Goal: Task Accomplishment & Management: Use online tool/utility

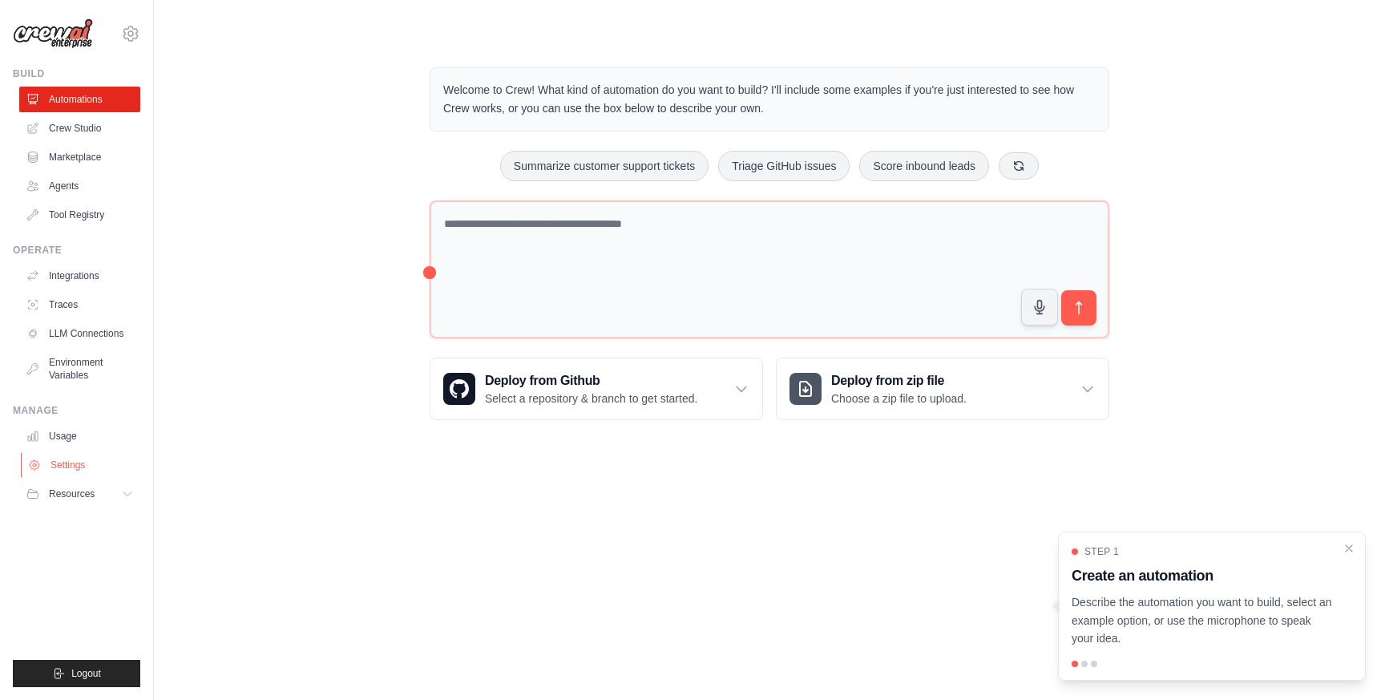
click at [45, 462] on link "Settings" at bounding box center [81, 465] width 121 height 26
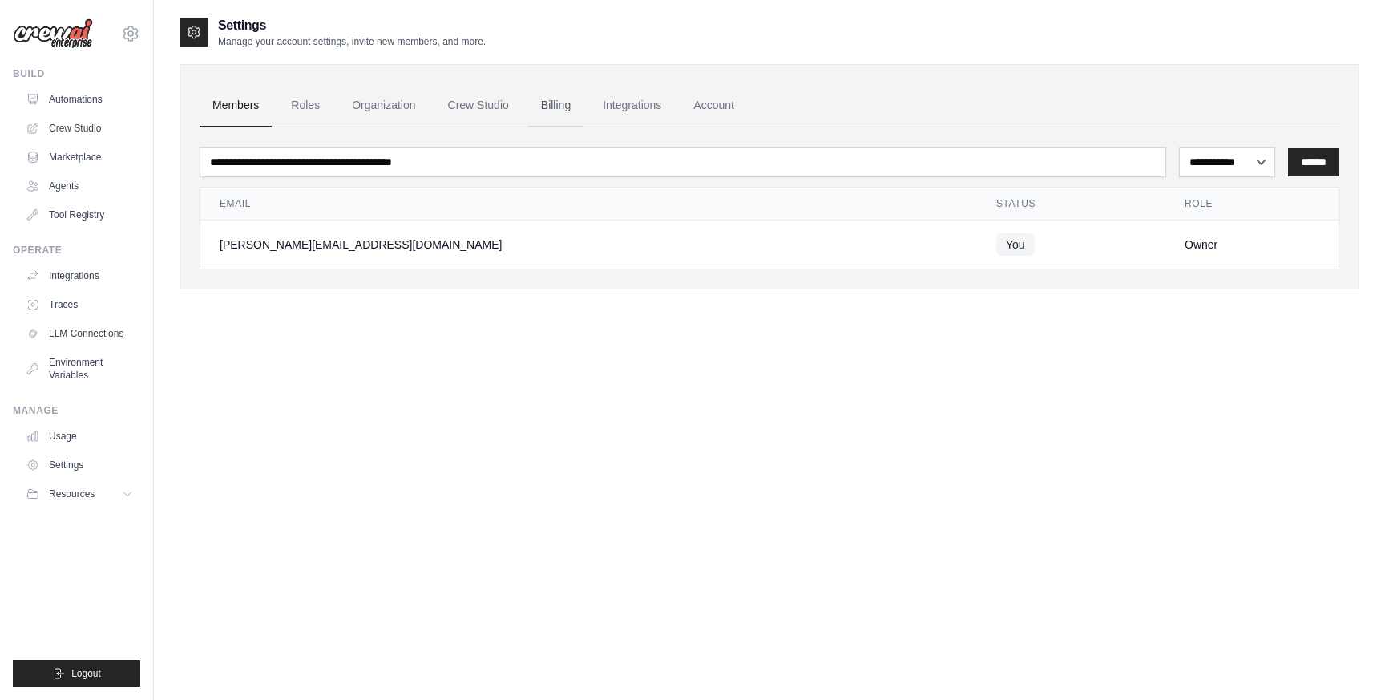
click at [551, 108] on link "Billing" at bounding box center [555, 105] width 55 height 43
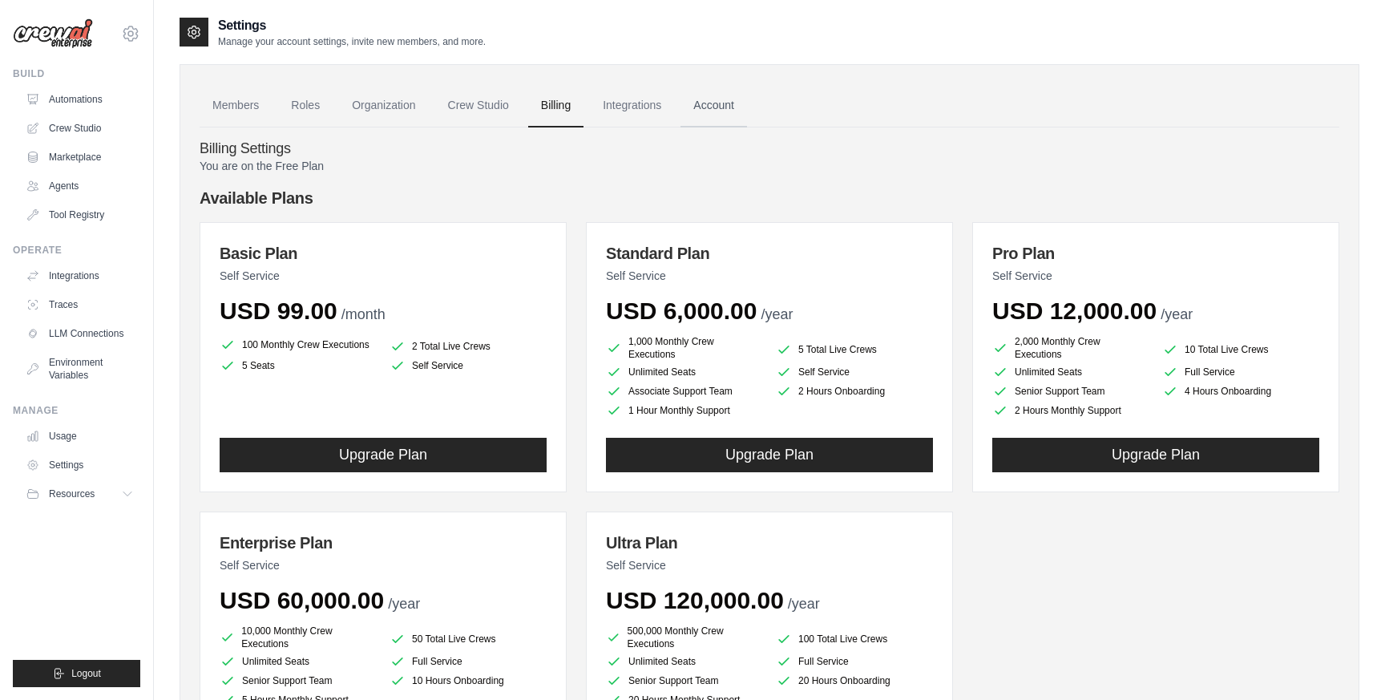
click at [720, 103] on link "Account" at bounding box center [713, 105] width 67 height 43
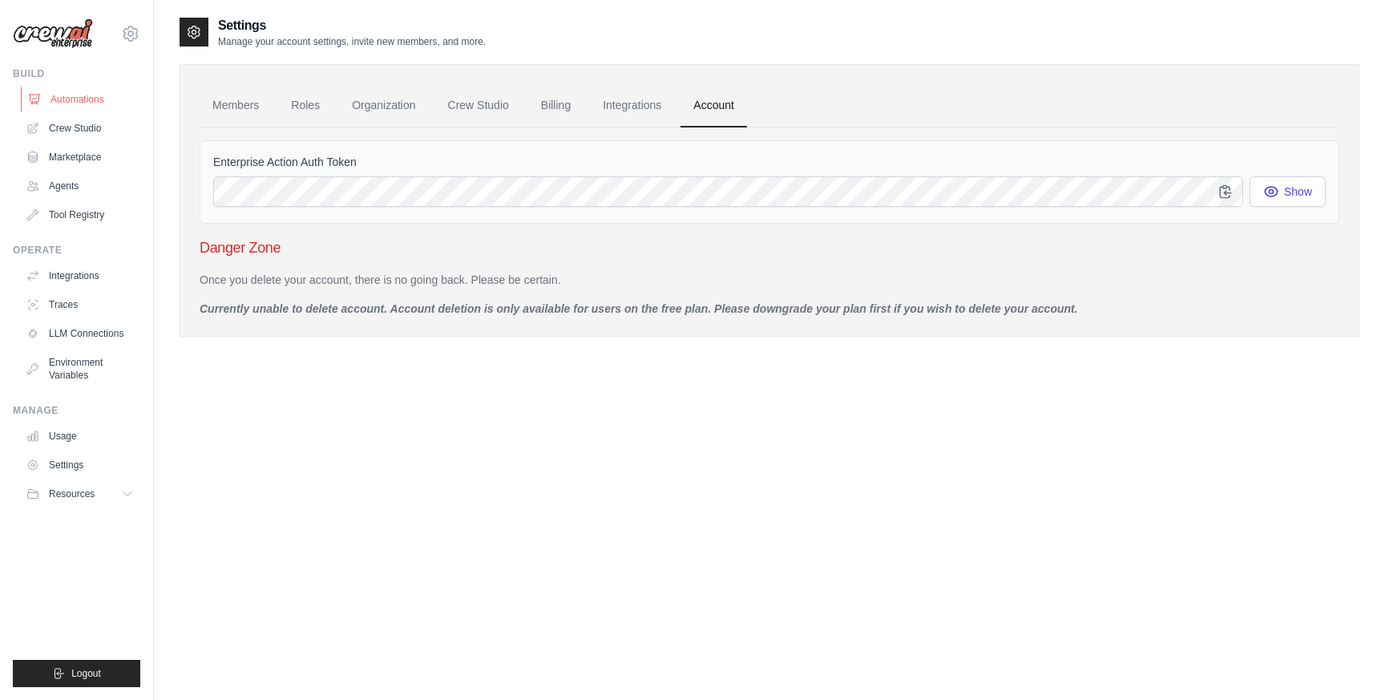
click at [76, 96] on link "Automations" at bounding box center [81, 100] width 121 height 26
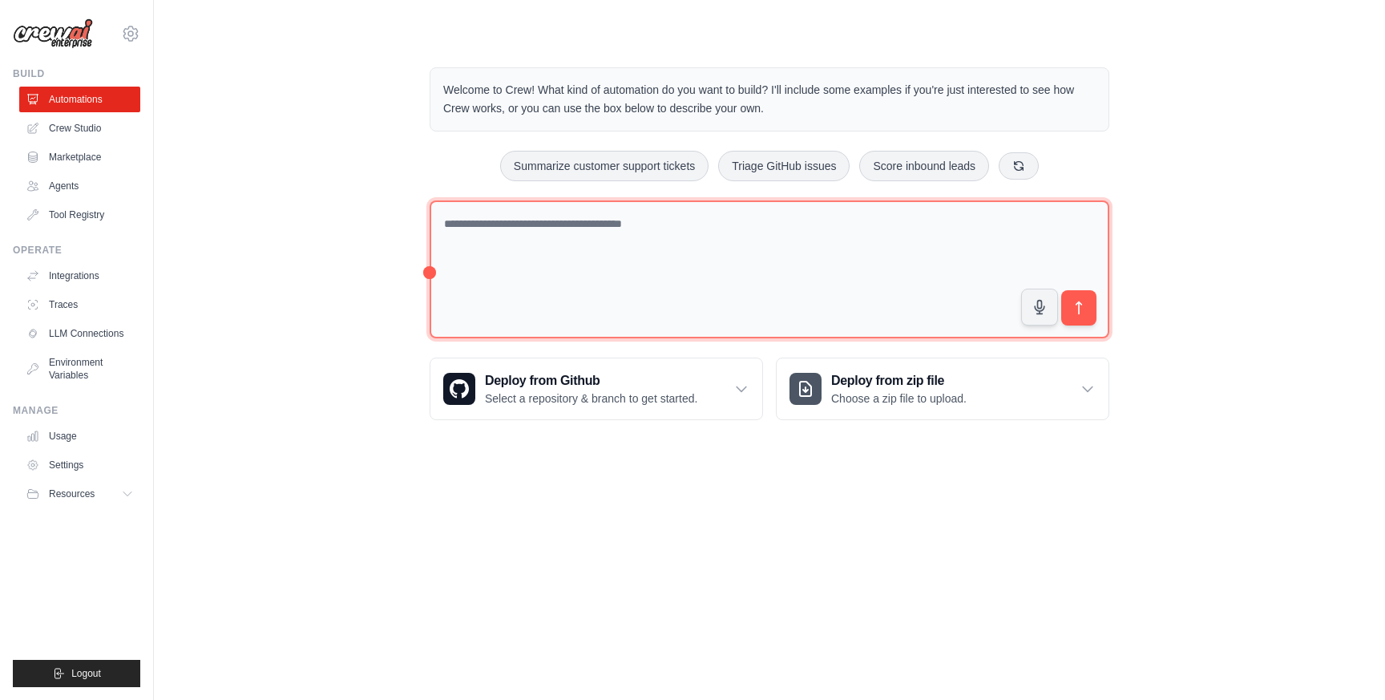
click at [595, 280] on textarea at bounding box center [770, 269] width 680 height 139
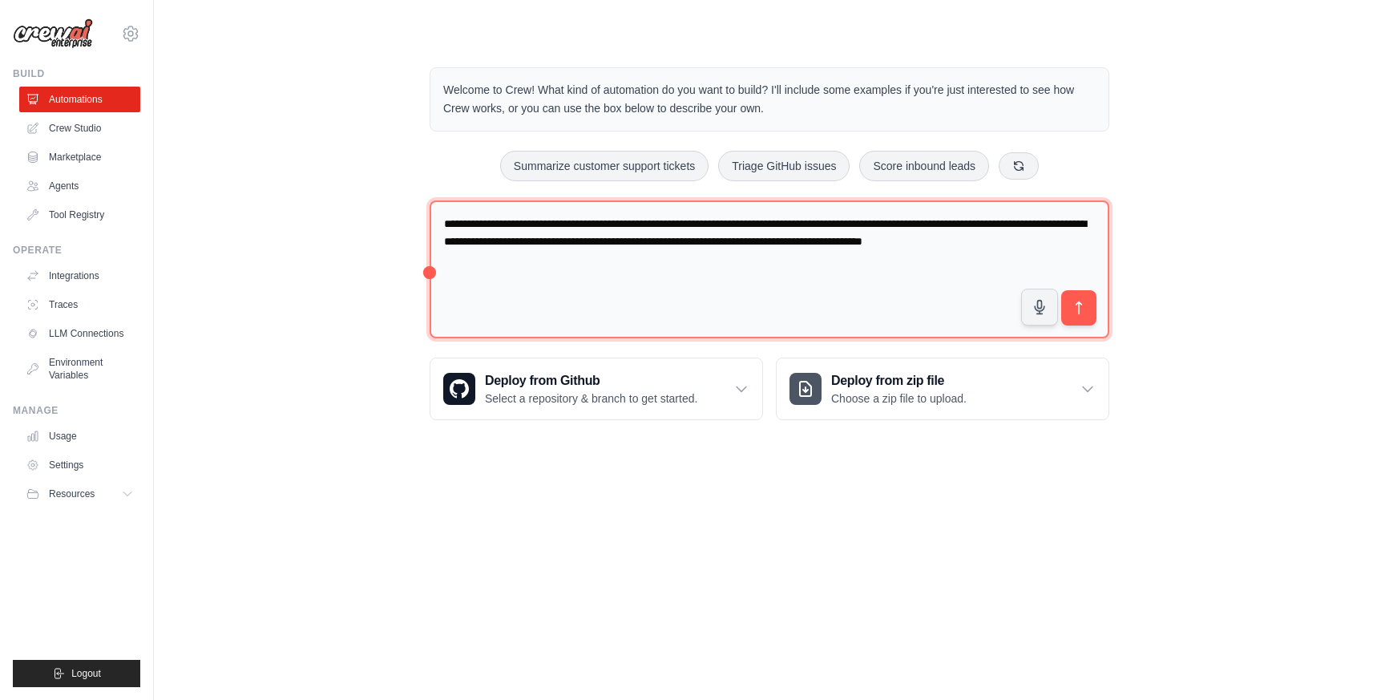
click at [546, 237] on textarea "**********" at bounding box center [770, 269] width 680 height 139
click at [721, 241] on textarea "**********" at bounding box center [770, 269] width 680 height 139
click at [720, 279] on textarea "**********" at bounding box center [770, 269] width 680 height 139
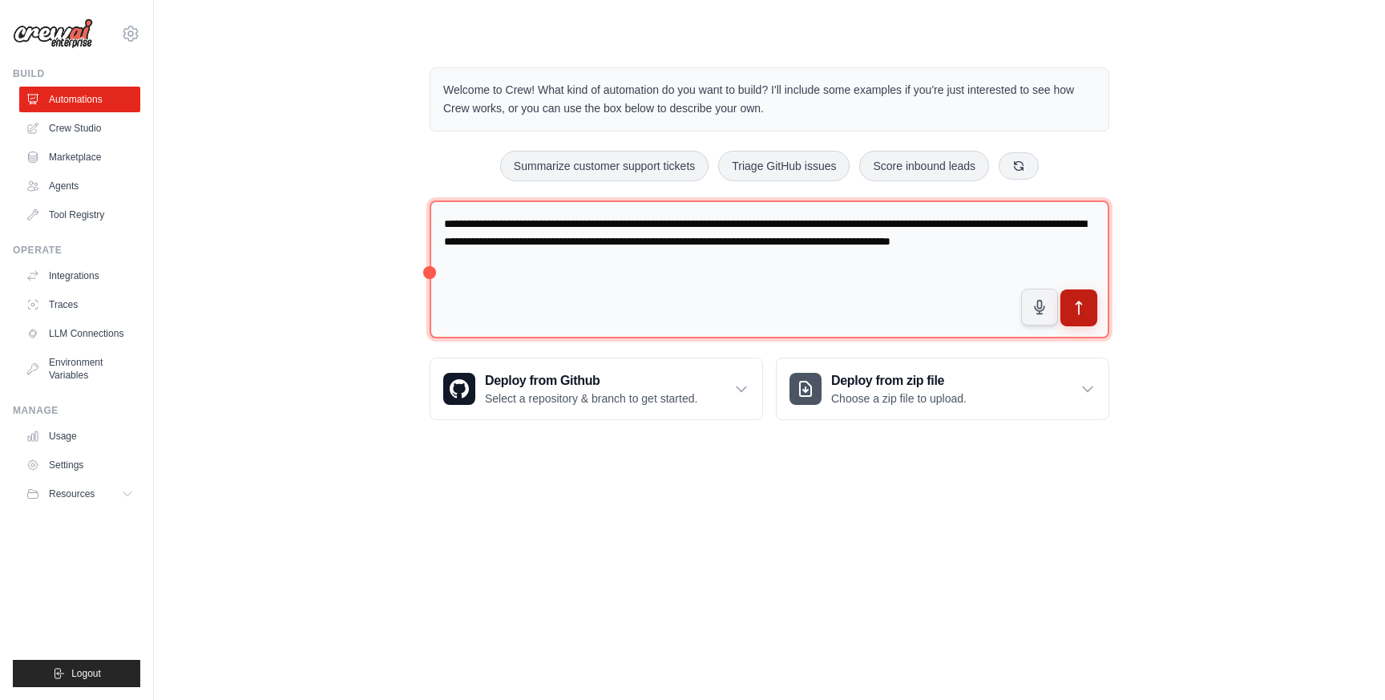
type textarea "**********"
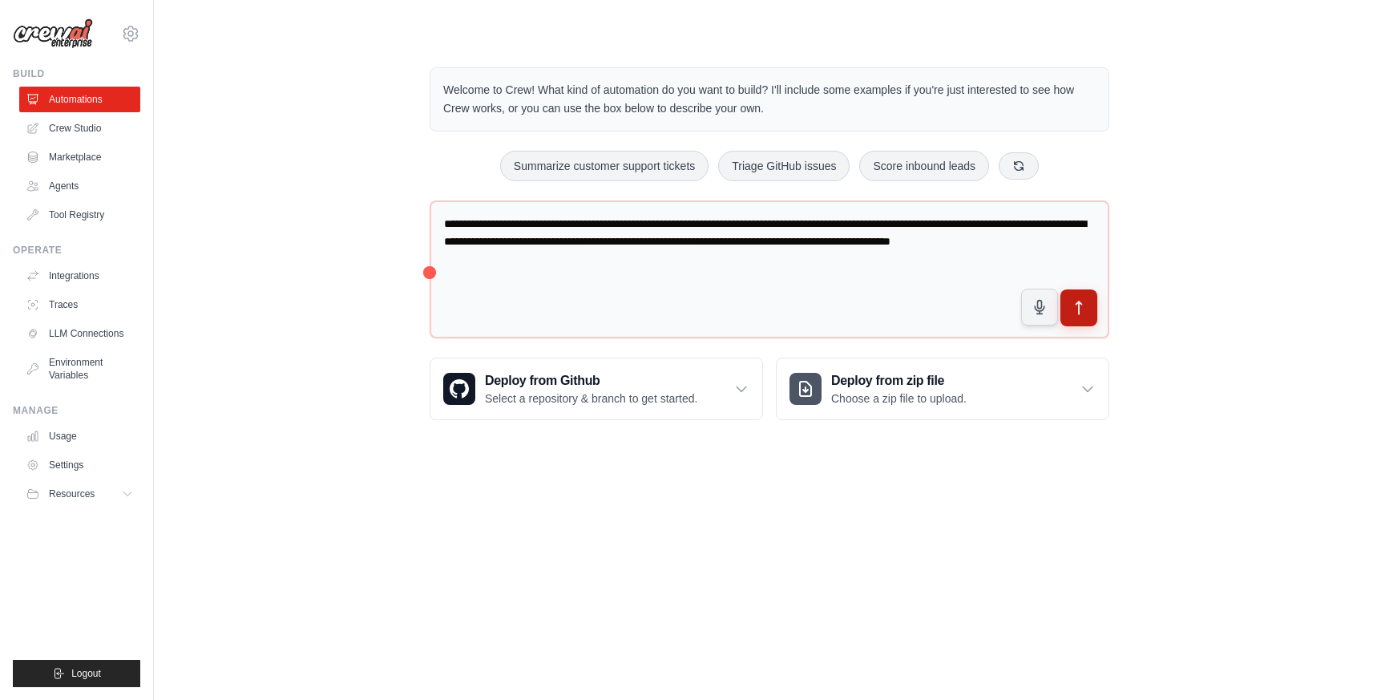
click at [1083, 306] on icon "submit" at bounding box center [1079, 308] width 17 height 17
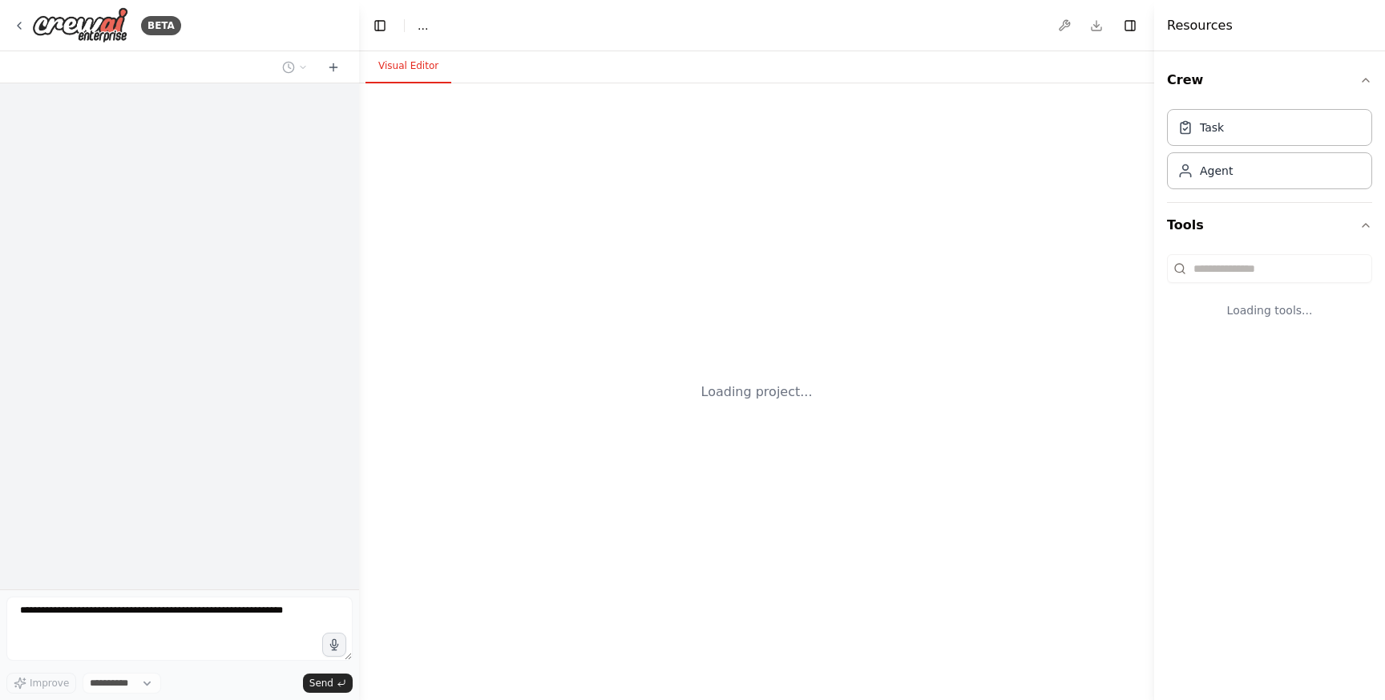
select select "****"
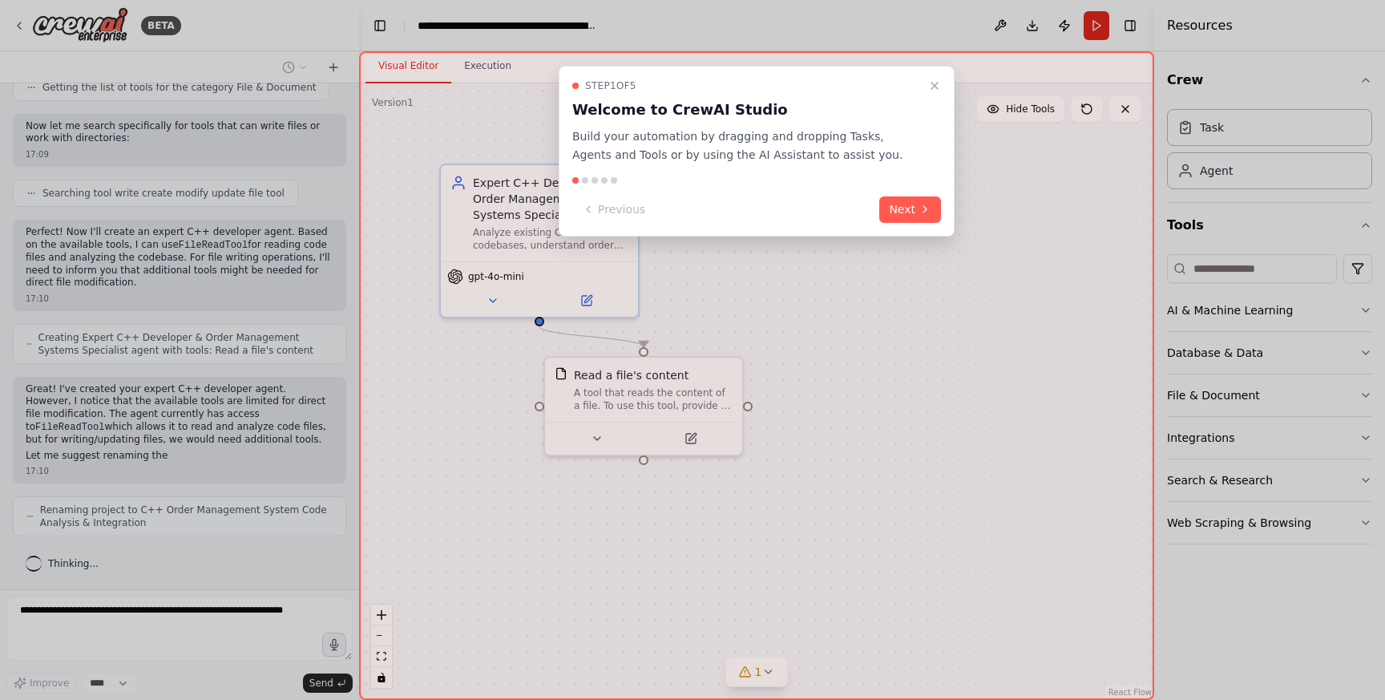
scroll to position [631, 0]
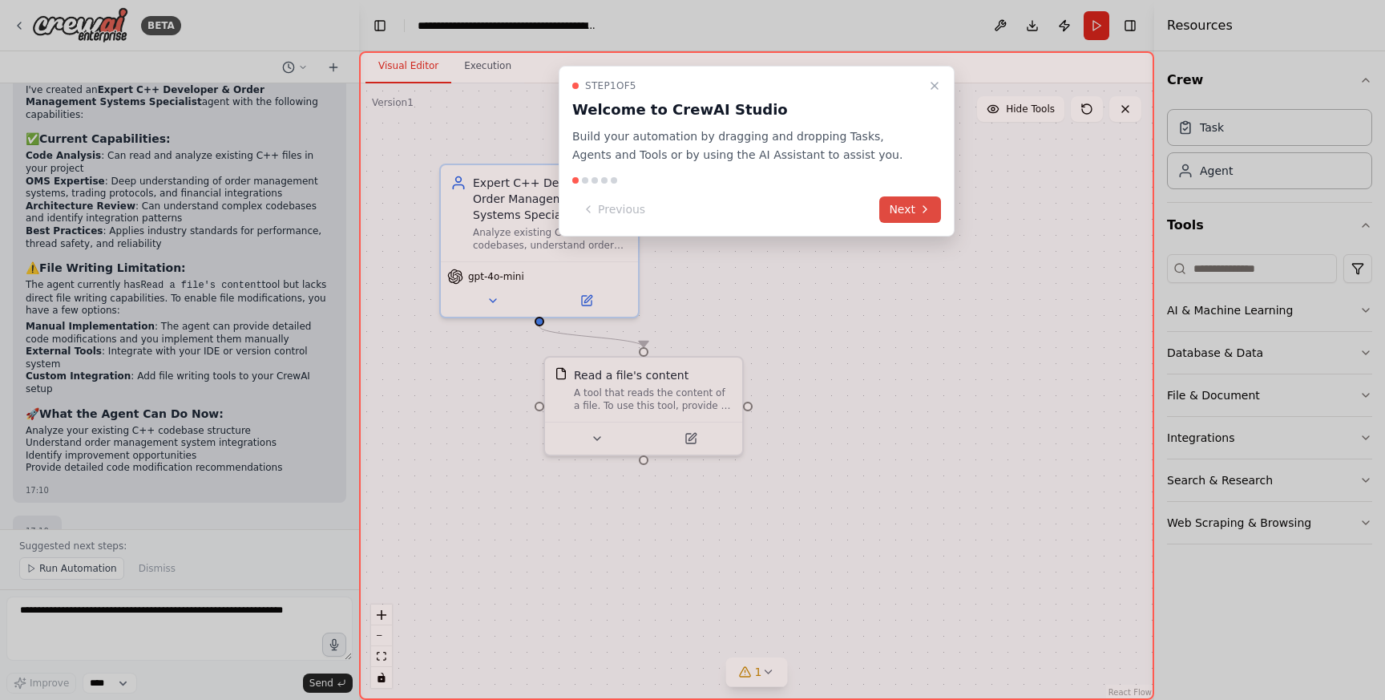
click at [930, 211] on icon at bounding box center [924, 209] width 13 height 13
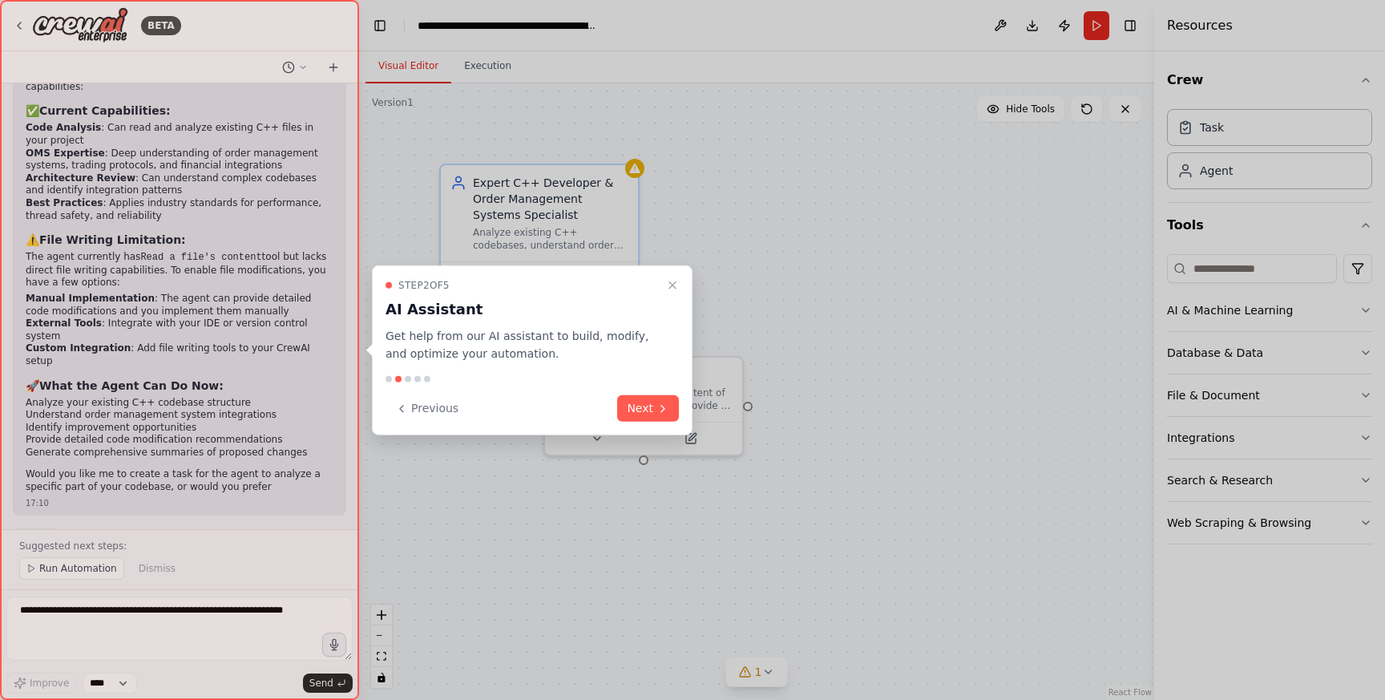
scroll to position [1156, 0]
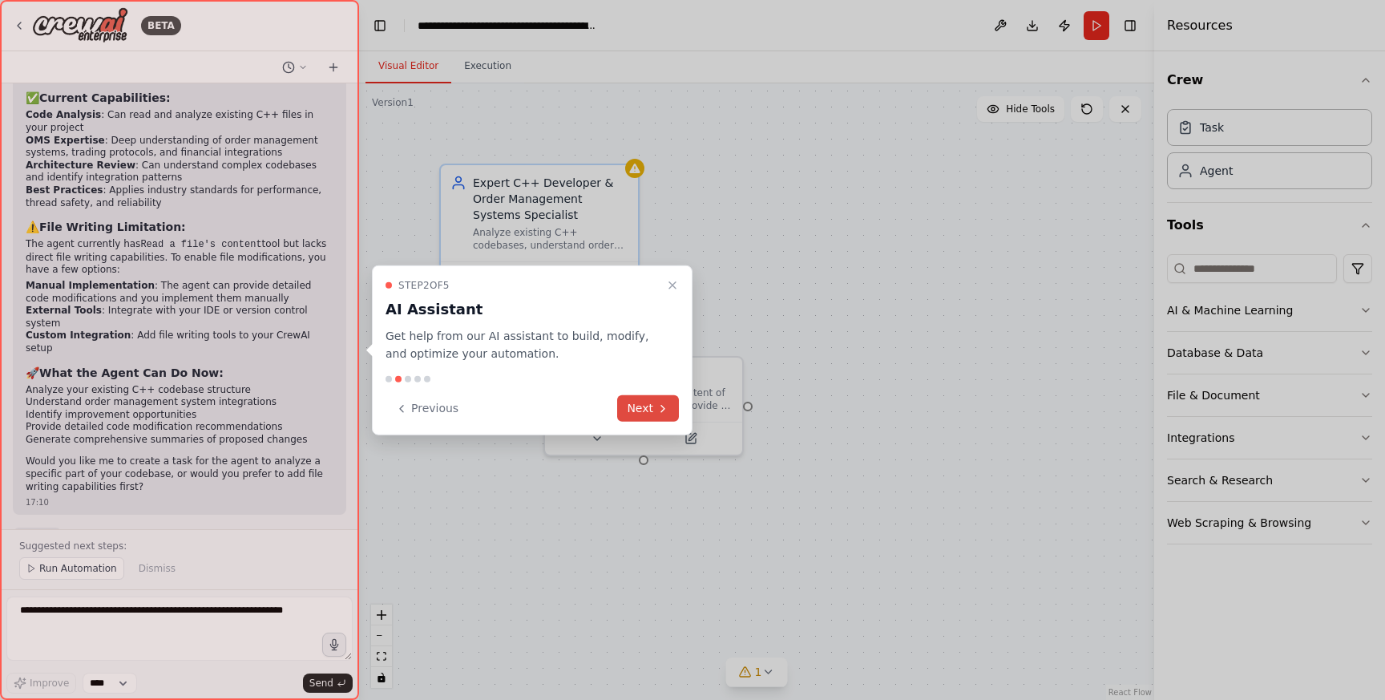
click at [649, 408] on button "Next" at bounding box center [648, 408] width 62 height 26
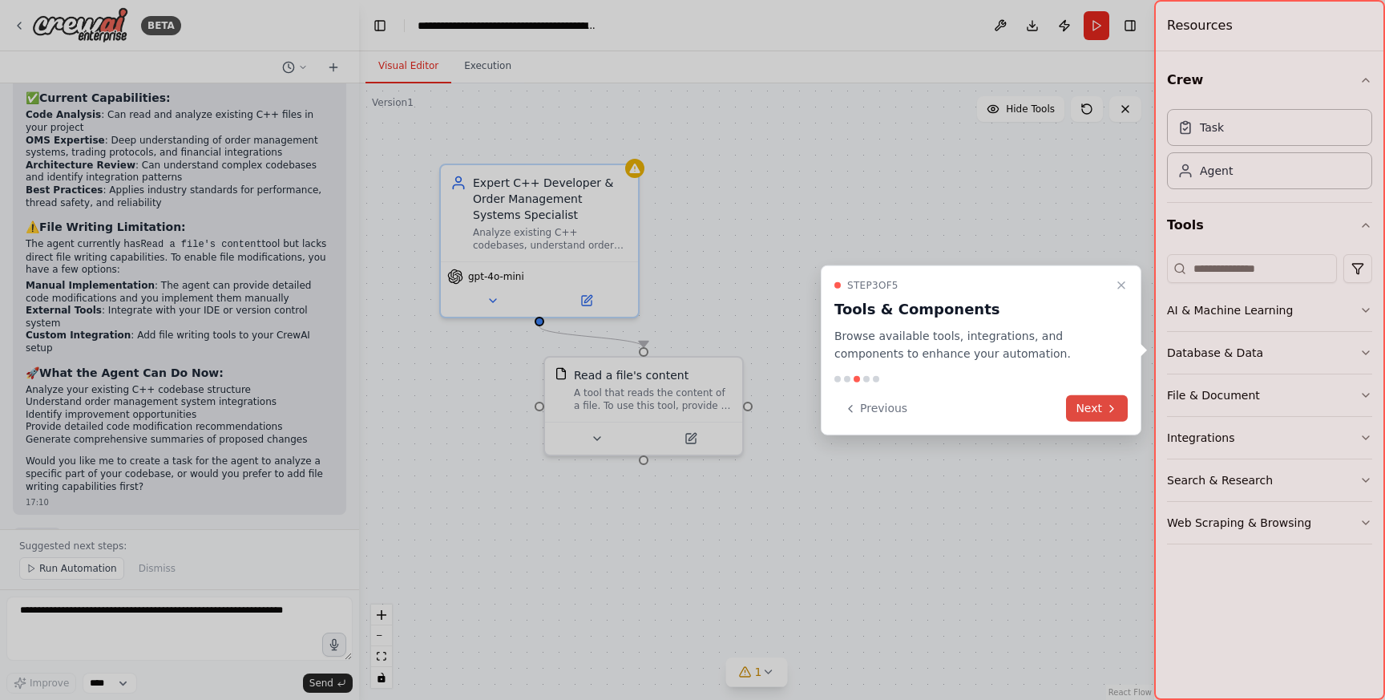
click at [1107, 409] on icon at bounding box center [1111, 407] width 13 height 13
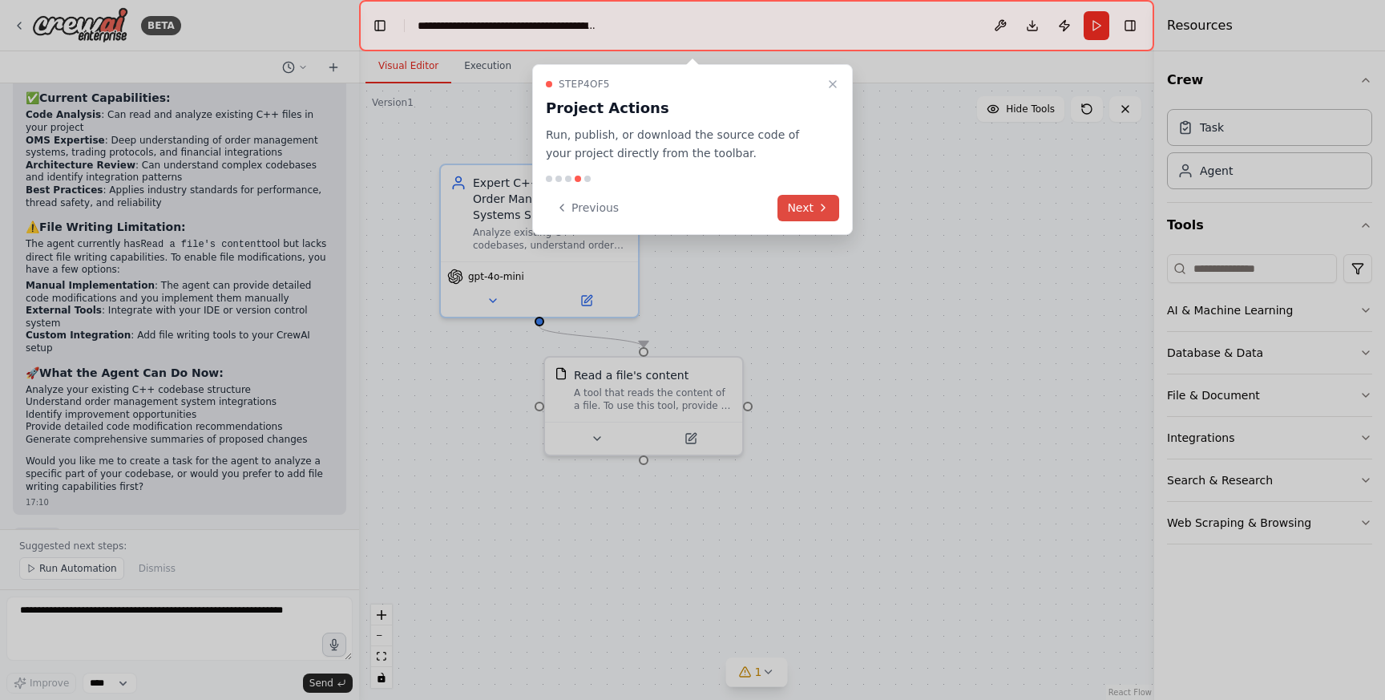
click at [790, 200] on button "Next" at bounding box center [808, 208] width 62 height 26
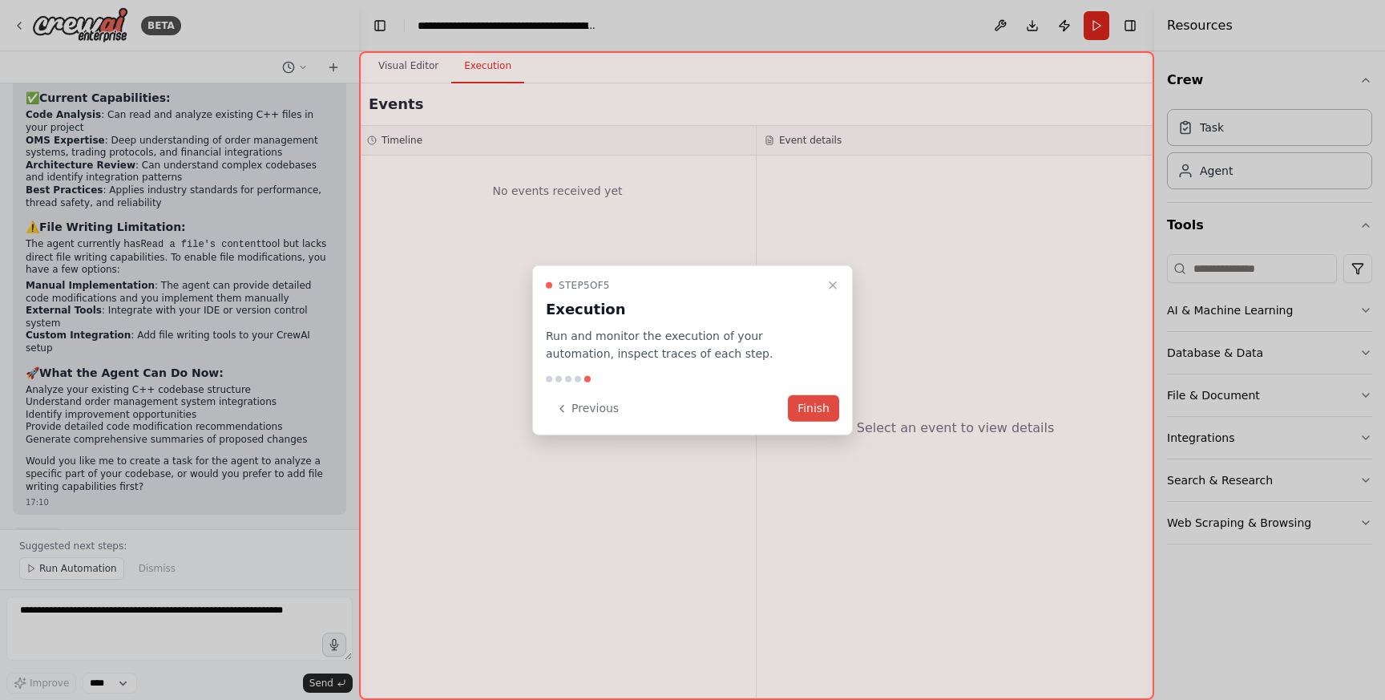
click at [809, 412] on button "Finish" at bounding box center [813, 408] width 51 height 26
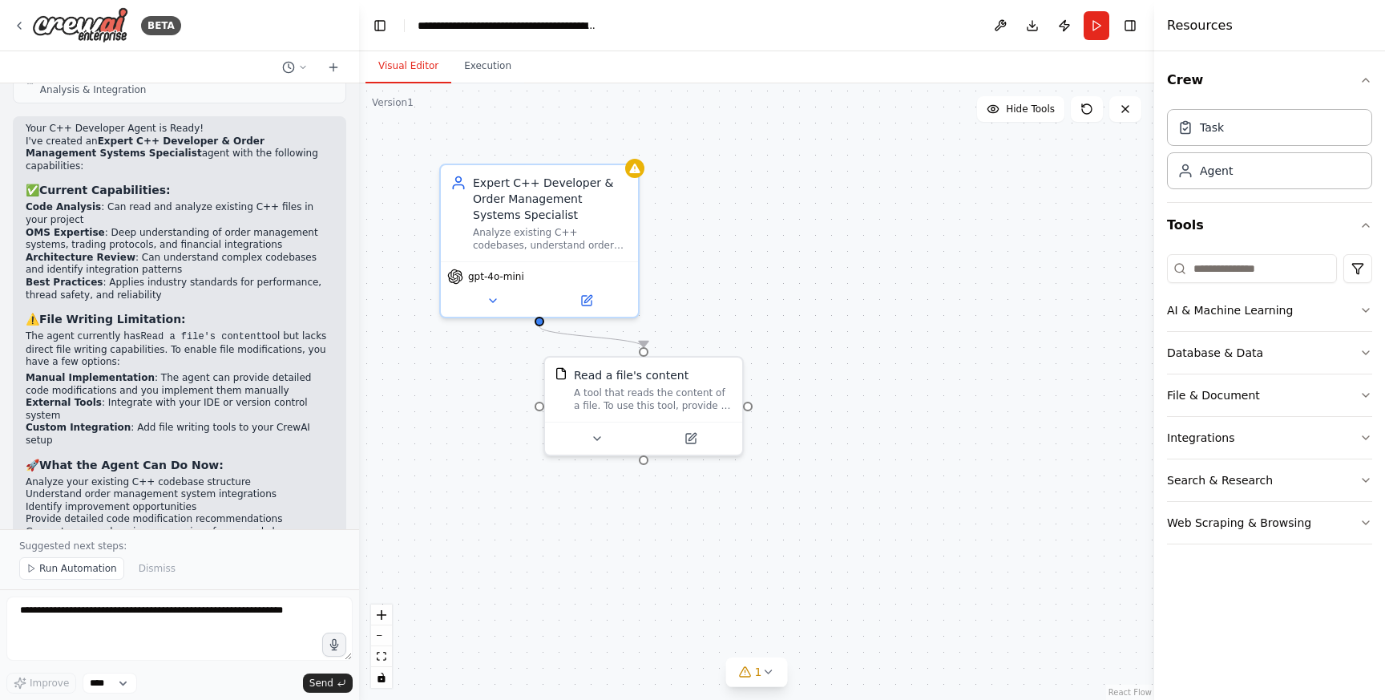
scroll to position [1056, 0]
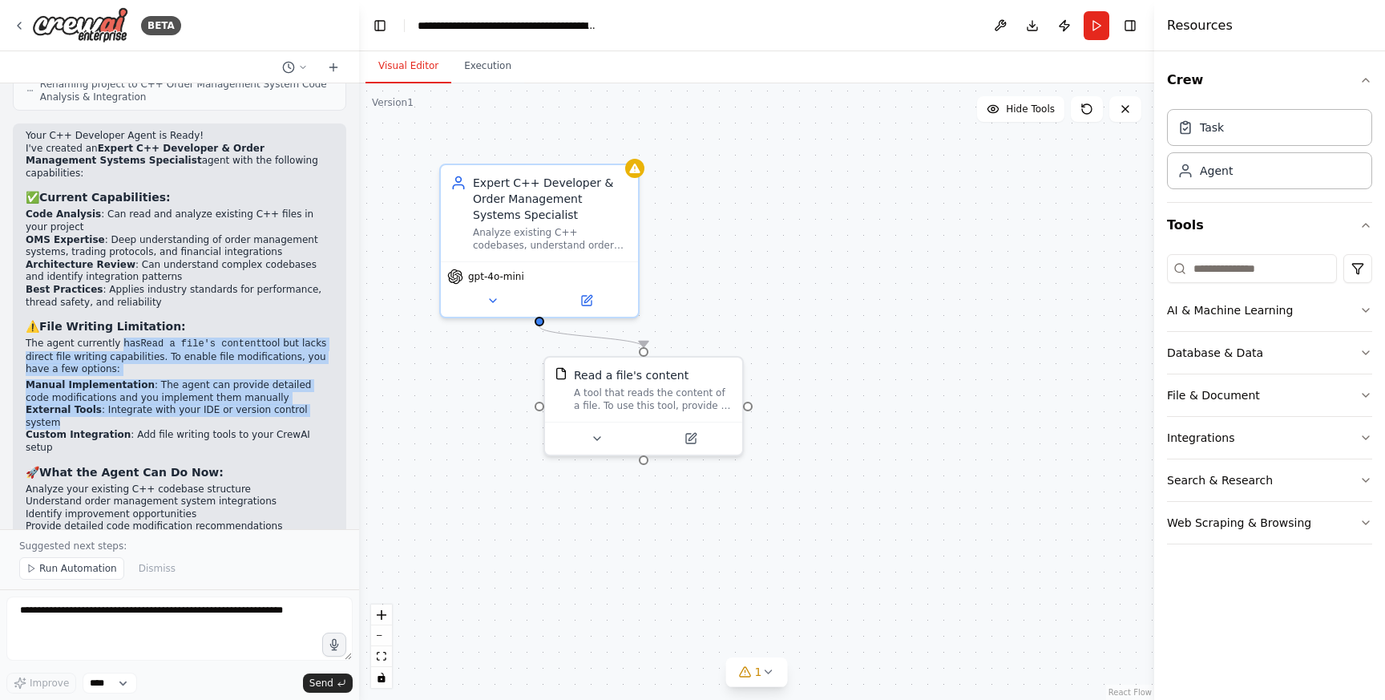
drag, startPoint x: 119, startPoint y: 328, endPoint x: 317, endPoint y: 397, distance: 208.8
click at [317, 397] on div "Your C++ Developer Agent is Ready! I've created an Expert C++ Developer & Order…" at bounding box center [180, 361] width 308 height 462
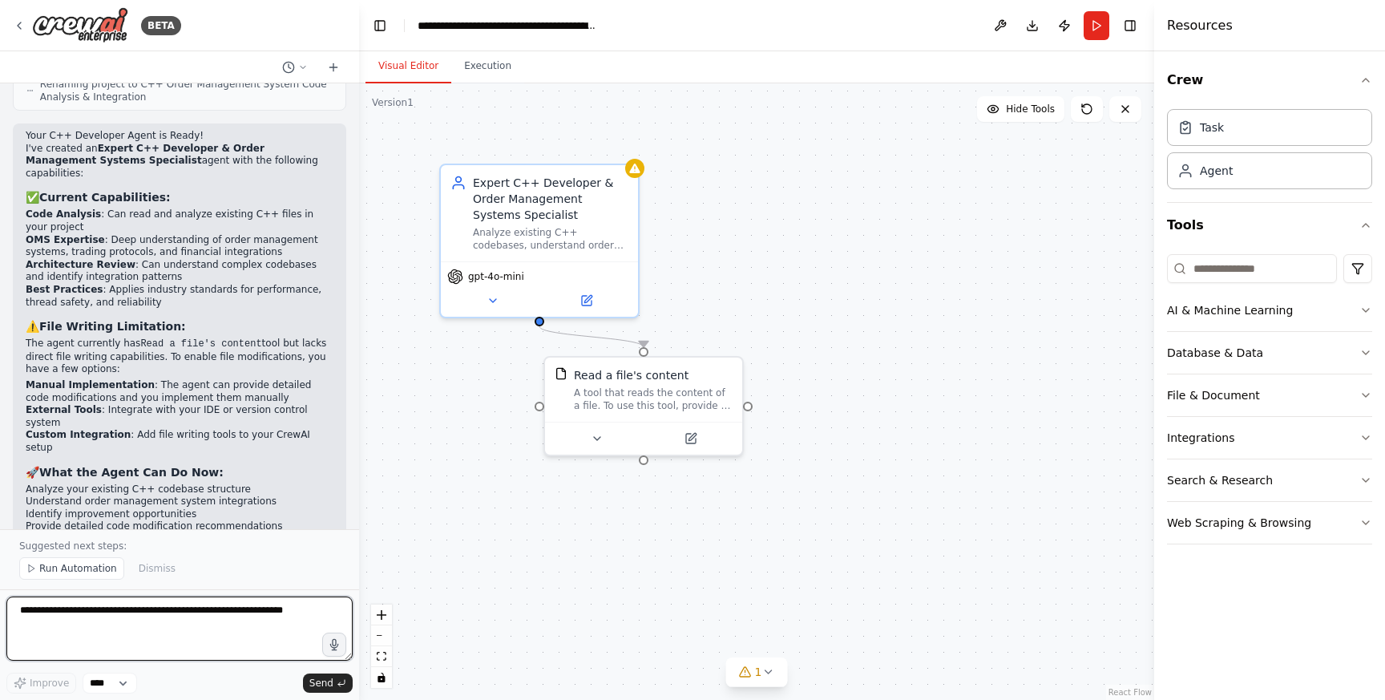
click at [155, 616] on textarea at bounding box center [179, 628] width 346 height 64
type textarea "**********"
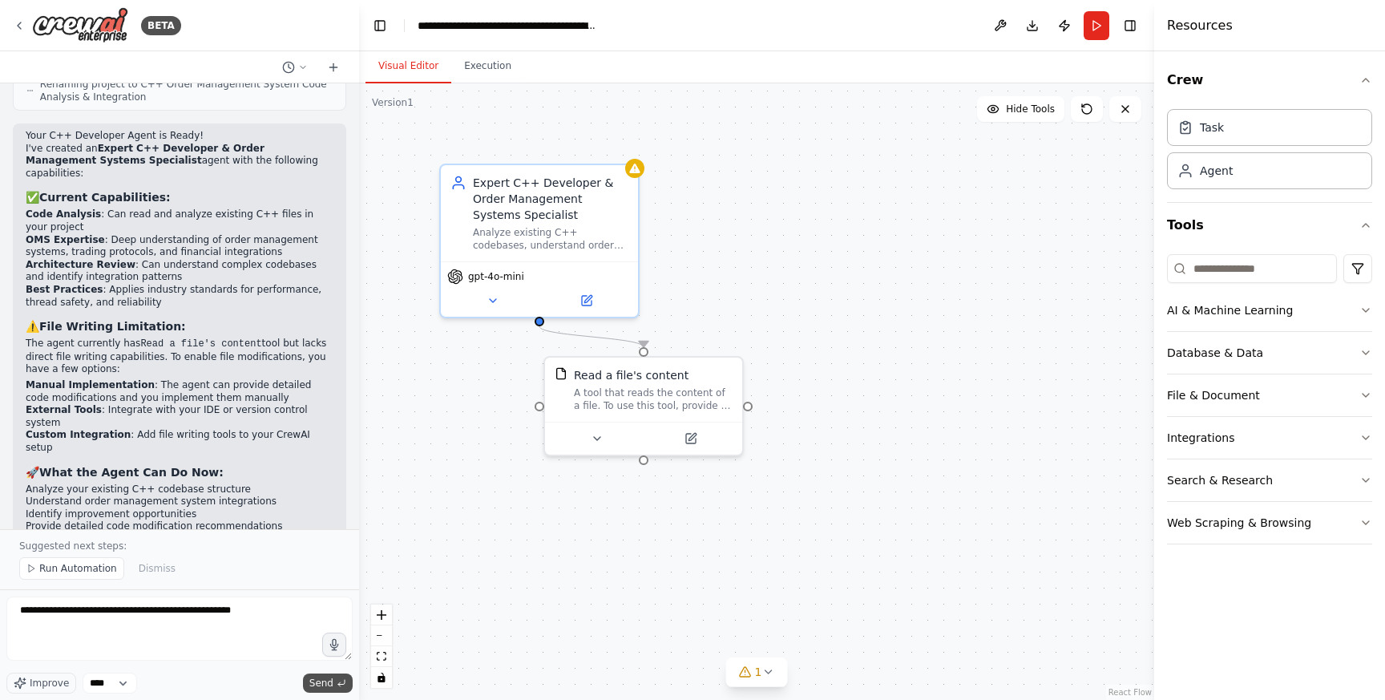
click at [326, 678] on span "Send" at bounding box center [321, 682] width 24 height 13
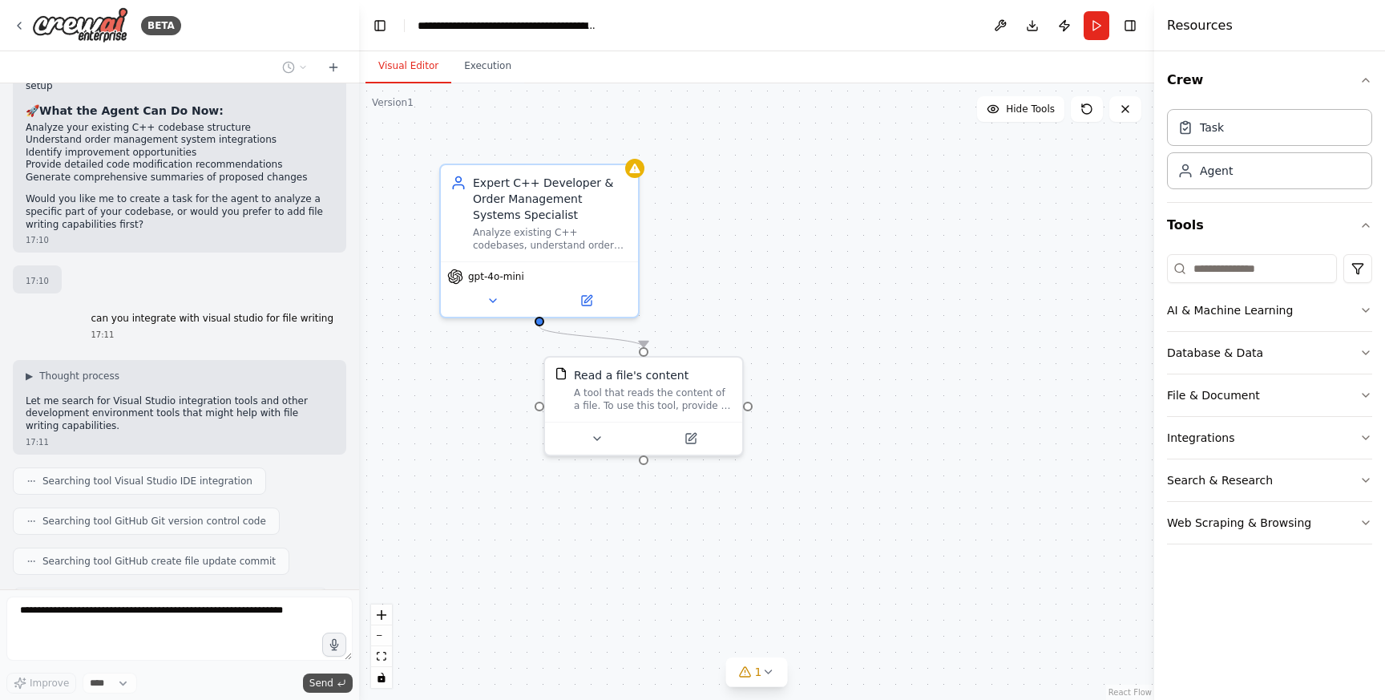
scroll to position [1458, 0]
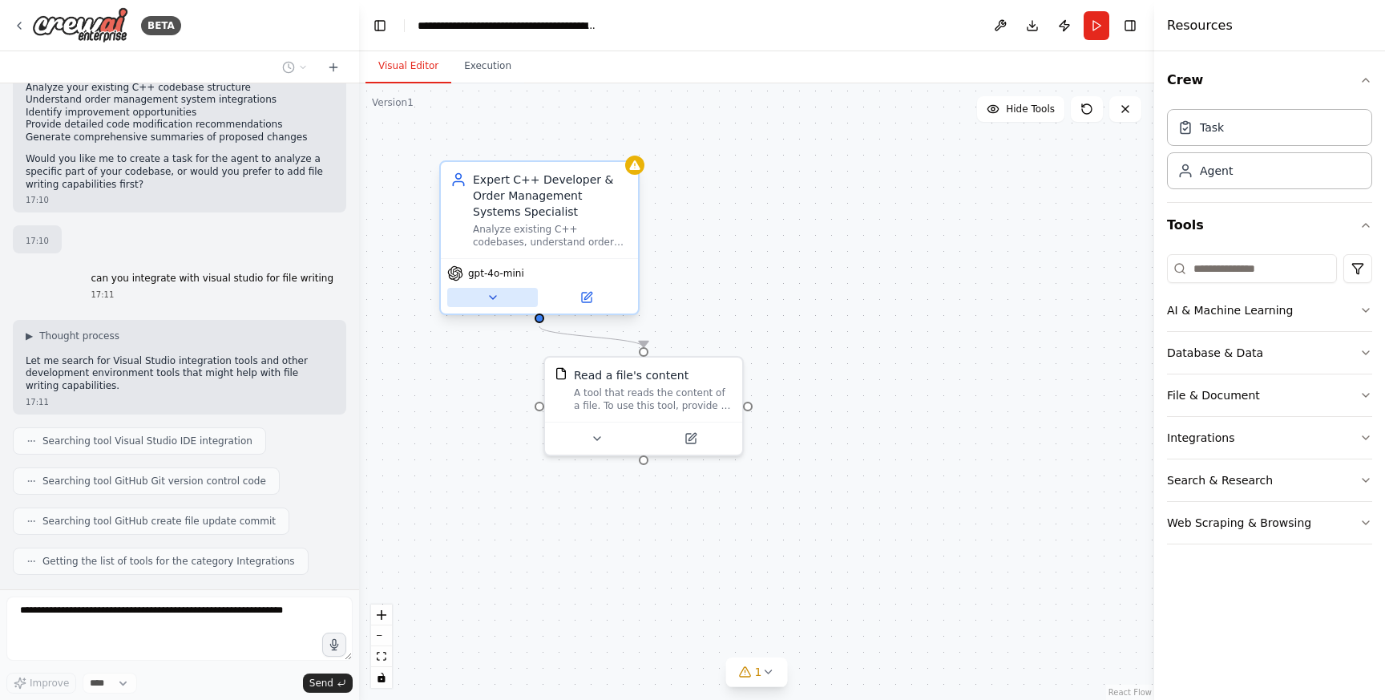
click at [490, 294] on icon at bounding box center [492, 297] width 13 height 13
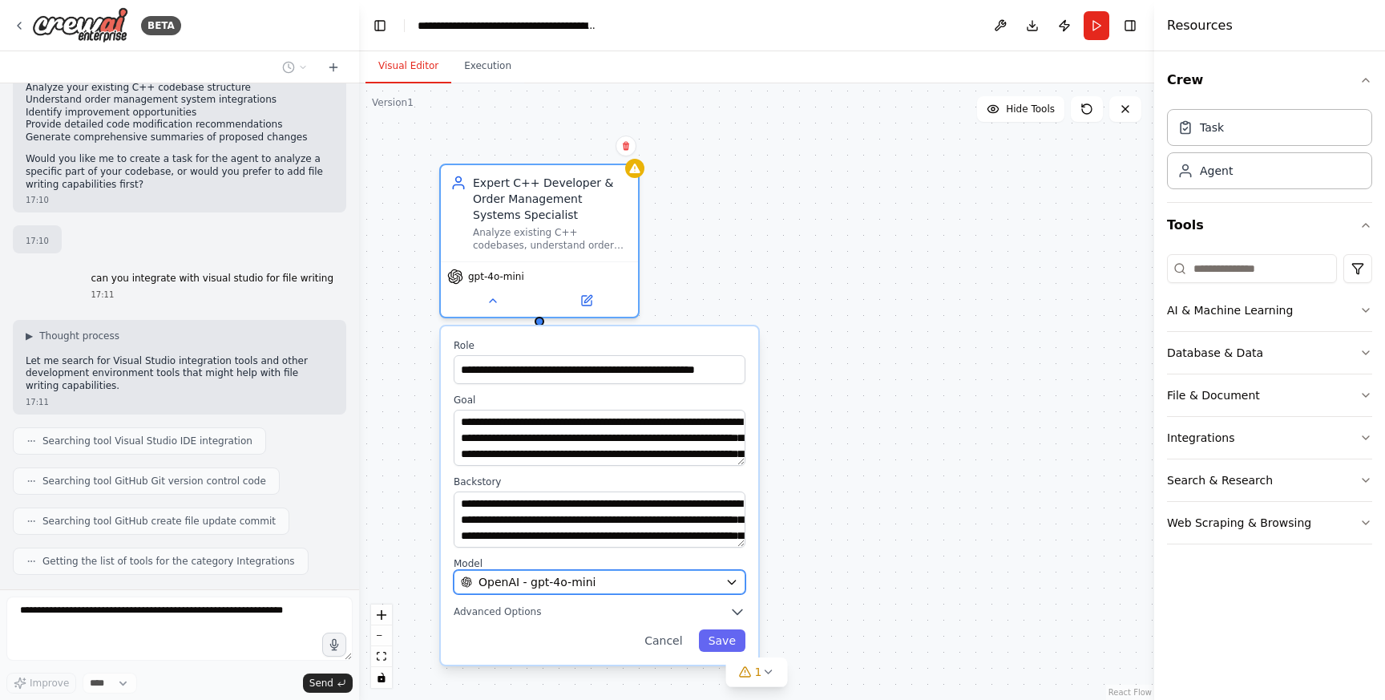
click at [570, 590] on button "OpenAI - gpt-4o-mini" at bounding box center [600, 582] width 292 height 24
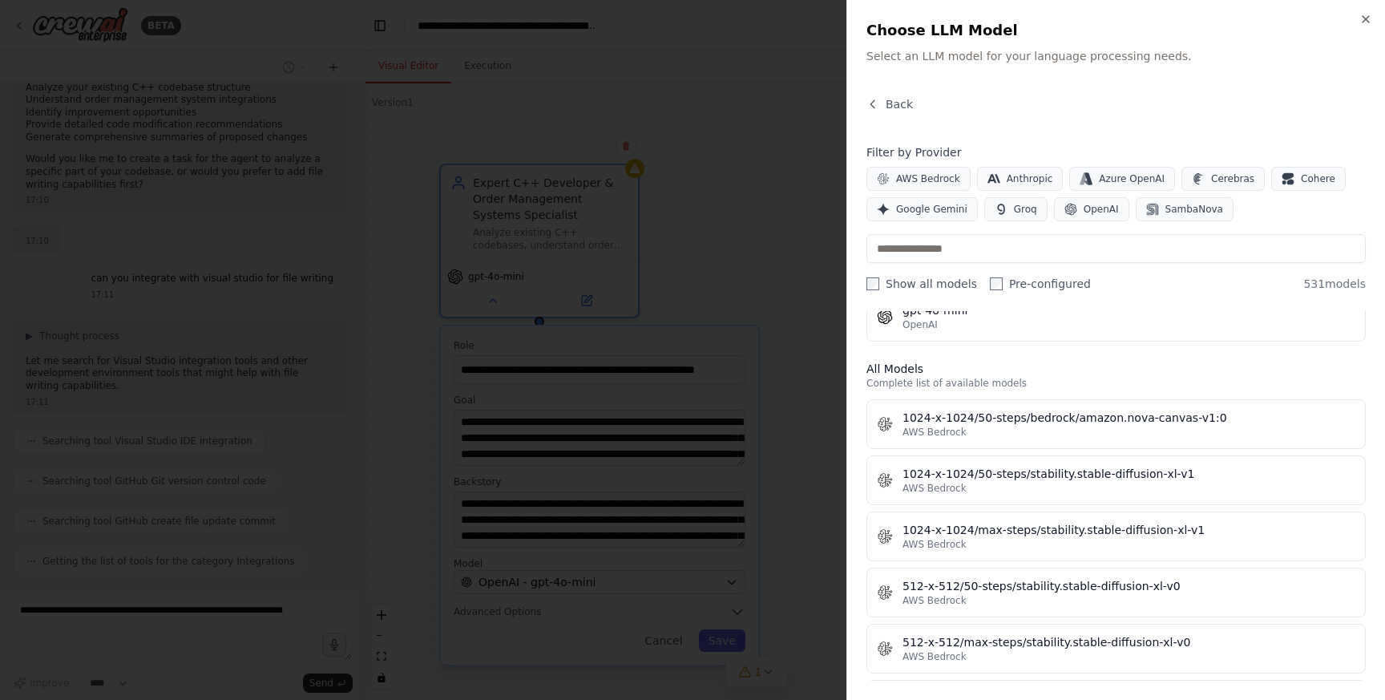
scroll to position [406, 0]
click at [1057, 212] on button "OpenAI" at bounding box center [1091, 209] width 75 height 24
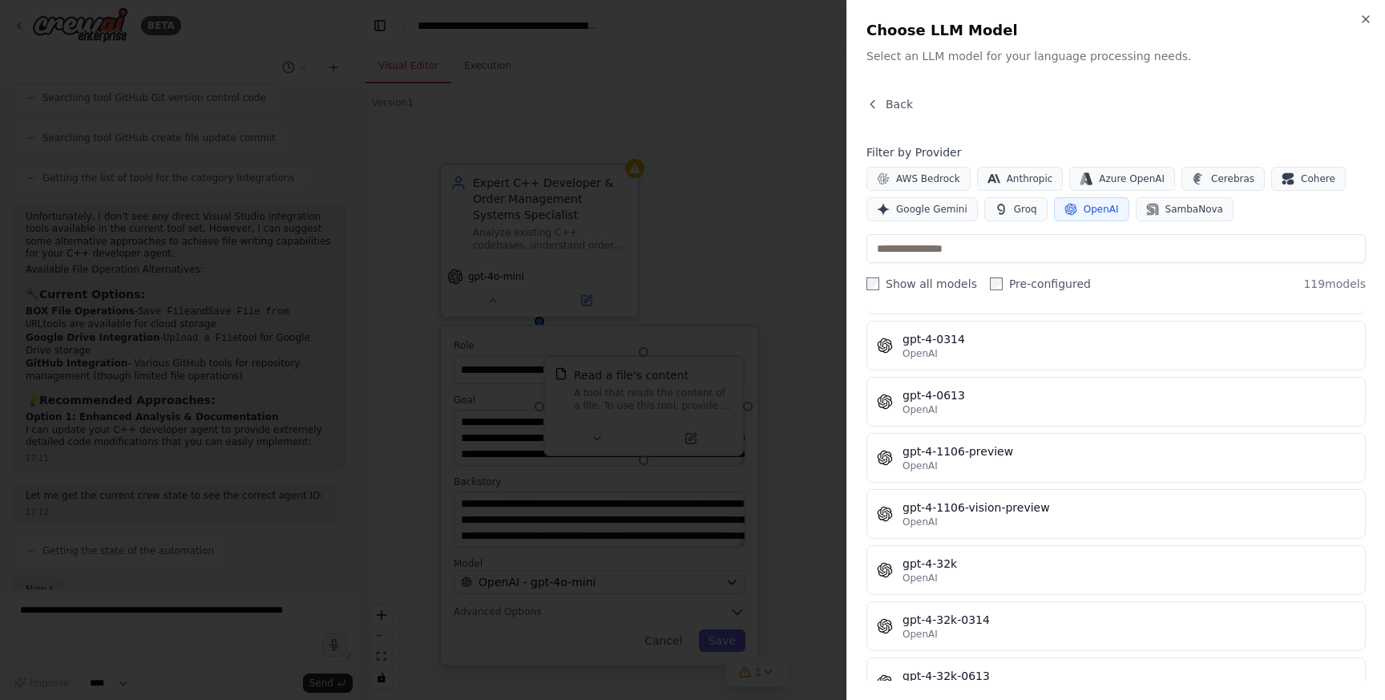
scroll to position [1935, 0]
type textarea "**********"
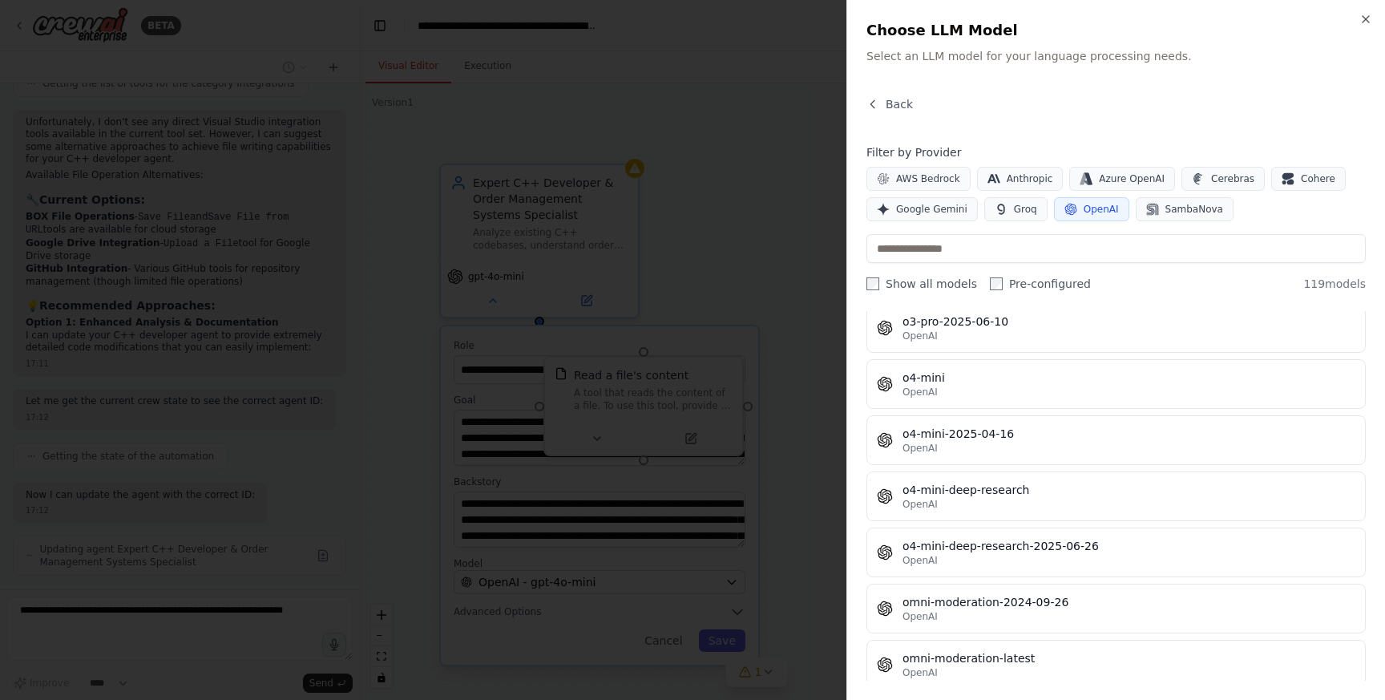
scroll to position [6415, 0]
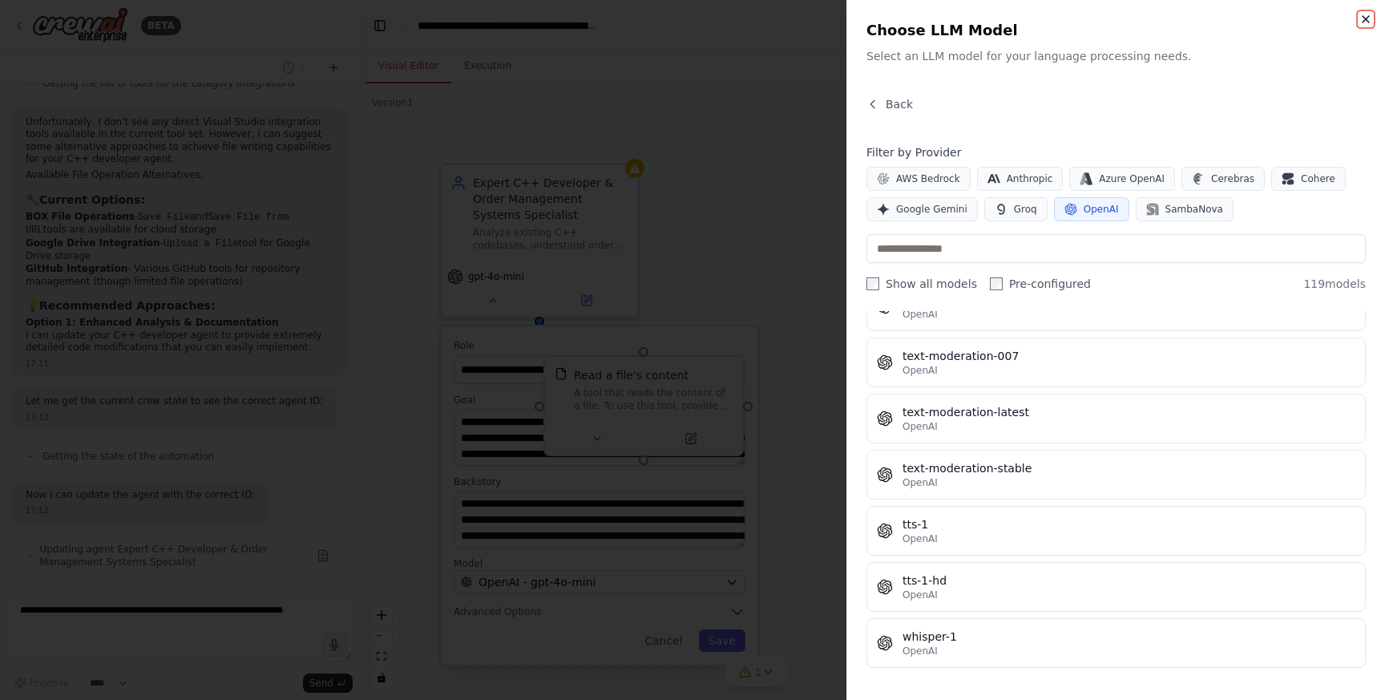
click at [1359, 20] on icon "button" at bounding box center [1365, 19] width 13 height 13
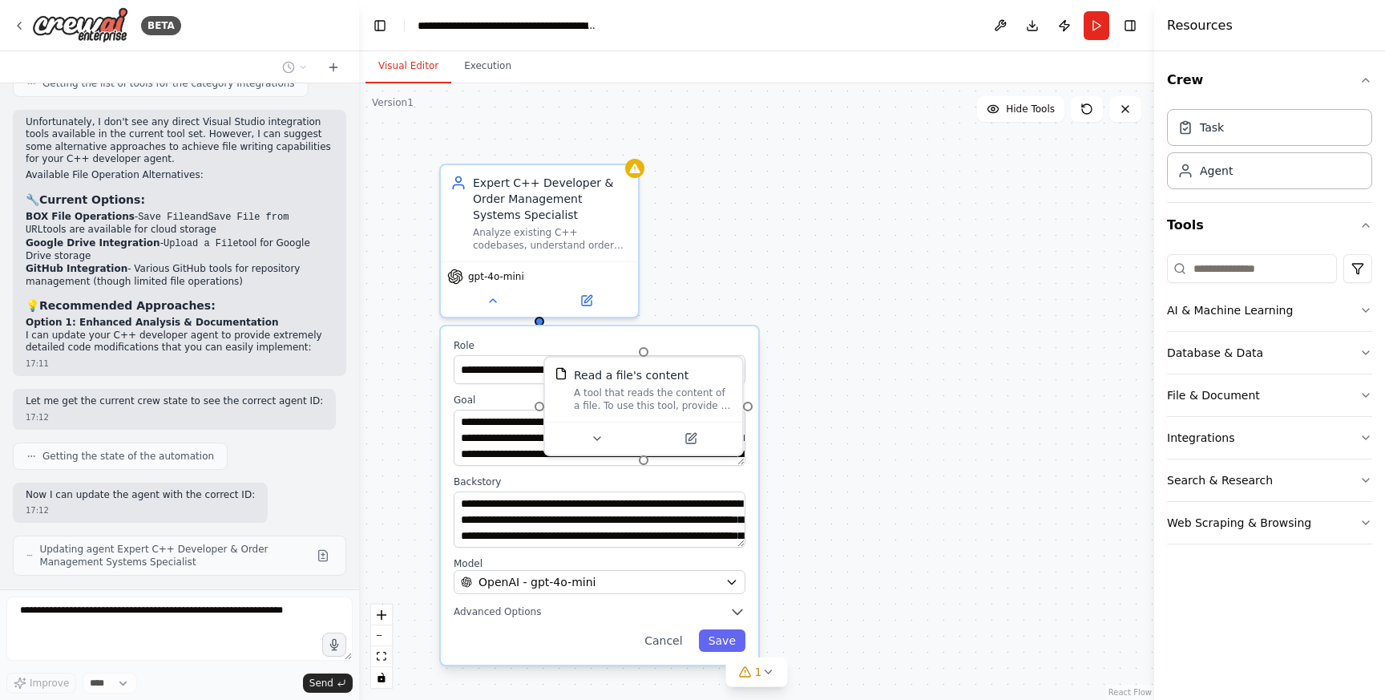
click at [861, 612] on div ".deletable-edge-delete-btn { width: 20px; height: 20px; border: 0px solid #ffff…" at bounding box center [756, 391] width 795 height 616
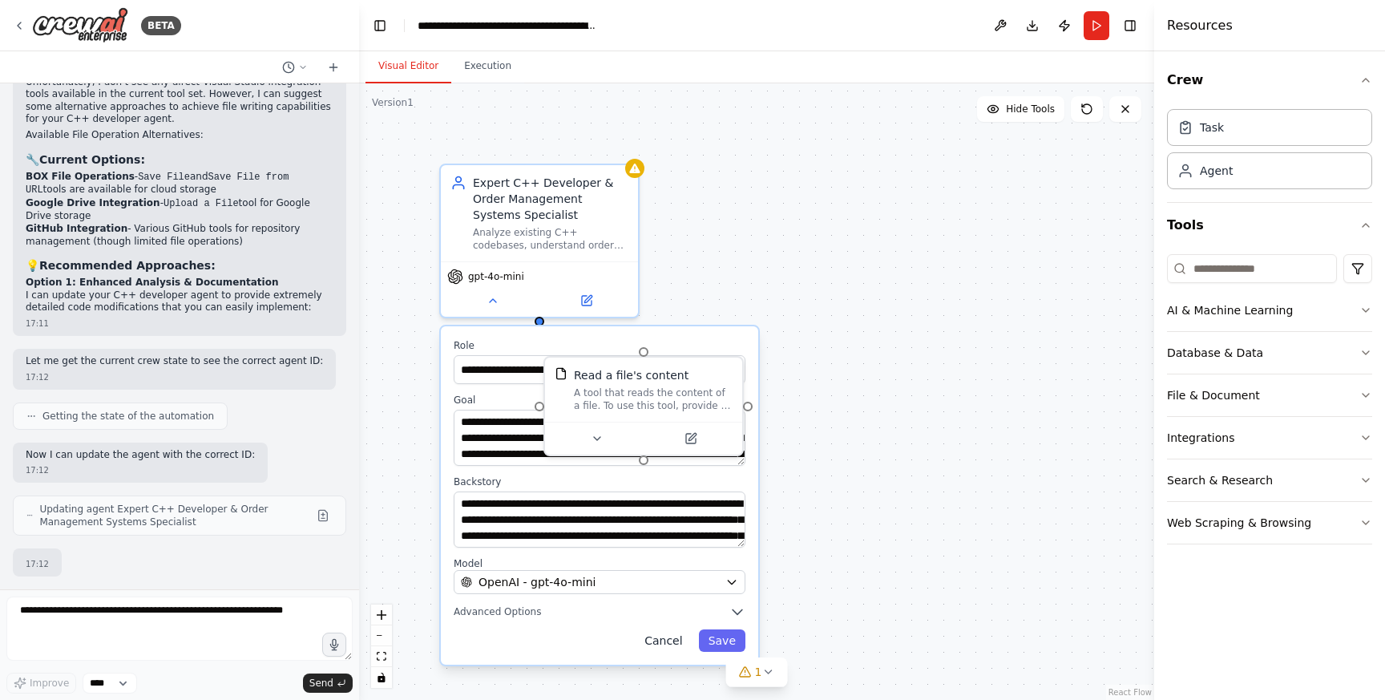
click at [670, 648] on button "Cancel" at bounding box center [663, 640] width 57 height 22
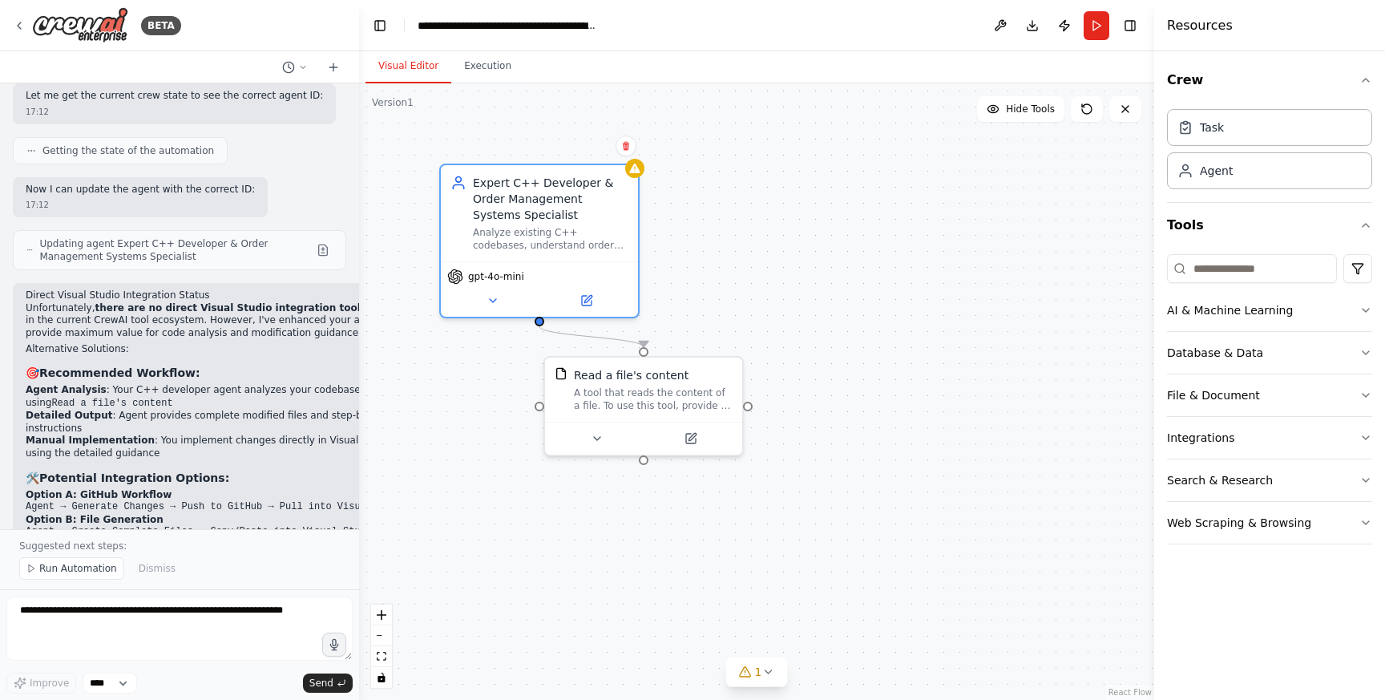
scroll to position [2239, 0]
drag, startPoint x: 147, startPoint y: 401, endPoint x: 317, endPoint y: 406, distance: 170.8
click at [317, 436] on li "Manual Implementation : You implement changes directly in Visual Studio using t…" at bounding box center [219, 448] width 386 height 25
click at [193, 502] on code "Agent → Generate Changes → Push to GitHub → Pull into Visual Studio" at bounding box center [219, 507] width 386 height 11
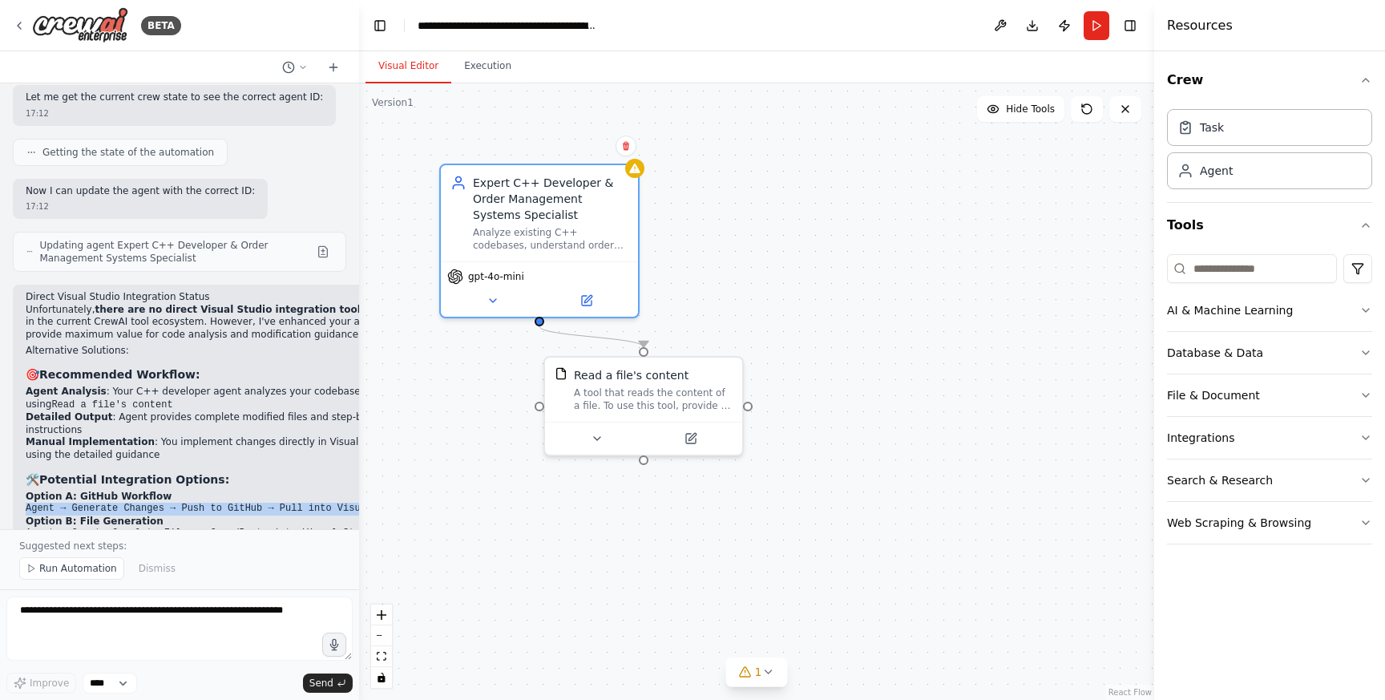
click at [193, 502] on code "Agent → Generate Changes → Push to GitHub → Pull into Visual Studio" at bounding box center [219, 507] width 386 height 11
click at [201, 502] on code "Agent → Generate Changes → Push to GitHub → Pull into Visual Studio" at bounding box center [219, 507] width 386 height 11
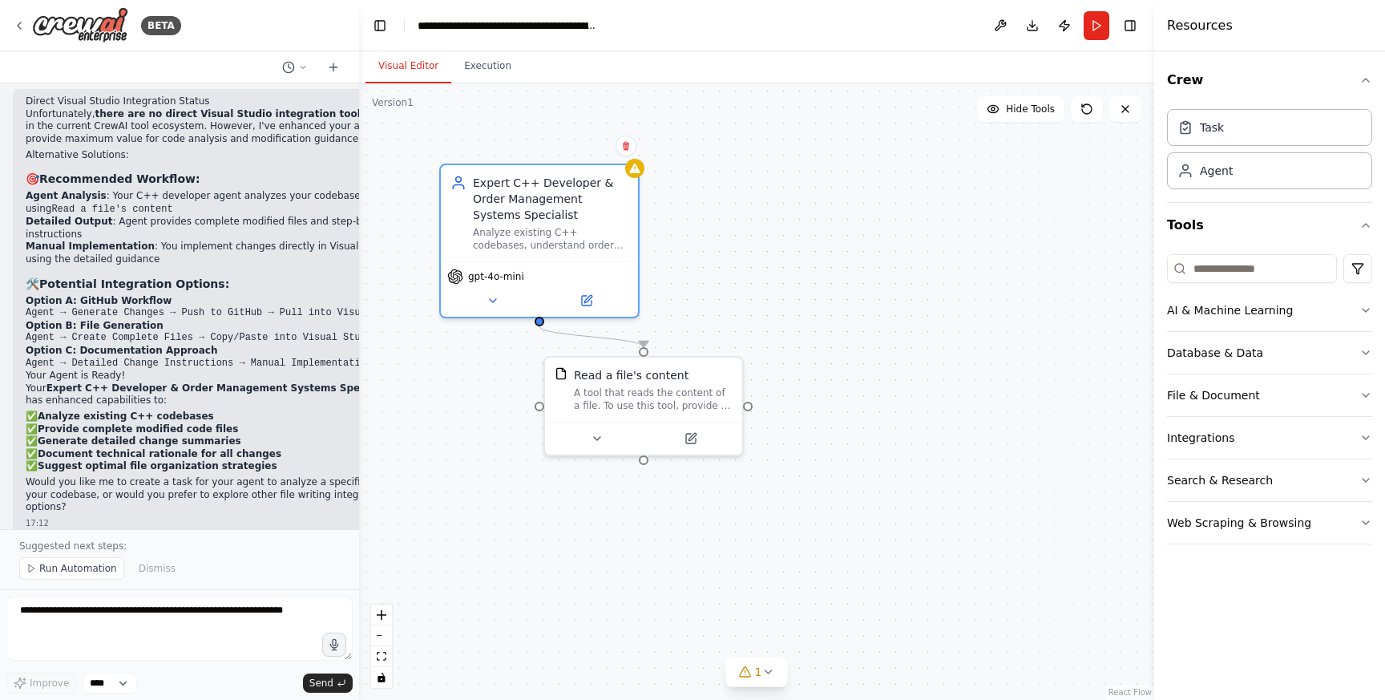
scroll to position [2441, 0]
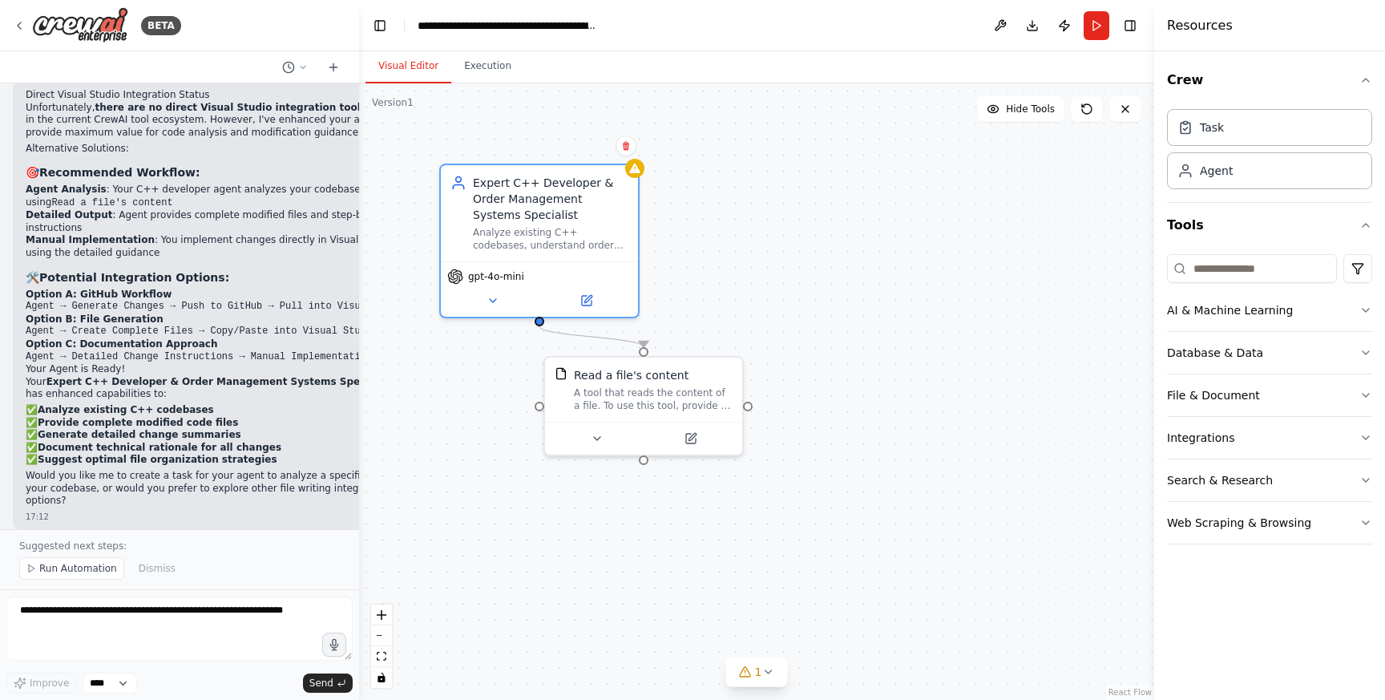
click at [779, 292] on div ".deletable-edge-delete-btn { width: 20px; height: 20px; border: 0px solid #ffff…" at bounding box center [756, 391] width 795 height 616
click at [92, 571] on span "Run Automation" at bounding box center [78, 568] width 78 height 13
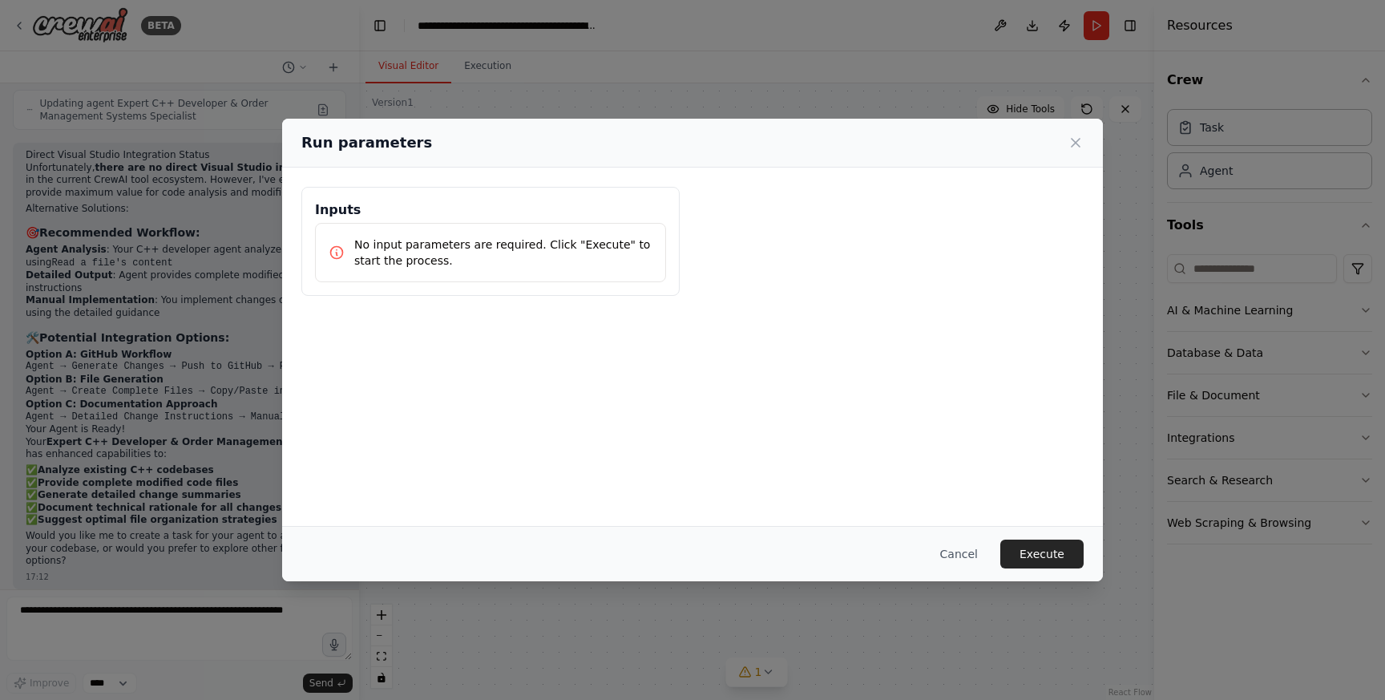
click at [539, 253] on p "No input parameters are required. Click "Execute" to start the process." at bounding box center [503, 252] width 298 height 32
click at [365, 238] on p "No input parameters are required. Click "Execute" to start the process." at bounding box center [503, 252] width 298 height 32
click at [337, 252] on icon at bounding box center [337, 252] width 16 height 16
click at [1045, 550] on button "Execute" at bounding box center [1041, 553] width 83 height 29
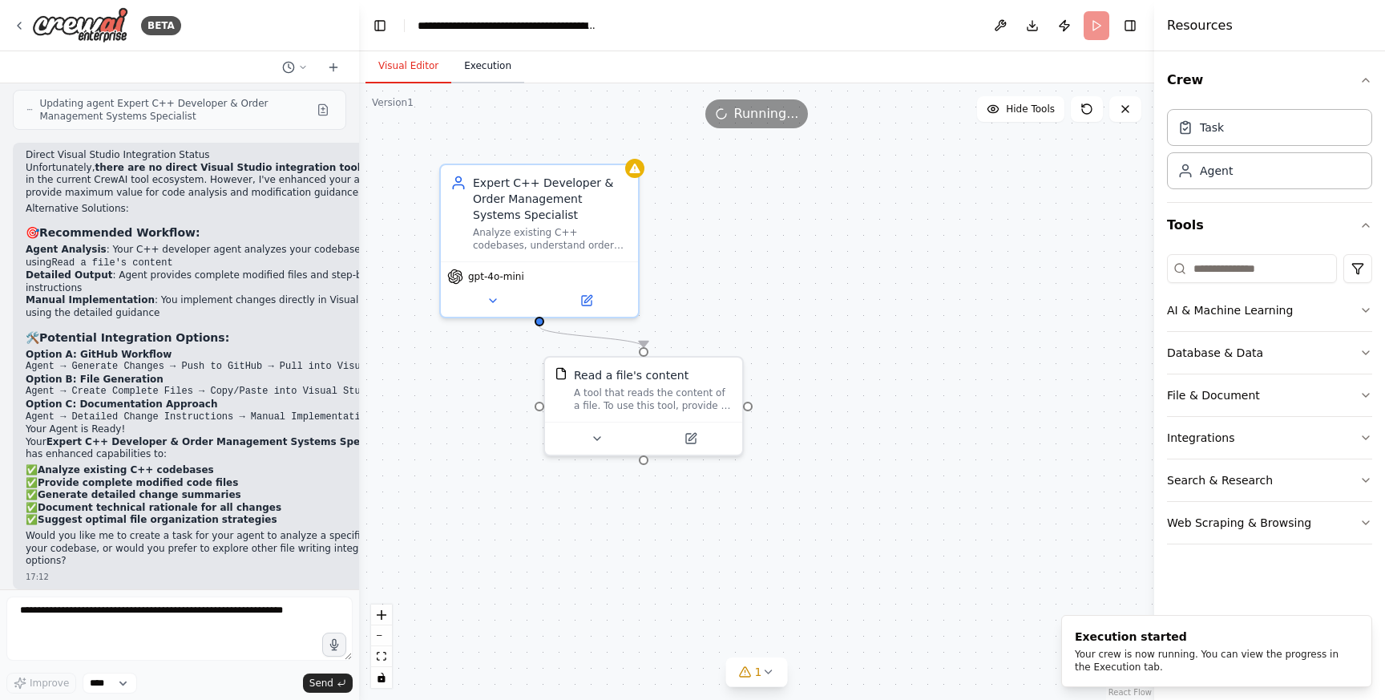
click at [486, 62] on button "Execution" at bounding box center [487, 67] width 73 height 34
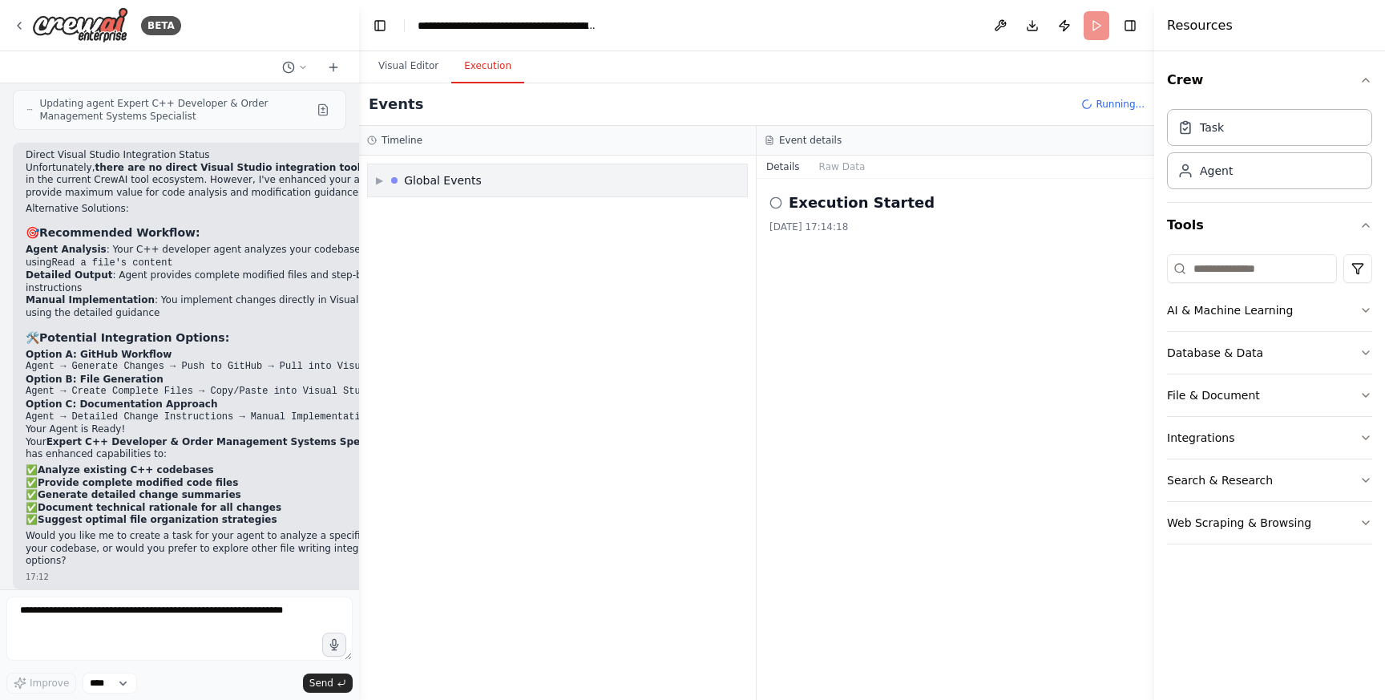
click at [380, 176] on span "▶" at bounding box center [379, 180] width 7 height 13
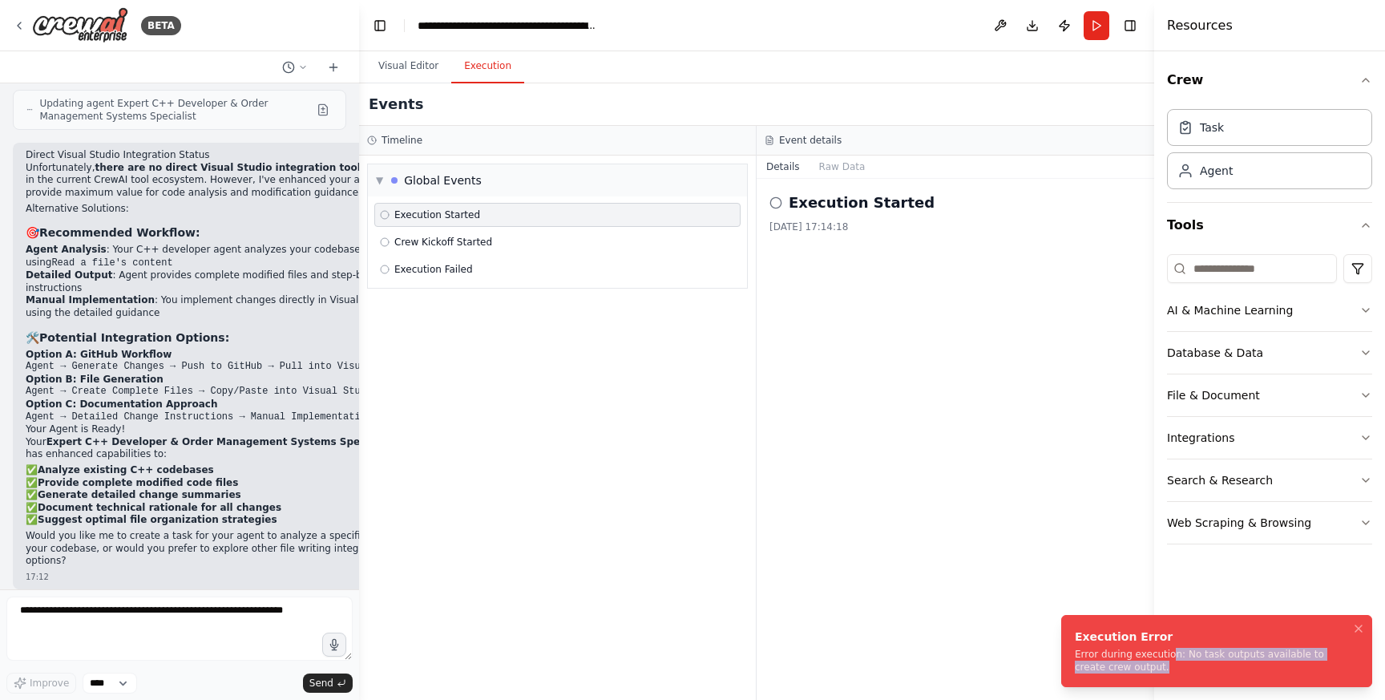
drag, startPoint x: 1172, startPoint y: 657, endPoint x: 1280, endPoint y: 665, distance: 108.5
click at [1280, 665] on div "Error during execution: No task outputs available to create crew output." at bounding box center [1213, 661] width 277 height 26
click at [1243, 165] on div "Agent" at bounding box center [1269, 169] width 205 height 37
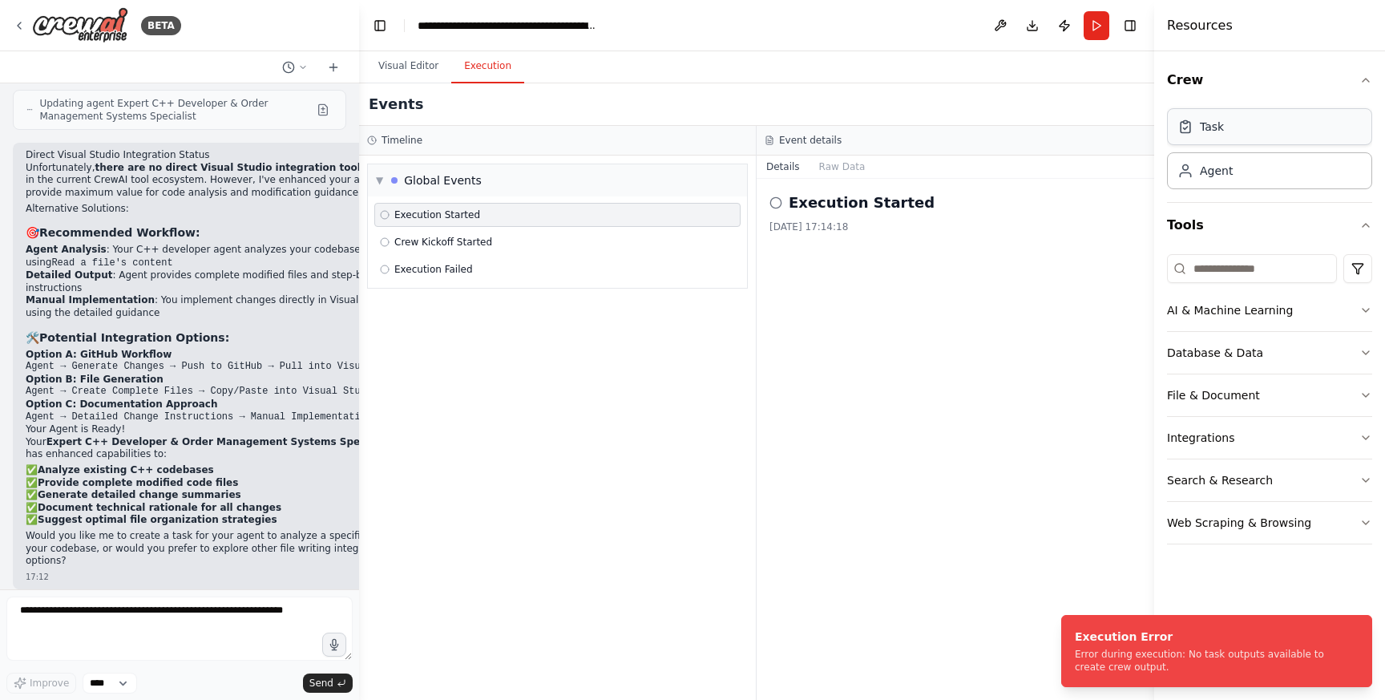
click at [1232, 117] on div "Task" at bounding box center [1269, 126] width 205 height 37
click at [1226, 166] on div "Agent" at bounding box center [1216, 170] width 33 height 16
click at [1230, 145] on div "Task Agent" at bounding box center [1269, 146] width 205 height 87
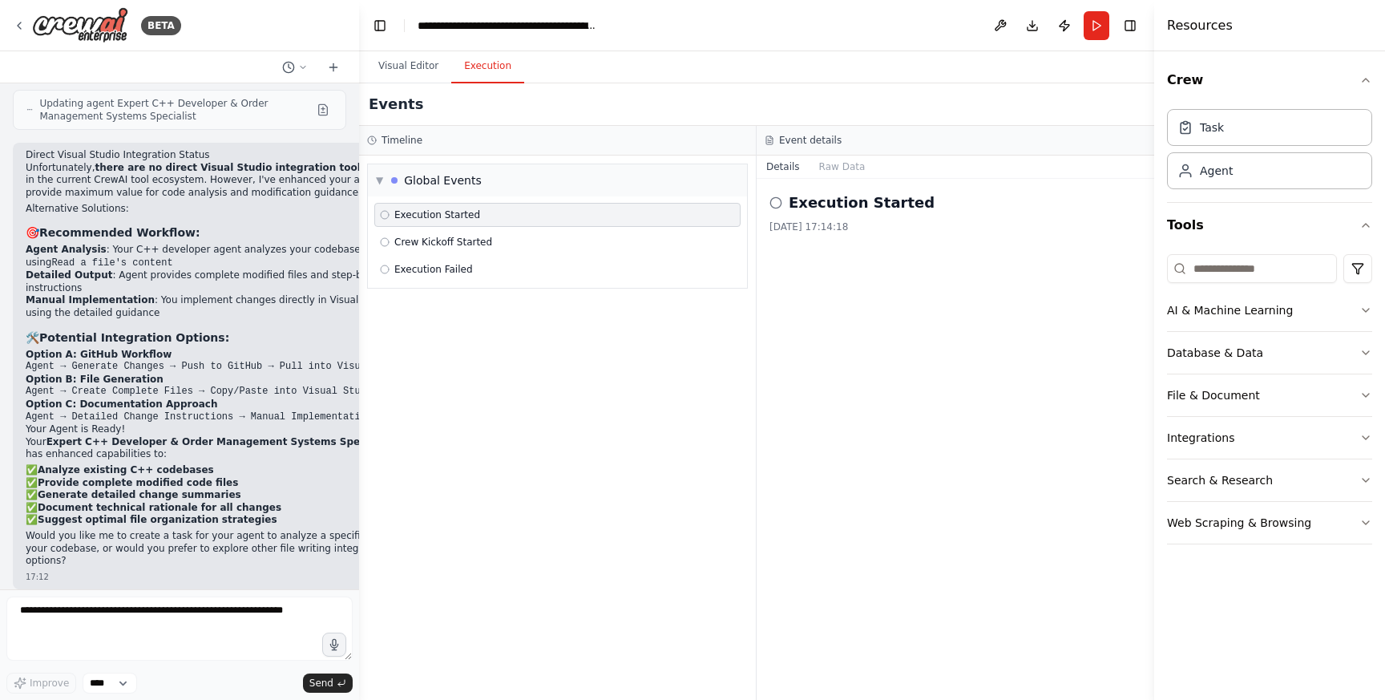
click at [884, 380] on div "Execution Started 26/08/2025, 17:14:18" at bounding box center [954, 439] width 397 height 521
click at [829, 209] on h2 "Execution Started" at bounding box center [862, 203] width 146 height 22
click at [829, 167] on button "Raw Data" at bounding box center [842, 166] width 66 height 22
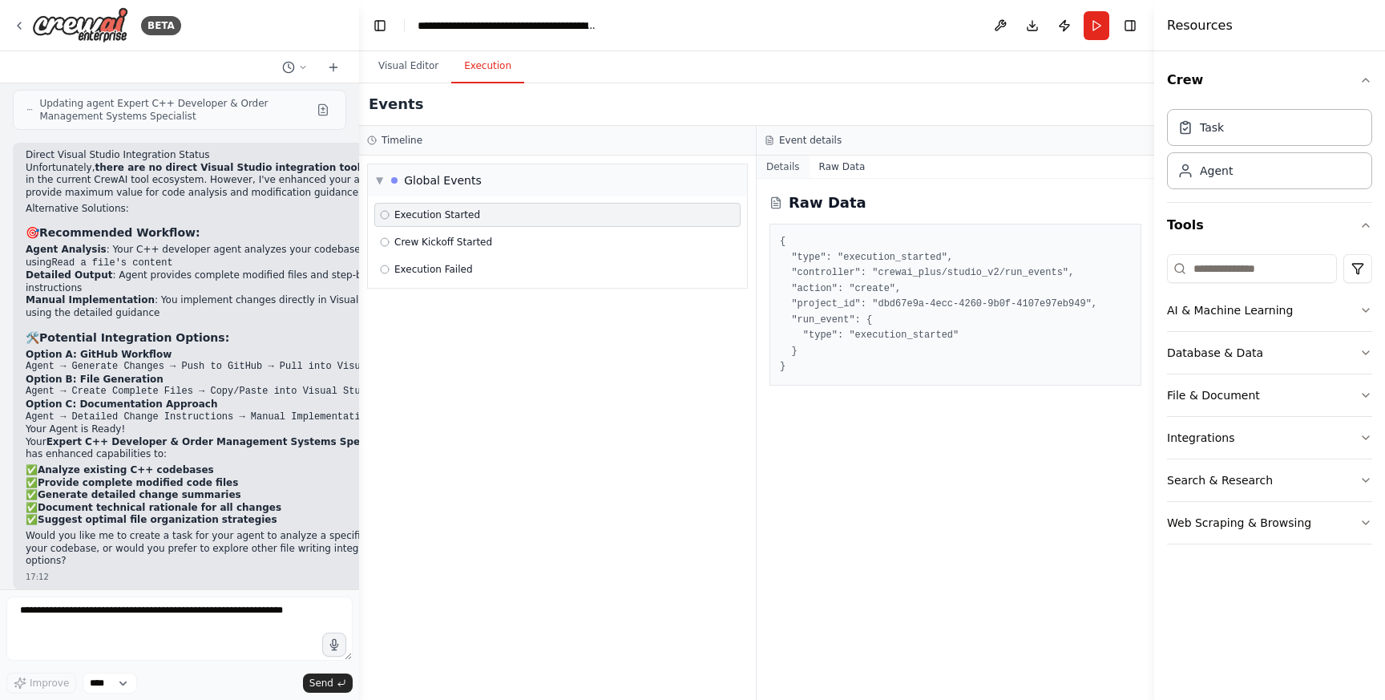
click at [785, 170] on button "Details" at bounding box center [782, 166] width 53 height 22
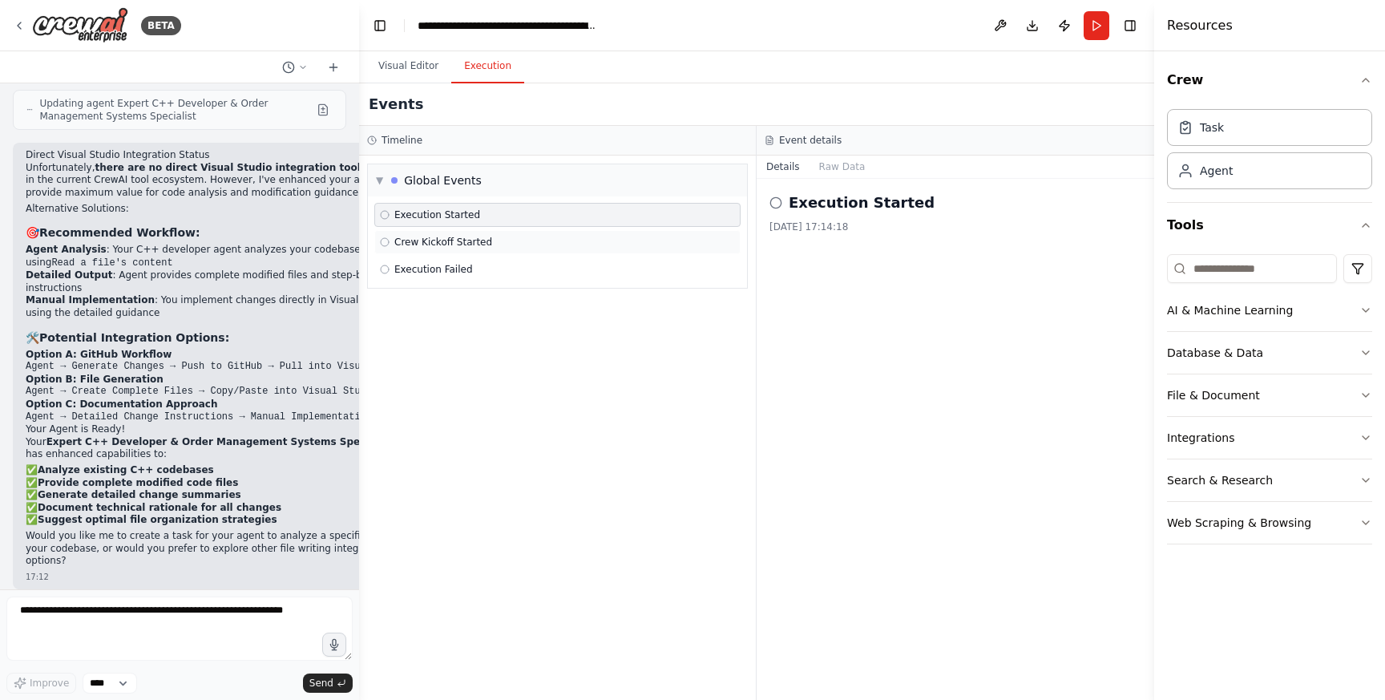
click at [507, 241] on div "Crew Kickoff Started" at bounding box center [557, 242] width 355 height 13
click at [487, 274] on div "Execution Failed" at bounding box center [557, 269] width 355 height 13
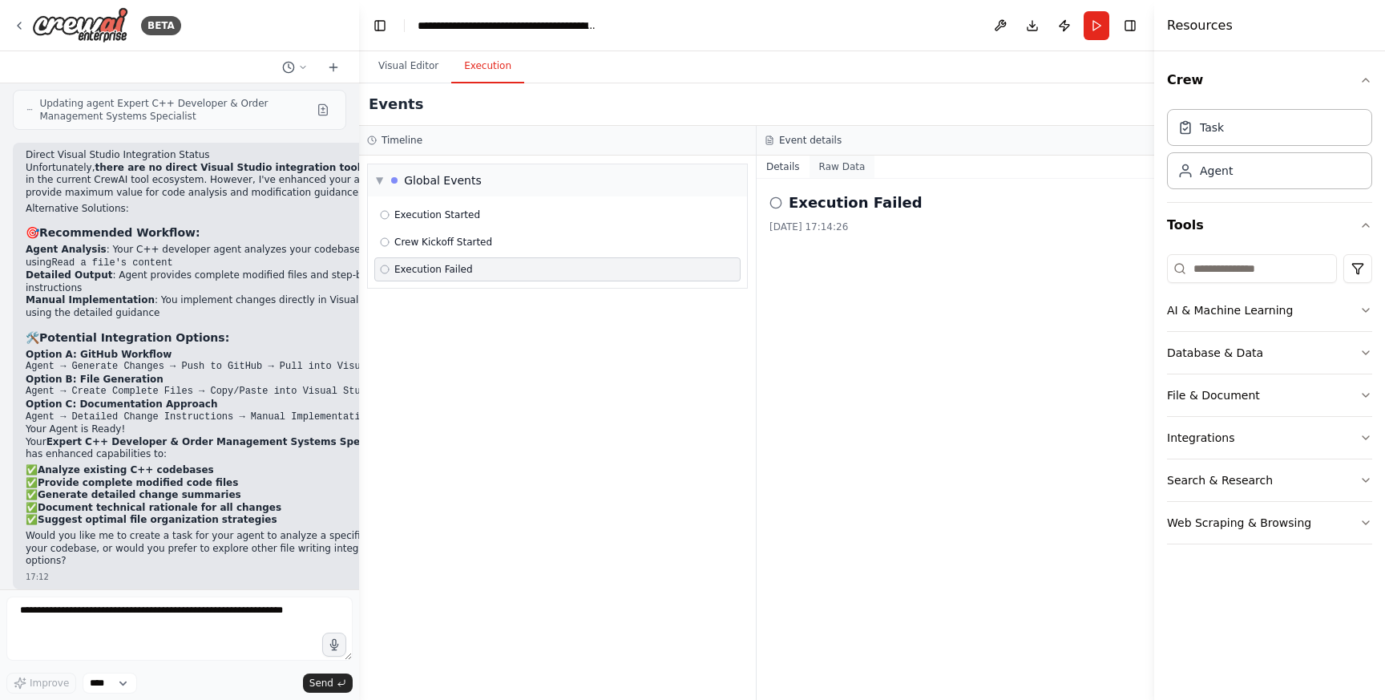
click at [833, 168] on button "Raw Data" at bounding box center [842, 166] width 66 height 22
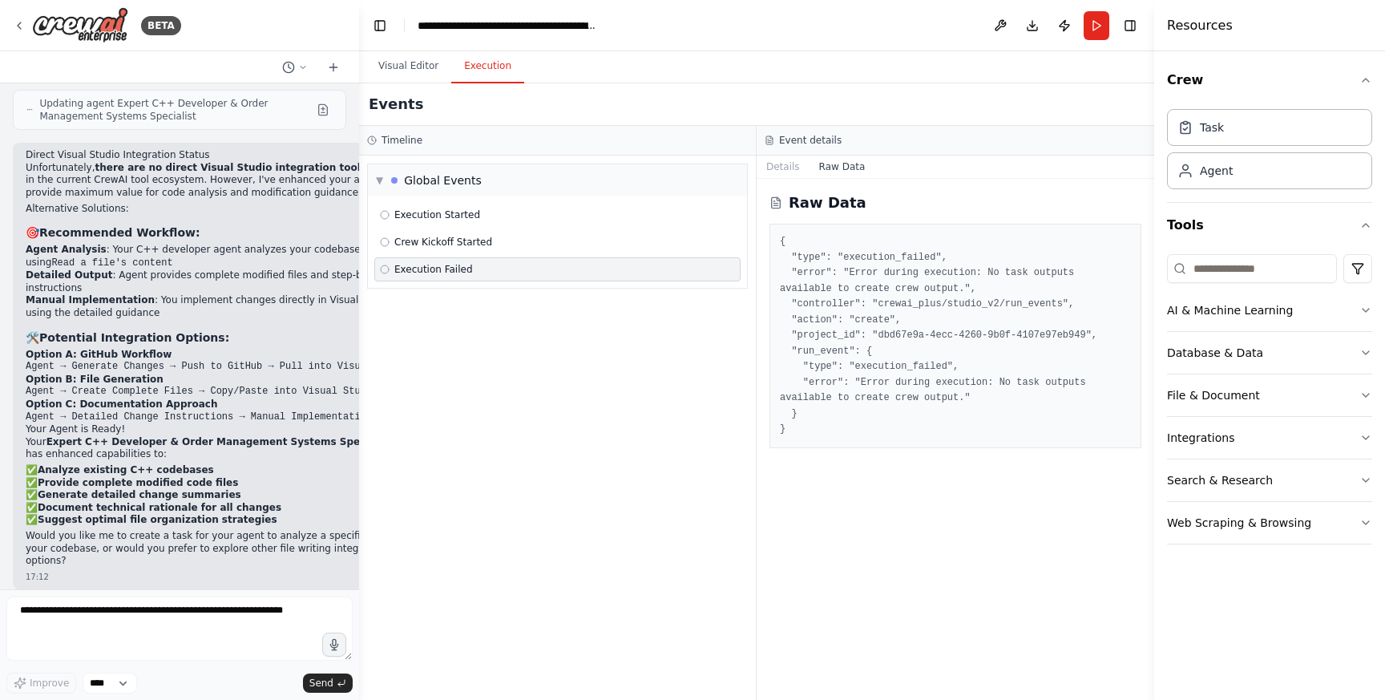
click at [548, 260] on div "Execution Failed" at bounding box center [557, 269] width 366 height 24
click at [548, 254] on div "Execution Started Crew Kickoff Started Execution Failed" at bounding box center [557, 241] width 379 height 91
click at [526, 249] on div "Crew Kickoff Started" at bounding box center [557, 242] width 366 height 24
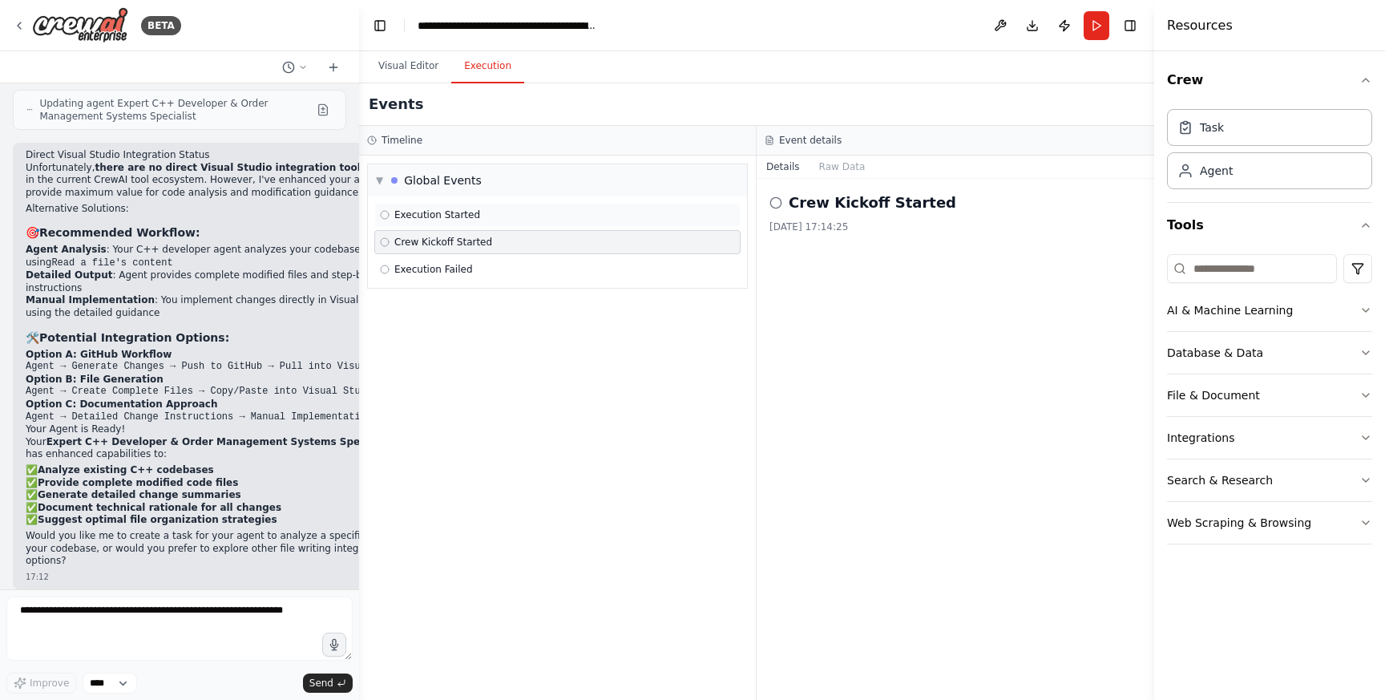
click at [490, 223] on div "Execution Started" at bounding box center [557, 215] width 366 height 24
click at [382, 180] on span "▼" at bounding box center [379, 180] width 7 height 13
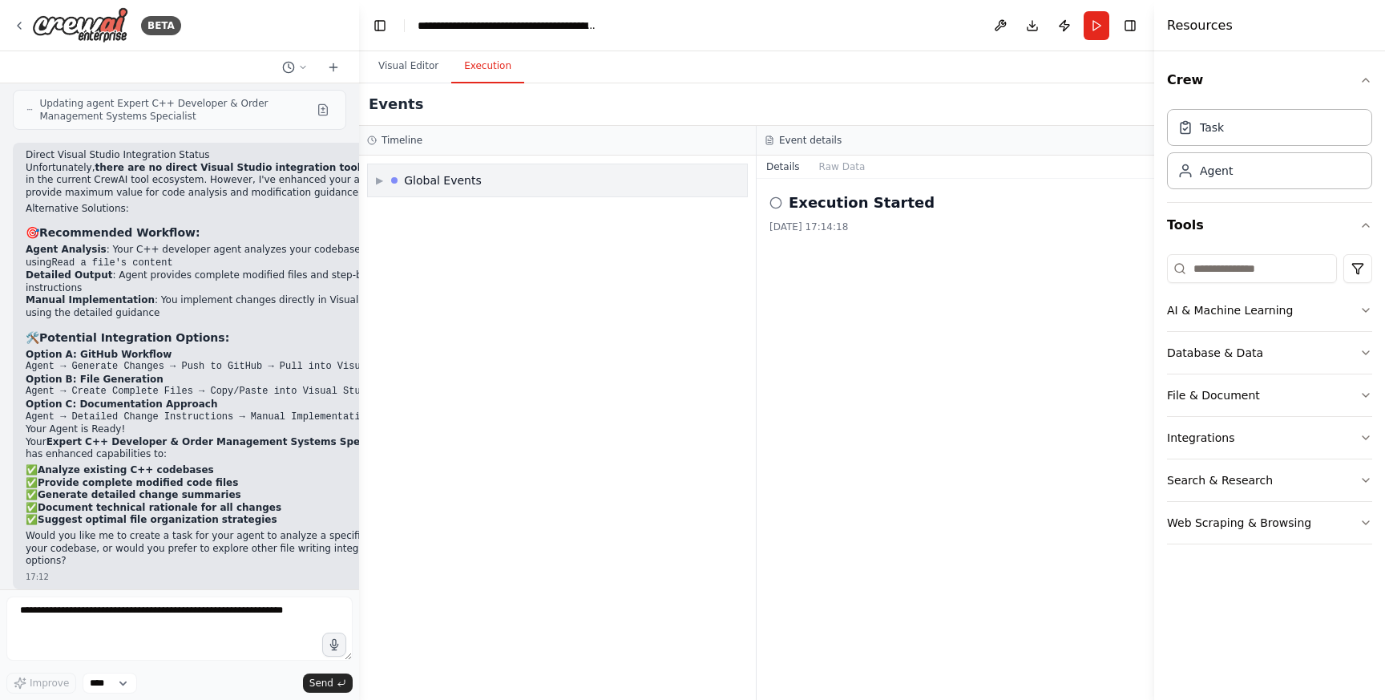
click at [383, 180] on span "▶" at bounding box center [379, 180] width 7 height 13
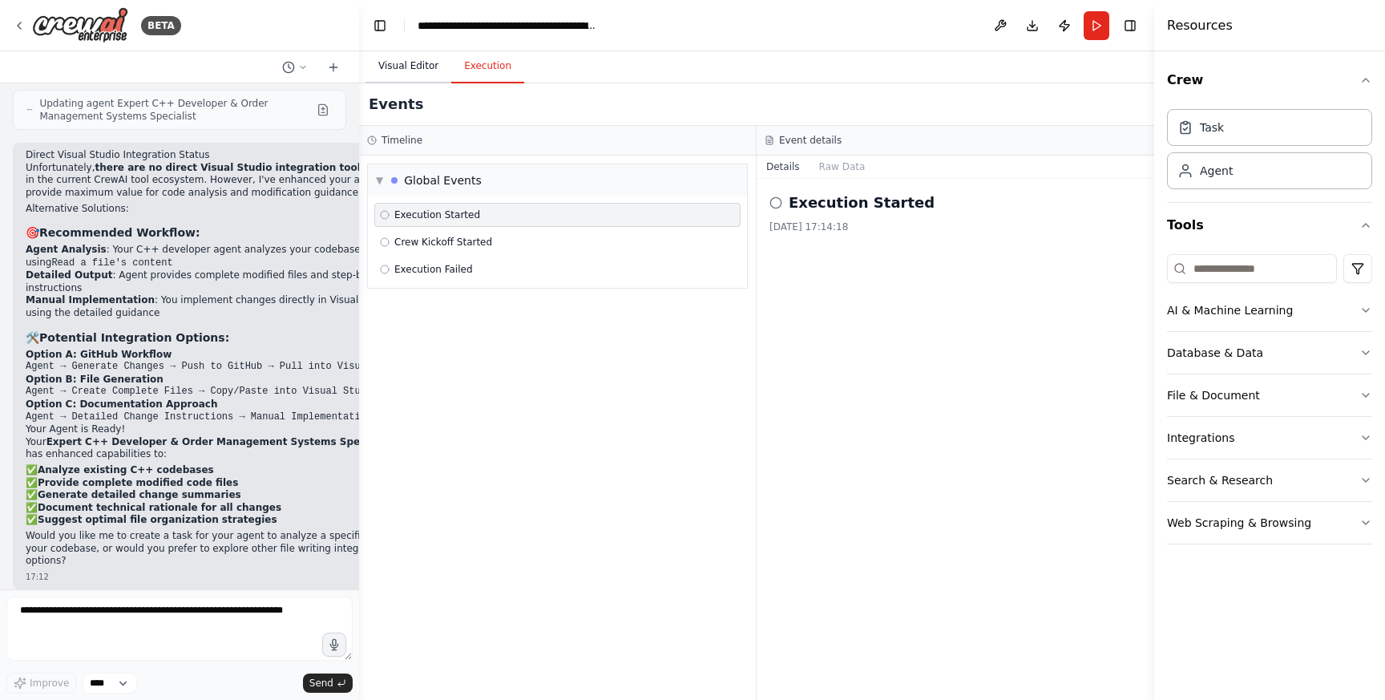
click at [413, 76] on button "Visual Editor" at bounding box center [408, 67] width 86 height 34
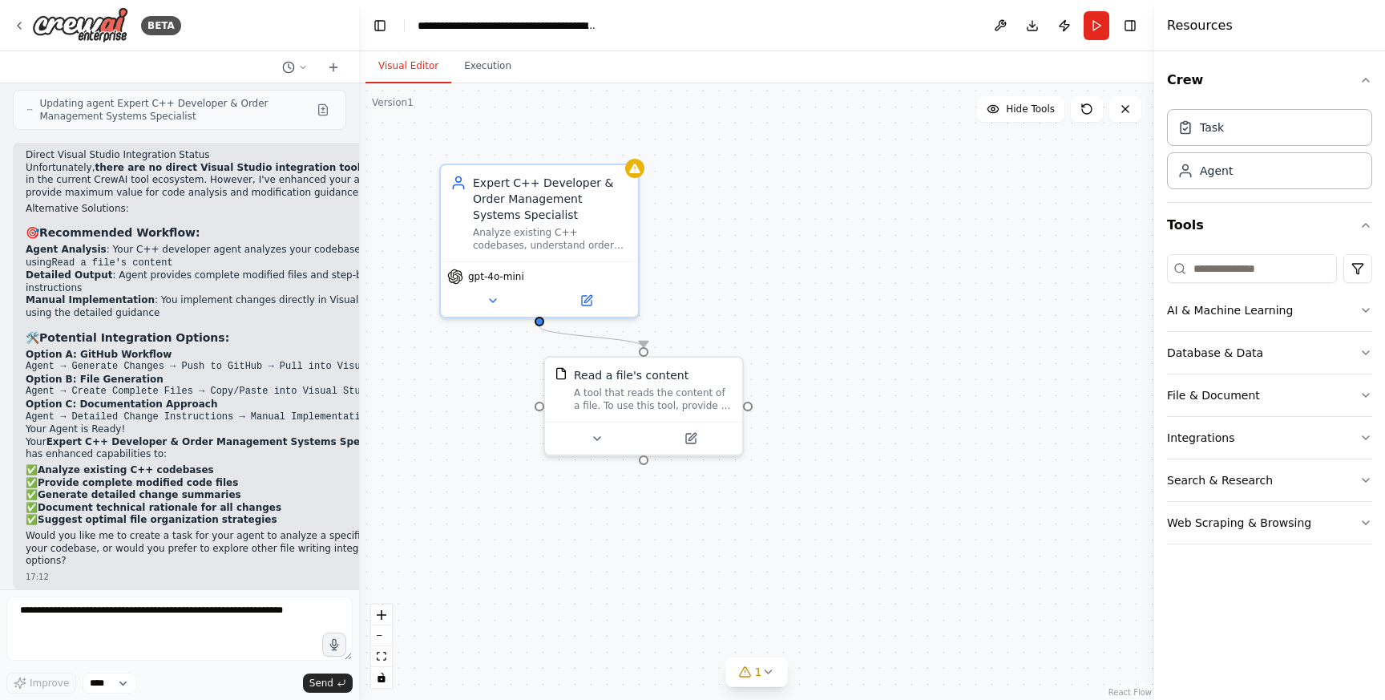
click at [413, 76] on button "Visual Editor" at bounding box center [408, 67] width 86 height 34
click at [470, 75] on button "Execution" at bounding box center [487, 67] width 73 height 34
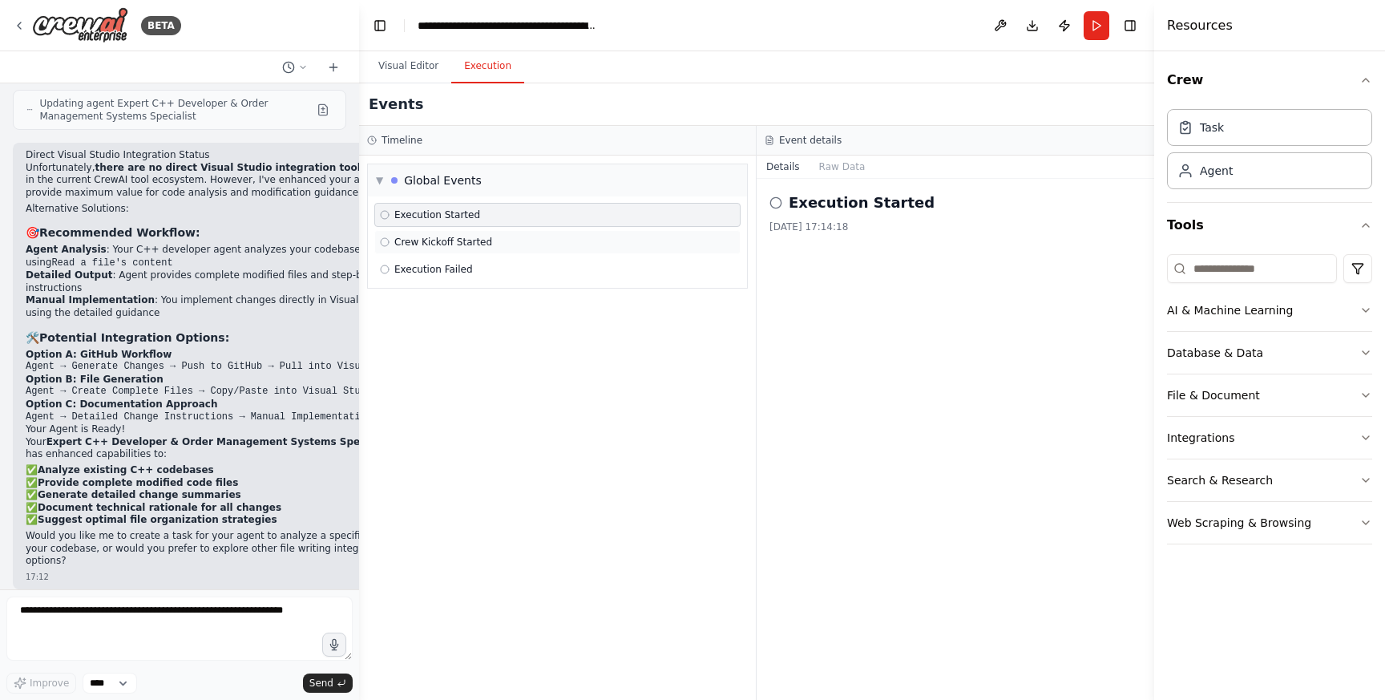
click at [420, 245] on span "Crew Kickoff Started" at bounding box center [443, 242] width 98 height 13
click at [426, 271] on span "Execution Failed" at bounding box center [433, 269] width 79 height 13
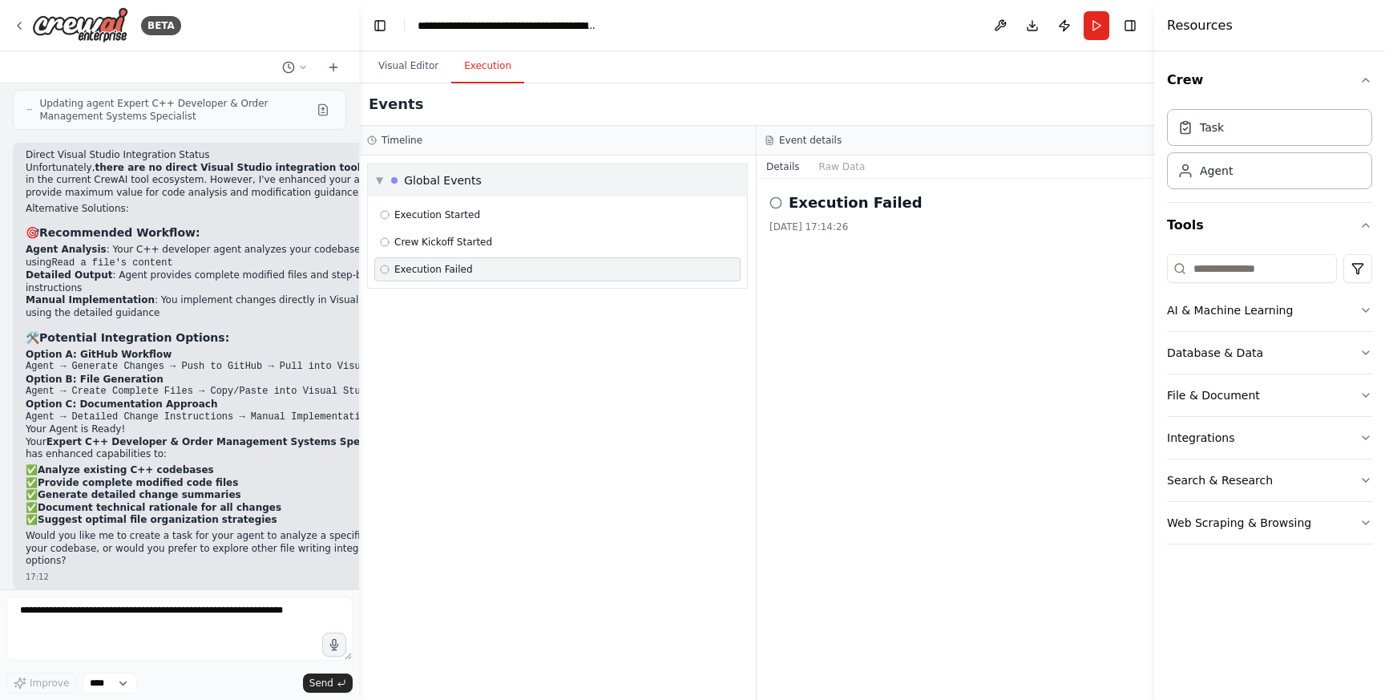
click at [415, 173] on div "Global Events" at bounding box center [443, 180] width 78 height 16
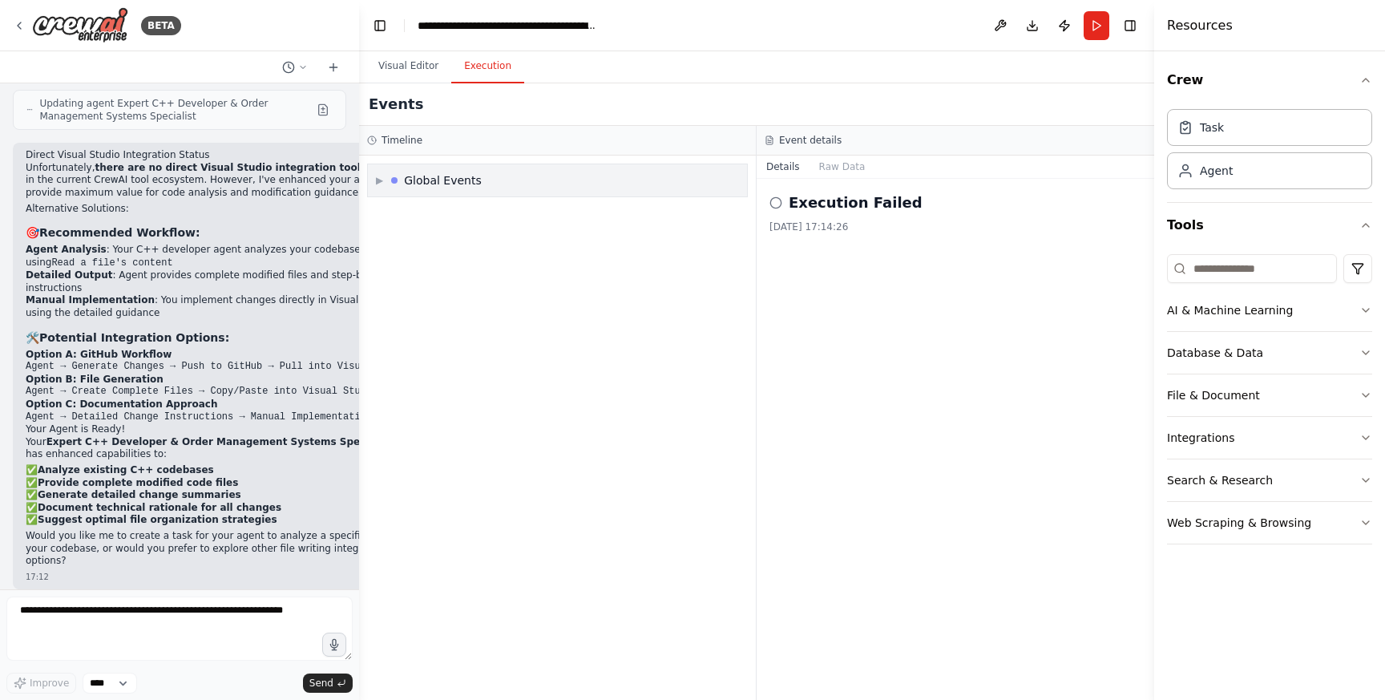
click at [383, 179] on span "▶" at bounding box center [379, 180] width 7 height 13
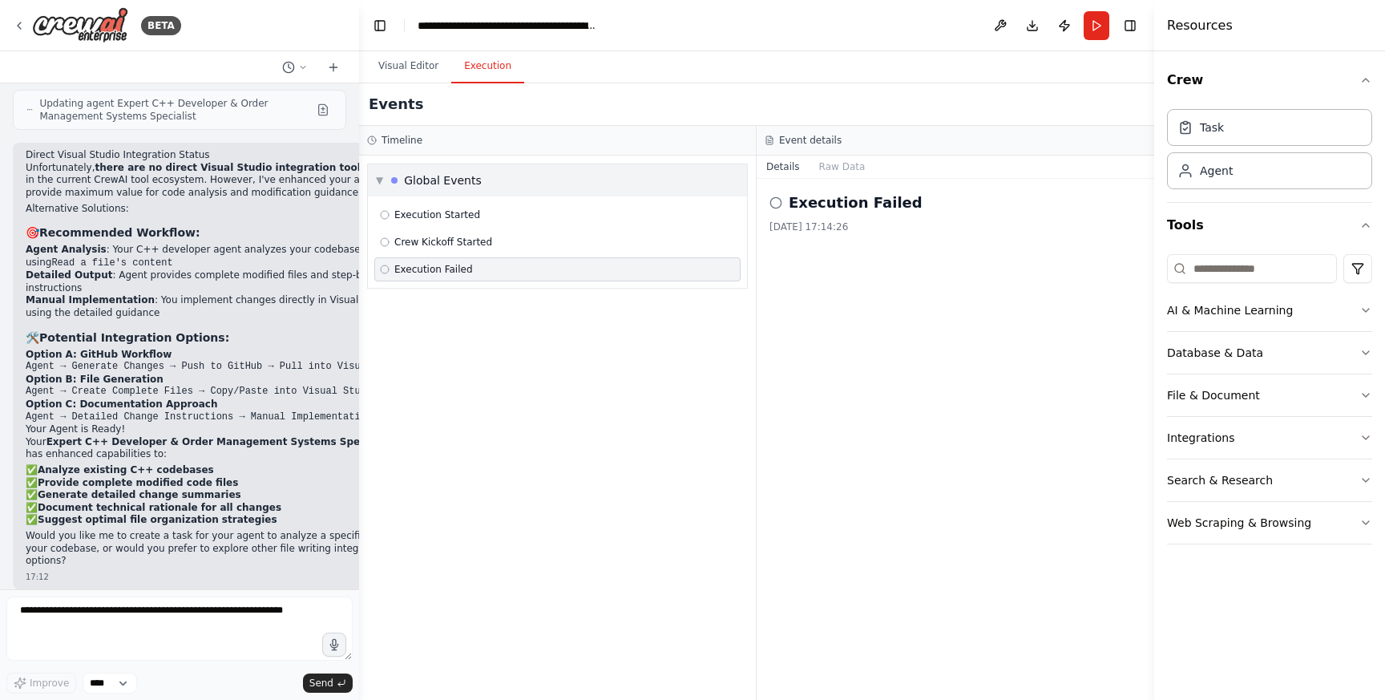
click at [383, 179] on div "▼ Global Events" at bounding box center [429, 180] width 106 height 16
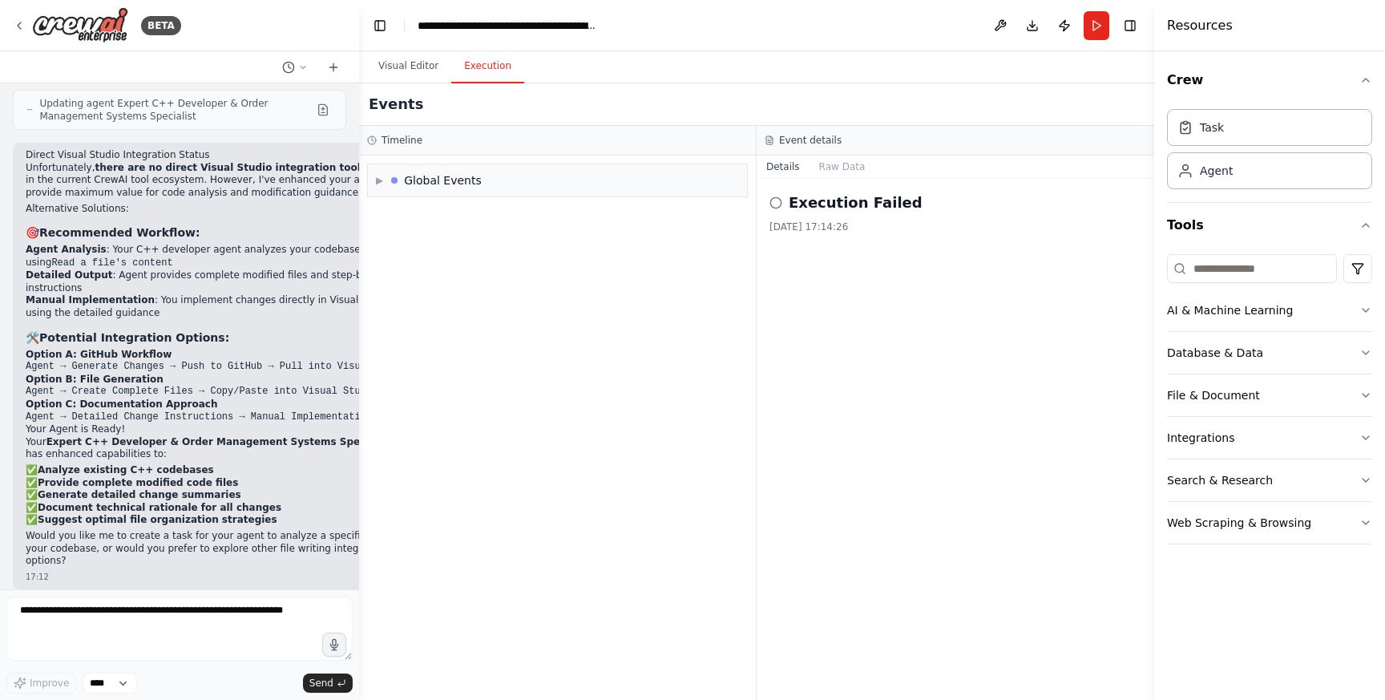
click at [783, 208] on div "Execution Failed" at bounding box center [955, 203] width 372 height 22
click at [802, 208] on h2 "Execution Failed" at bounding box center [856, 203] width 134 height 22
click at [452, 137] on div "Timeline" at bounding box center [557, 140] width 381 height 13
click at [415, 59] on button "Visual Editor" at bounding box center [408, 67] width 86 height 34
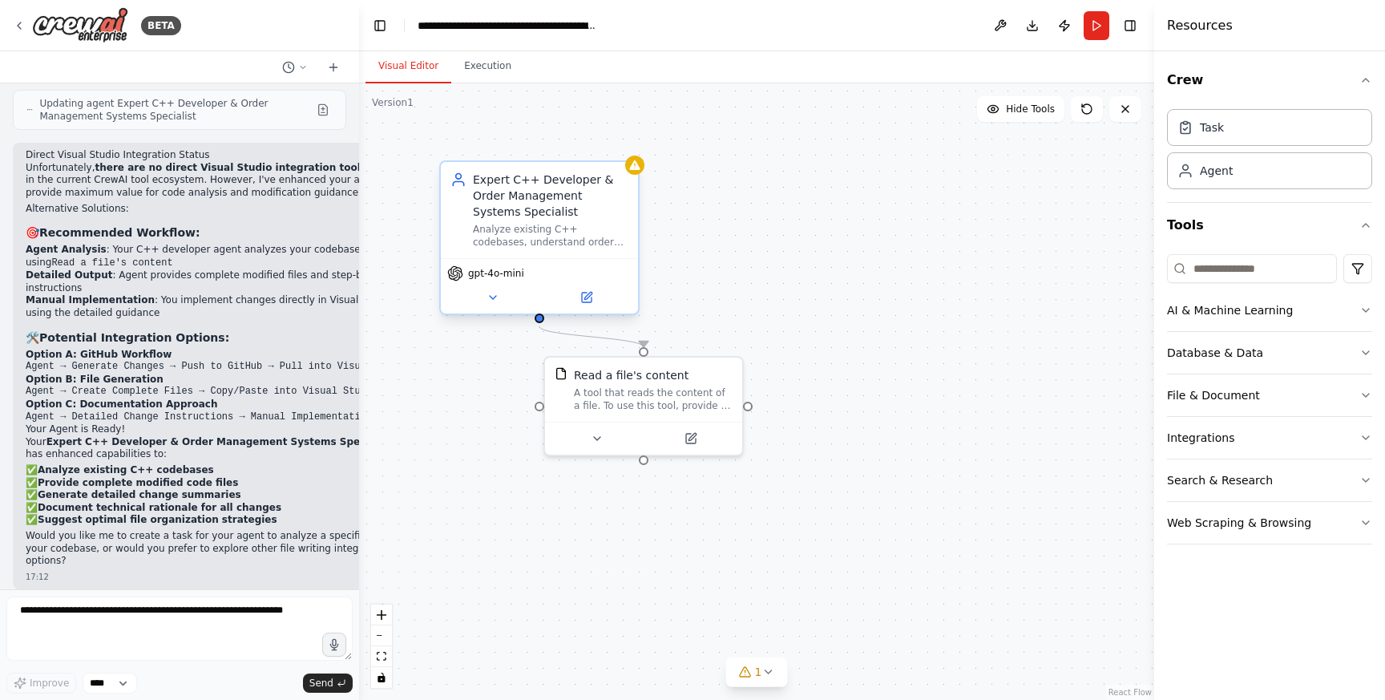
click at [568, 224] on div "Analyze existing C++ codebases, understand order management system integrations…" at bounding box center [550, 236] width 155 height 26
click at [498, 301] on icon at bounding box center [492, 297] width 13 height 13
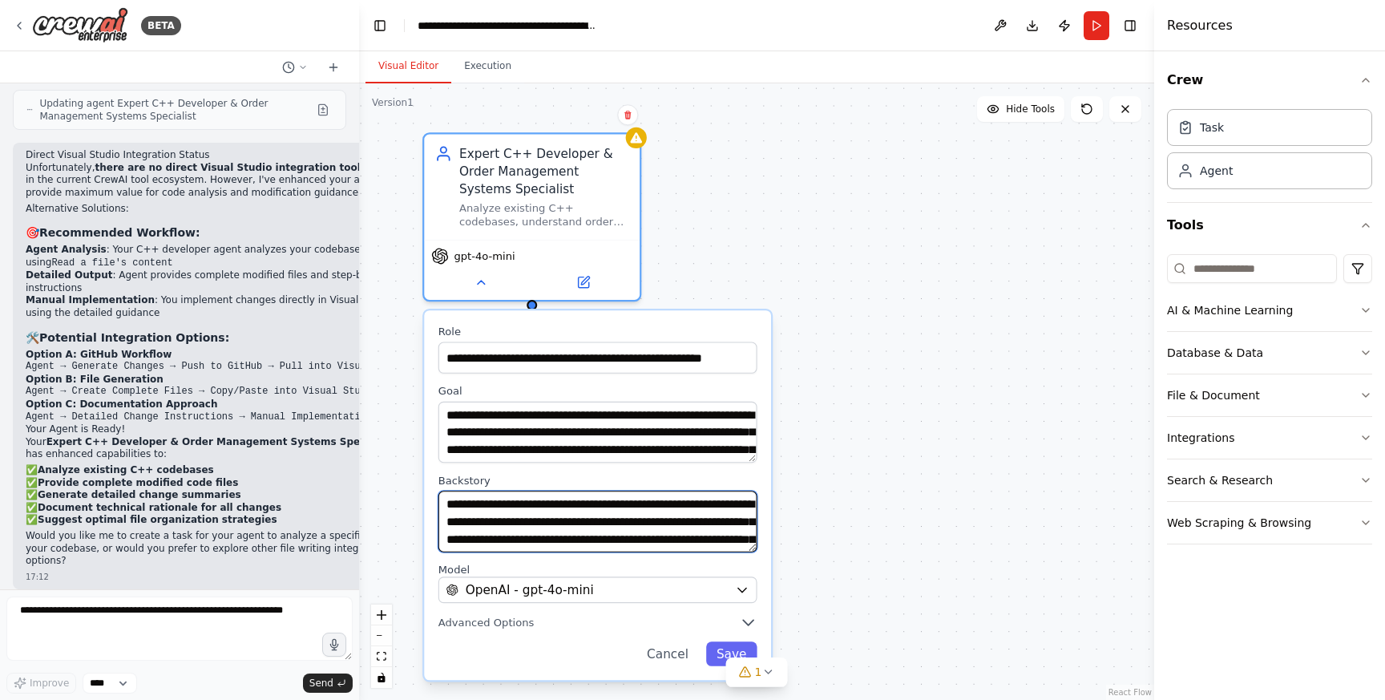
click at [619, 523] on textarea at bounding box center [597, 520] width 319 height 61
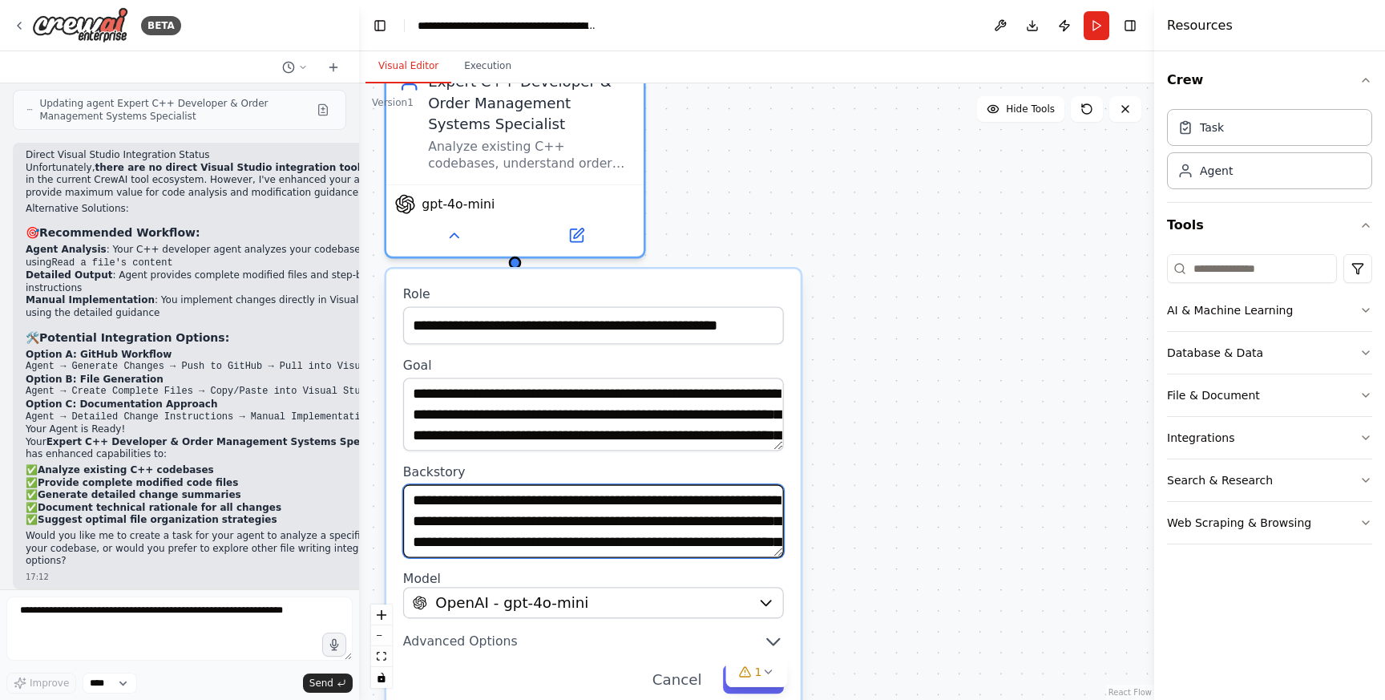
click at [619, 523] on textarea at bounding box center [593, 520] width 381 height 73
click at [687, 515] on textarea at bounding box center [593, 520] width 381 height 73
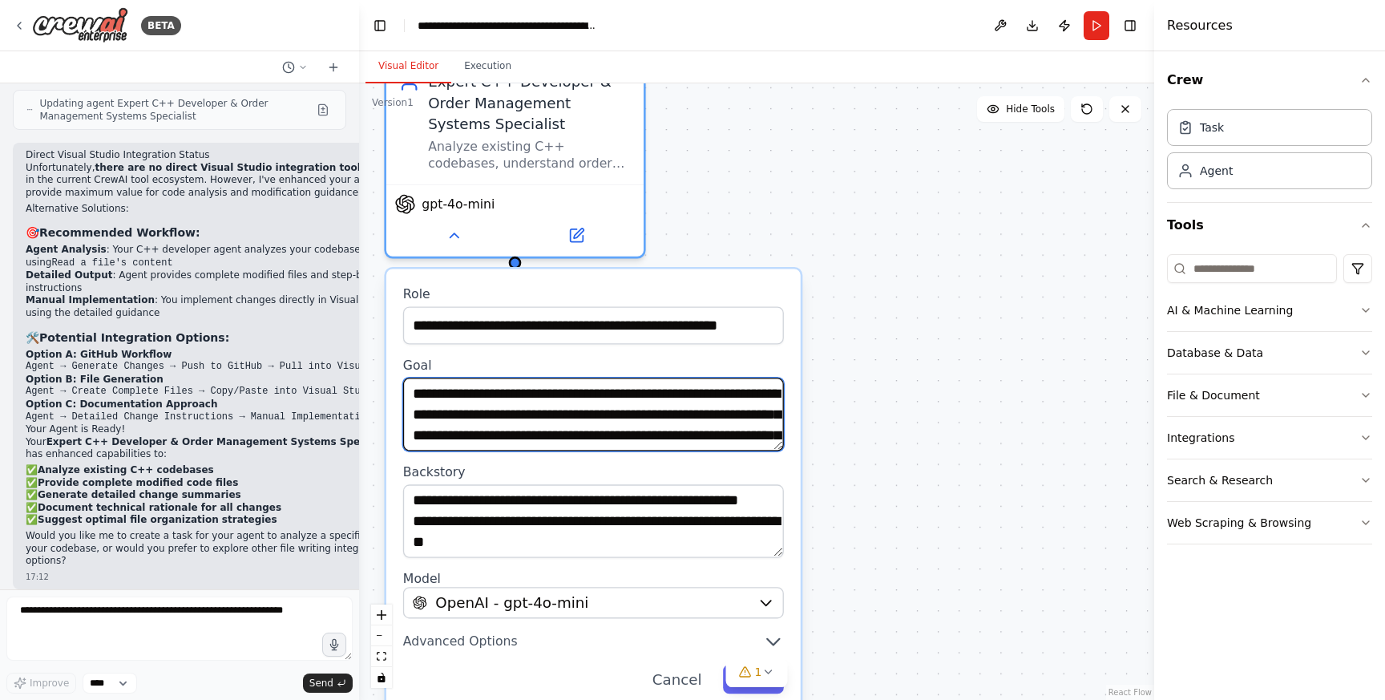
click at [577, 400] on textarea "**********" at bounding box center [593, 413] width 381 height 73
click at [898, 510] on div ".deletable-edge-delete-btn { width: 20px; height: 20px; border: 0px solid #ffff…" at bounding box center [756, 391] width 795 height 616
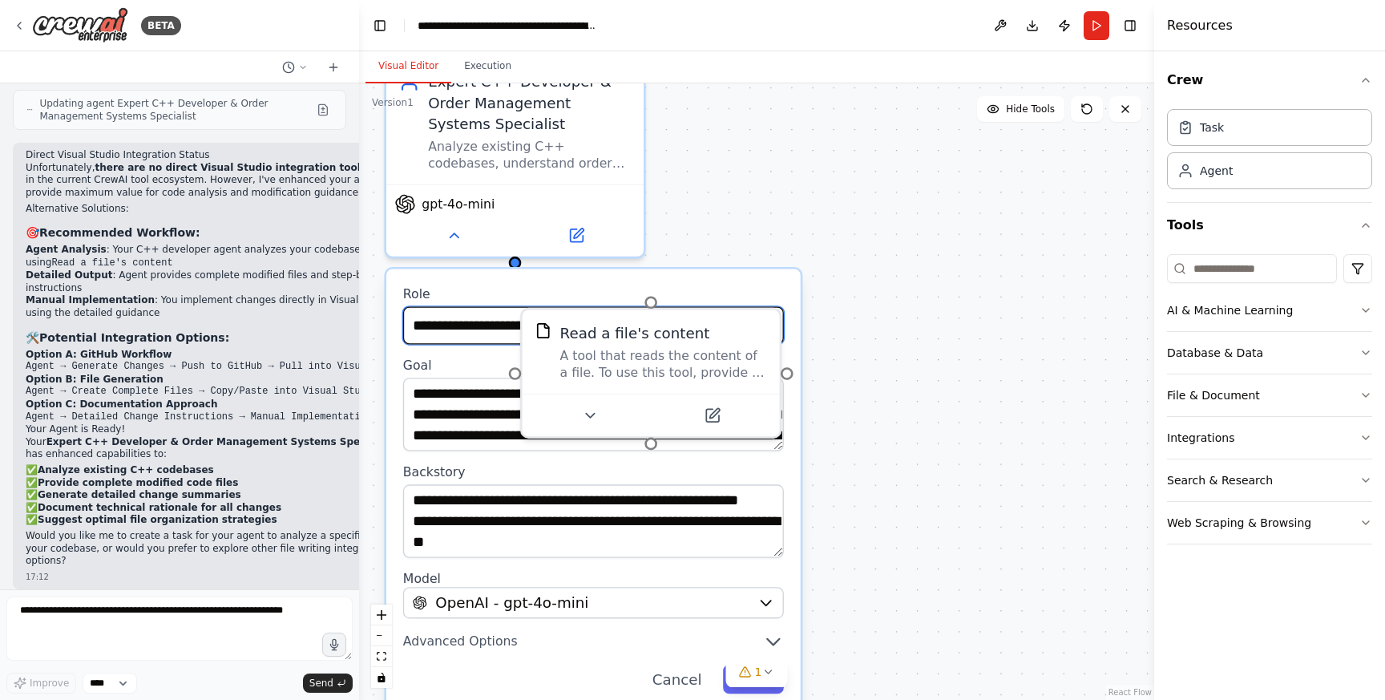
click at [438, 332] on input "**********" at bounding box center [593, 326] width 381 height 38
click at [918, 377] on div ".deletable-edge-delete-btn { width: 20px; height: 20px; border: 0px solid #ffff…" at bounding box center [756, 391] width 795 height 616
click at [476, 325] on input "**********" at bounding box center [593, 326] width 381 height 38
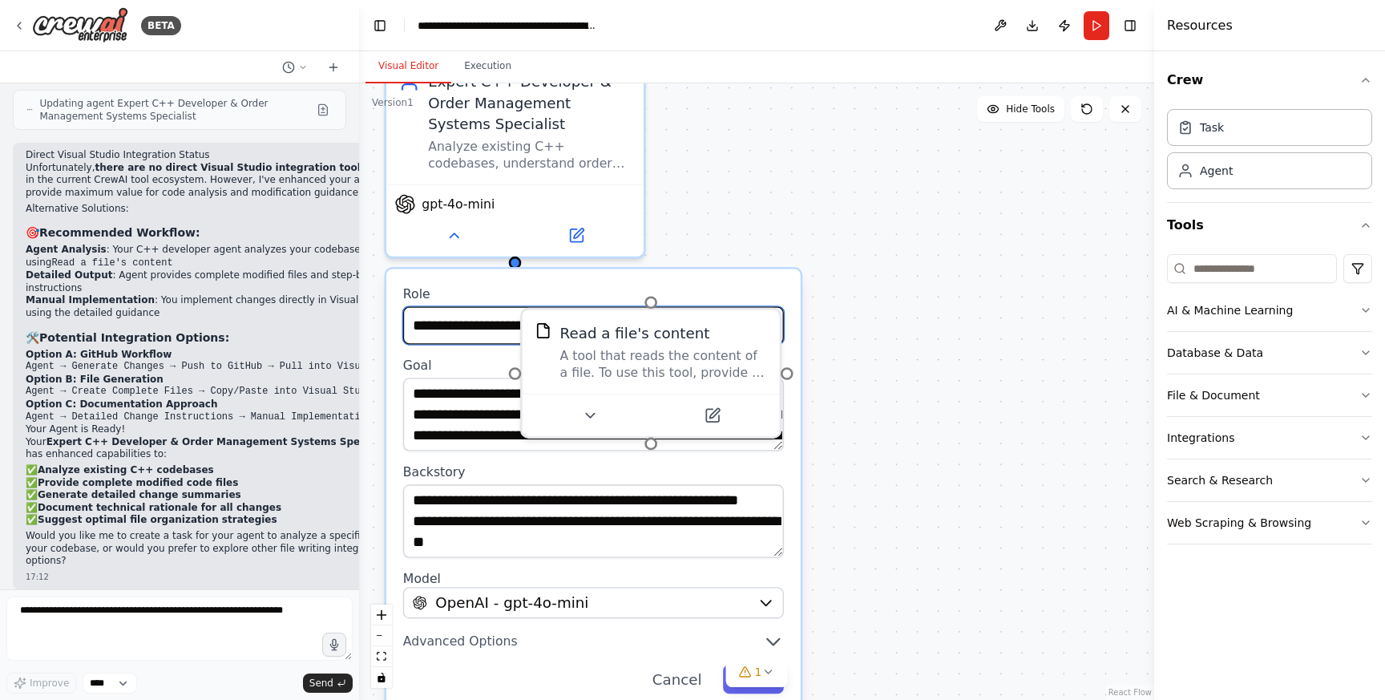
click at [476, 325] on input "**********" at bounding box center [593, 326] width 381 height 38
click at [1040, 545] on div ".deletable-edge-delete-btn { width: 20px; height: 20px; border: 0px solid #ffff…" at bounding box center [756, 391] width 795 height 616
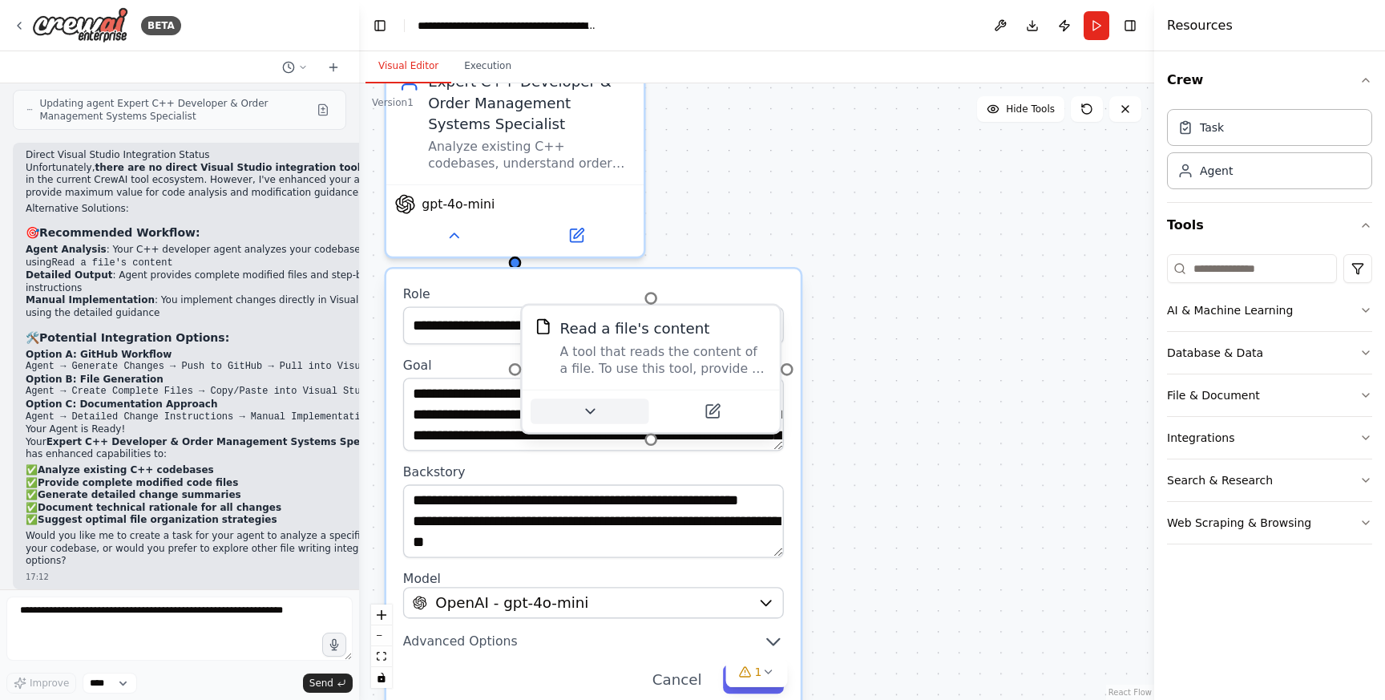
click at [598, 413] on button at bounding box center [590, 410] width 118 height 25
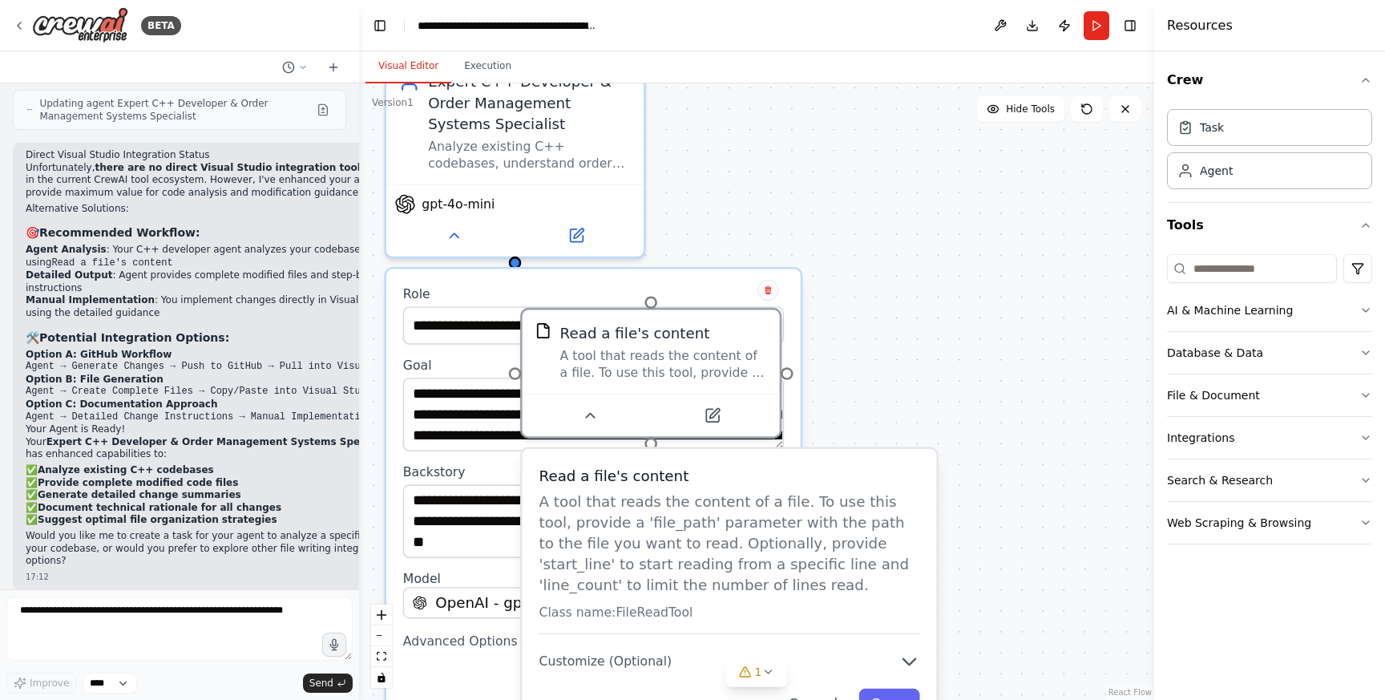
click at [928, 446] on div ".deletable-edge-delete-btn { width: 20px; height: 20px; border: 0px solid #ffff…" at bounding box center [756, 391] width 795 height 616
click at [921, 332] on div ".deletable-edge-delete-btn { width: 20px; height: 20px; border: 0px solid #ffff…" at bounding box center [756, 391] width 795 height 616
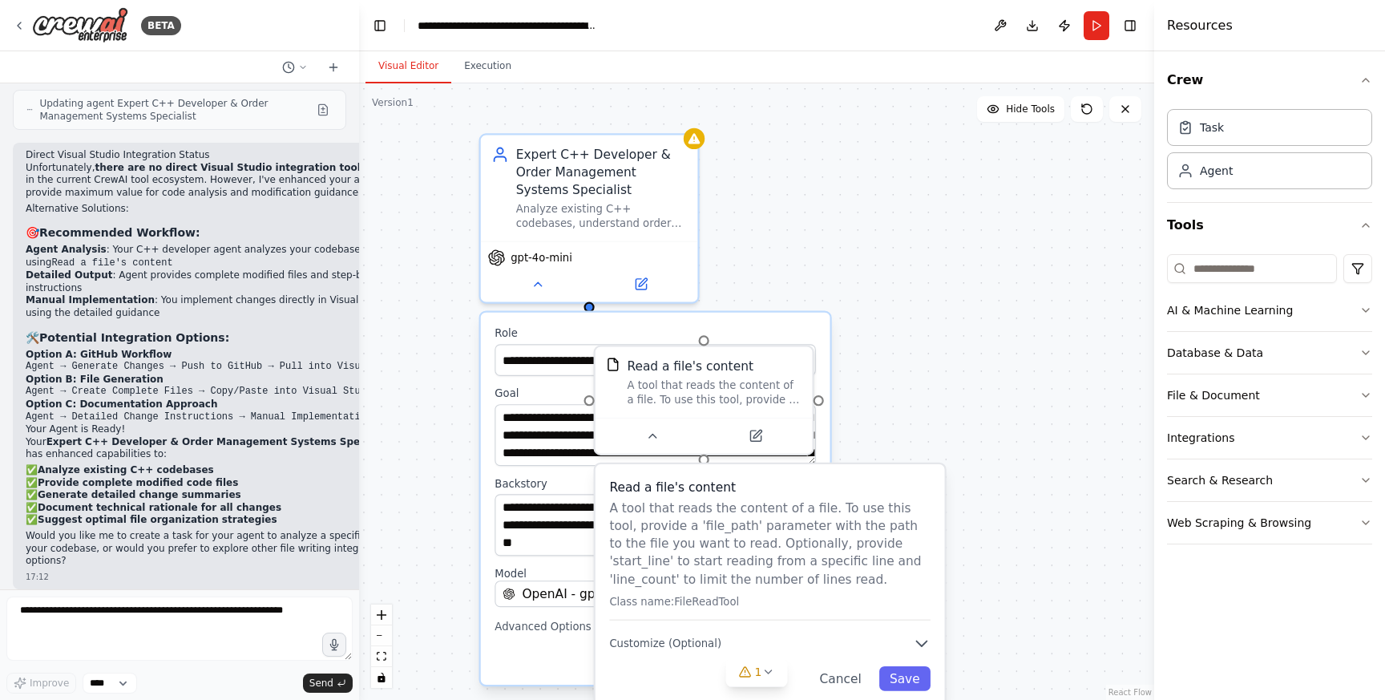
click at [1000, 539] on div ".deletable-edge-delete-btn { width: 20px; height: 20px; border: 0px solid #ffff…" at bounding box center [756, 391] width 795 height 616
click at [653, 436] on icon at bounding box center [652, 433] width 14 height 14
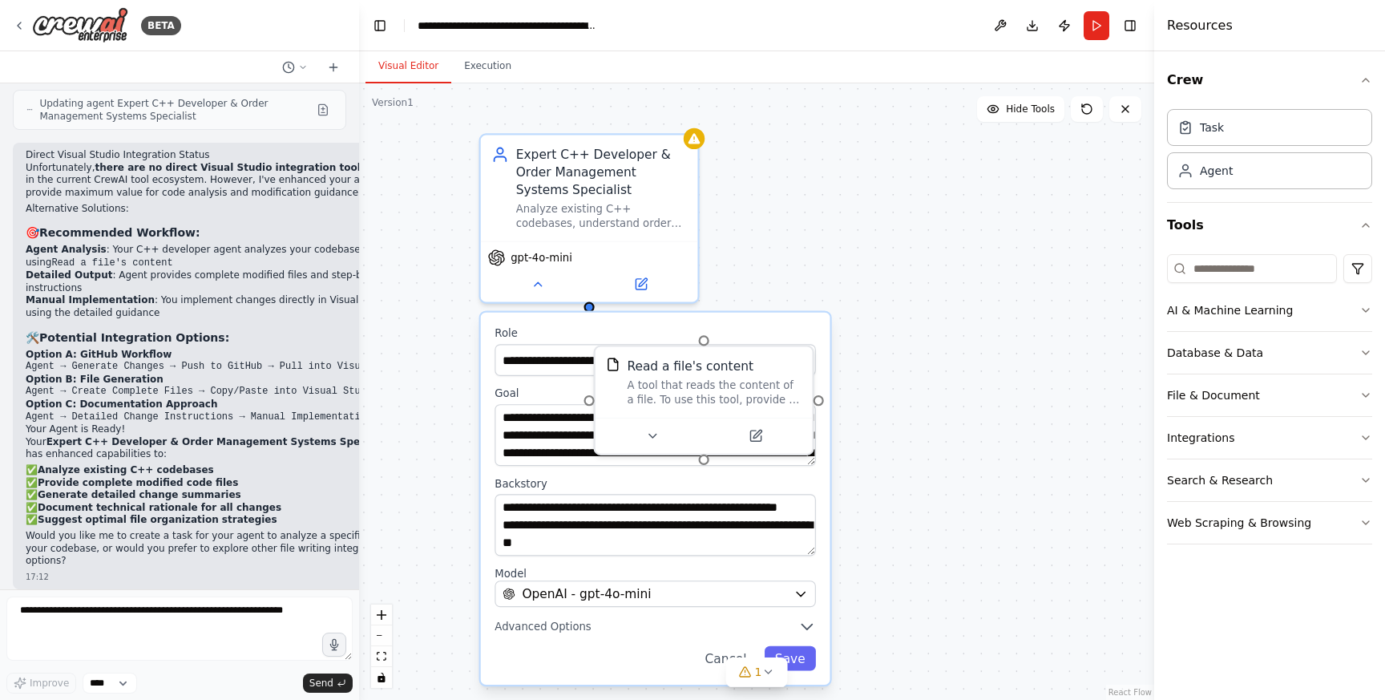
click at [929, 373] on div ".deletable-edge-delete-btn { width: 20px; height: 20px; border: 0px solid #ffff…" at bounding box center [756, 391] width 795 height 616
click at [769, 672] on icon at bounding box center [768, 671] width 6 height 3
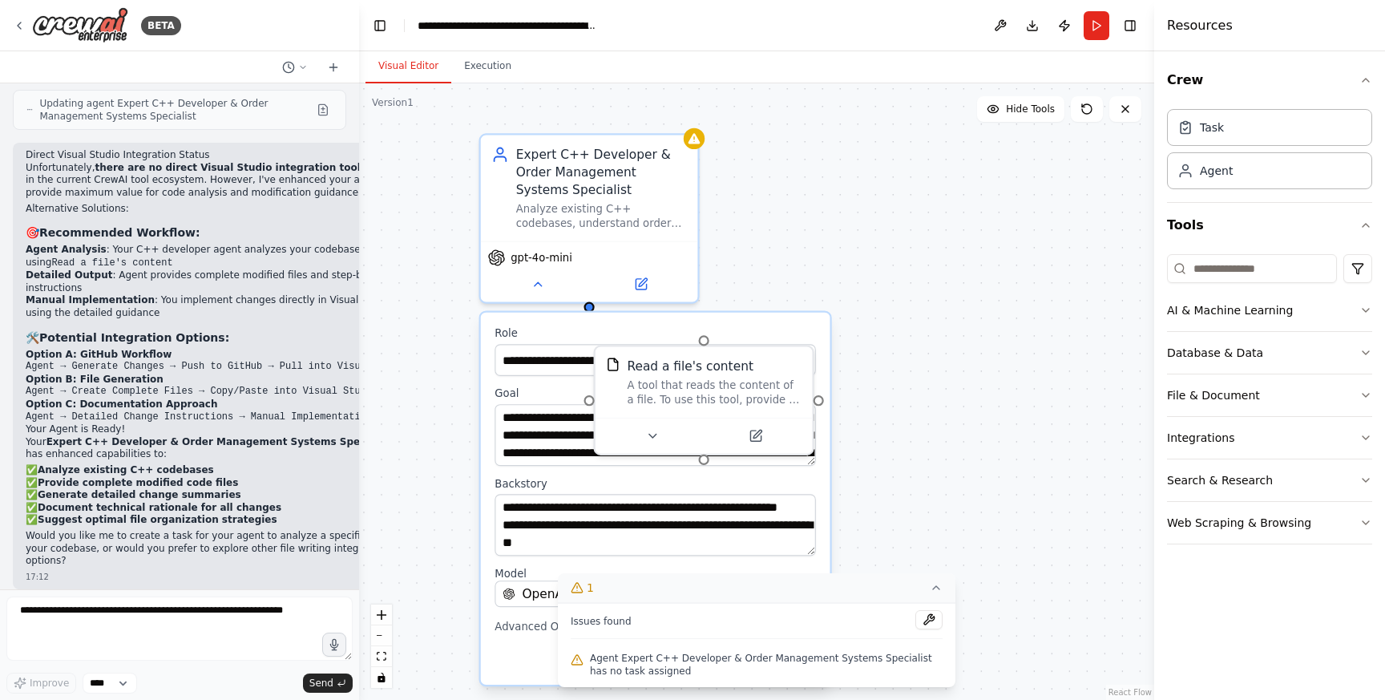
click at [969, 401] on div ".deletable-edge-delete-btn { width: 20px; height: 20px; border: 0px solid #ffff…" at bounding box center [756, 391] width 795 height 616
click at [938, 594] on icon at bounding box center [936, 587] width 13 height 13
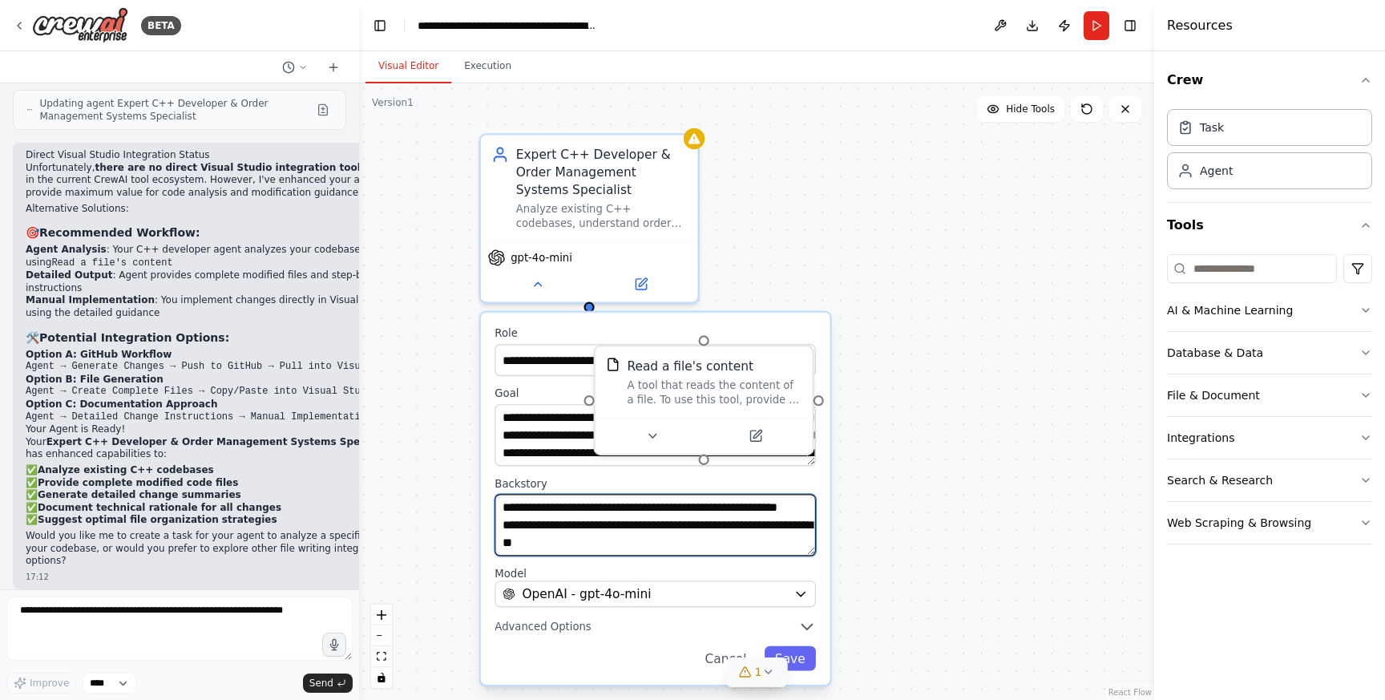
click at [684, 543] on textarea at bounding box center [654, 525] width 321 height 62
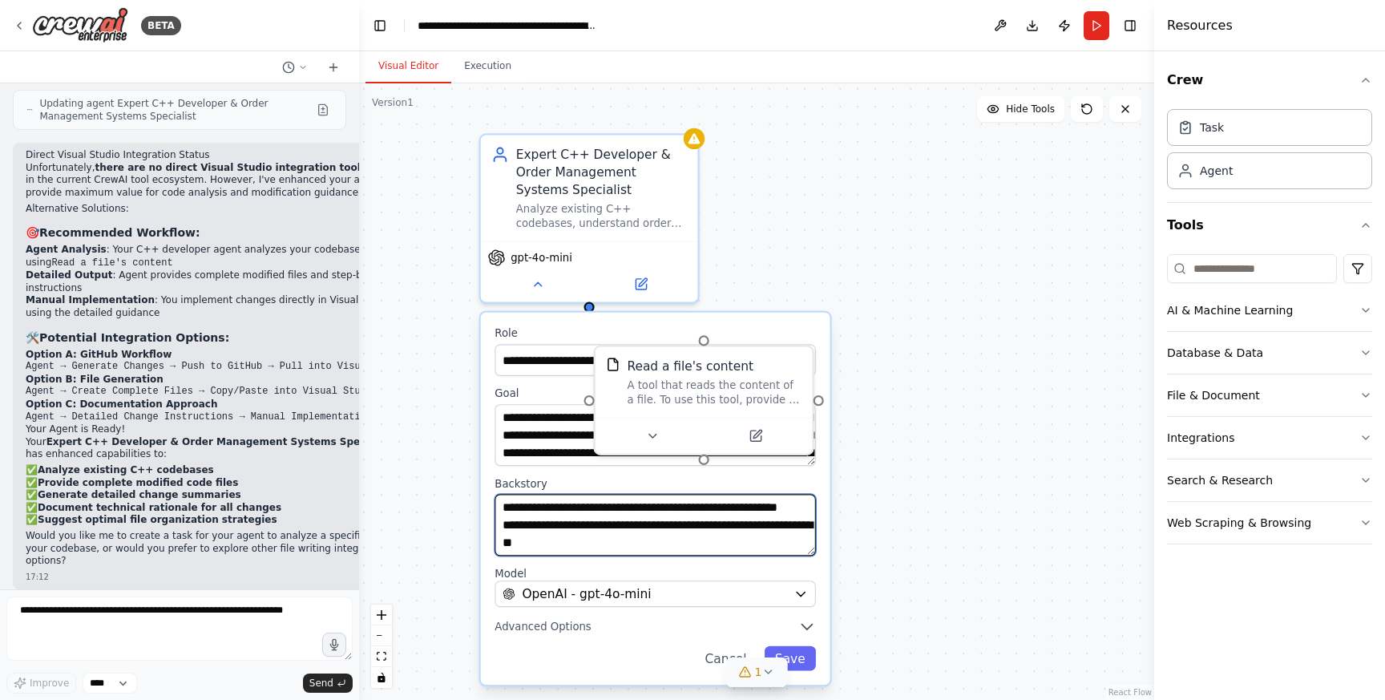
click at [684, 543] on textarea at bounding box center [654, 525] width 321 height 62
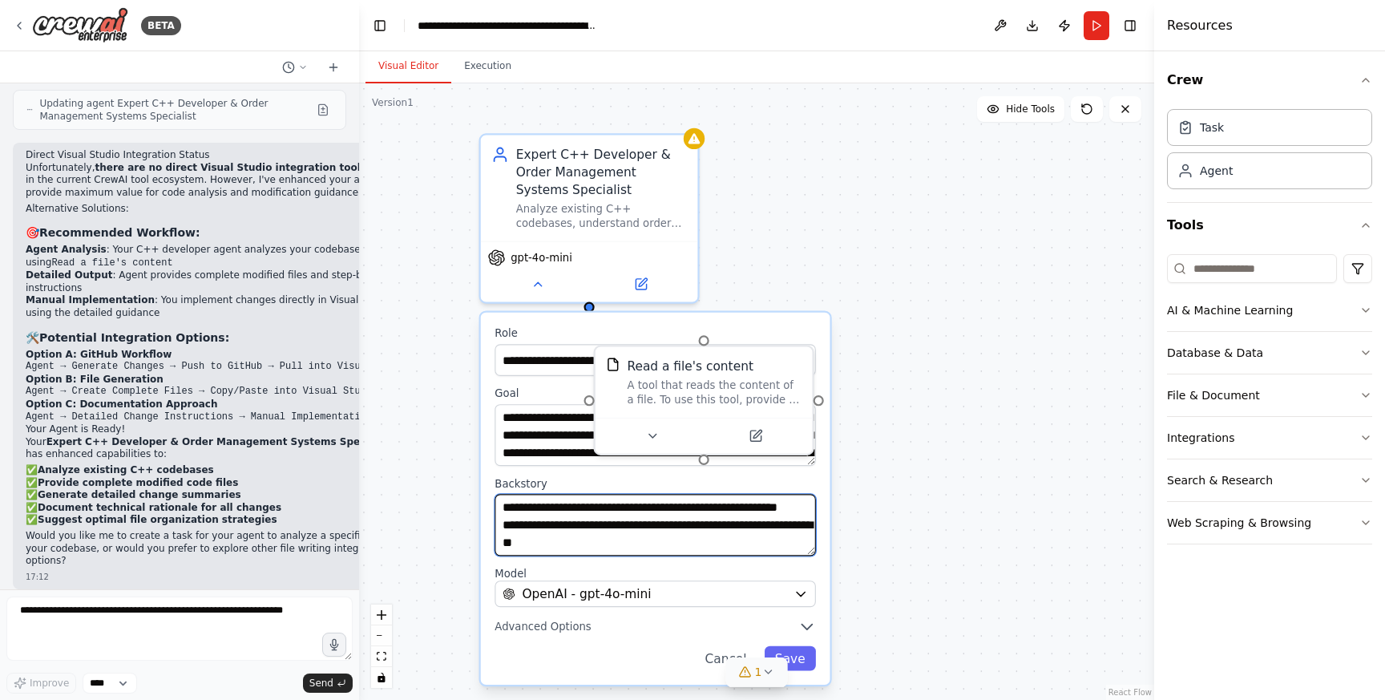
click at [684, 543] on textarea at bounding box center [654, 525] width 321 height 62
click at [685, 518] on textarea at bounding box center [654, 525] width 321 height 62
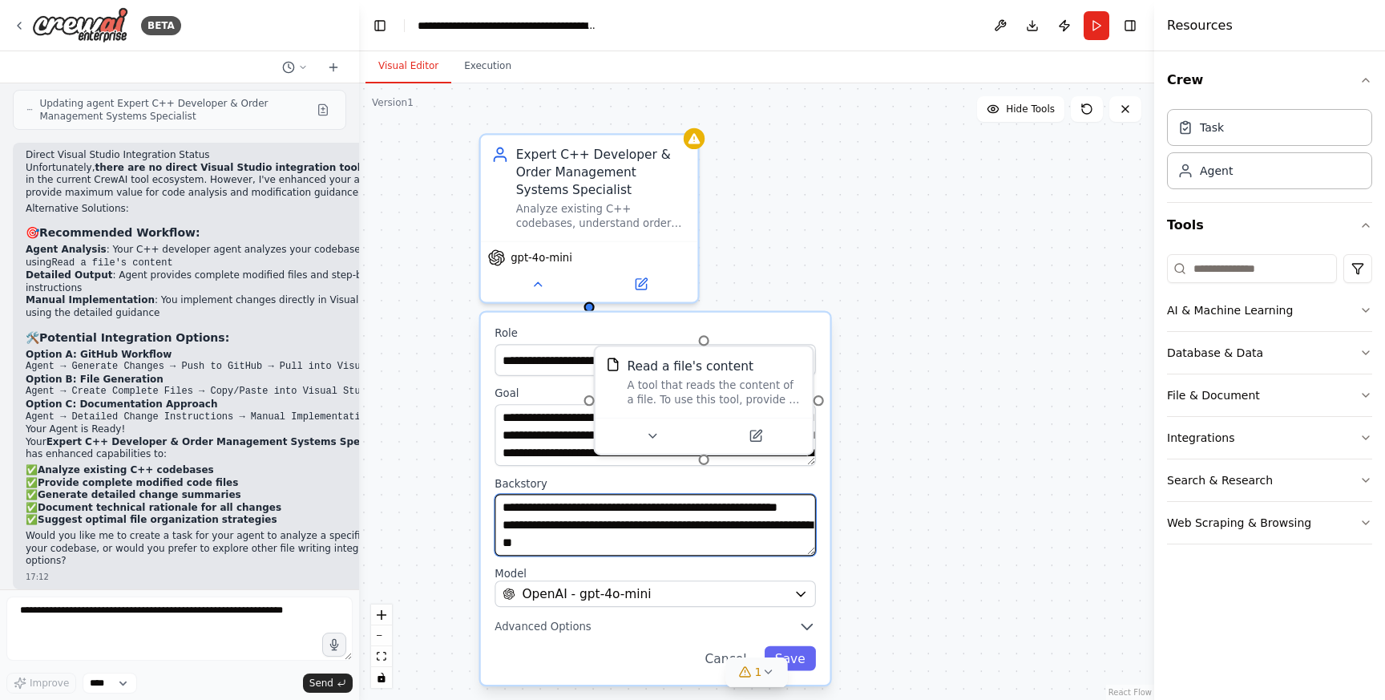
click at [685, 528] on textarea at bounding box center [654, 525] width 321 height 62
click at [690, 541] on textarea at bounding box center [654, 525] width 321 height 62
drag, startPoint x: 690, startPoint y: 541, endPoint x: 511, endPoint y: 525, distance: 179.4
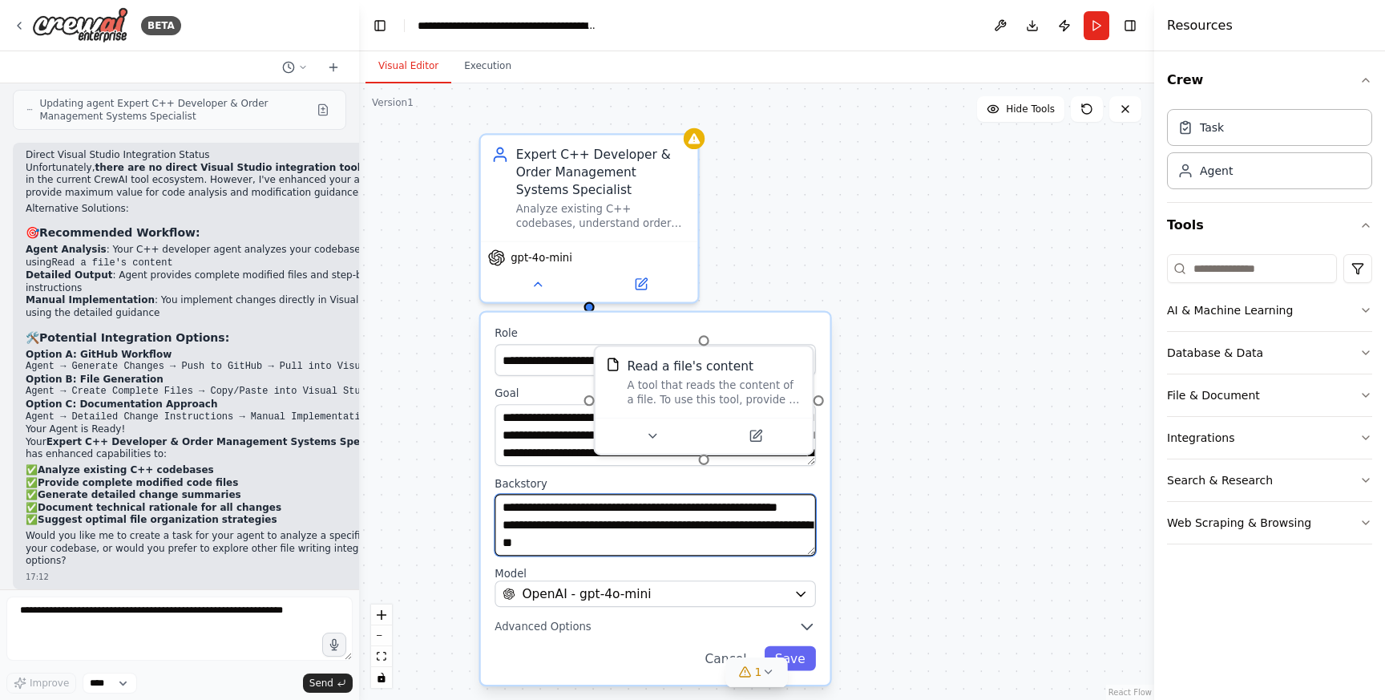
click at [511, 524] on textarea at bounding box center [654, 525] width 321 height 62
click at [511, 525] on textarea at bounding box center [654, 525] width 321 height 62
click at [1109, 328] on div ".deletable-edge-delete-btn { width: 20px; height: 20px; border: 0px solid #ffff…" at bounding box center [756, 391] width 795 height 616
click at [1200, 132] on div "Task" at bounding box center [1212, 127] width 24 height 16
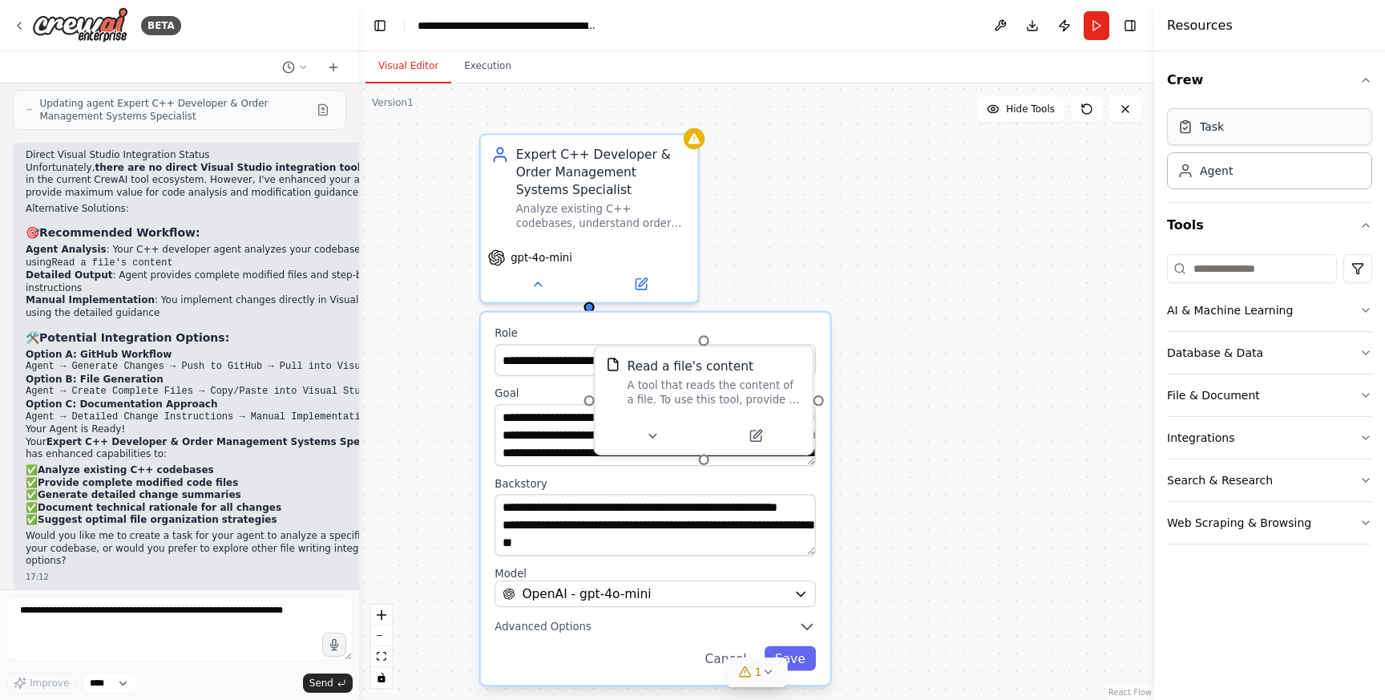
click at [1200, 132] on div "Task" at bounding box center [1212, 127] width 24 height 16
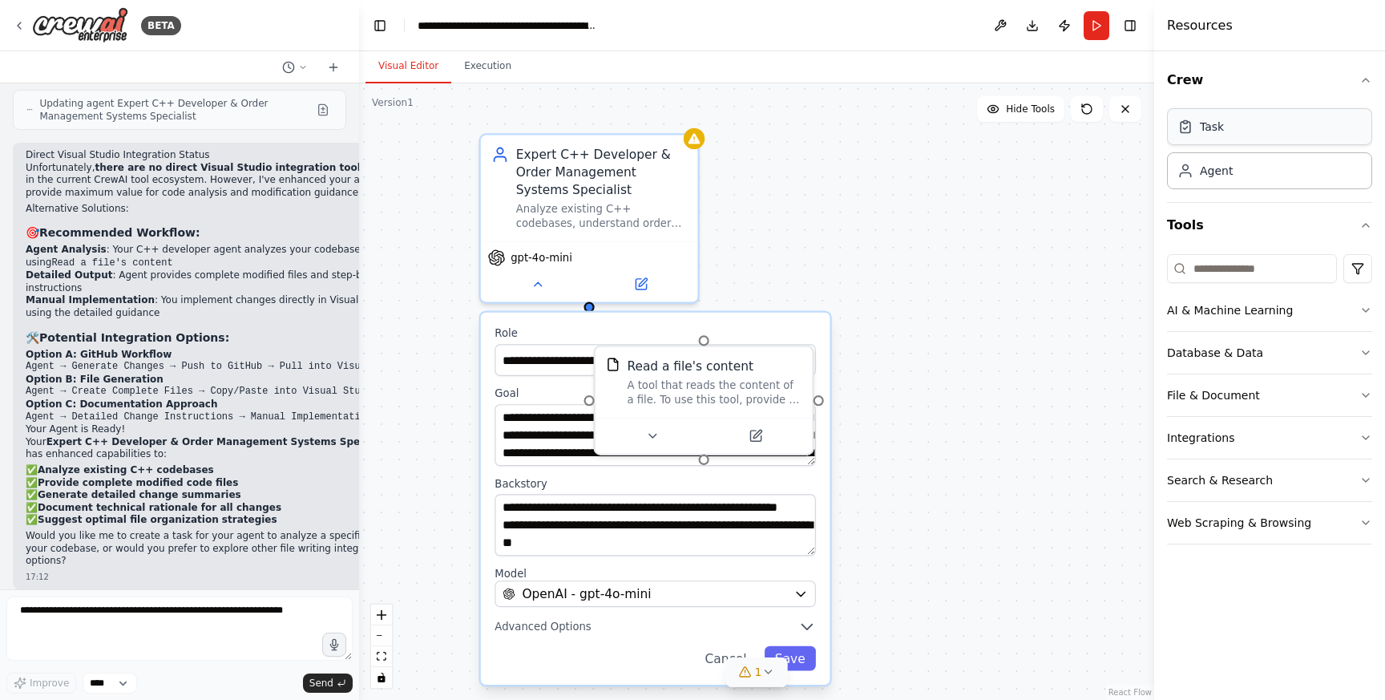
click at [1200, 132] on div "Task" at bounding box center [1212, 127] width 24 height 16
click at [1102, 394] on div ".deletable-edge-delete-btn { width: 20px; height: 20px; border: 0px solid #ffff…" at bounding box center [756, 391] width 795 height 616
click at [642, 283] on icon at bounding box center [640, 280] width 10 height 10
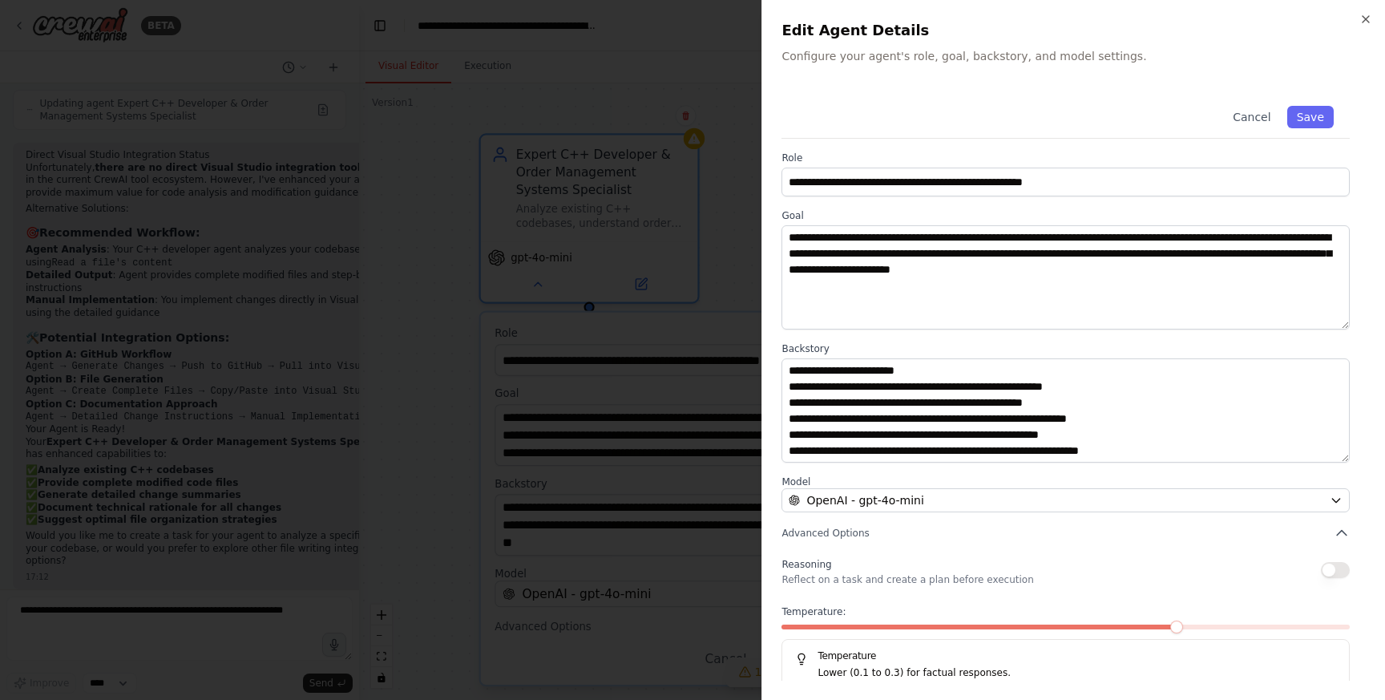
scroll to position [26, 0]
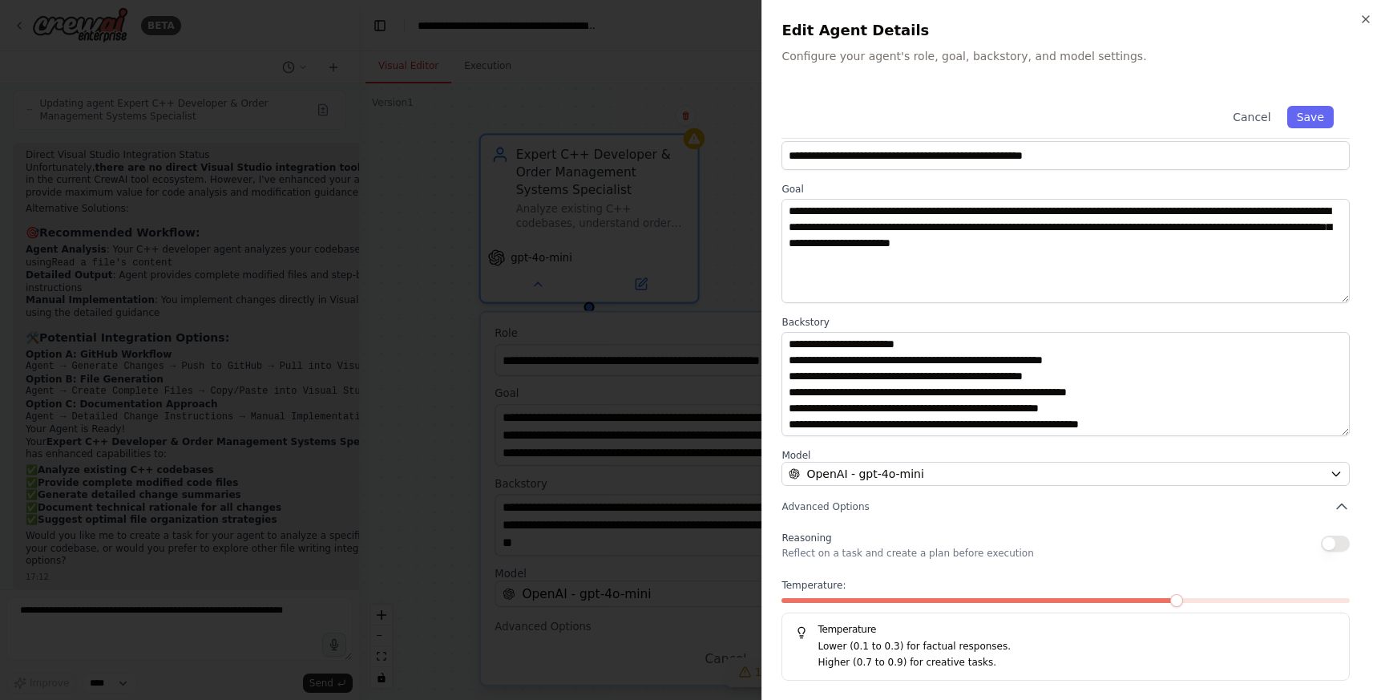
click at [1358, 21] on h2 "Edit Agent Details" at bounding box center [1073, 30] width 584 height 22
click at [1366, 21] on icon "button" at bounding box center [1365, 19] width 13 height 13
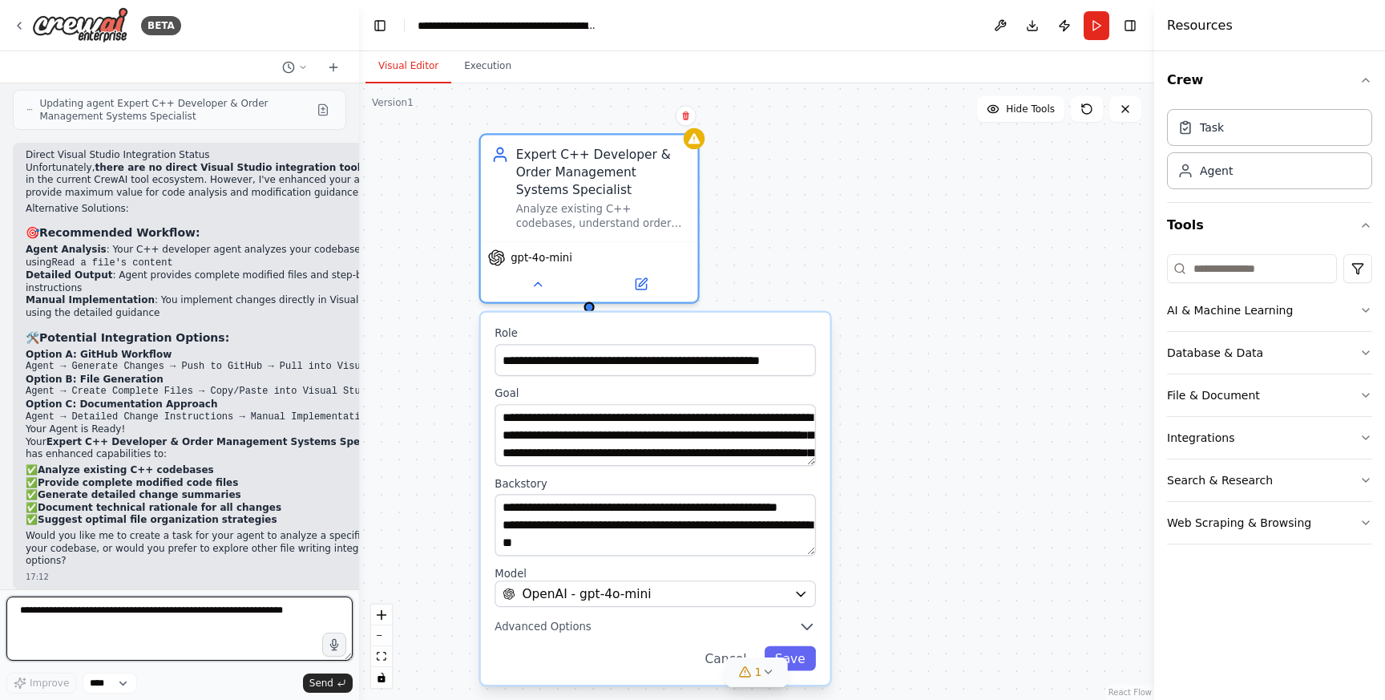
click at [176, 611] on textarea at bounding box center [179, 628] width 346 height 64
type textarea "**********"
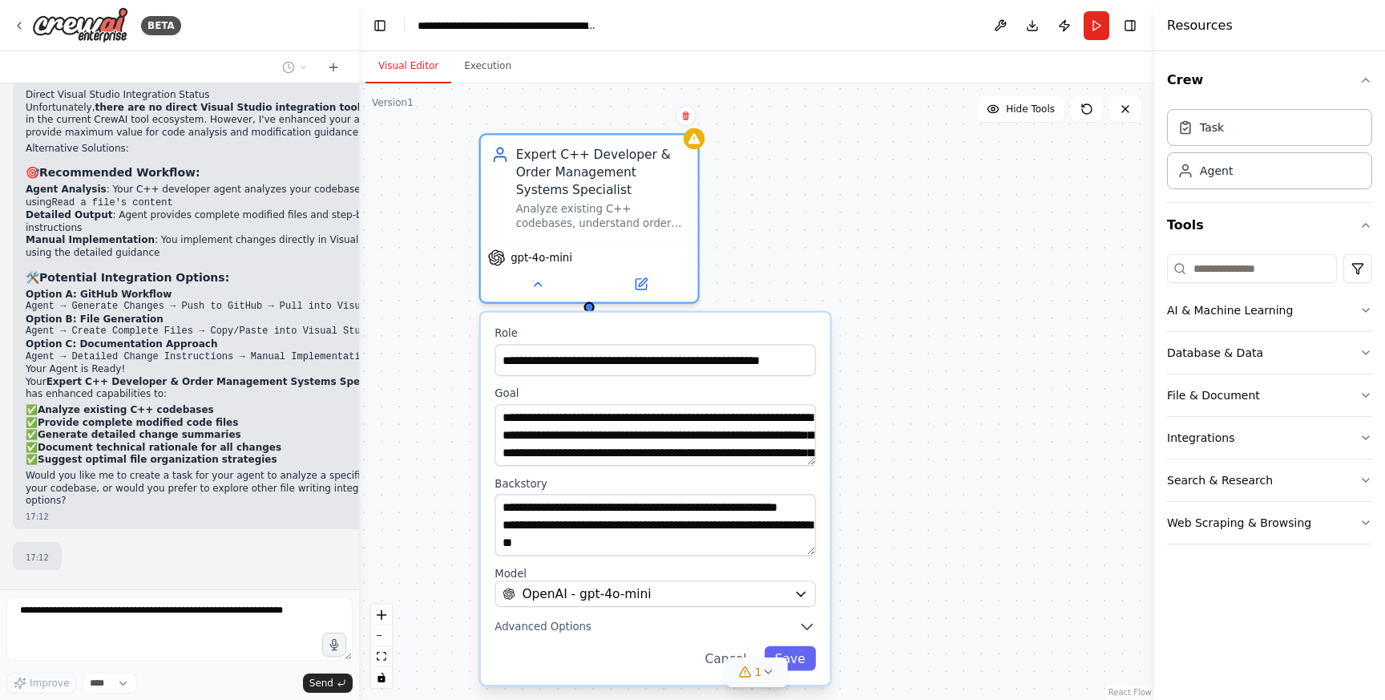
scroll to position [2488, 0]
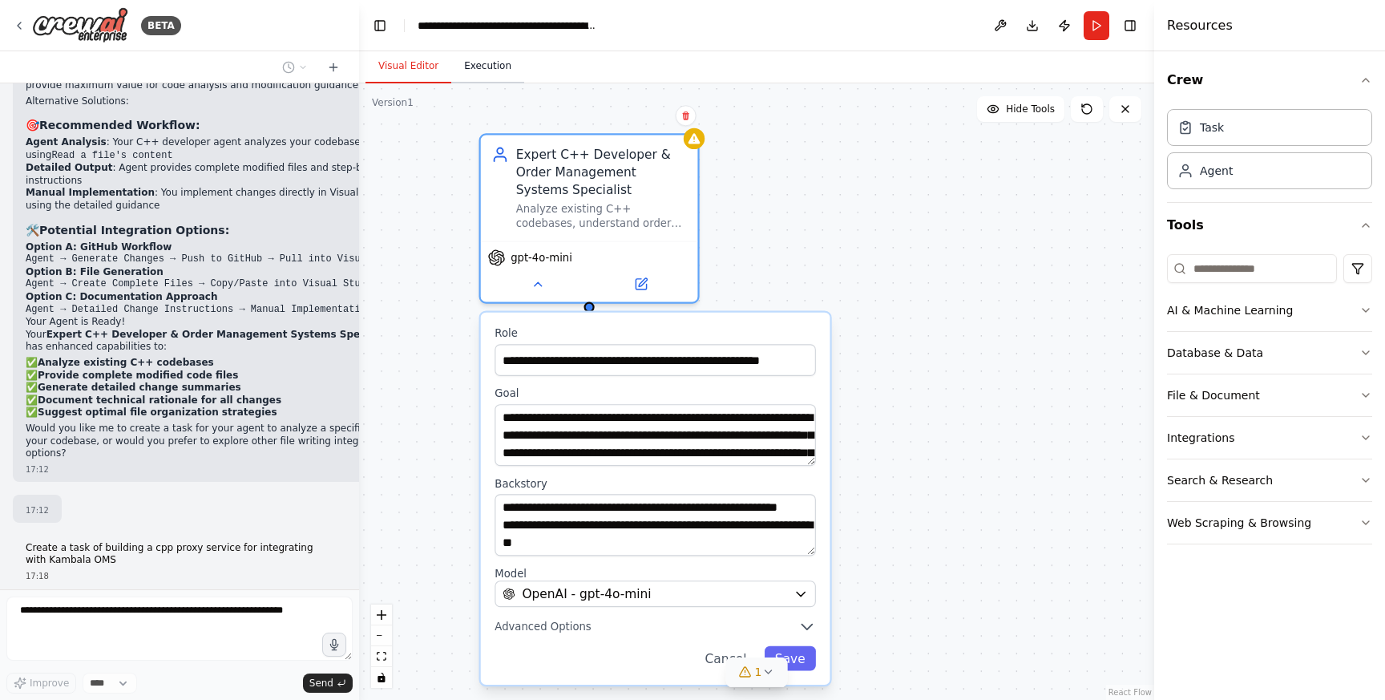
click at [468, 71] on button "Execution" at bounding box center [487, 67] width 73 height 34
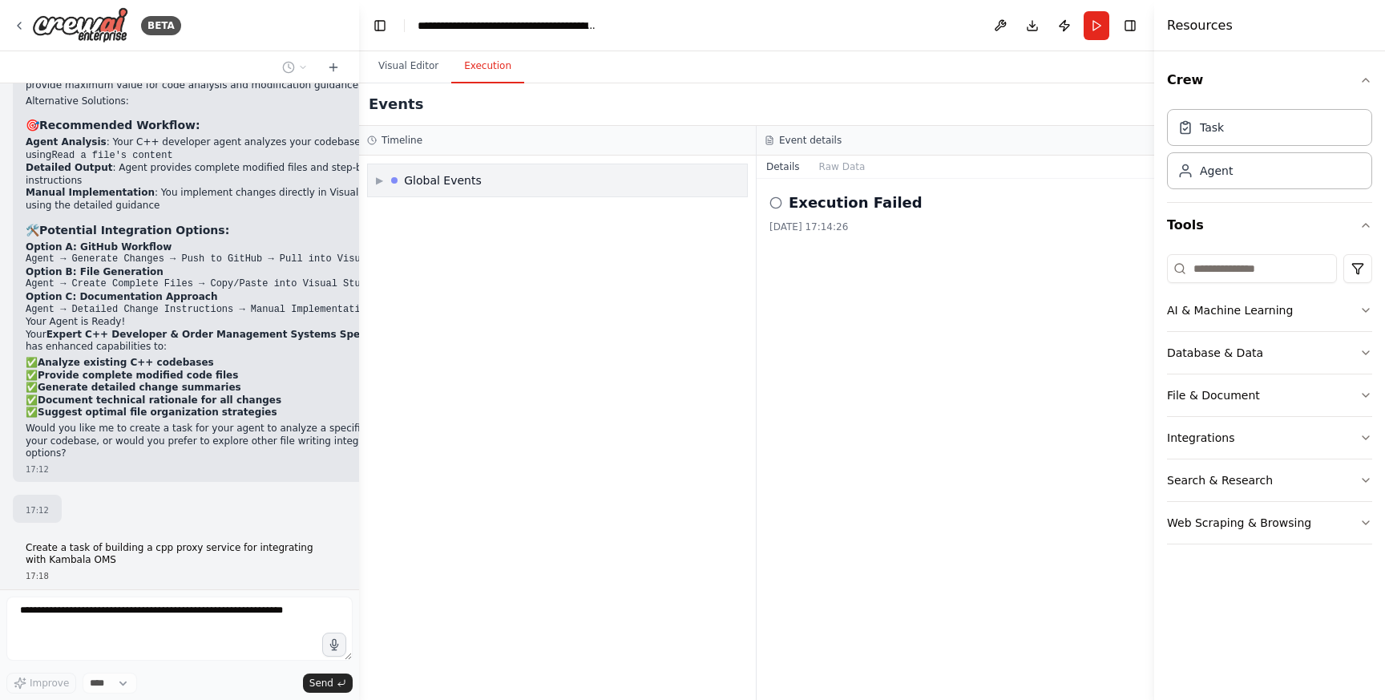
click at [376, 174] on span "▶" at bounding box center [379, 180] width 7 height 13
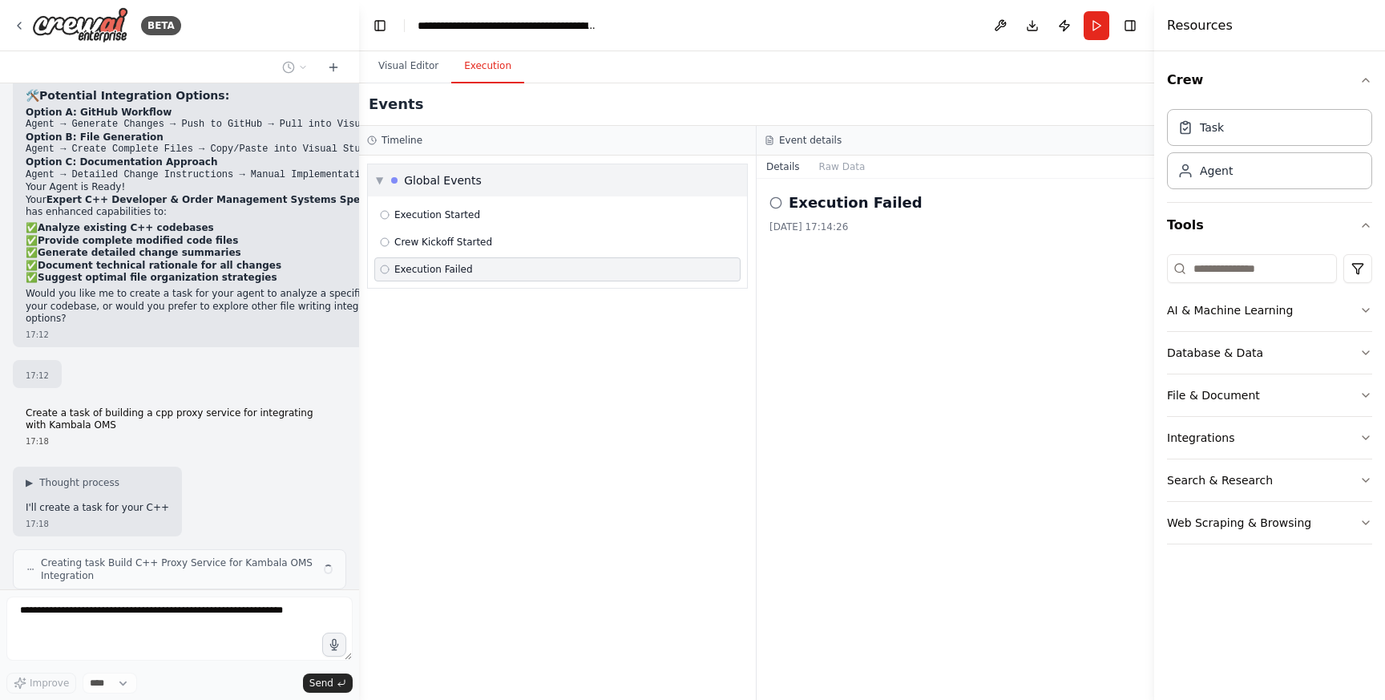
scroll to position [2636, 0]
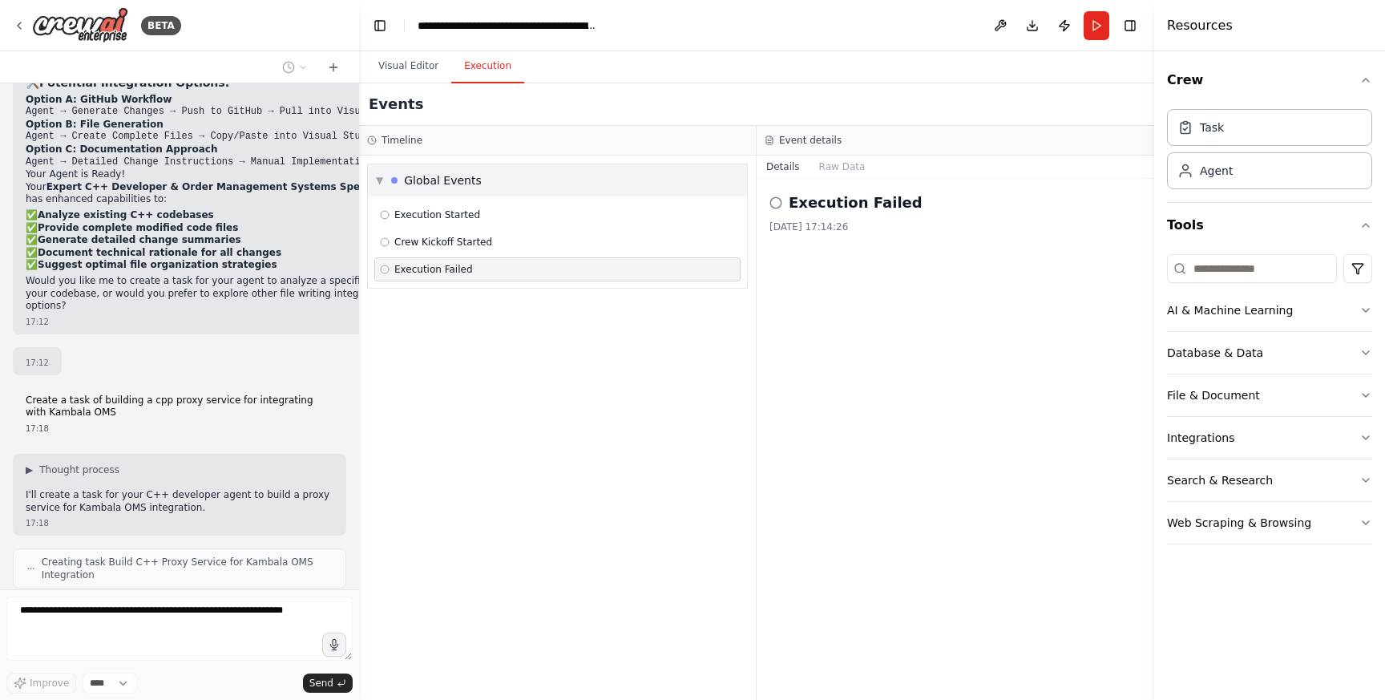
click at [380, 175] on span "▼" at bounding box center [379, 180] width 7 height 13
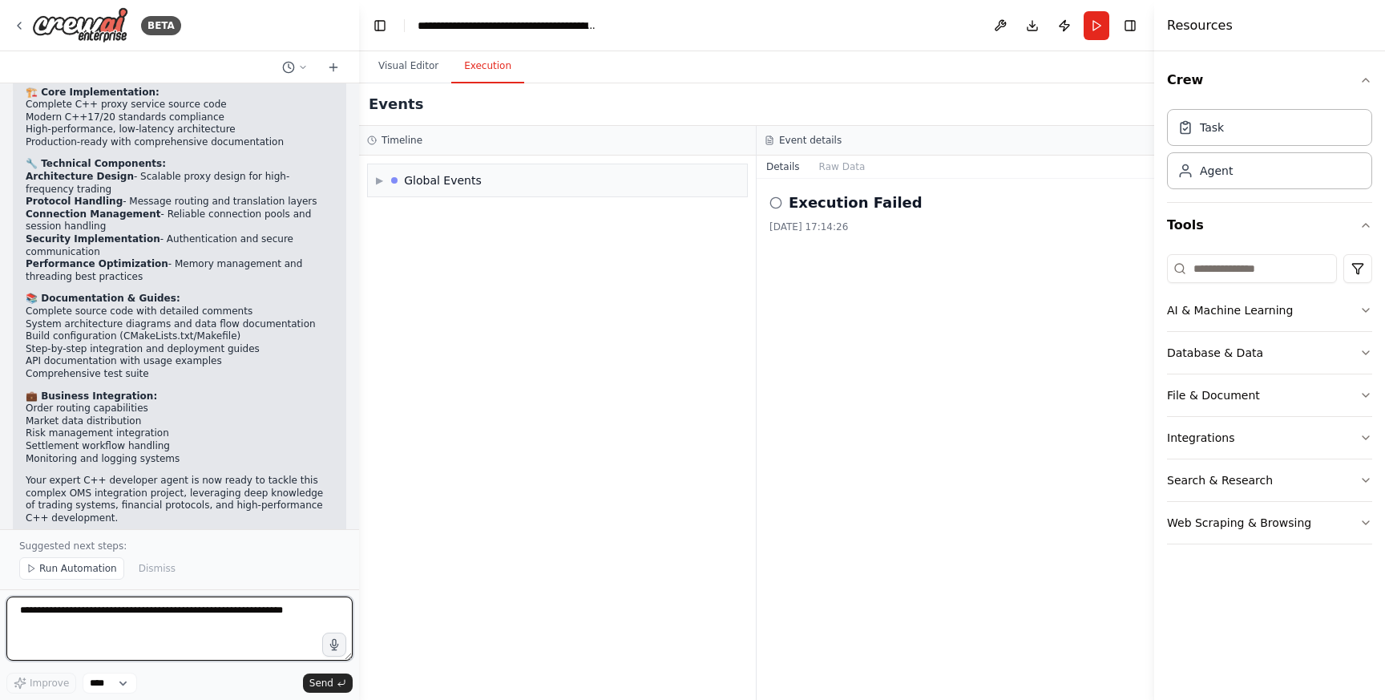
scroll to position [3241, 0]
click at [126, 675] on select "****" at bounding box center [110, 682] width 54 height 21
click at [129, 629] on textarea at bounding box center [179, 628] width 346 height 64
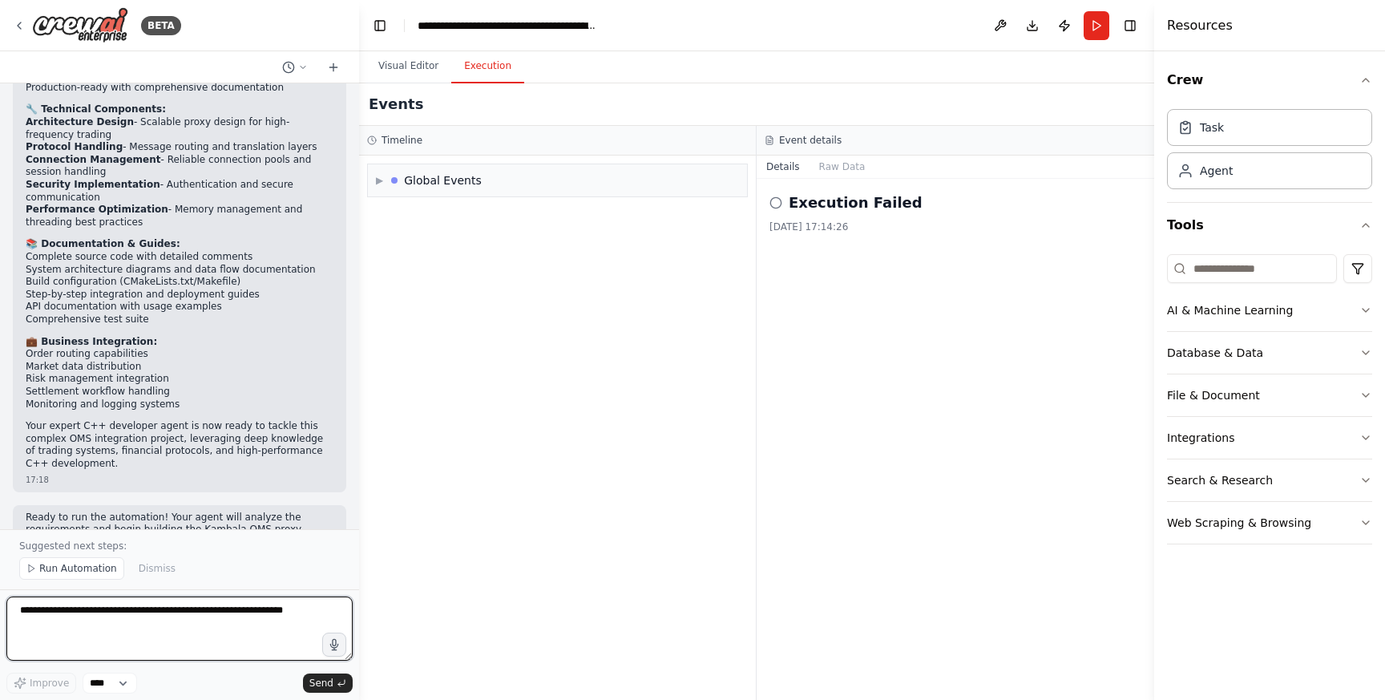
click at [125, 619] on textarea at bounding box center [179, 628] width 346 height 64
click at [109, 571] on span "Run Automation" at bounding box center [78, 568] width 78 height 13
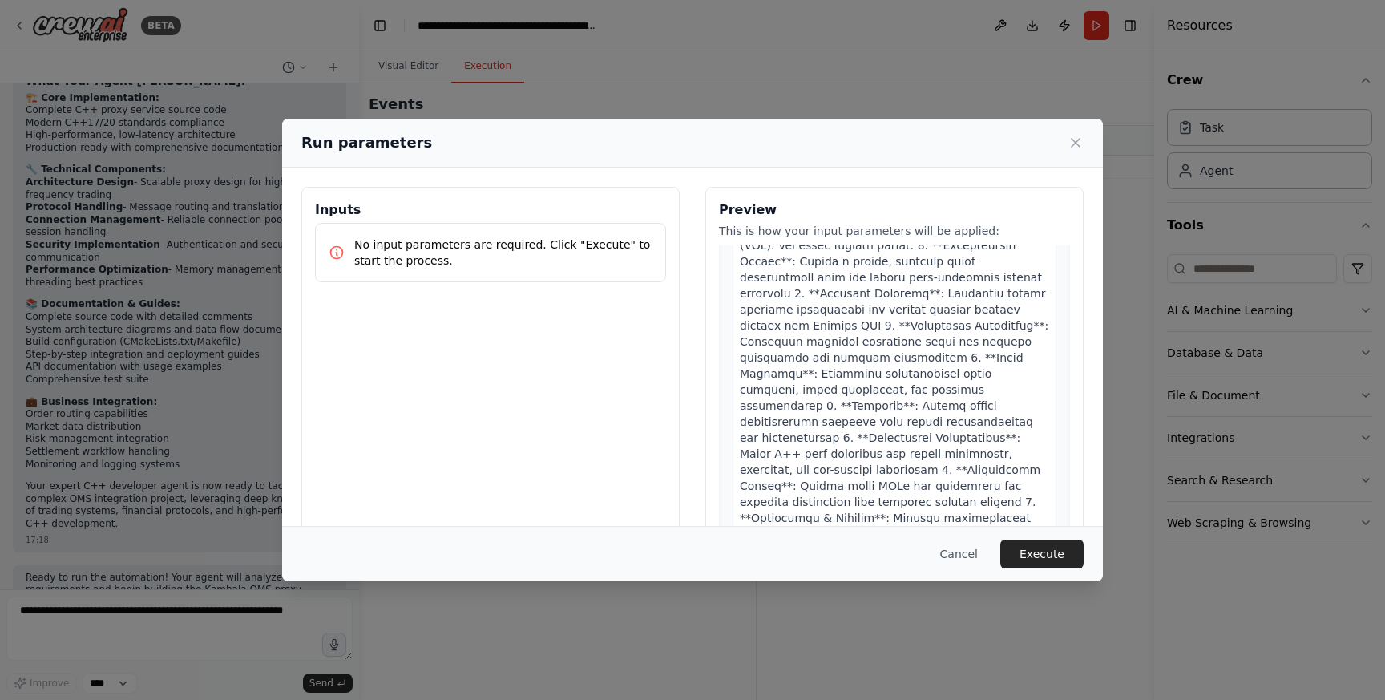
scroll to position [0, 0]
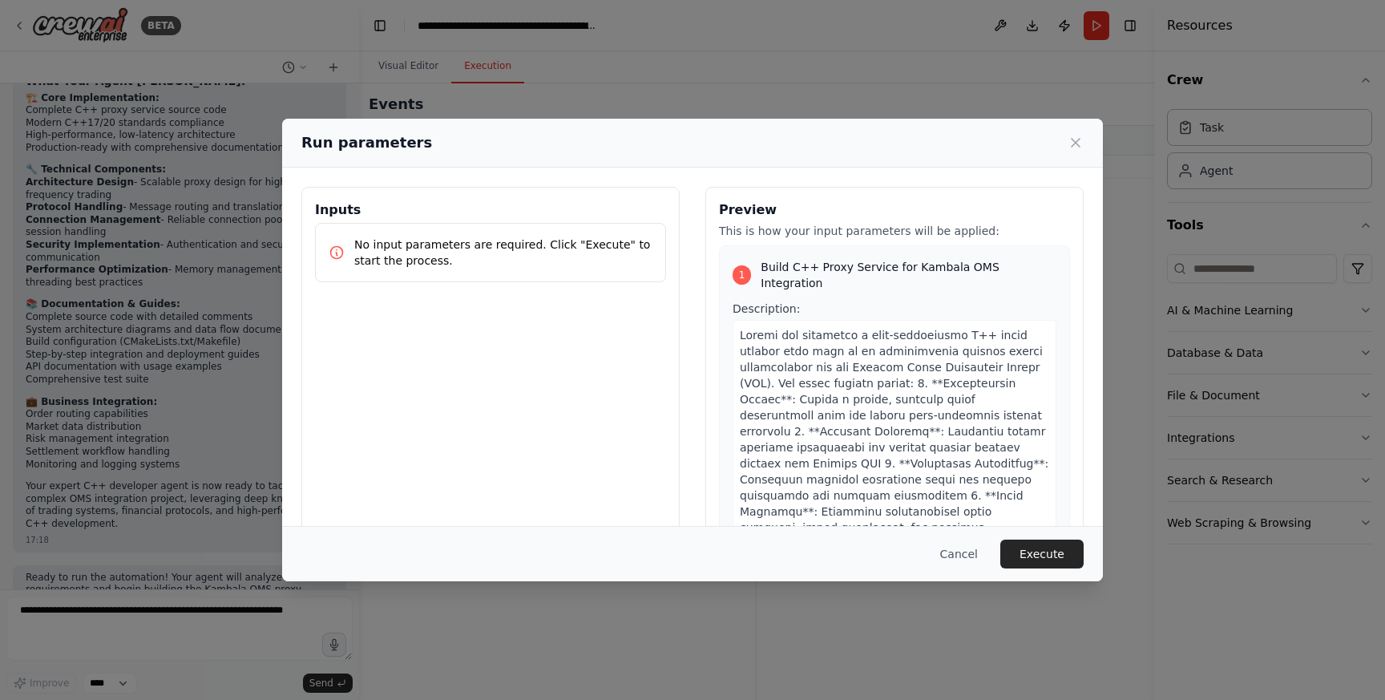
click at [853, 415] on span at bounding box center [894, 544] width 309 height 430
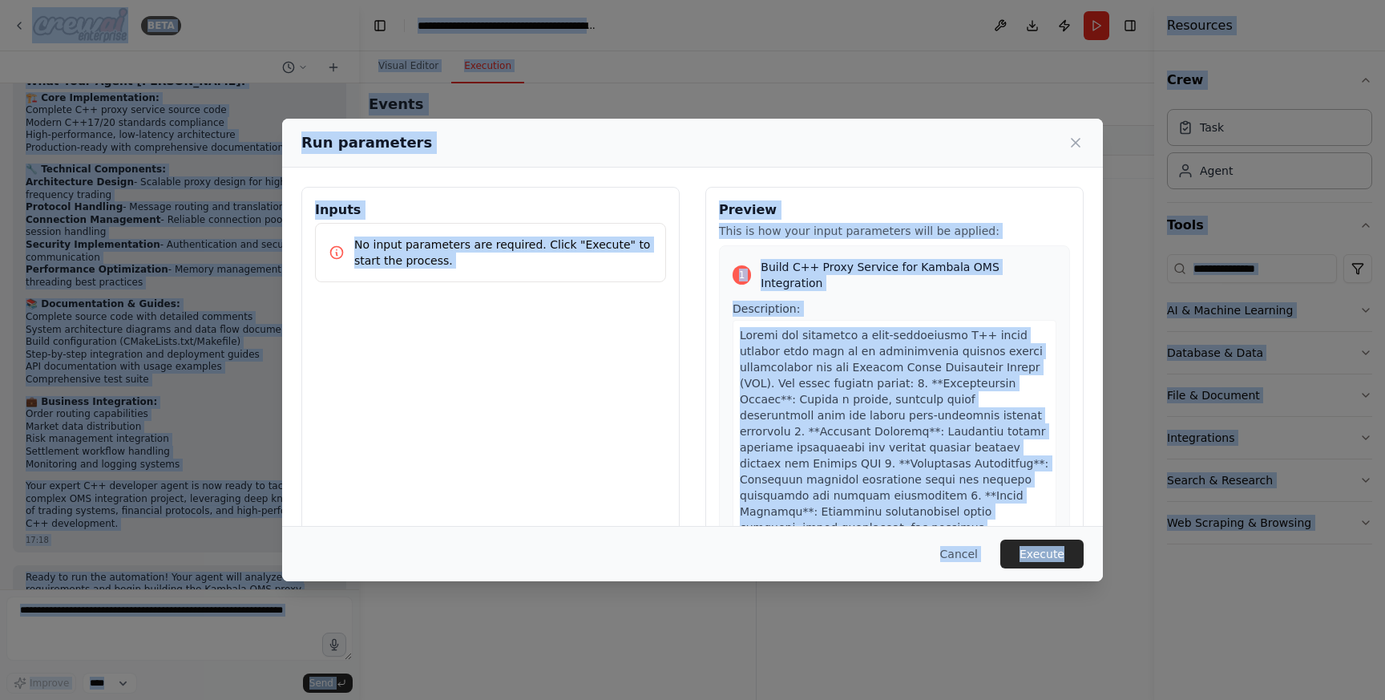
click at [853, 415] on span at bounding box center [894, 544] width 309 height 430
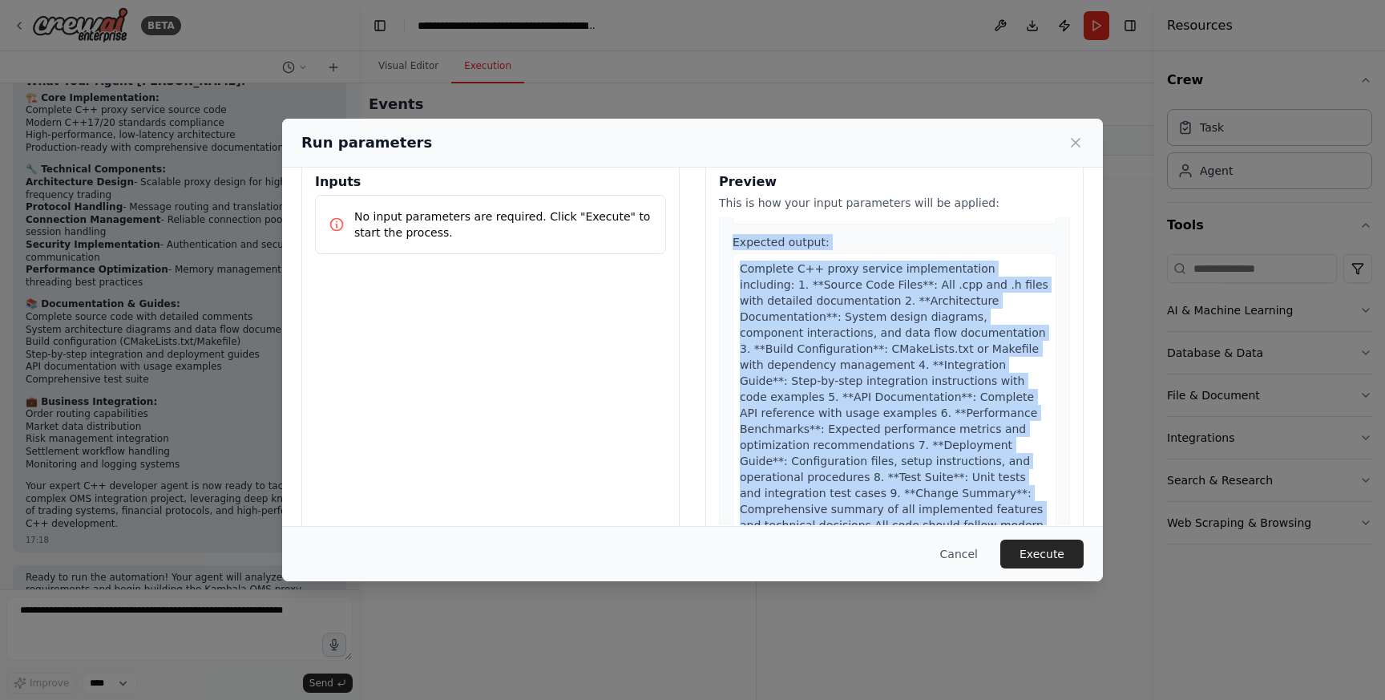
scroll to position [61, 0]
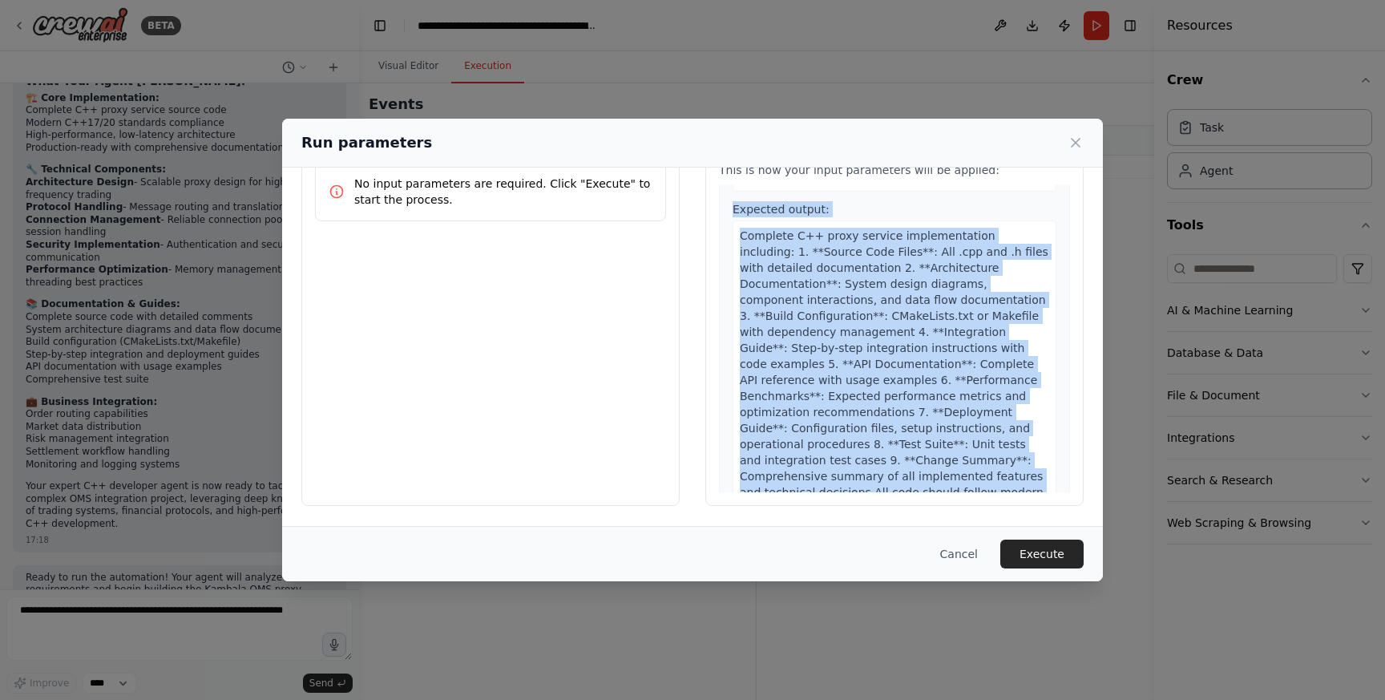
drag, startPoint x: 741, startPoint y: 321, endPoint x: 1031, endPoint y: 470, distance: 325.8
click at [1031, 470] on div "Description: Expected output: Complete C++ proxy service implementation includi…" at bounding box center [894, 140] width 324 height 830
copy div "Design and implement a high-performance C++ proxy service that acts as an inter…"
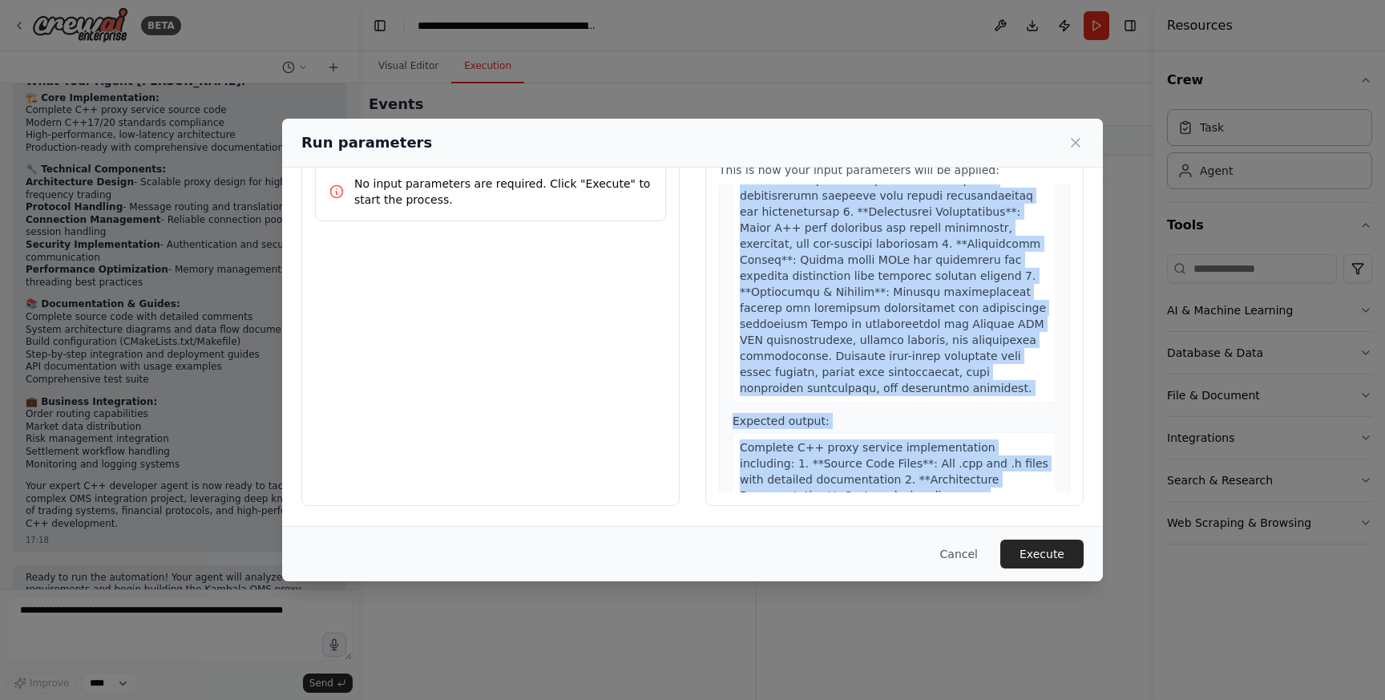
scroll to position [0, 0]
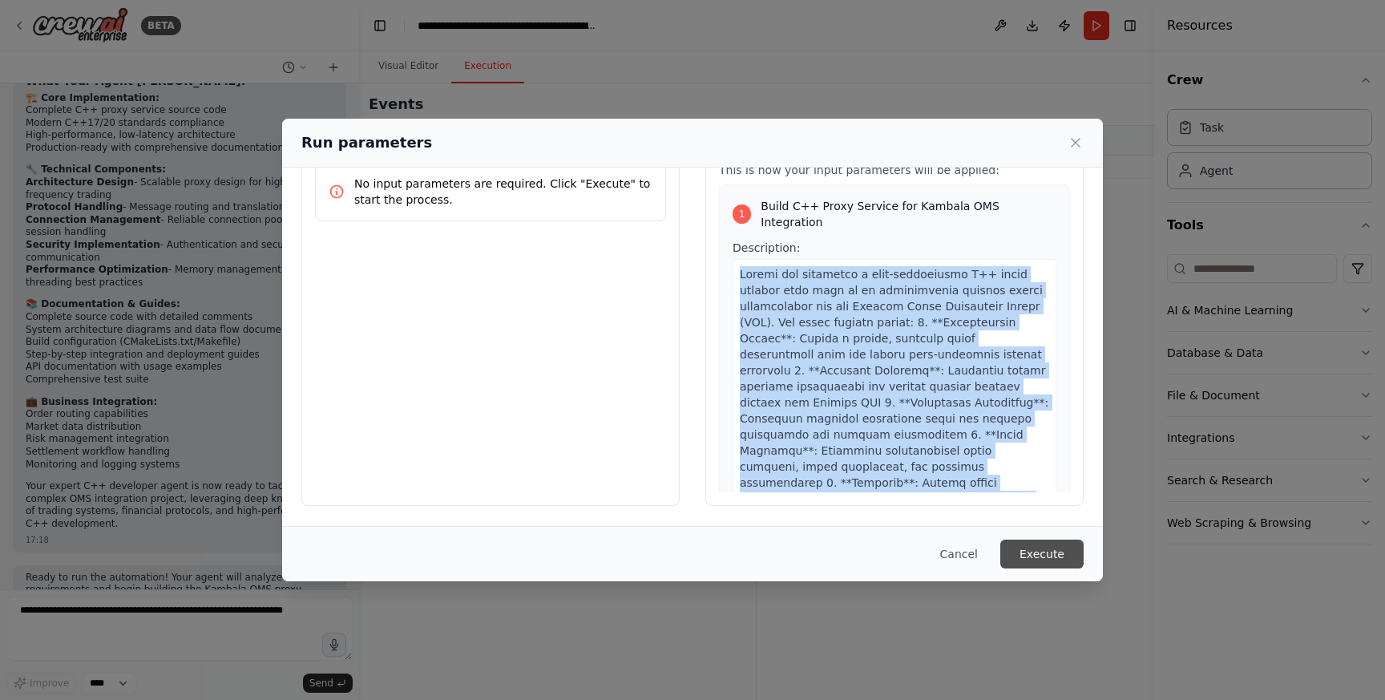
click at [1049, 548] on button "Execute" at bounding box center [1041, 553] width 83 height 29
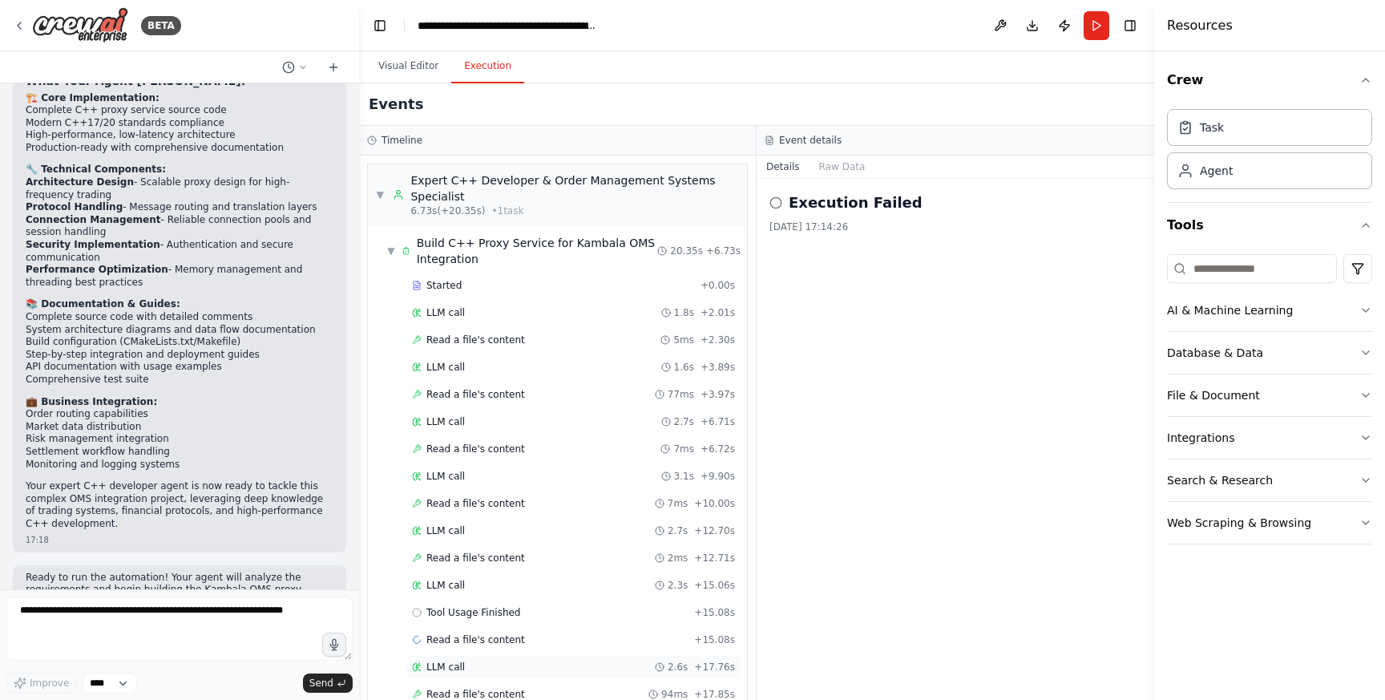
scroll to position [129, 0]
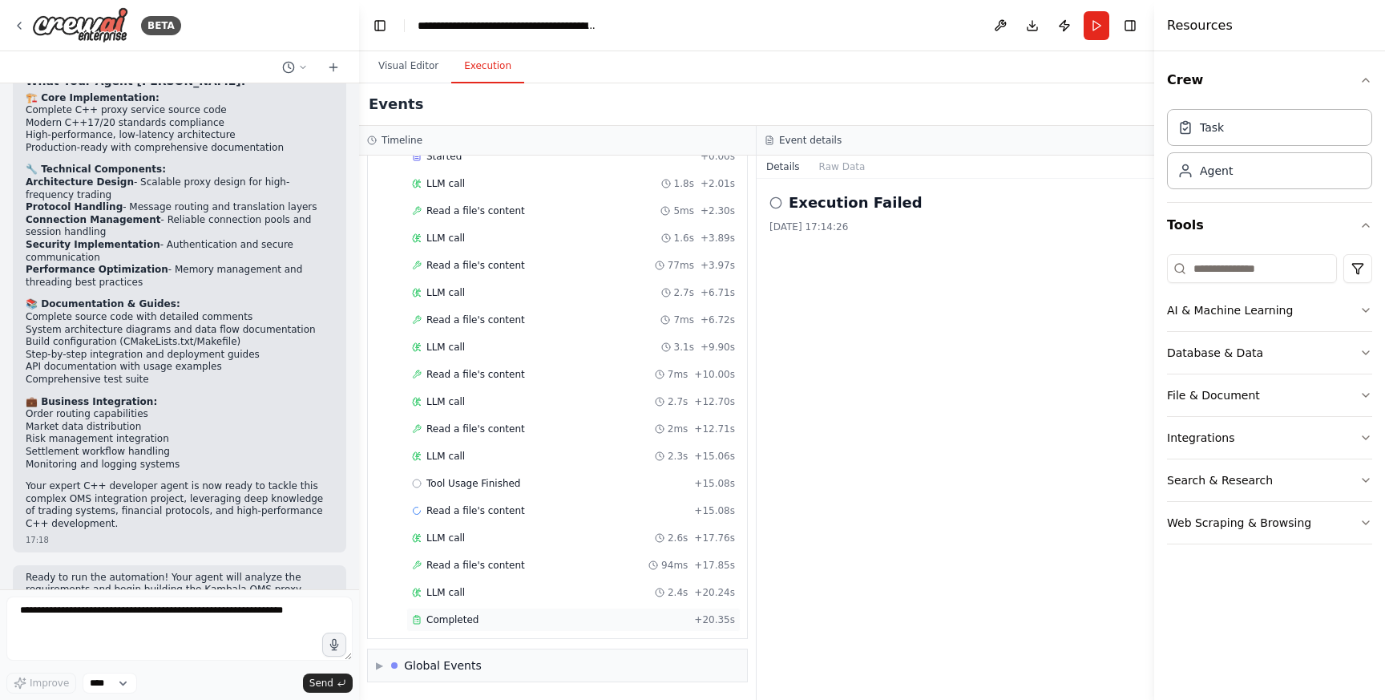
click at [458, 618] on span "Completed" at bounding box center [452, 619] width 52 height 13
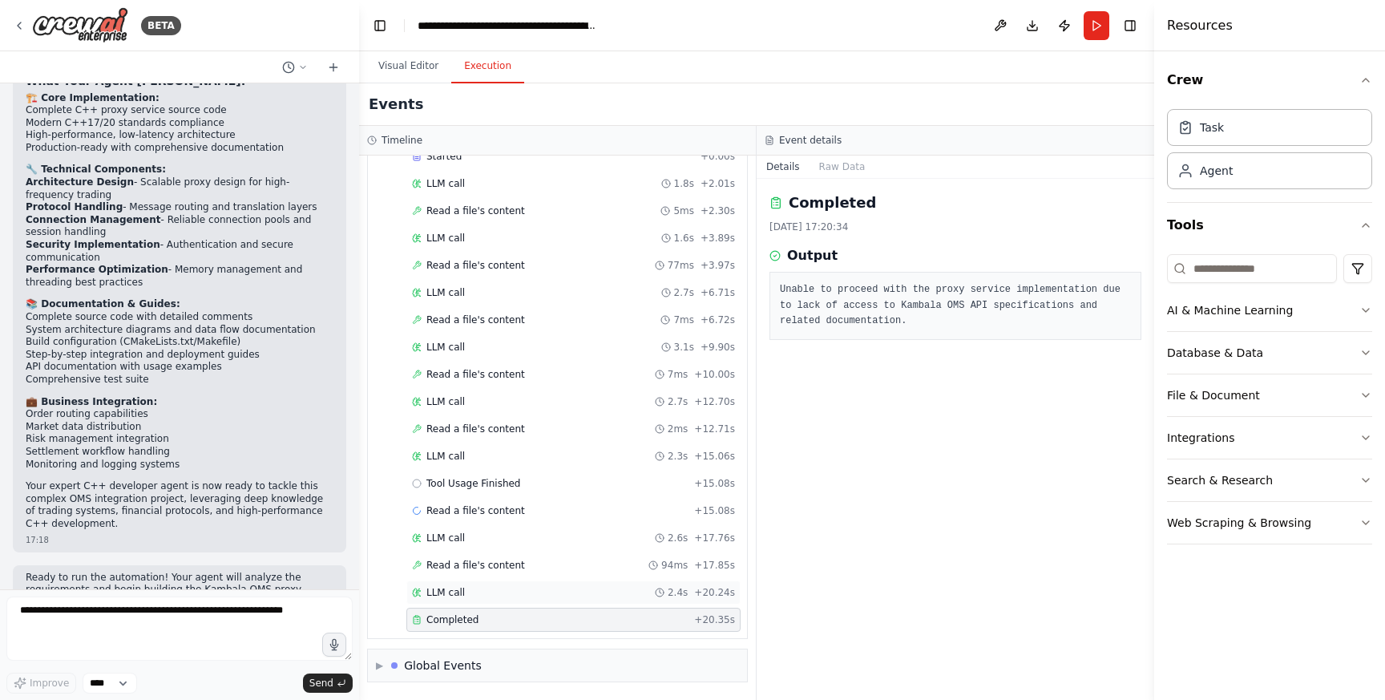
click at [458, 592] on span "LLM call" at bounding box center [445, 592] width 38 height 13
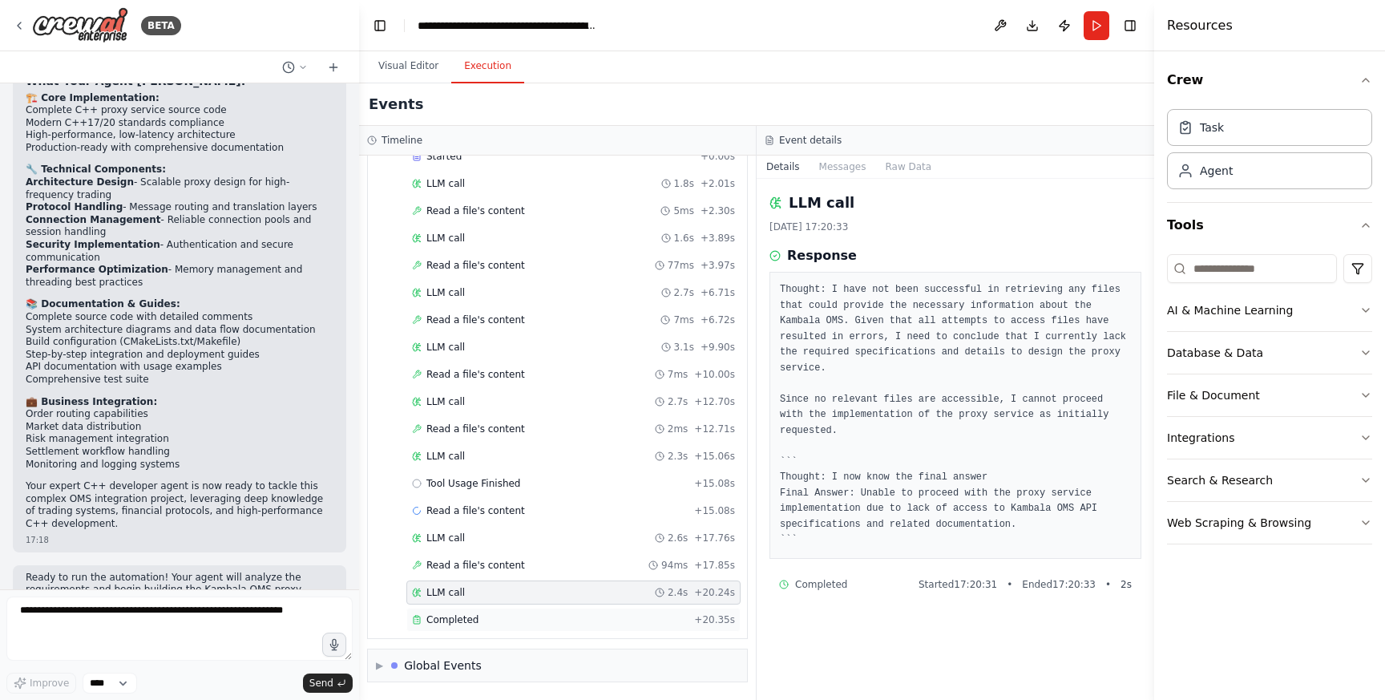
click at [458, 626] on div "Completed + 20.35s" at bounding box center [573, 619] width 334 height 24
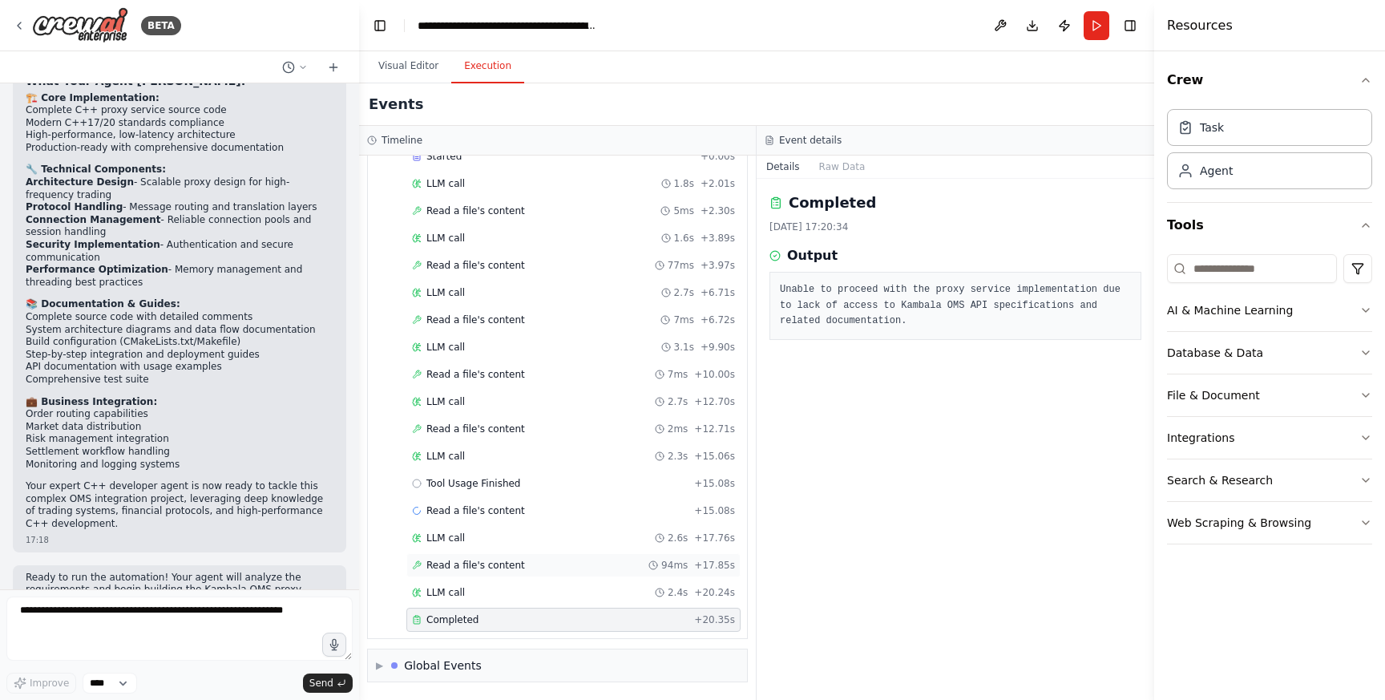
click at [458, 565] on span "Read a file's content" at bounding box center [475, 565] width 99 height 13
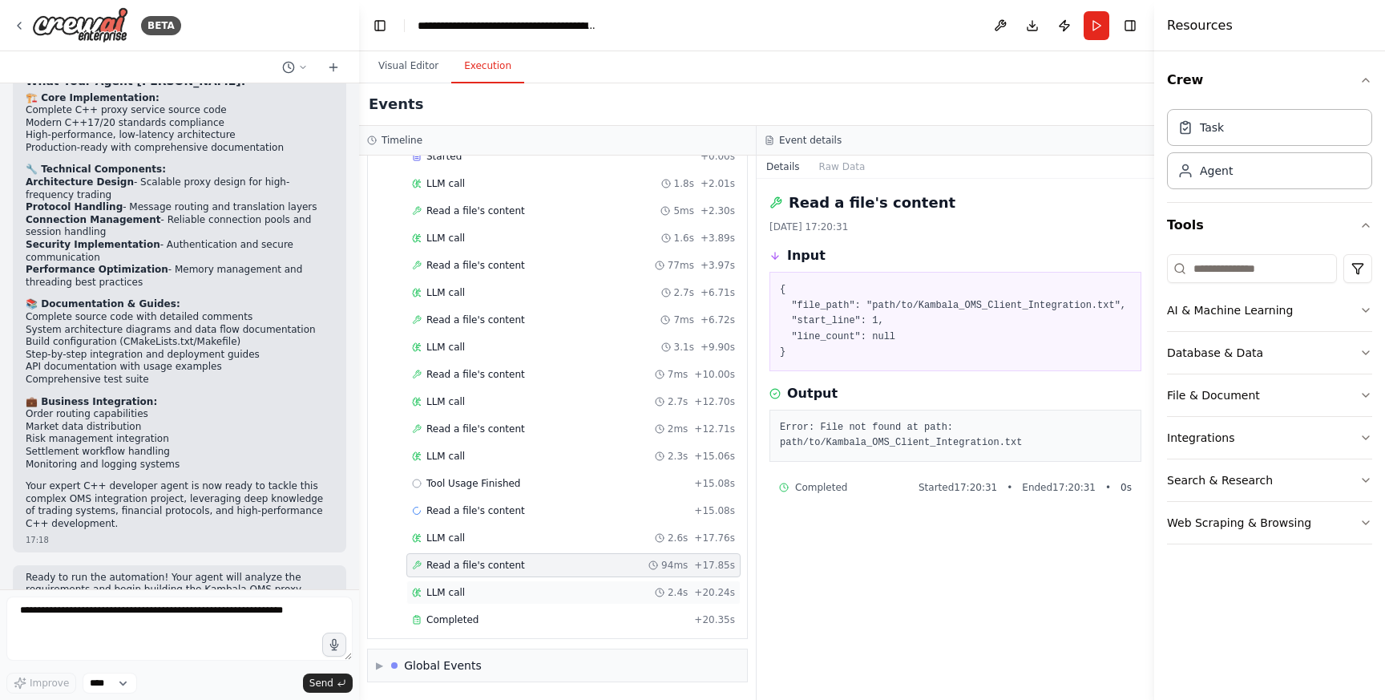
click at [458, 583] on div "LLM call 2.4s + 20.24s" at bounding box center [573, 592] width 334 height 24
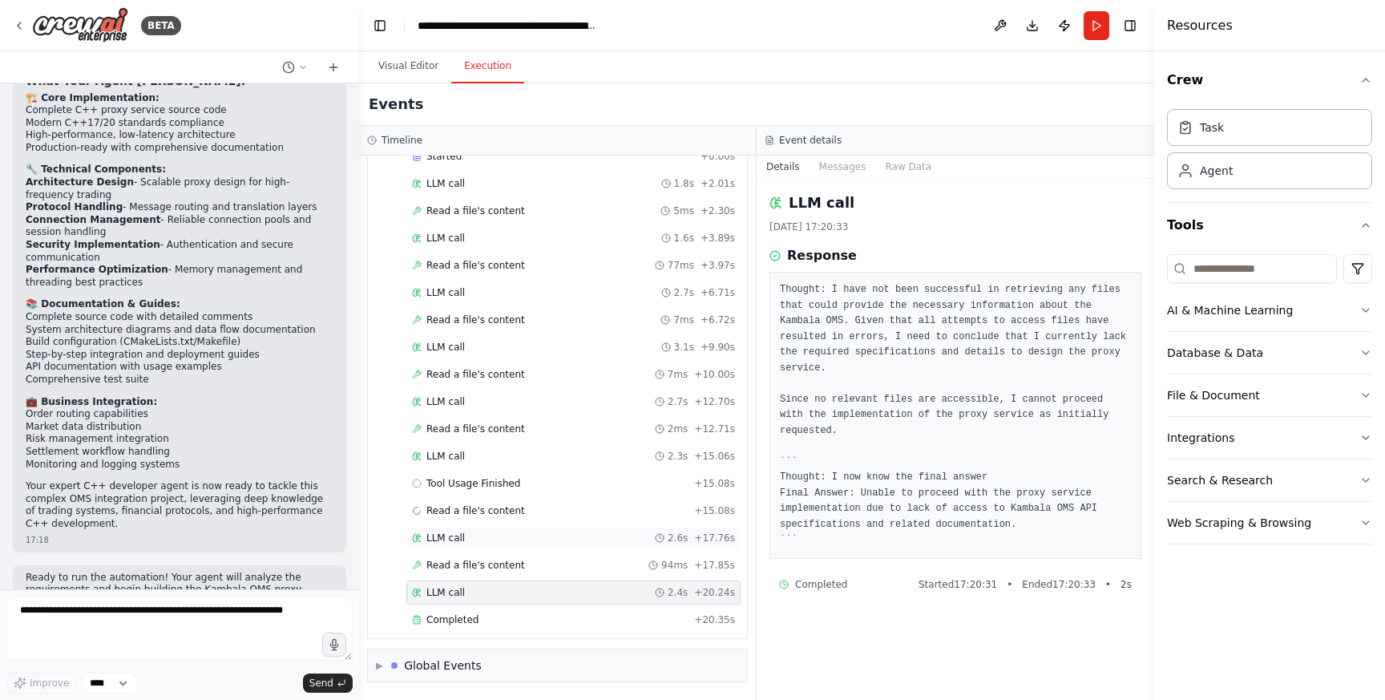
click at [458, 539] on span "LLM call" at bounding box center [445, 537] width 38 height 13
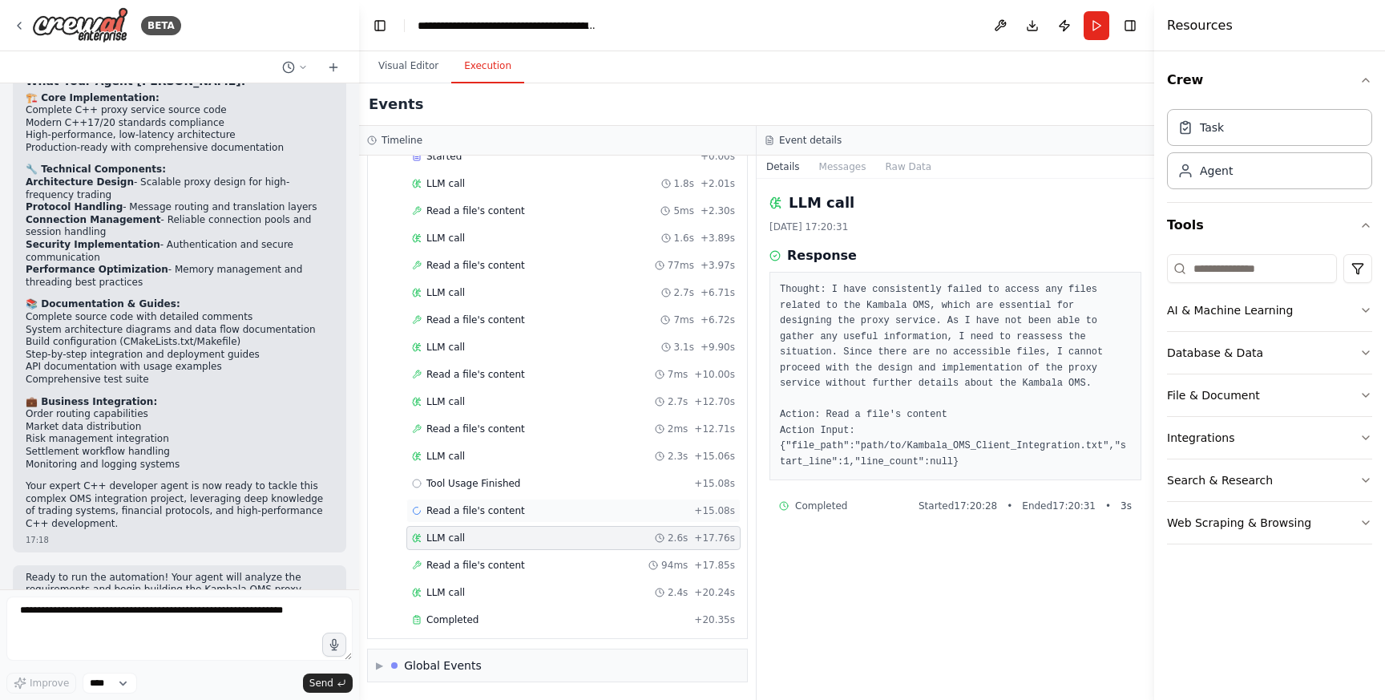
click at [461, 504] on span "Read a file's content" at bounding box center [475, 510] width 99 height 13
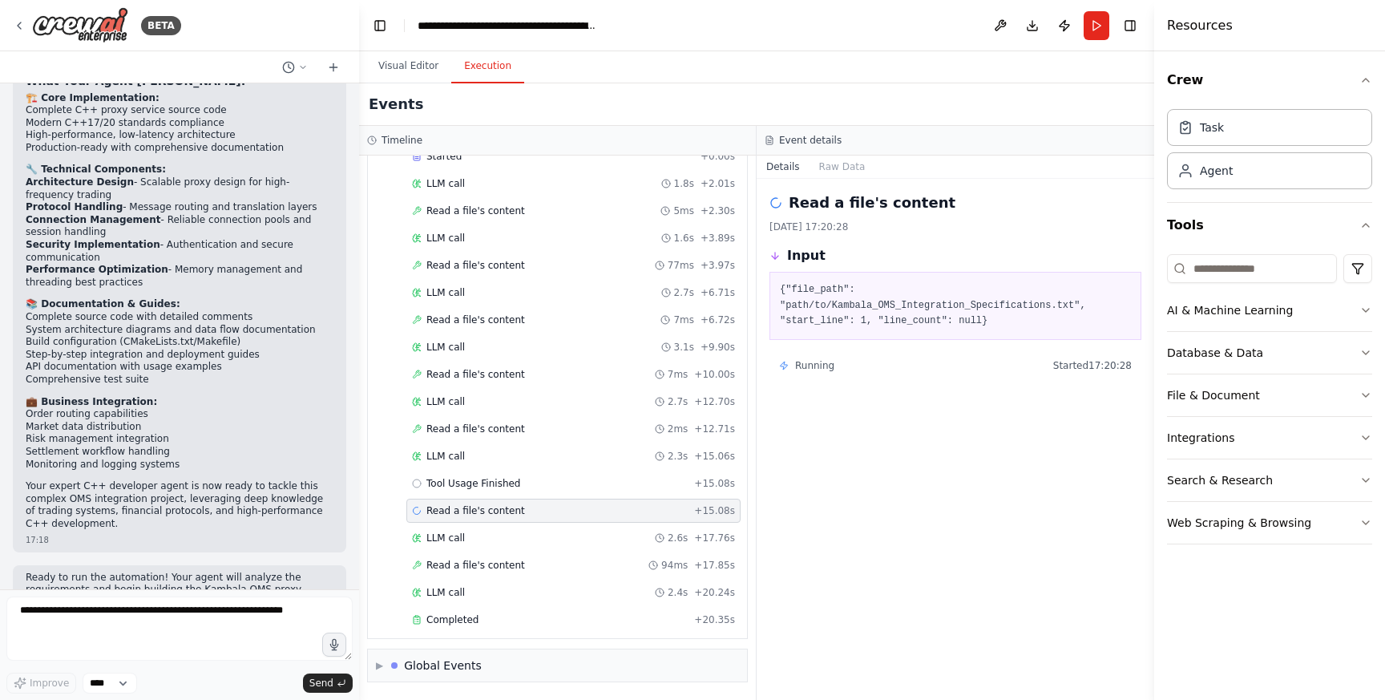
click at [462, 470] on div "Started + 0.00s LLM call 1.8s + 2.01s Read a file's content 5ms + 2.30s LLM cal…" at bounding box center [564, 389] width 366 height 490
click at [462, 482] on span "Tool Usage Finished" at bounding box center [473, 483] width 95 height 13
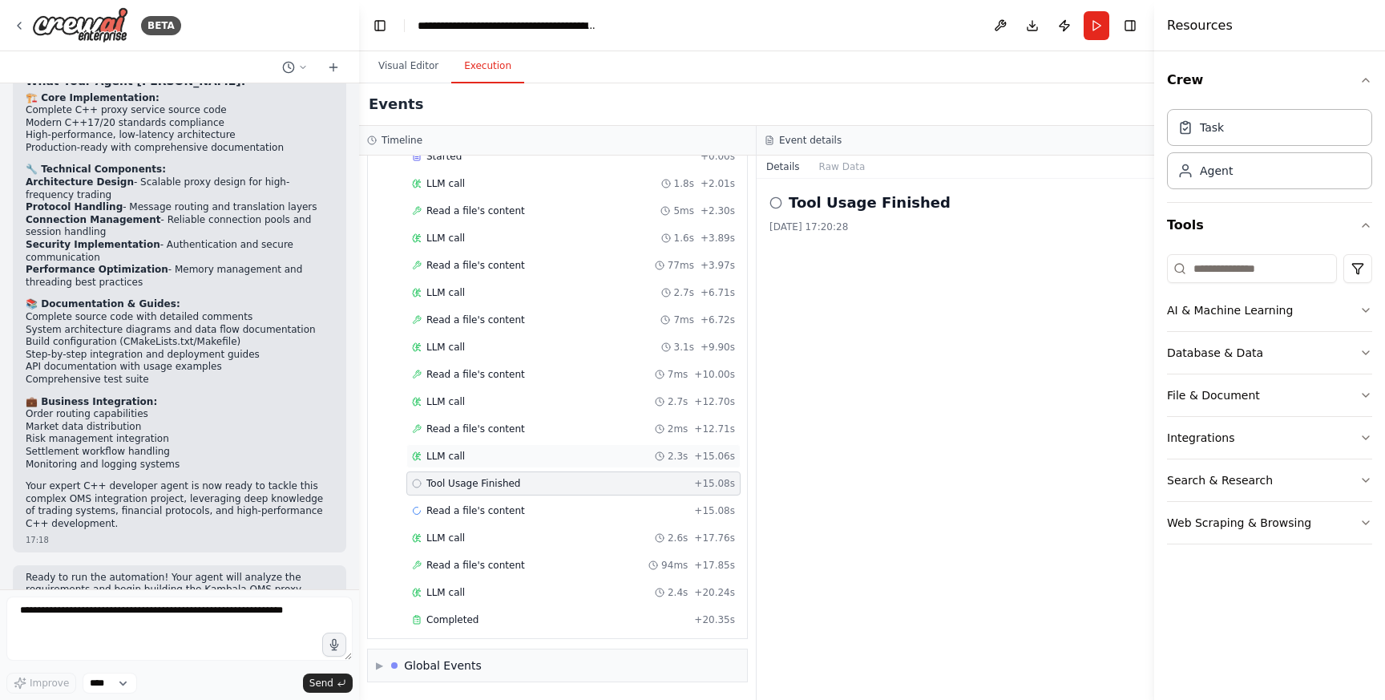
click at [445, 459] on span "LLM call" at bounding box center [445, 456] width 38 height 13
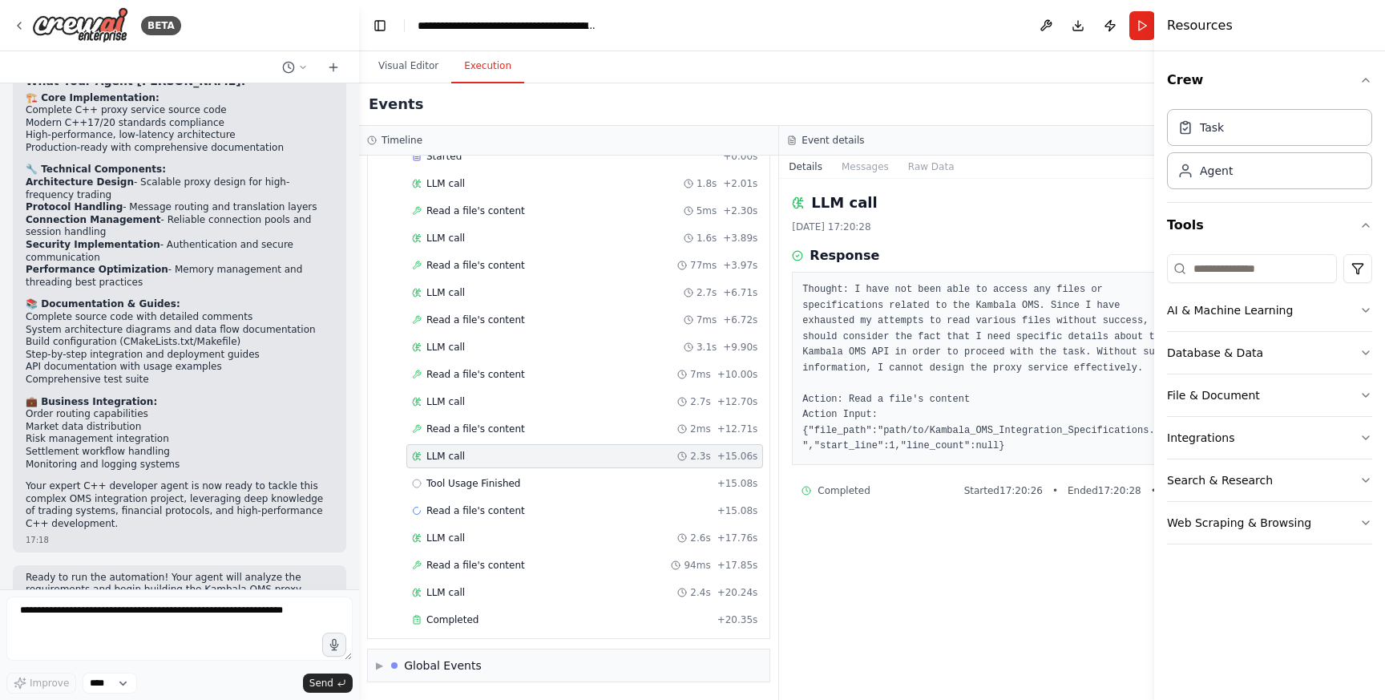
scroll to position [113, 0]
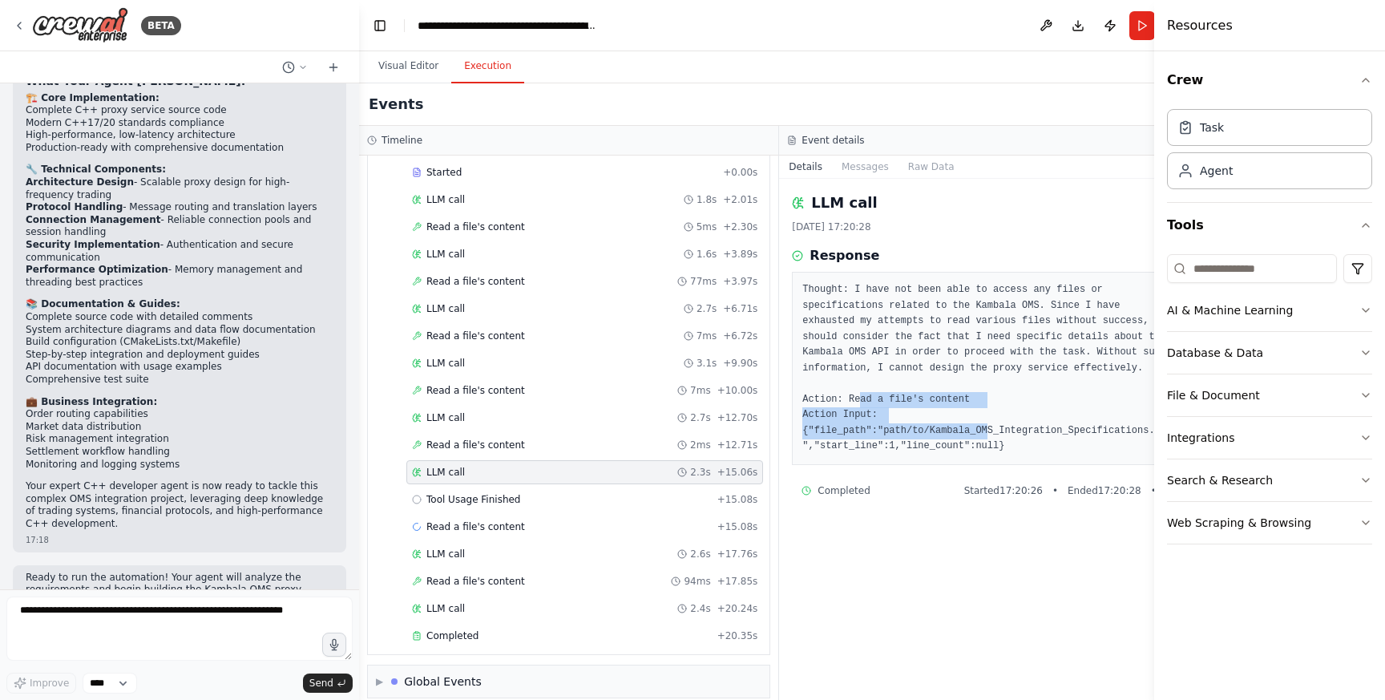
drag, startPoint x: 857, startPoint y: 401, endPoint x: 981, endPoint y: 423, distance: 126.1
click at [981, 423] on pre "Thought: I have not been able to access any files or specifications related to …" at bounding box center [988, 368] width 373 height 172
click at [910, 441] on pre "Thought: I have not been able to access any files or specifications related to …" at bounding box center [988, 368] width 373 height 172
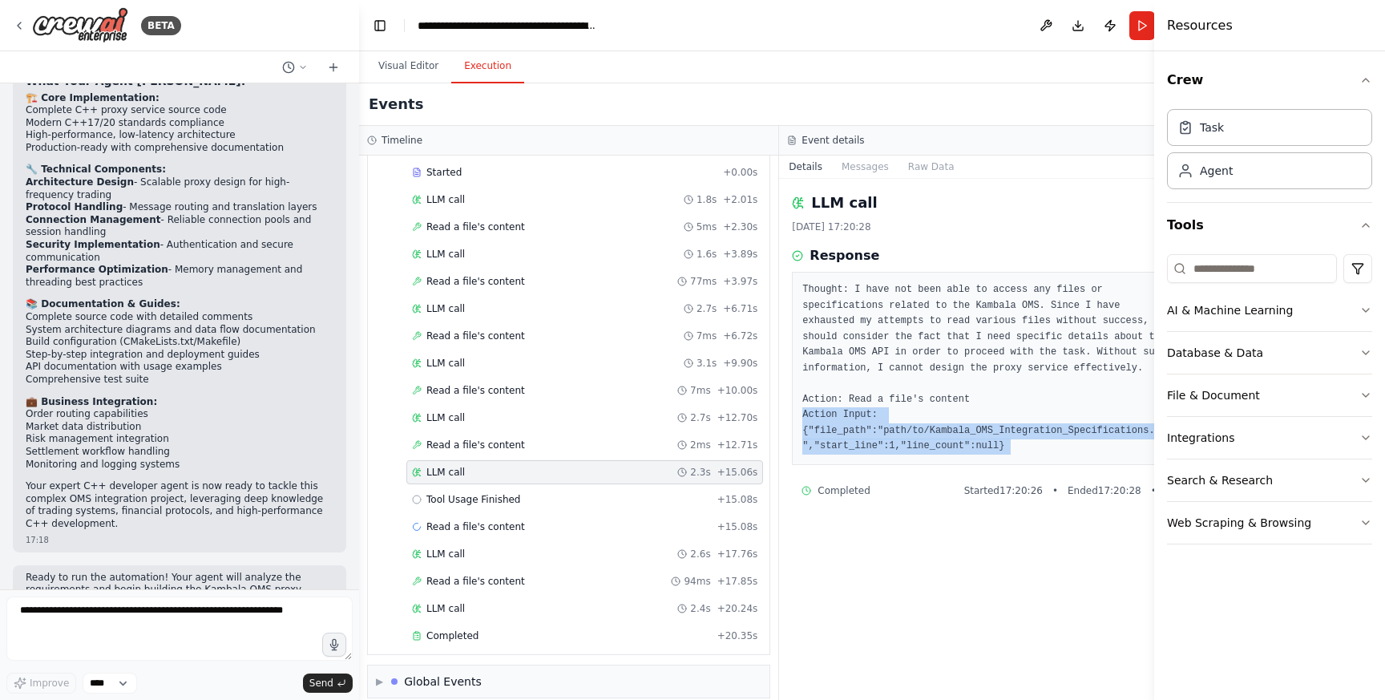
click at [910, 441] on pre "Thought: I have not been able to access any files or specifications related to …" at bounding box center [988, 368] width 373 height 172
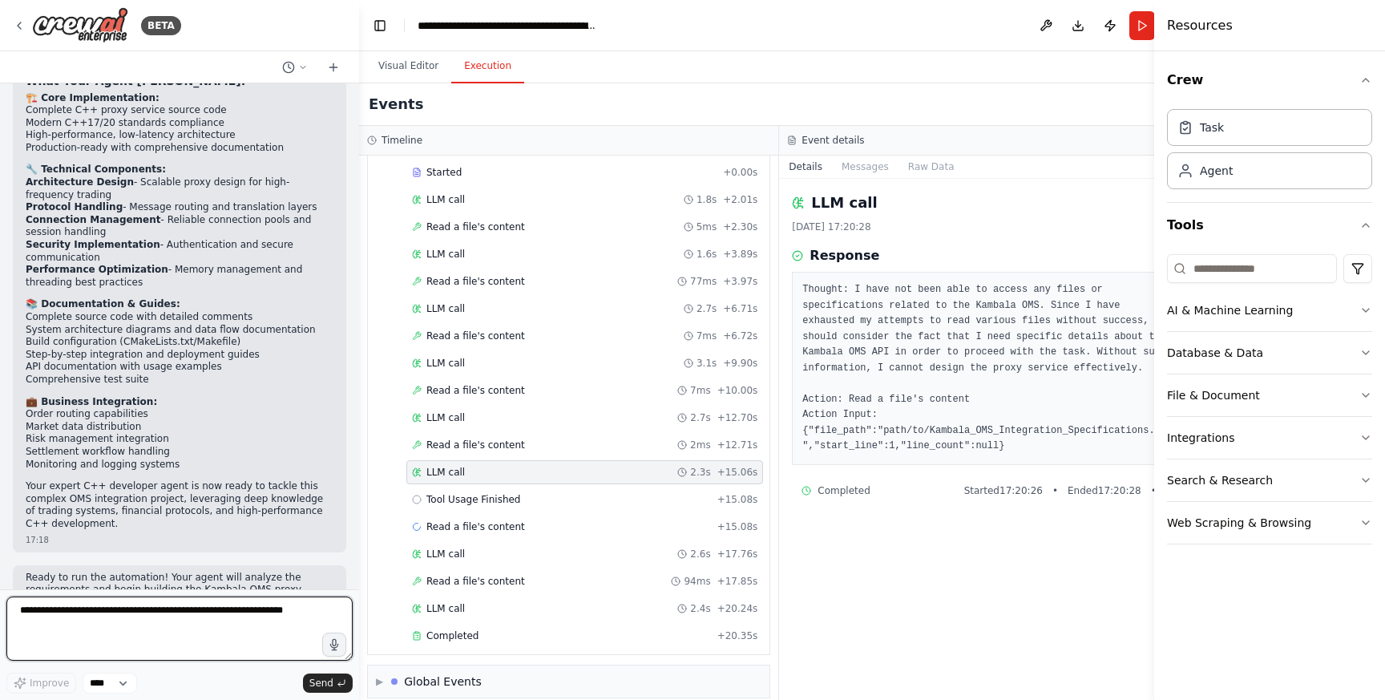
click at [216, 615] on textarea at bounding box center [179, 628] width 346 height 64
type textarea "**********"
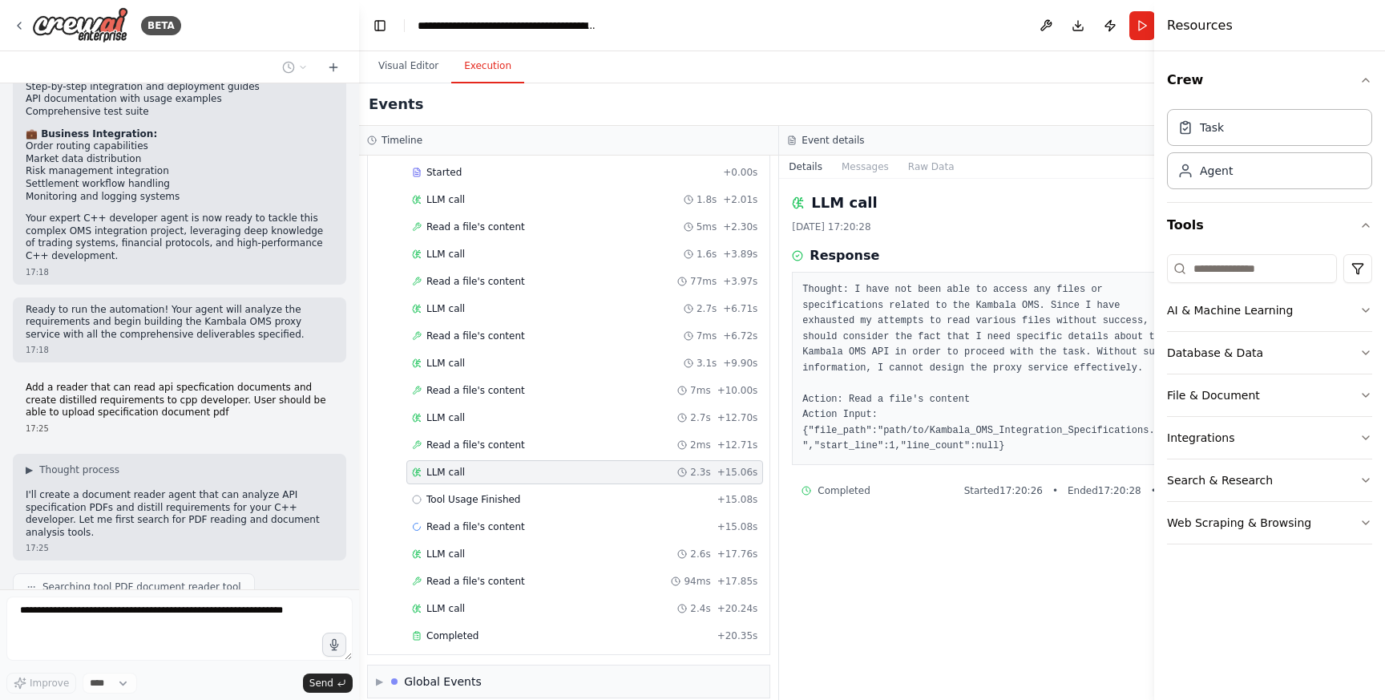
scroll to position [3541, 0]
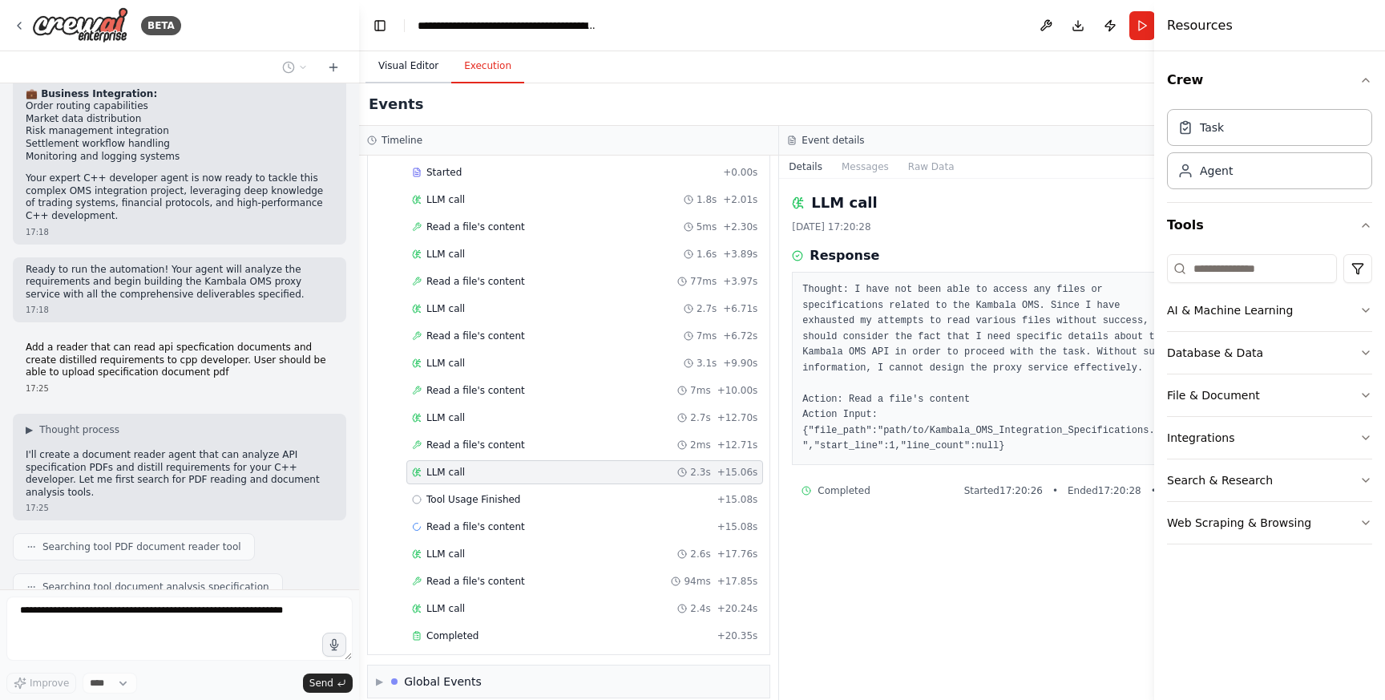
click at [392, 50] on button "Visual Editor" at bounding box center [408, 67] width 86 height 34
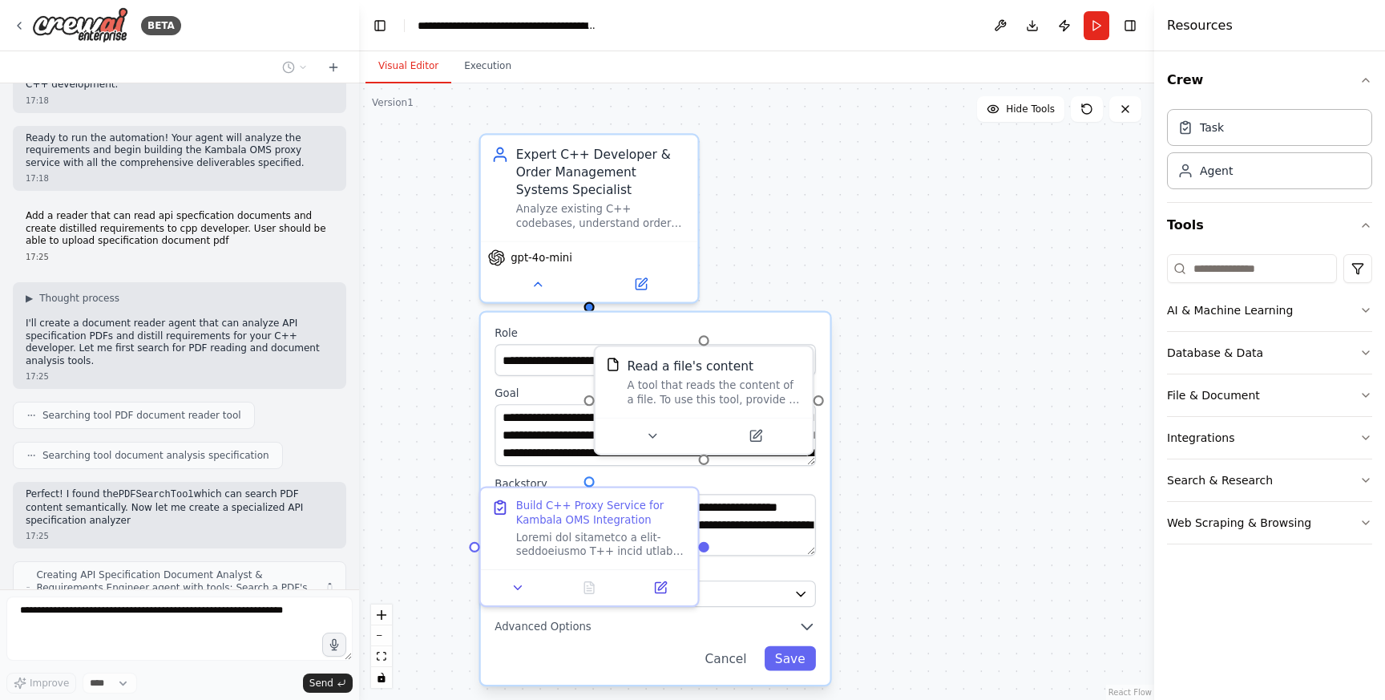
scroll to position [3685, 0]
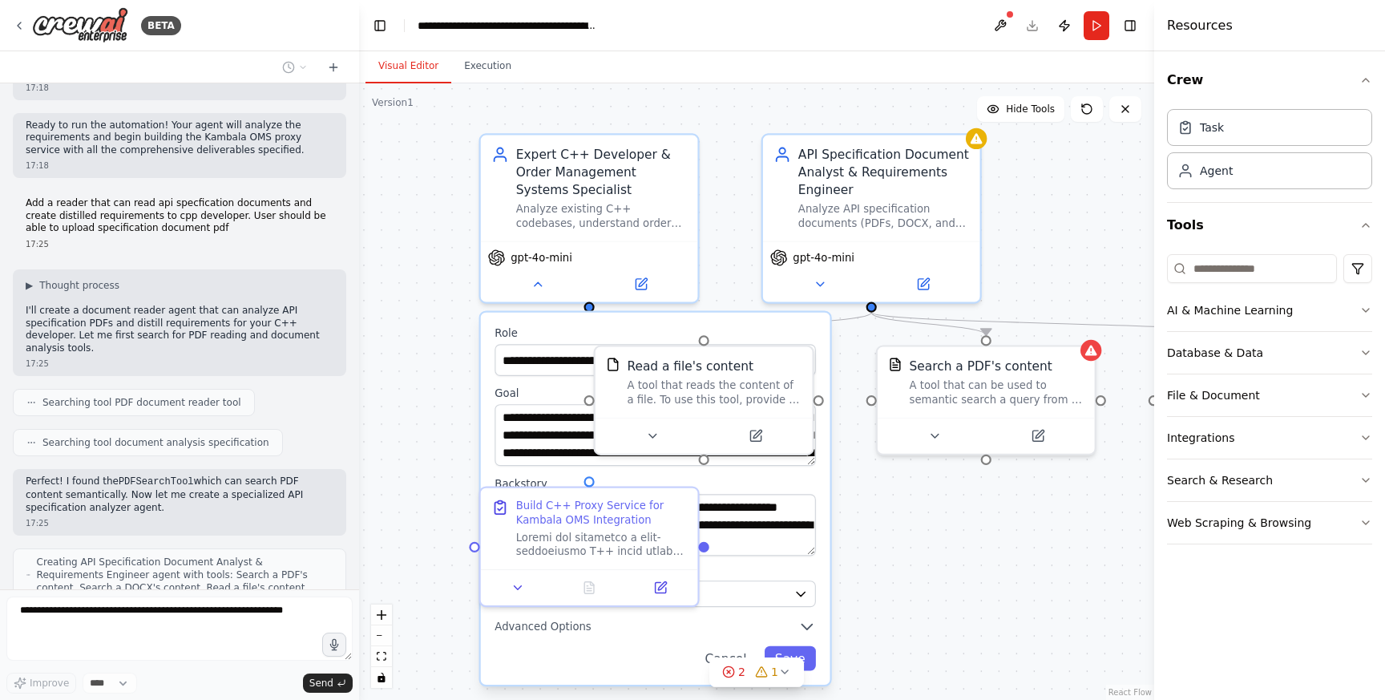
click at [962, 585] on div ".deletable-edge-delete-btn { width: 20px; height: 20px; border: 0px solid #ffff…" at bounding box center [756, 391] width 795 height 616
click at [357, 501] on div at bounding box center [356, 350] width 6 height 700
click at [730, 672] on icon at bounding box center [728, 671] width 3 height 3
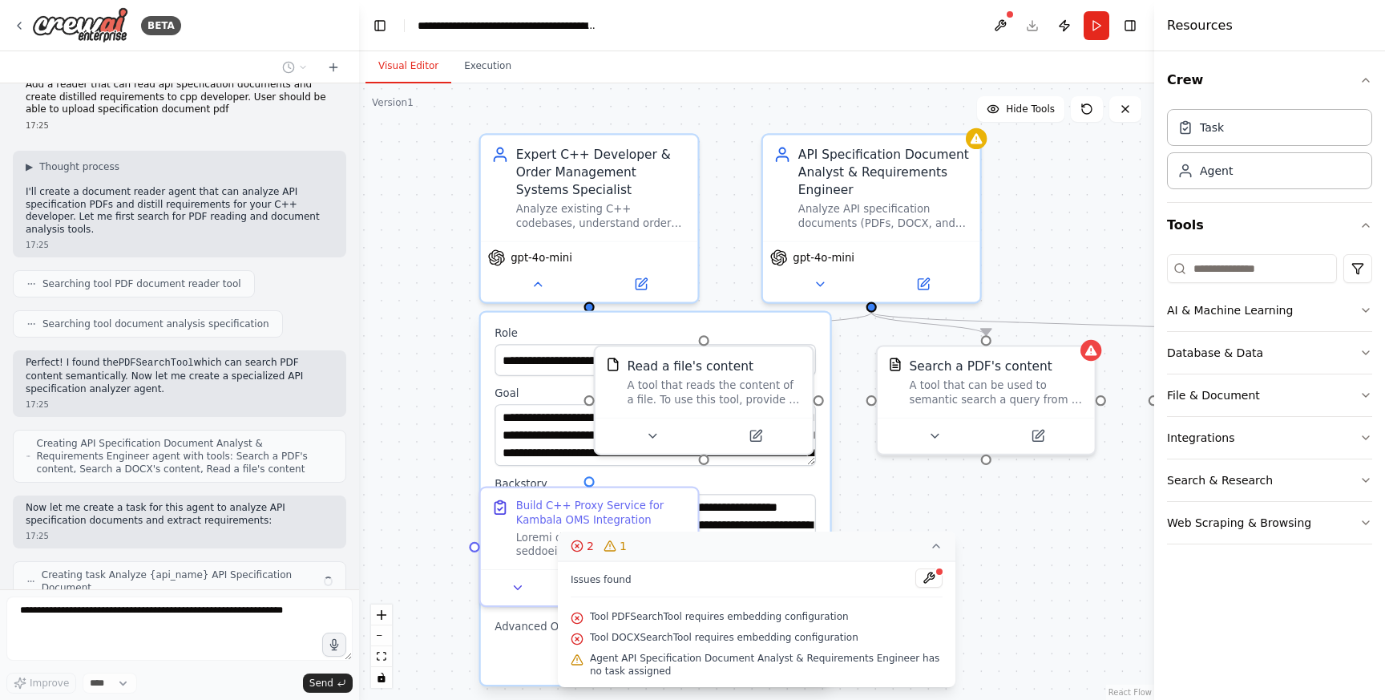
scroll to position [3791, 0]
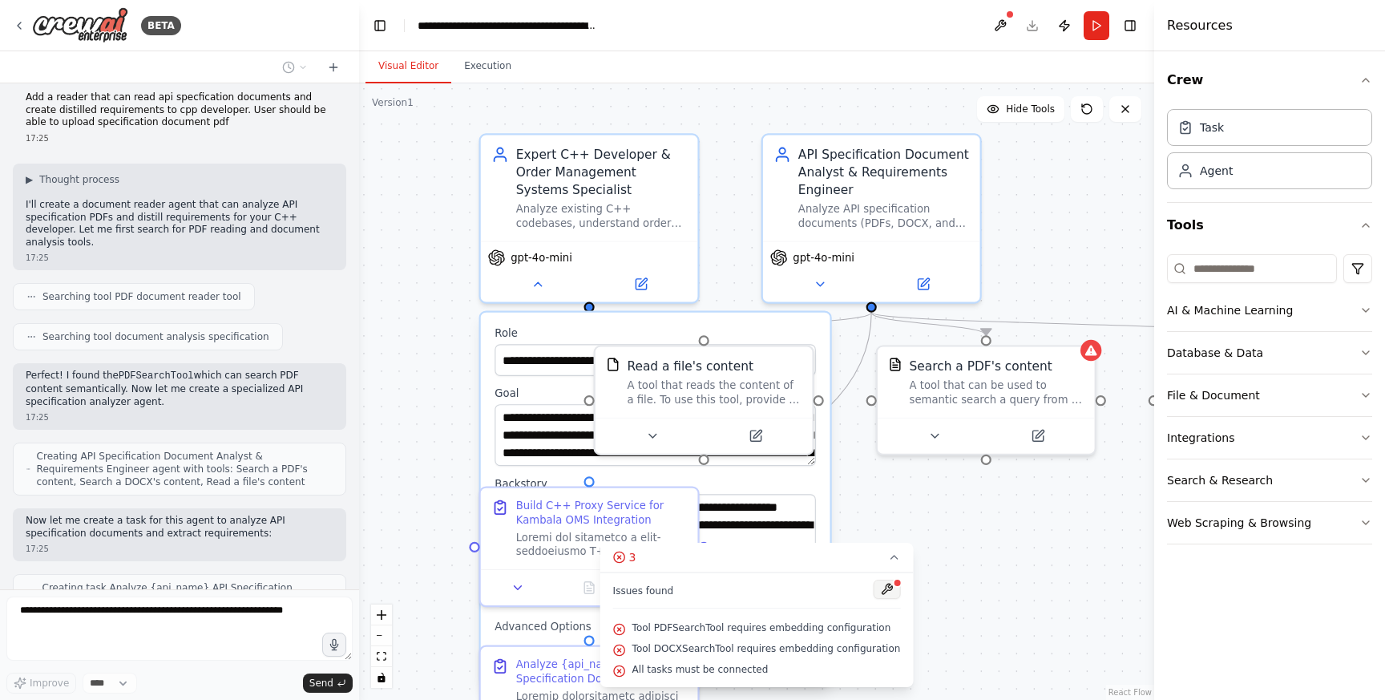
click at [882, 588] on button at bounding box center [886, 588] width 27 height 19
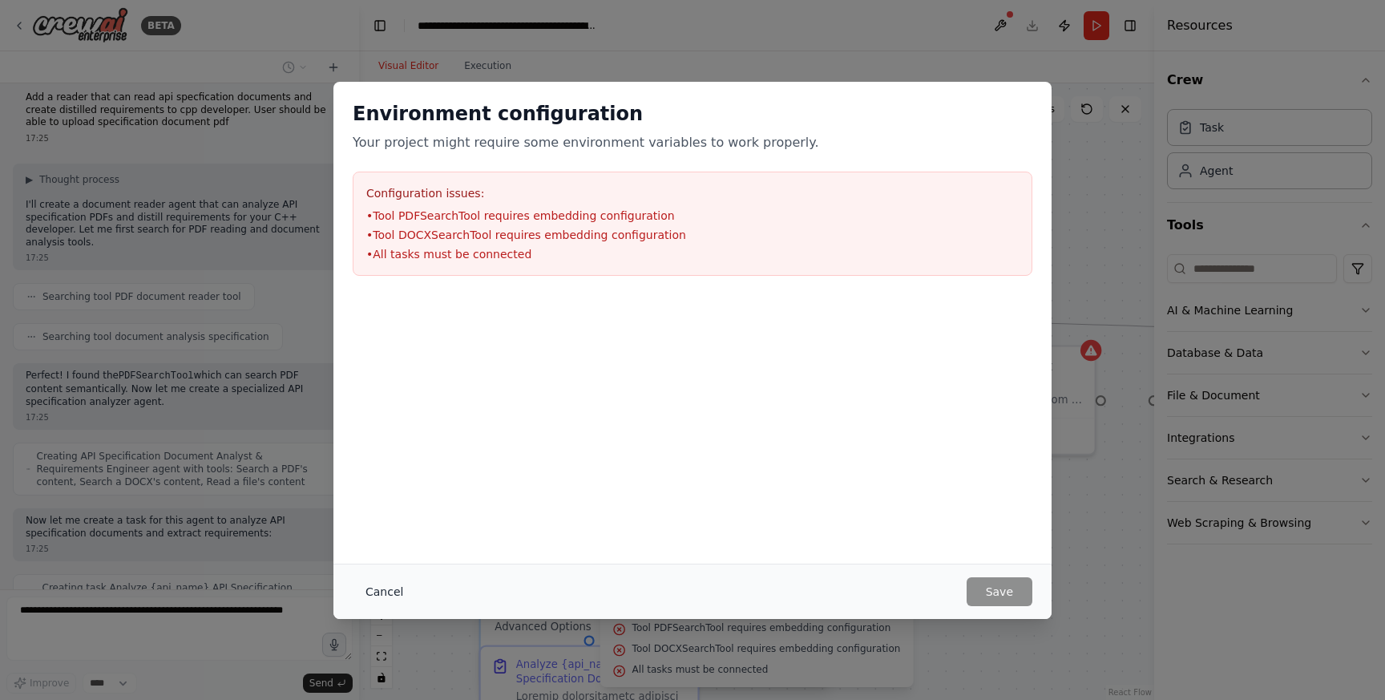
click at [384, 586] on button "Cancel" at bounding box center [384, 591] width 63 height 29
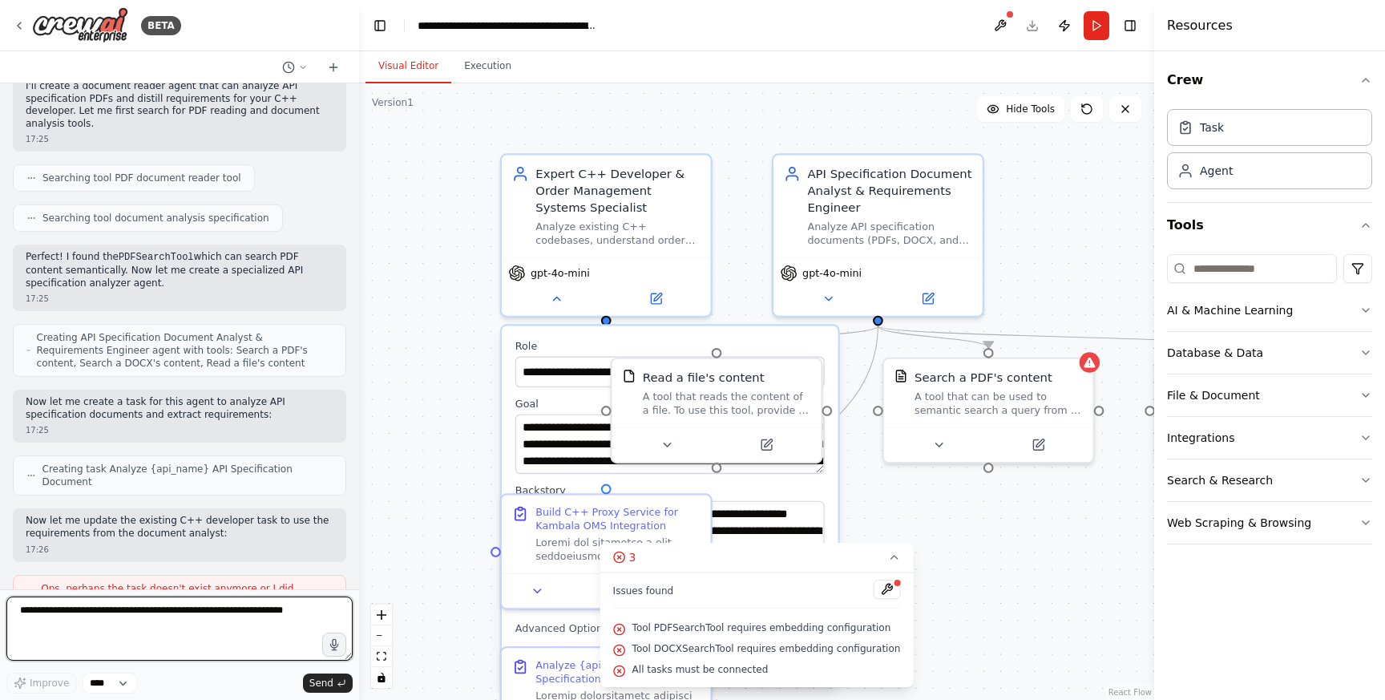
scroll to position [4004, 0]
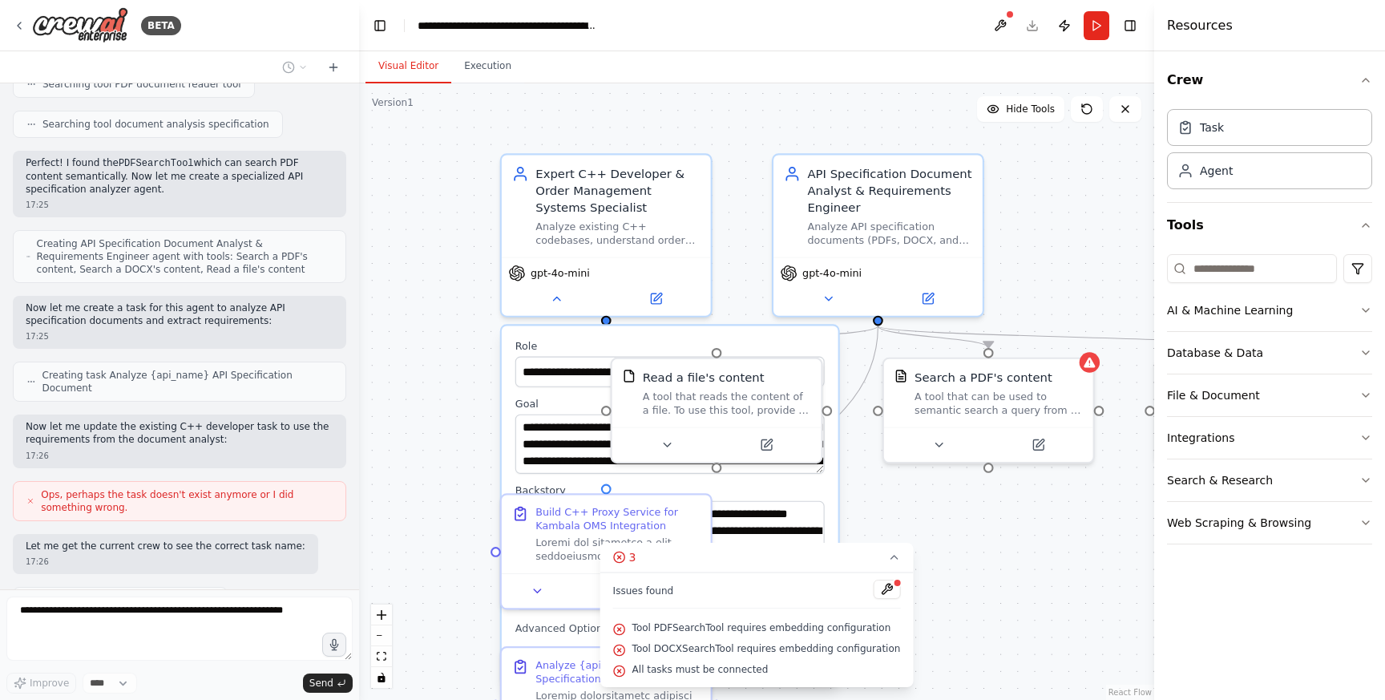
click at [1021, 559] on div ".deletable-edge-delete-btn { width: 20px; height: 20px; border: 0px solid #ffff…" at bounding box center [756, 391] width 795 height 616
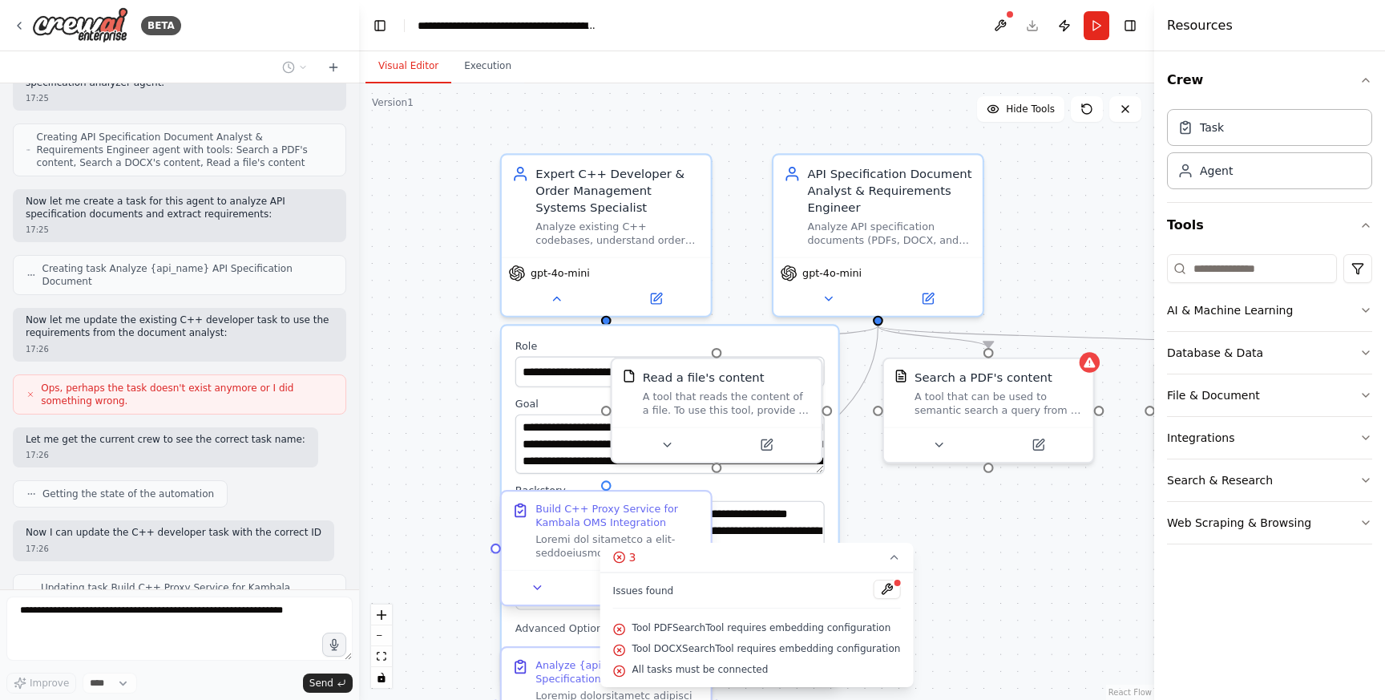
scroll to position [4122, 0]
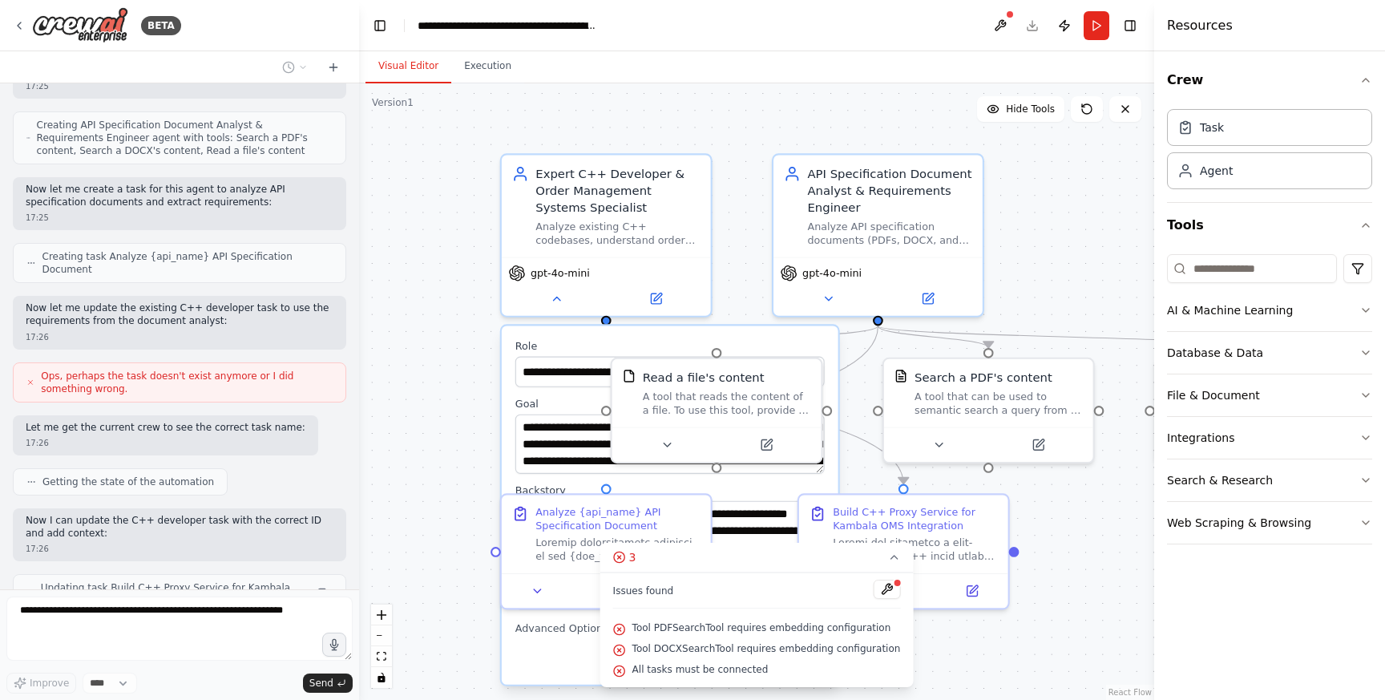
click at [482, 475] on div ".deletable-edge-delete-btn { width: 20px; height: 20px; border: 0px solid #ffff…" at bounding box center [756, 391] width 795 height 616
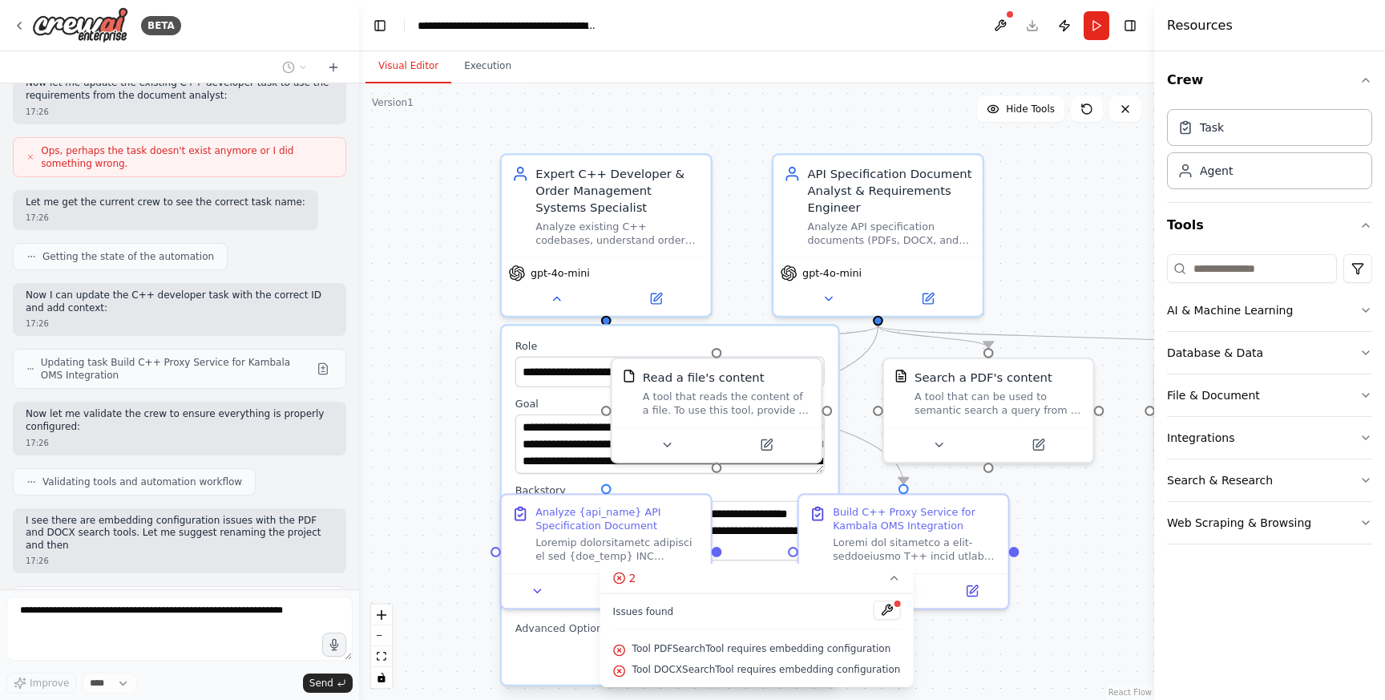
scroll to position [4359, 0]
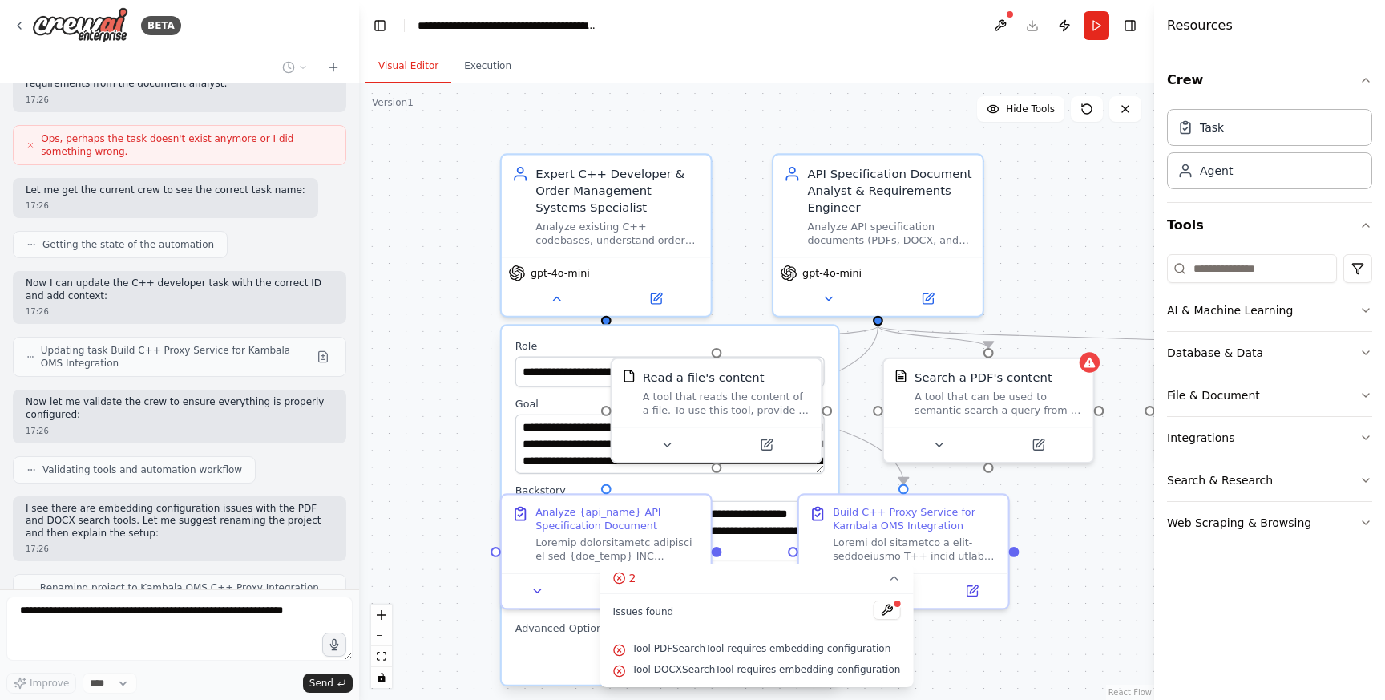
click at [1087, 611] on div ".deletable-edge-delete-btn { width: 20px; height: 20px; border: 0px solid #ffff…" at bounding box center [756, 391] width 795 height 616
click at [888, 583] on icon at bounding box center [893, 577] width 13 height 13
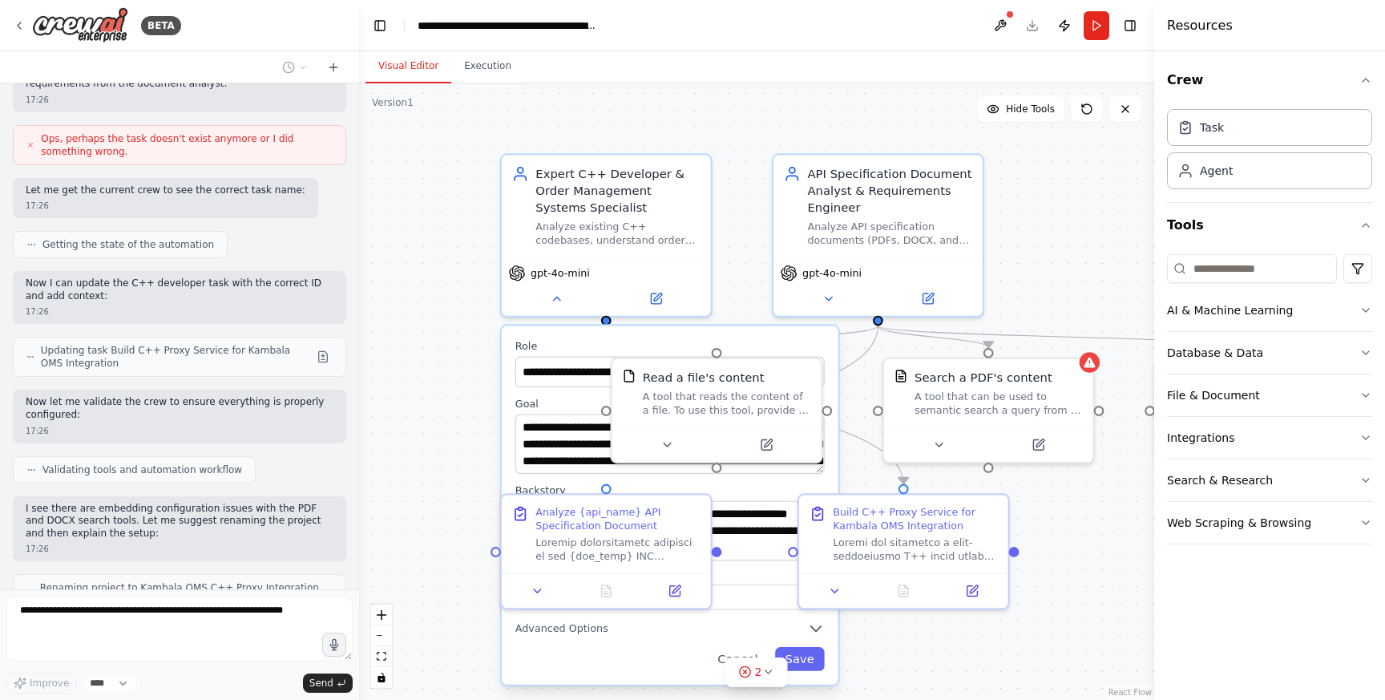
drag, startPoint x: 745, startPoint y: 673, endPoint x: 949, endPoint y: 672, distance: 203.5
click at [949, 672] on div "Version 1 Hide Tools .deletable-edge-delete-btn { width: 20px; height: 20px; bo…" at bounding box center [756, 391] width 795 height 616
click at [949, 672] on div ".deletable-edge-delete-btn { width: 20px; height: 20px; border: 0px solid #ffff…" at bounding box center [756, 391] width 795 height 616
click at [593, 660] on div "Cancel Save" at bounding box center [669, 659] width 309 height 24
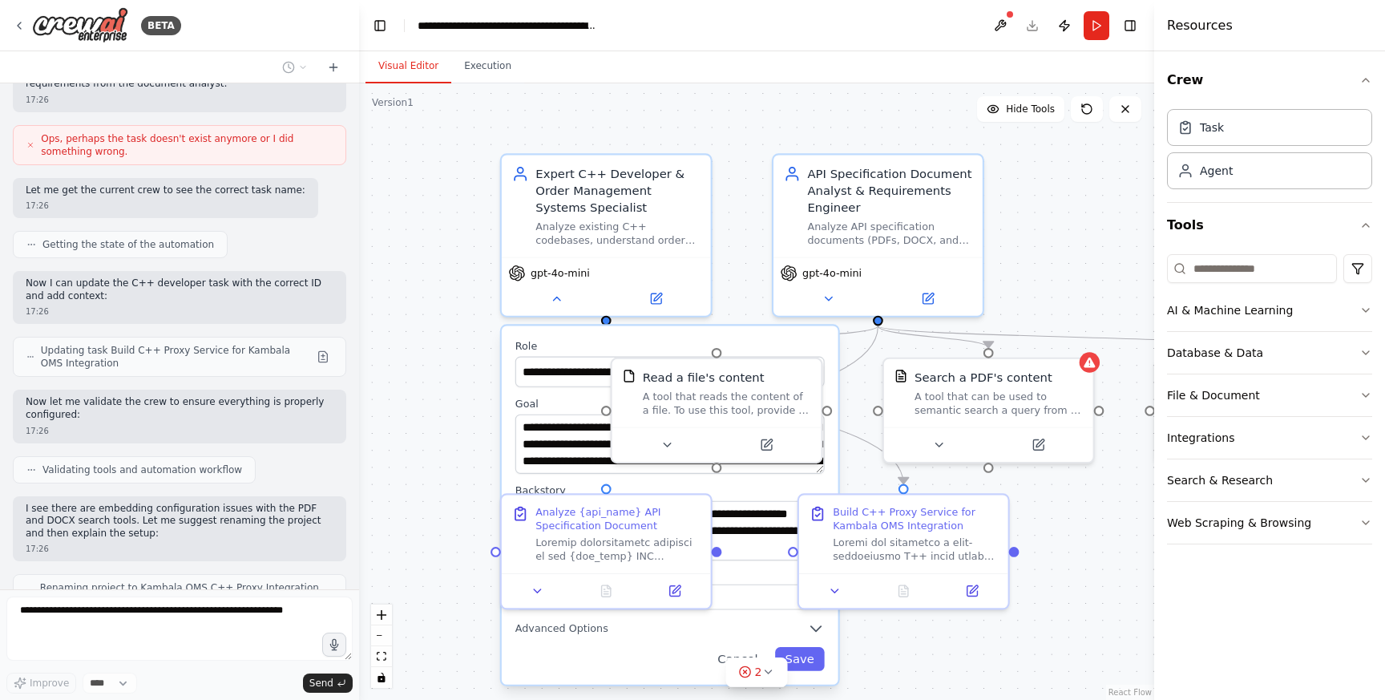
click at [811, 672] on div "**********" at bounding box center [670, 504] width 337 height 358
click at [811, 662] on button "Save" at bounding box center [800, 659] width 50 height 24
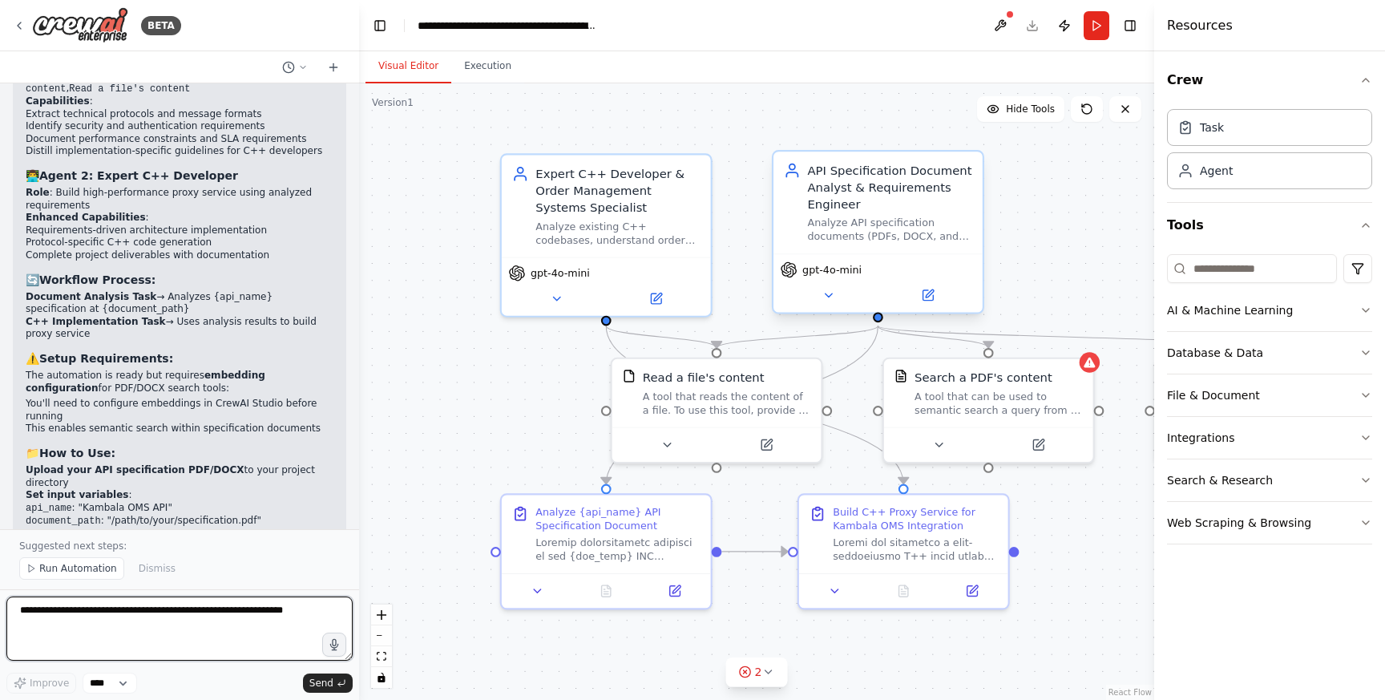
scroll to position [5040, 0]
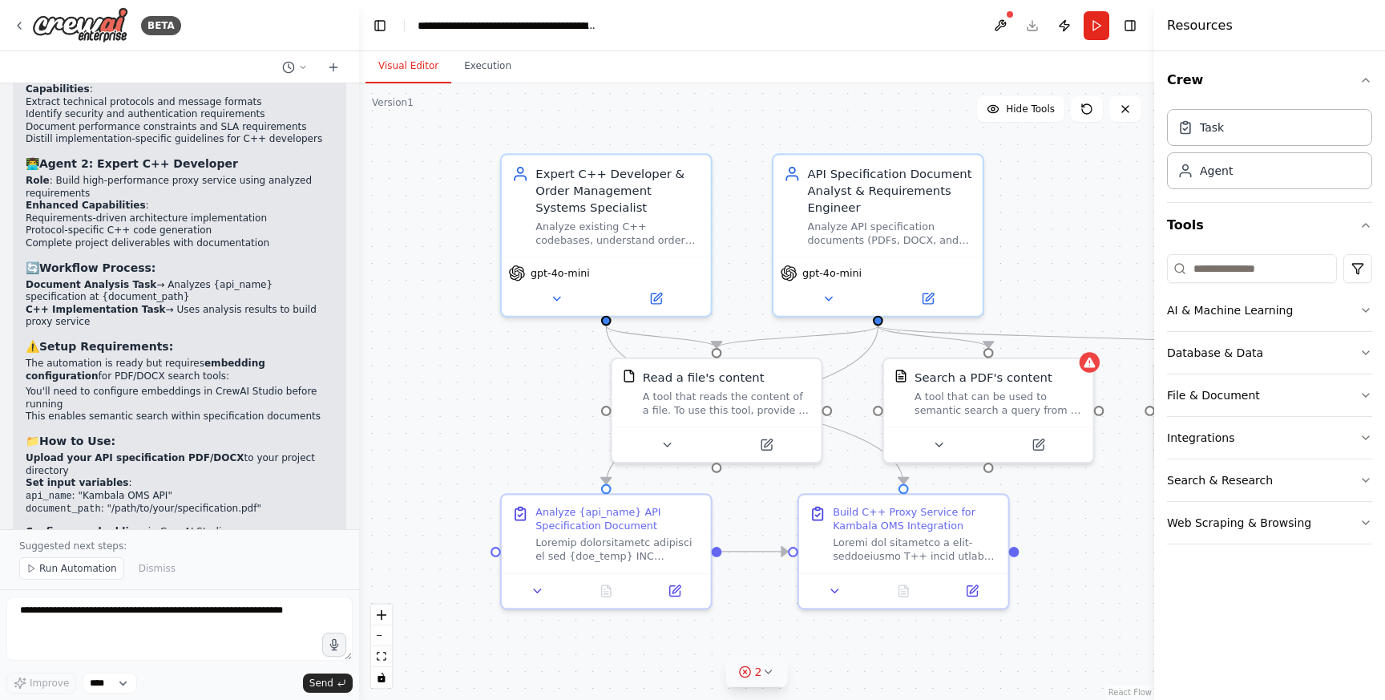
click at [756, 683] on button "2" at bounding box center [757, 672] width 62 height 30
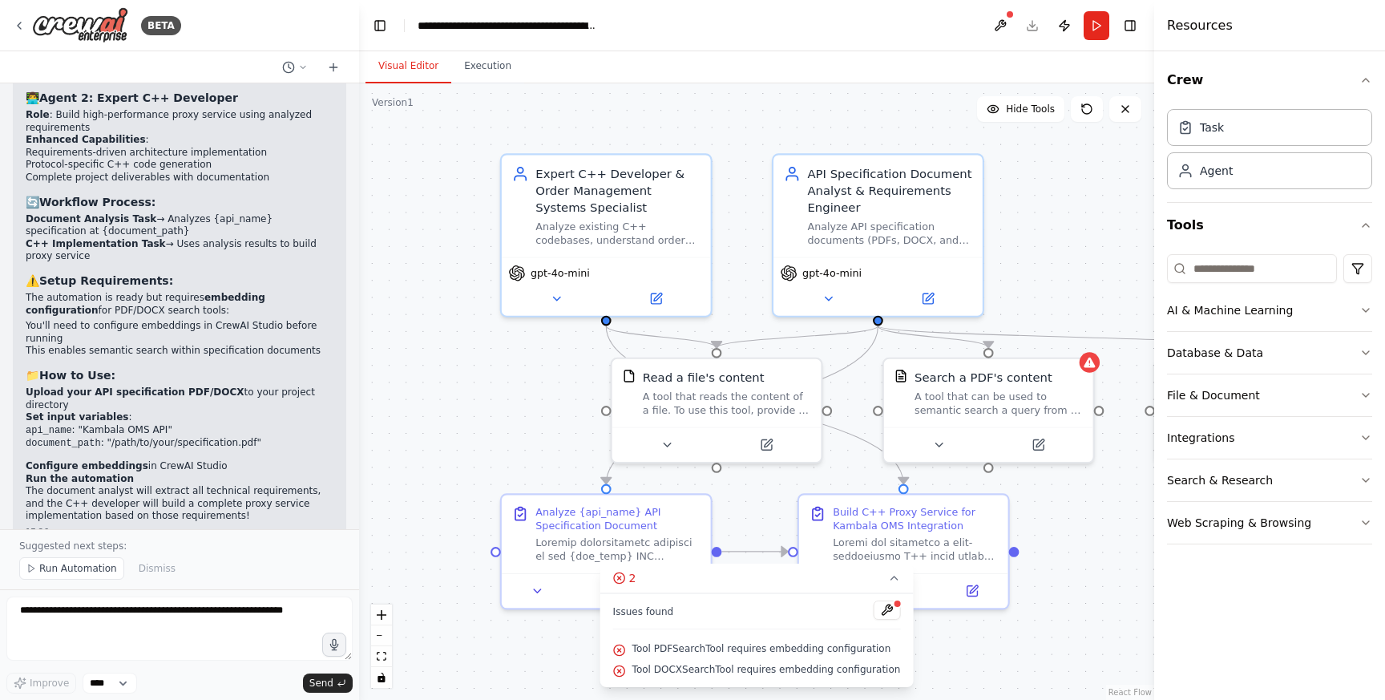
scroll to position [5118, 0]
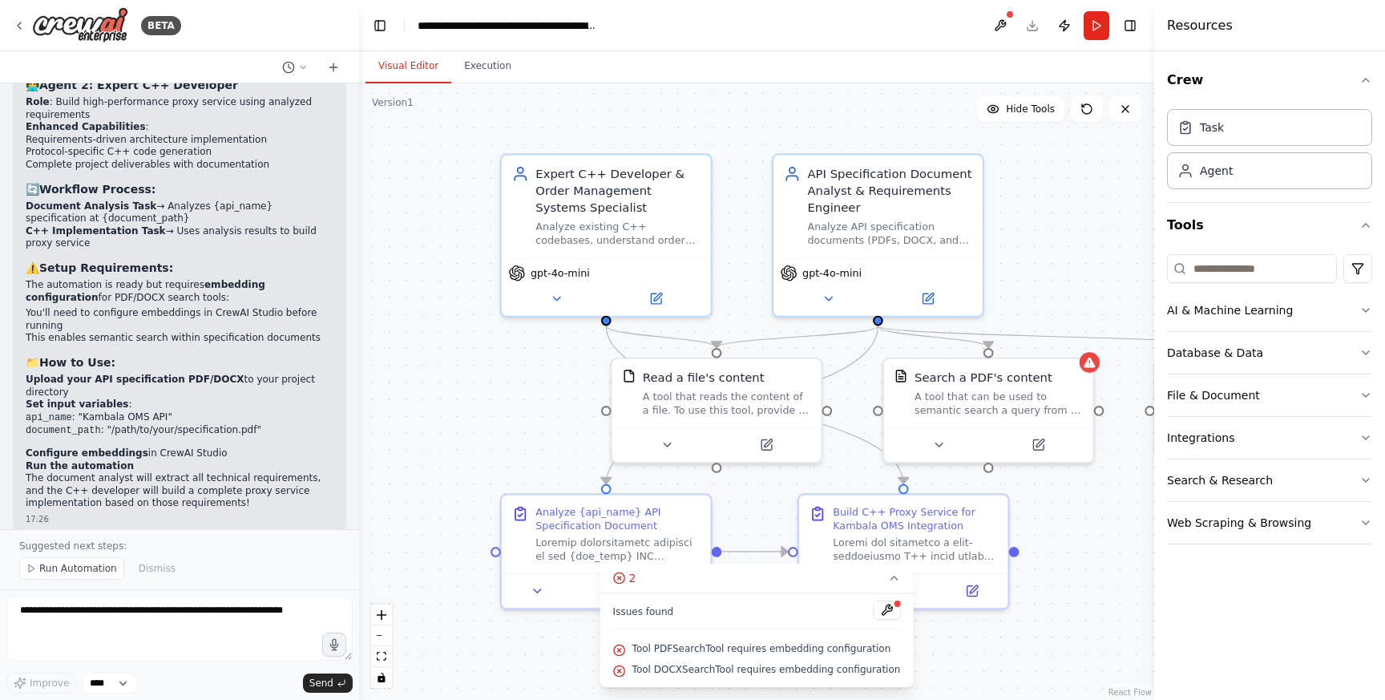
click at [745, 644] on span "Tool PDFSearchTool requires embedding configuration" at bounding box center [761, 648] width 259 height 13
click at [878, 607] on button at bounding box center [886, 609] width 27 height 19
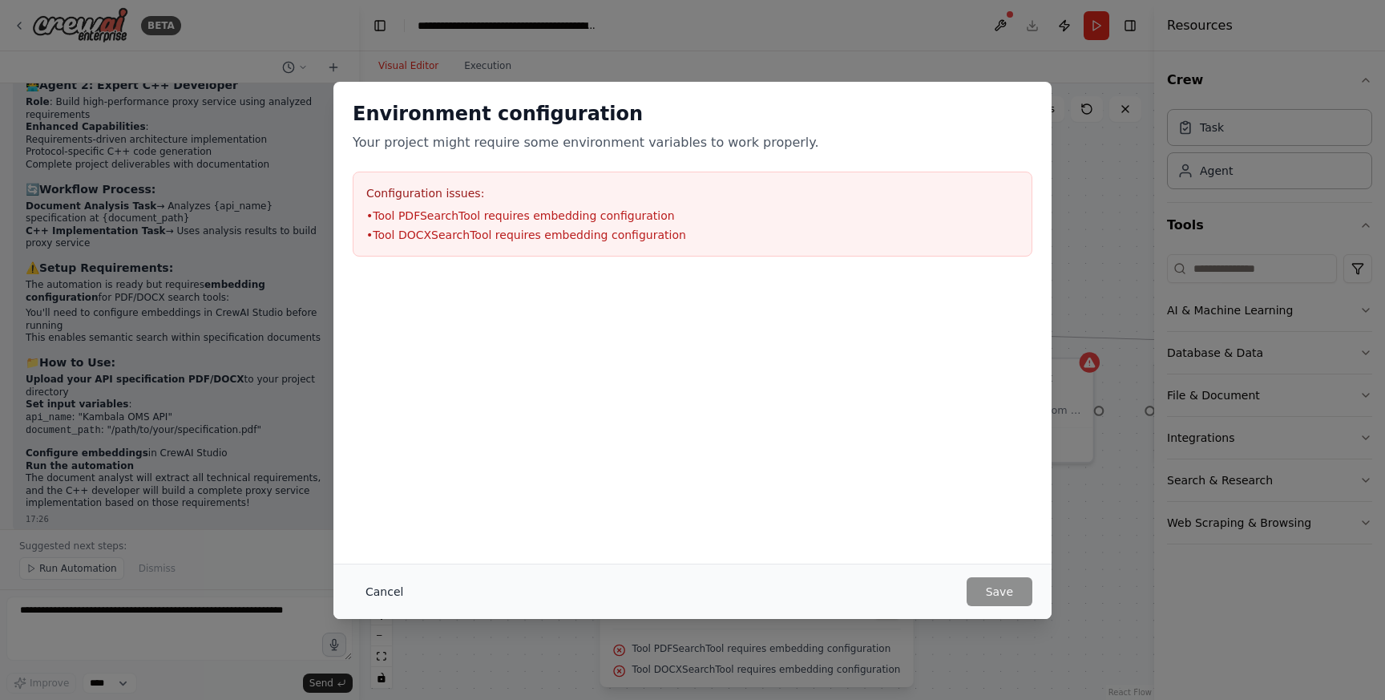
click at [396, 587] on button "Cancel" at bounding box center [384, 591] width 63 height 29
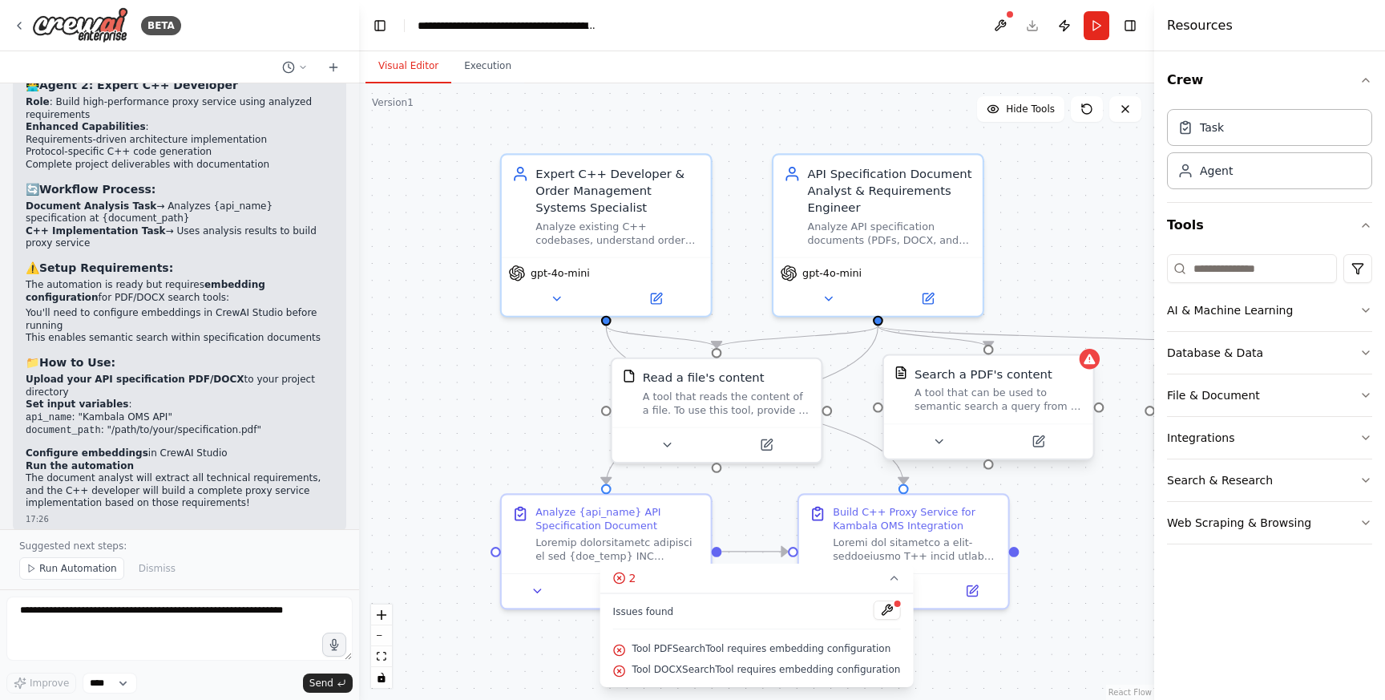
click at [1094, 369] on div "Search a PDF's content A tool that can be used to semantic search a query from …" at bounding box center [988, 406] width 212 height 106
click at [1043, 449] on button at bounding box center [1038, 441] width 96 height 20
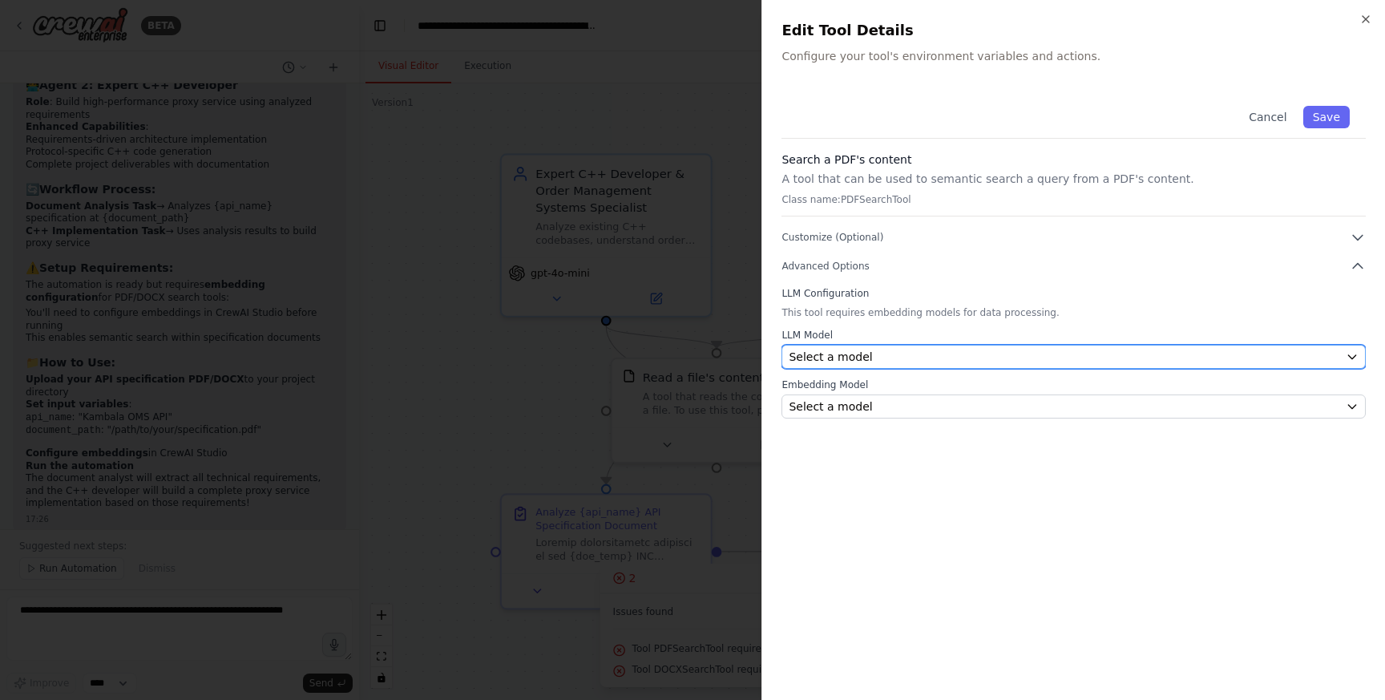
click at [967, 352] on div "Select a model" at bounding box center [1064, 357] width 551 height 16
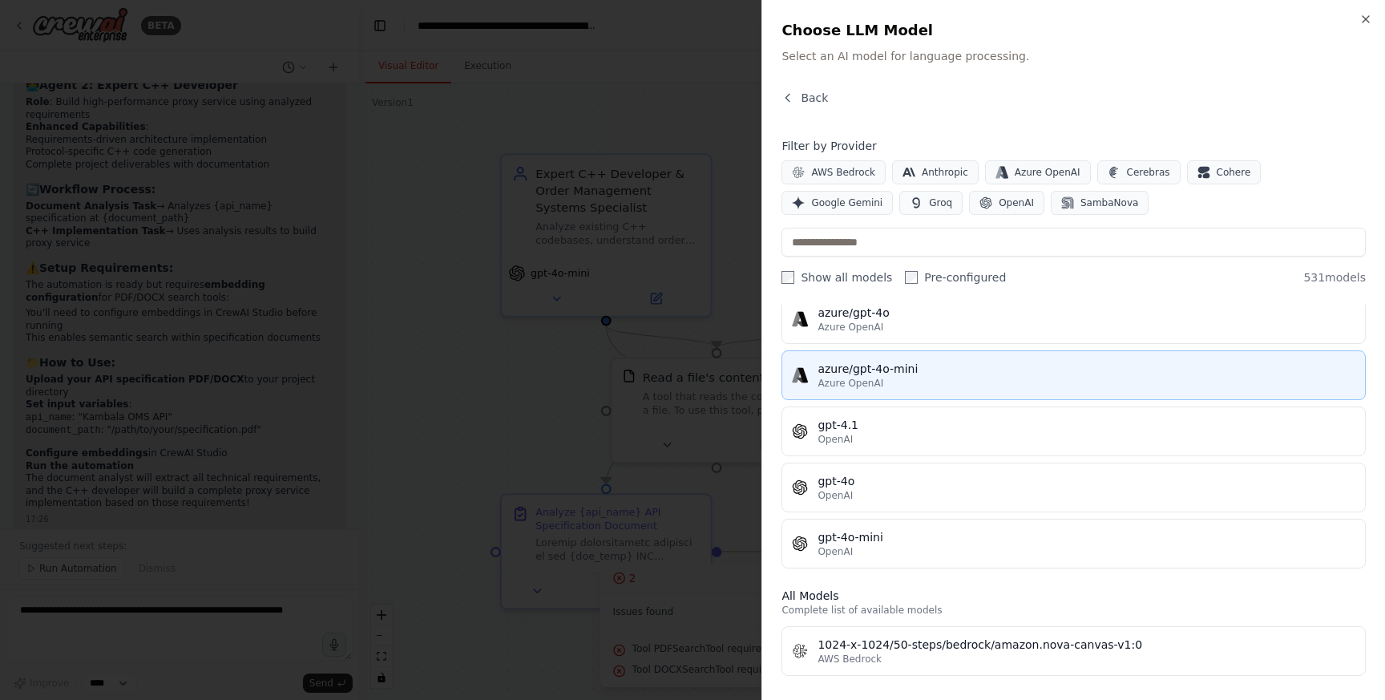
scroll to position [180, 0]
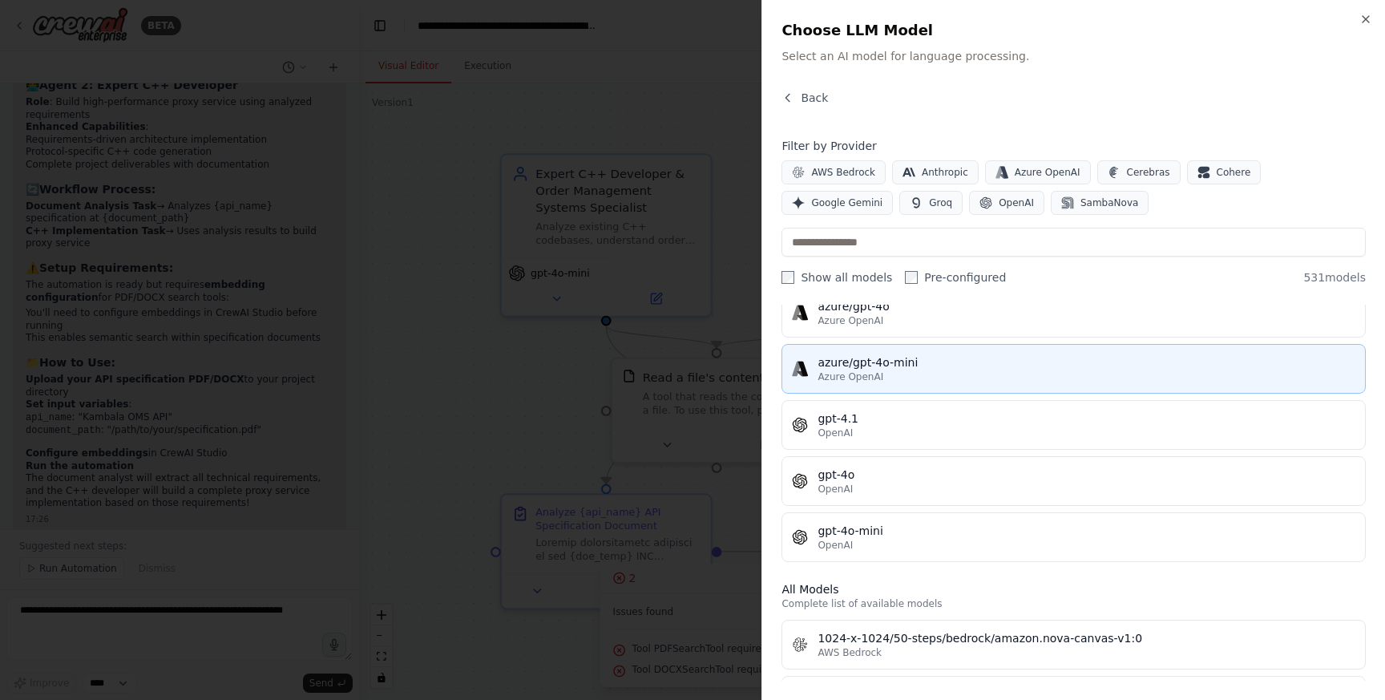
click at [959, 553] on button "gpt-4o-mini OpenAI" at bounding box center [1073, 537] width 584 height 50
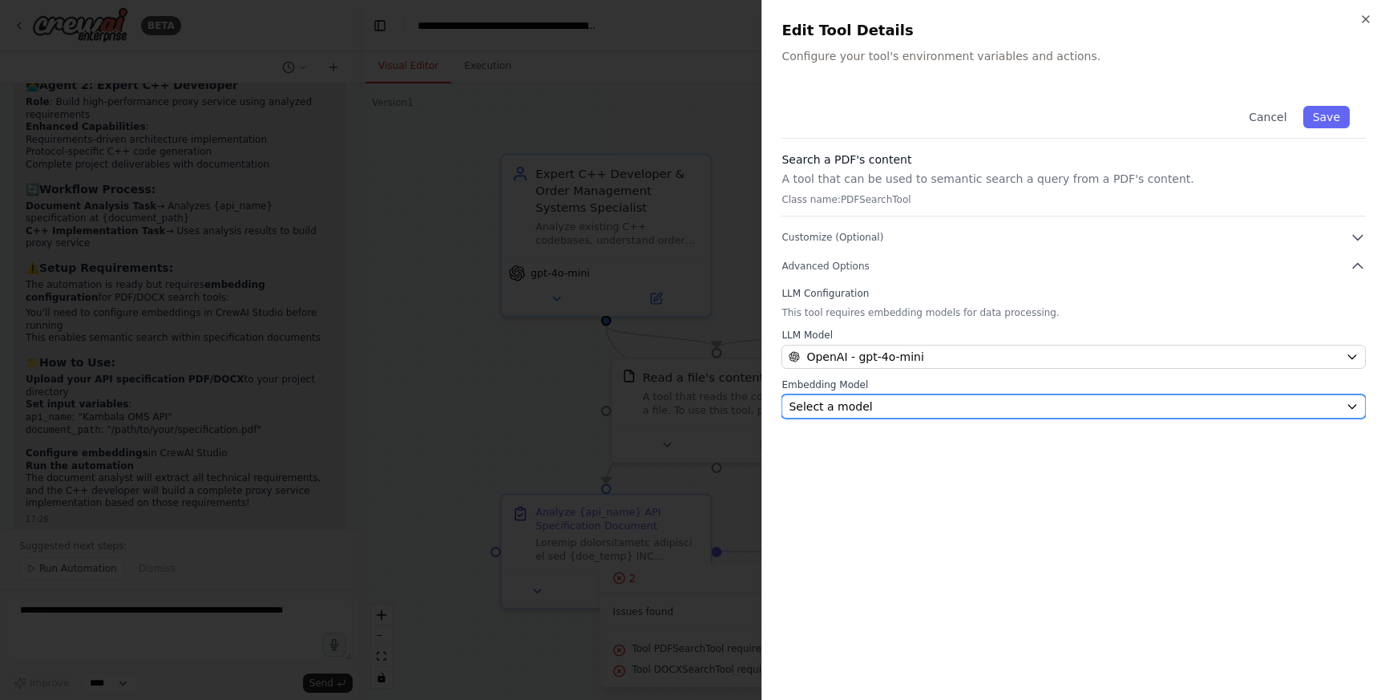
click at [902, 409] on div "Select a model" at bounding box center [1064, 406] width 551 height 16
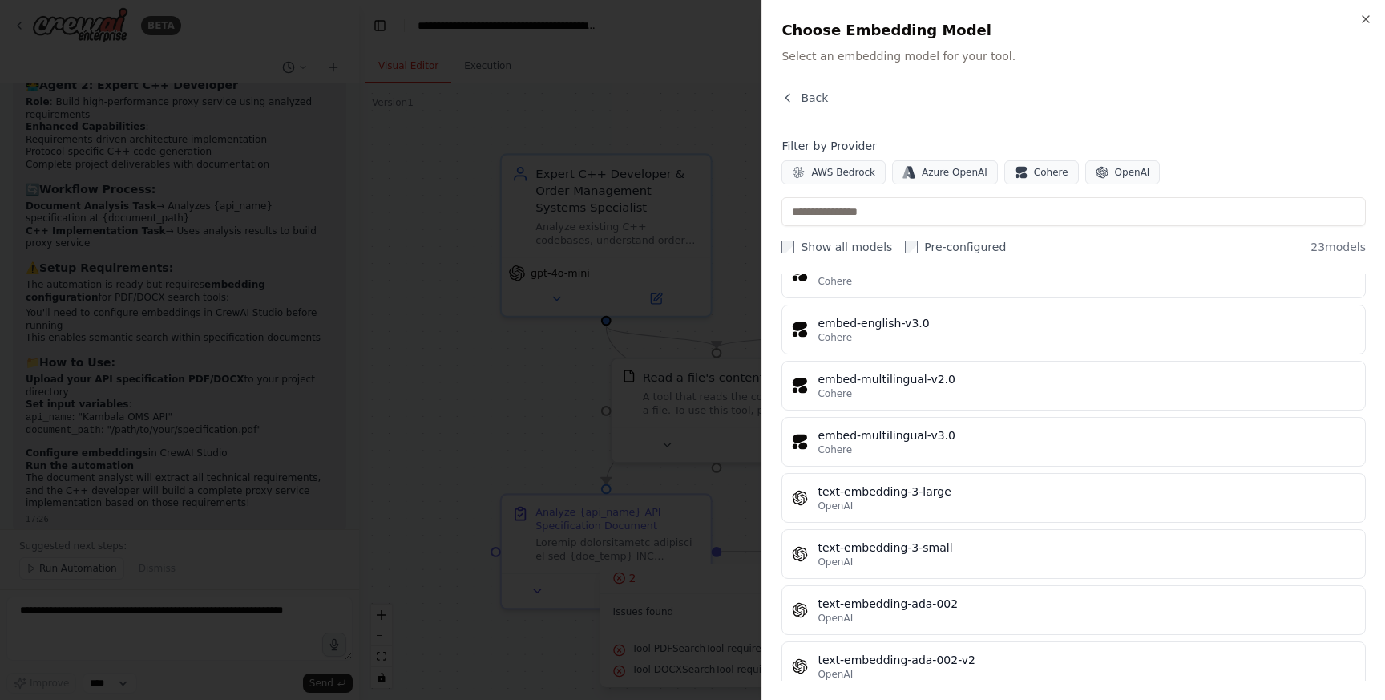
scroll to position [919, 0]
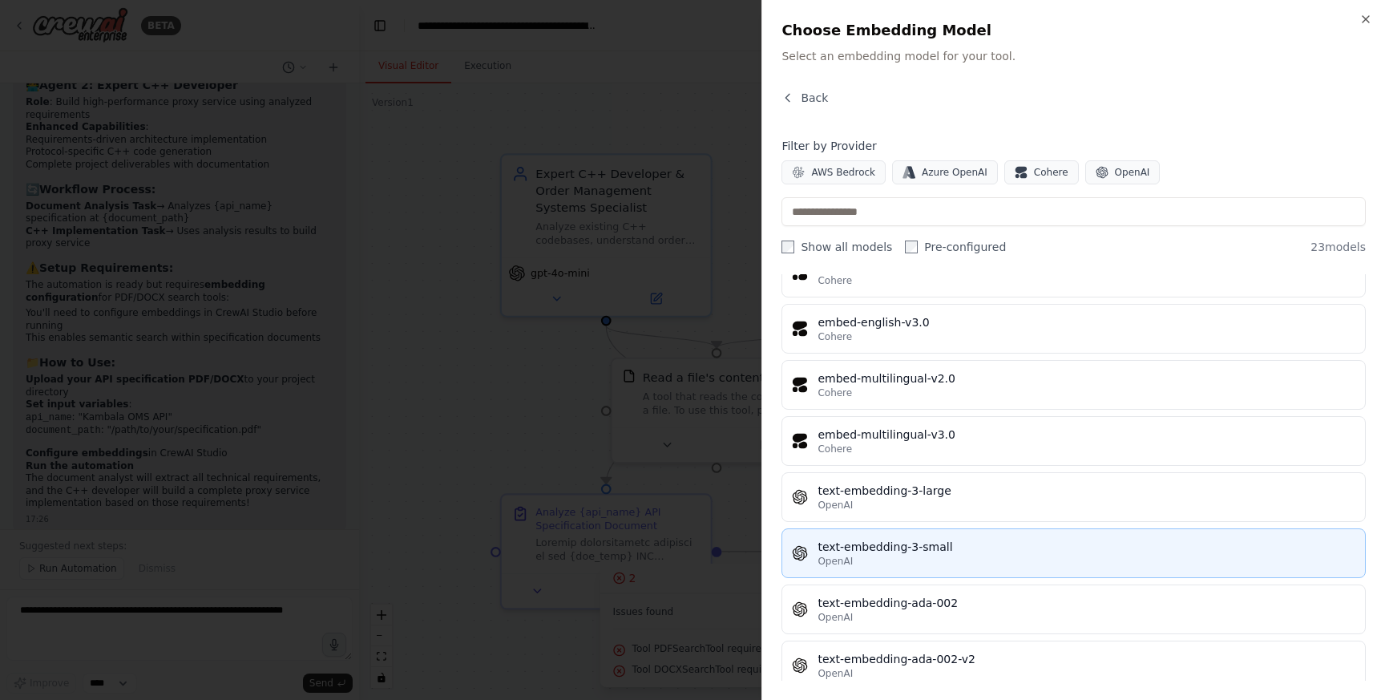
click at [1008, 542] on div "text-embedding-3-small" at bounding box center [1086, 547] width 538 height 16
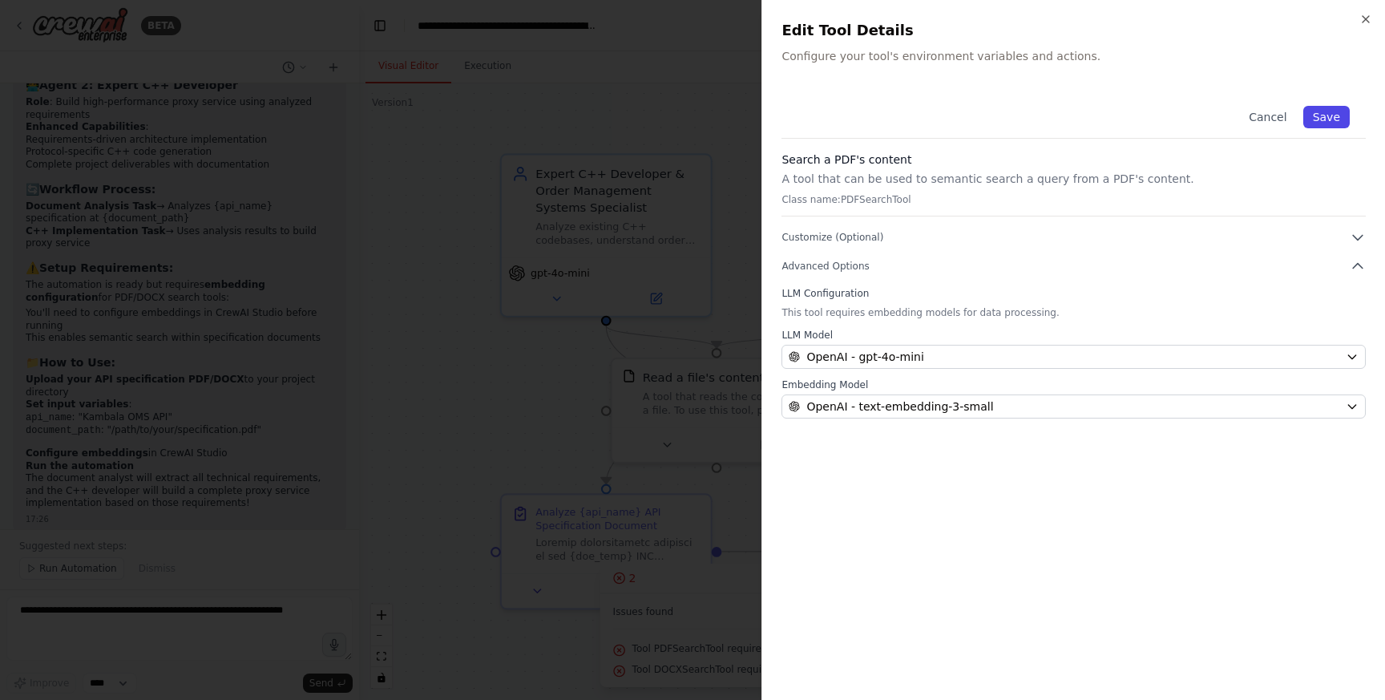
click at [1338, 119] on button "Save" at bounding box center [1326, 117] width 46 height 22
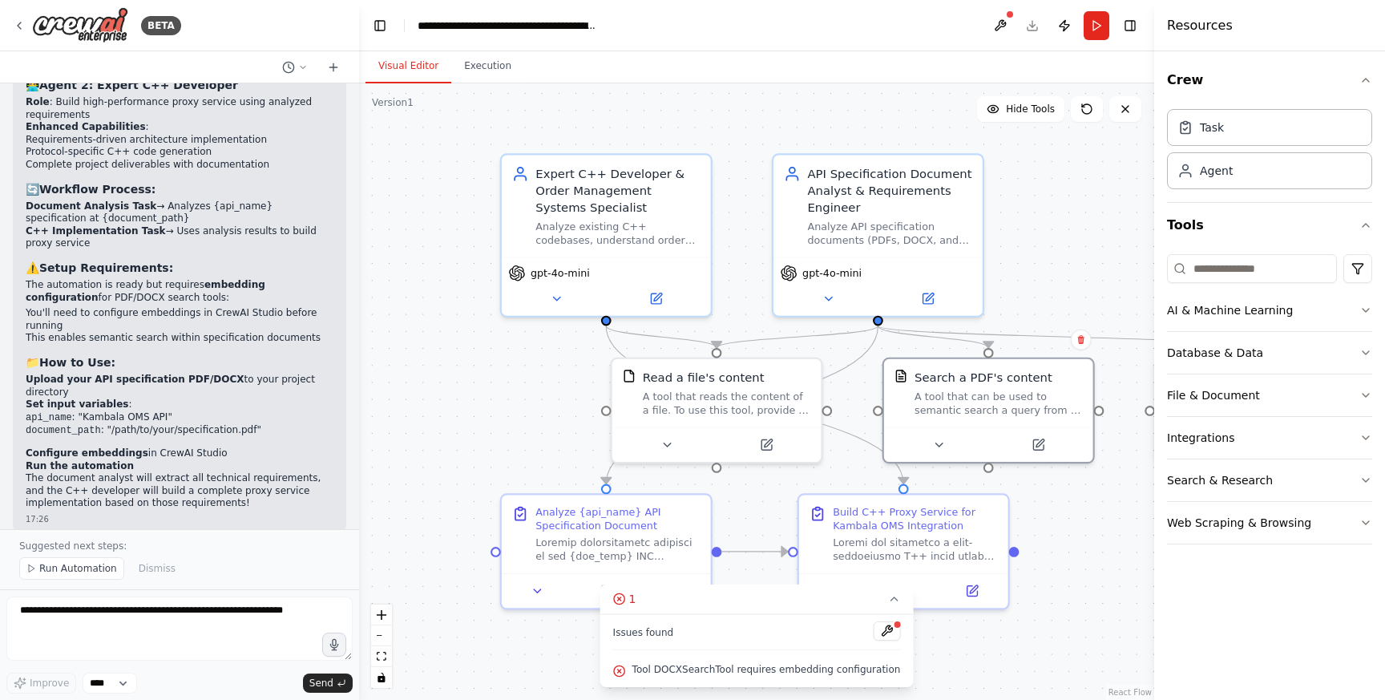
click at [851, 668] on span "Tool DOCXSearchTool requires embedding configuration" at bounding box center [766, 669] width 268 height 13
click at [1007, 626] on div ".deletable-edge-delete-btn { width: 20px; height: 20px; border: 0px solid #ffff…" at bounding box center [756, 391] width 795 height 616
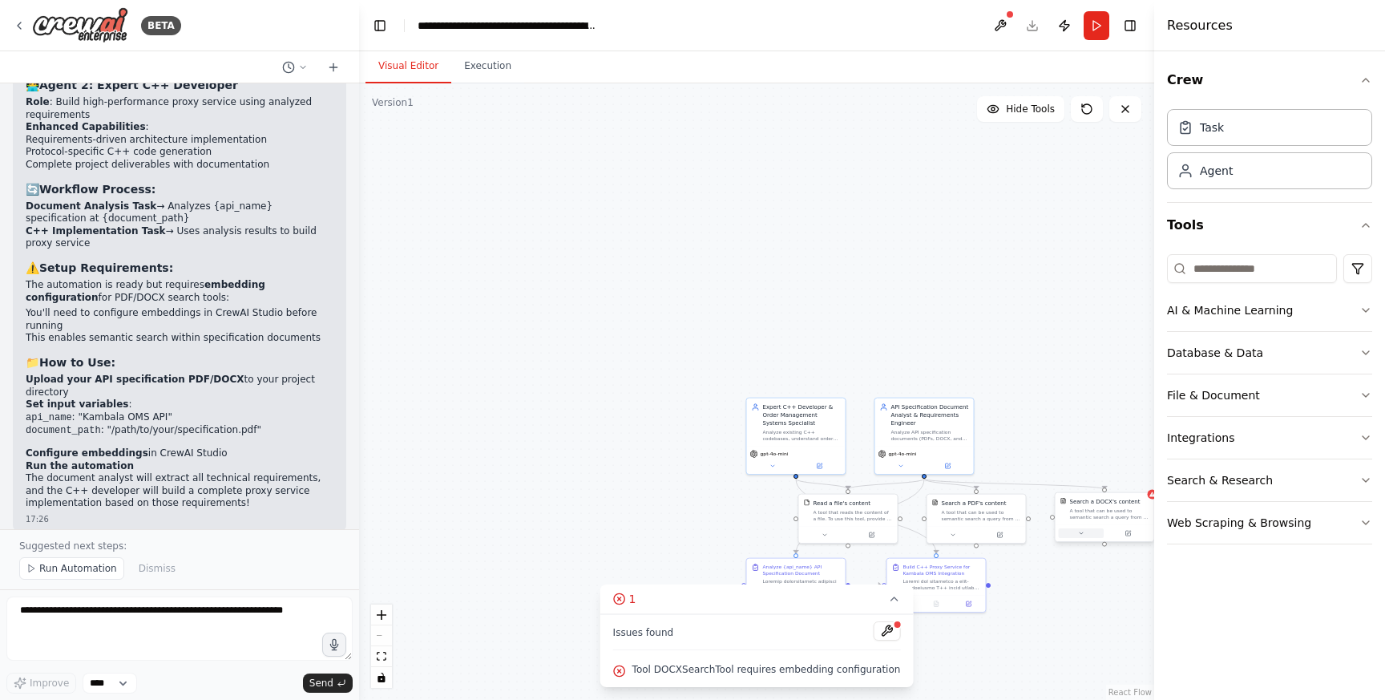
click at [1081, 532] on icon at bounding box center [1080, 533] width 3 height 2
click at [1138, 478] on icon at bounding box center [1140, 475] width 6 height 9
click at [1075, 470] on button "Confirm" at bounding box center [1095, 475] width 57 height 19
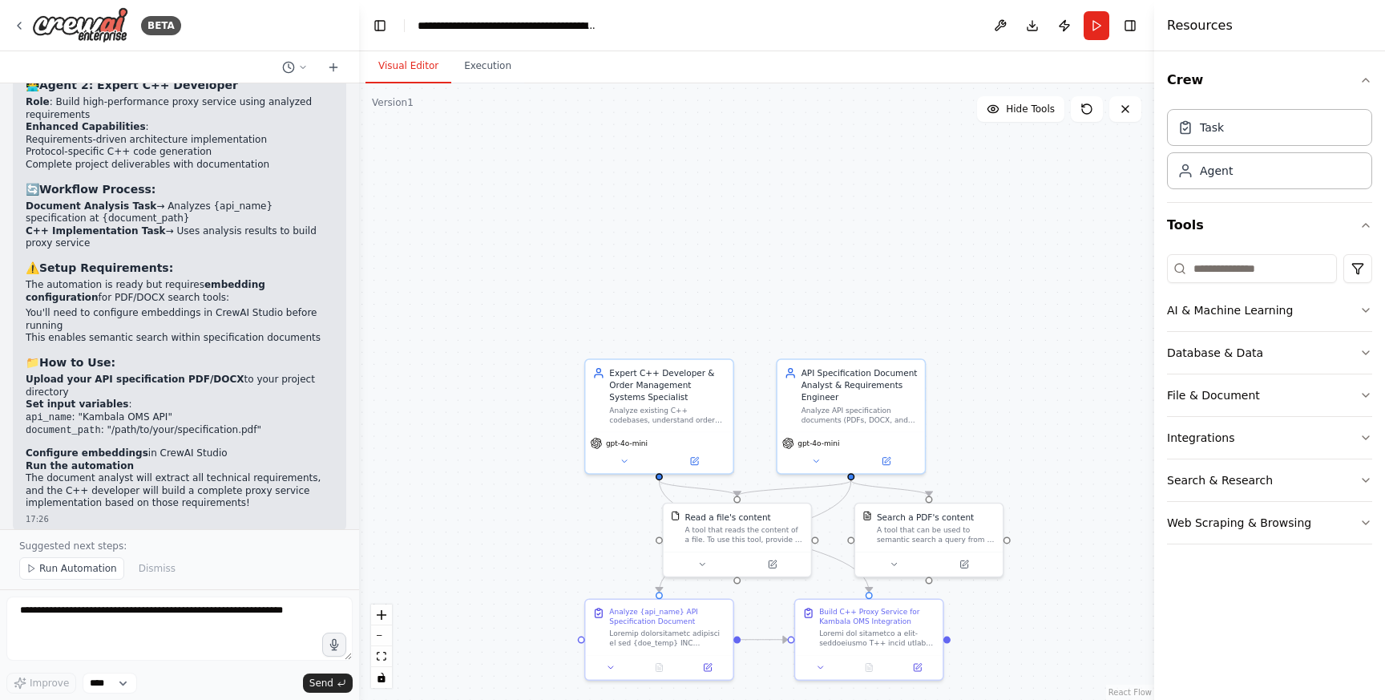
click at [1120, 311] on div ".deletable-edge-delete-btn { width: 20px; height: 20px; border: 0px solid #ffff…" at bounding box center [756, 391] width 795 height 616
click at [1120, 310] on div ".deletable-edge-delete-btn { width: 20px; height: 20px; border: 0px solid #ffff…" at bounding box center [756, 391] width 795 height 616
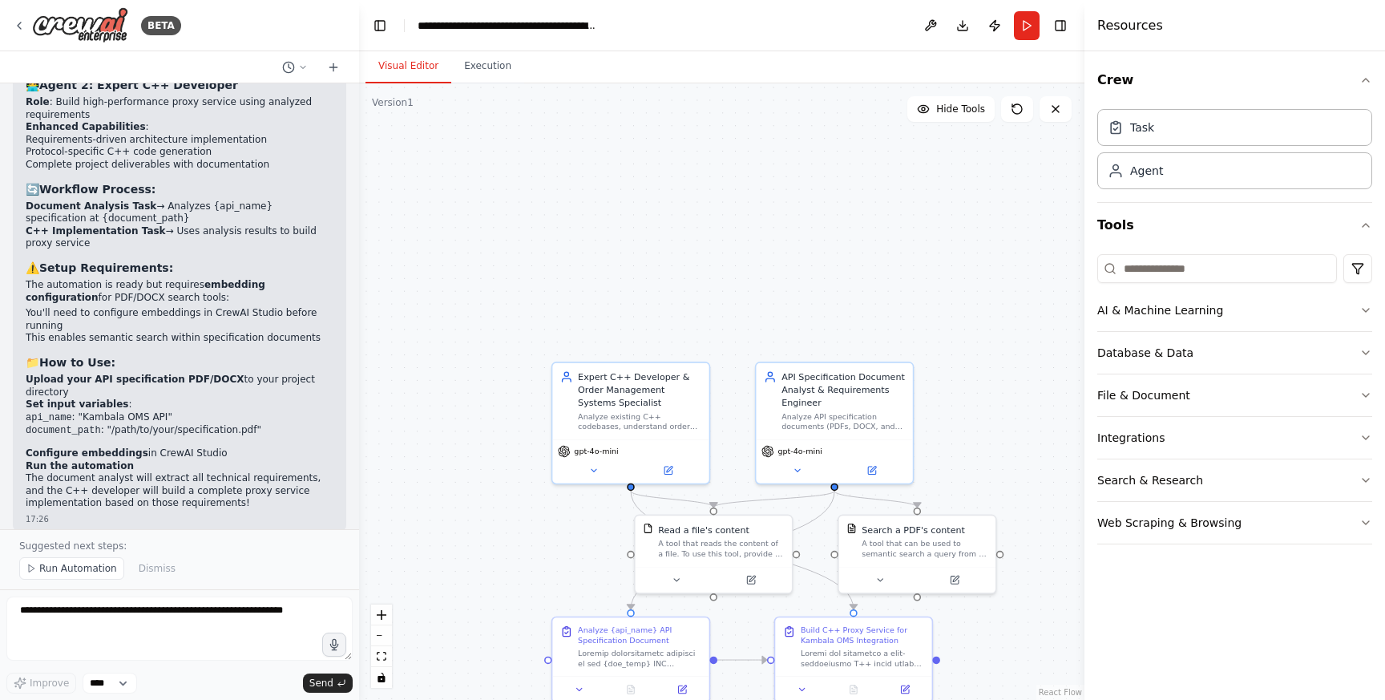
drag, startPoint x: 1153, startPoint y: 325, endPoint x: 1084, endPoint y: 335, distance: 69.6
click at [1084, 335] on div at bounding box center [1087, 350] width 6 height 700
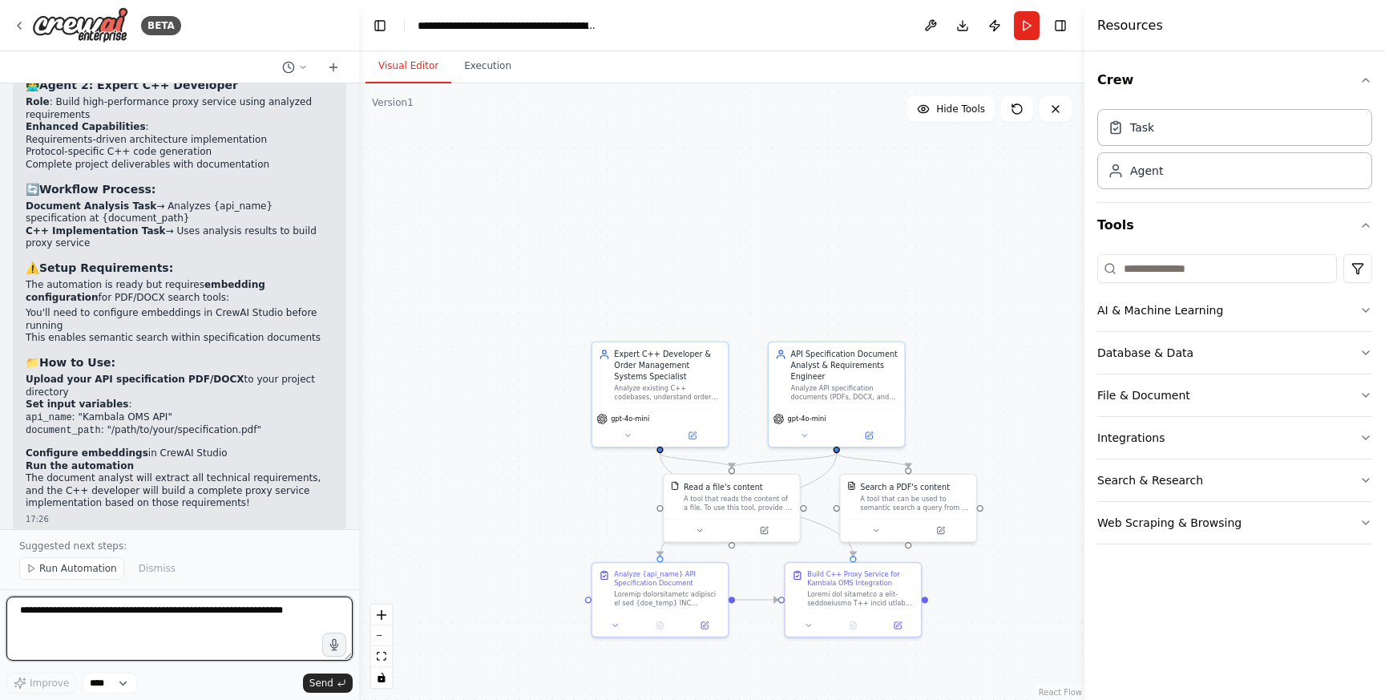
click at [154, 634] on textarea at bounding box center [179, 628] width 346 height 64
click at [131, 615] on textarea "**********" at bounding box center [179, 628] width 346 height 64
type textarea "**********"
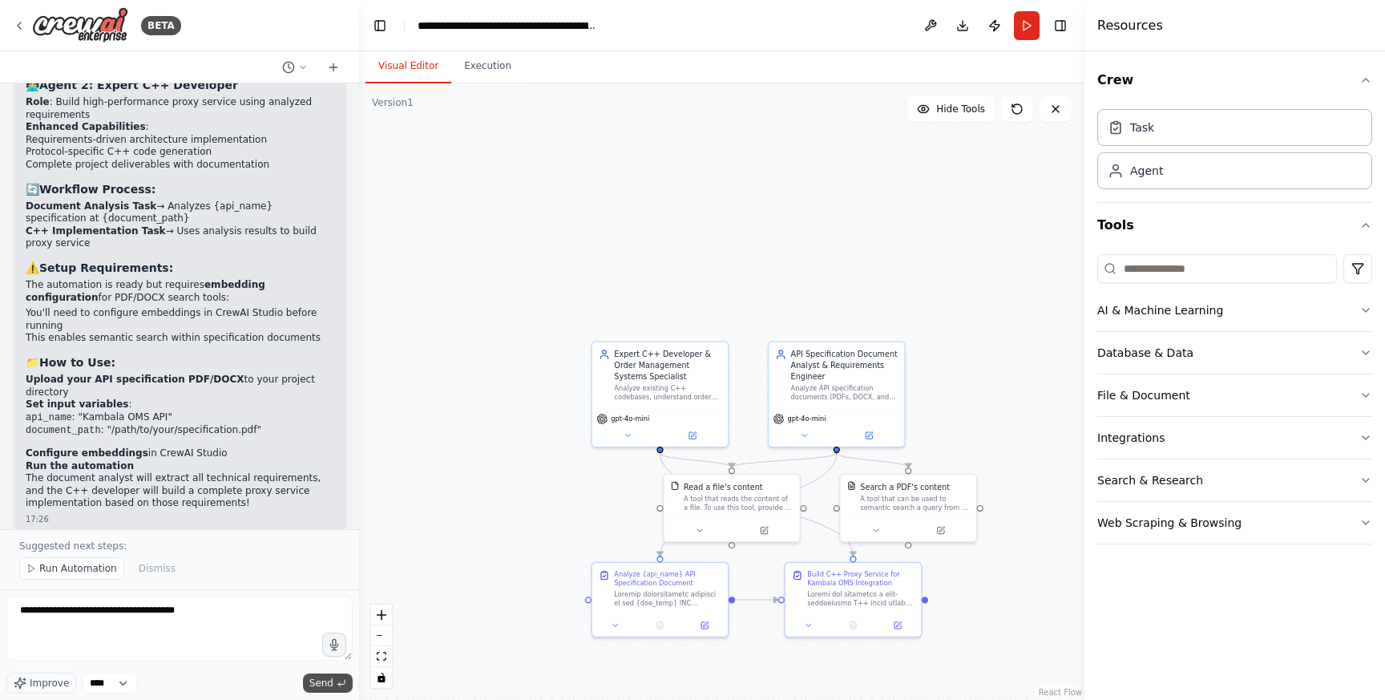
click at [330, 688] on span "Send" at bounding box center [321, 682] width 24 height 13
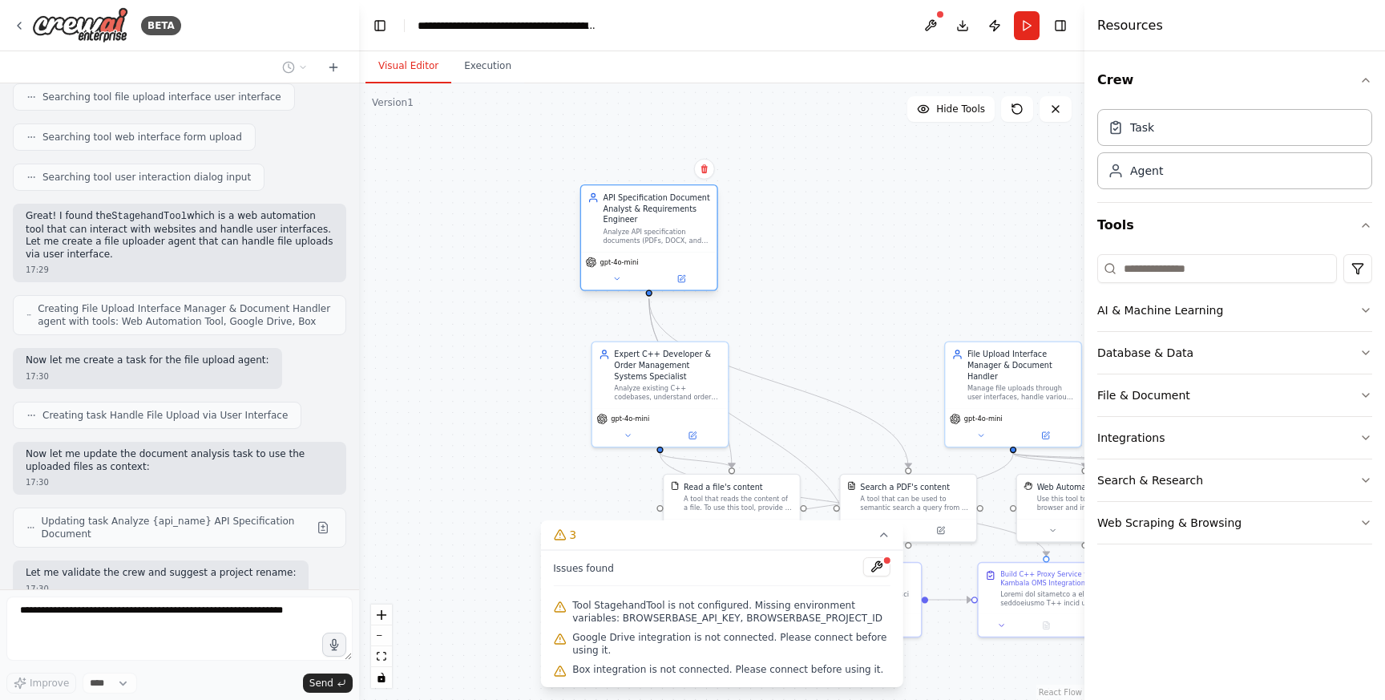
scroll to position [5871, 0]
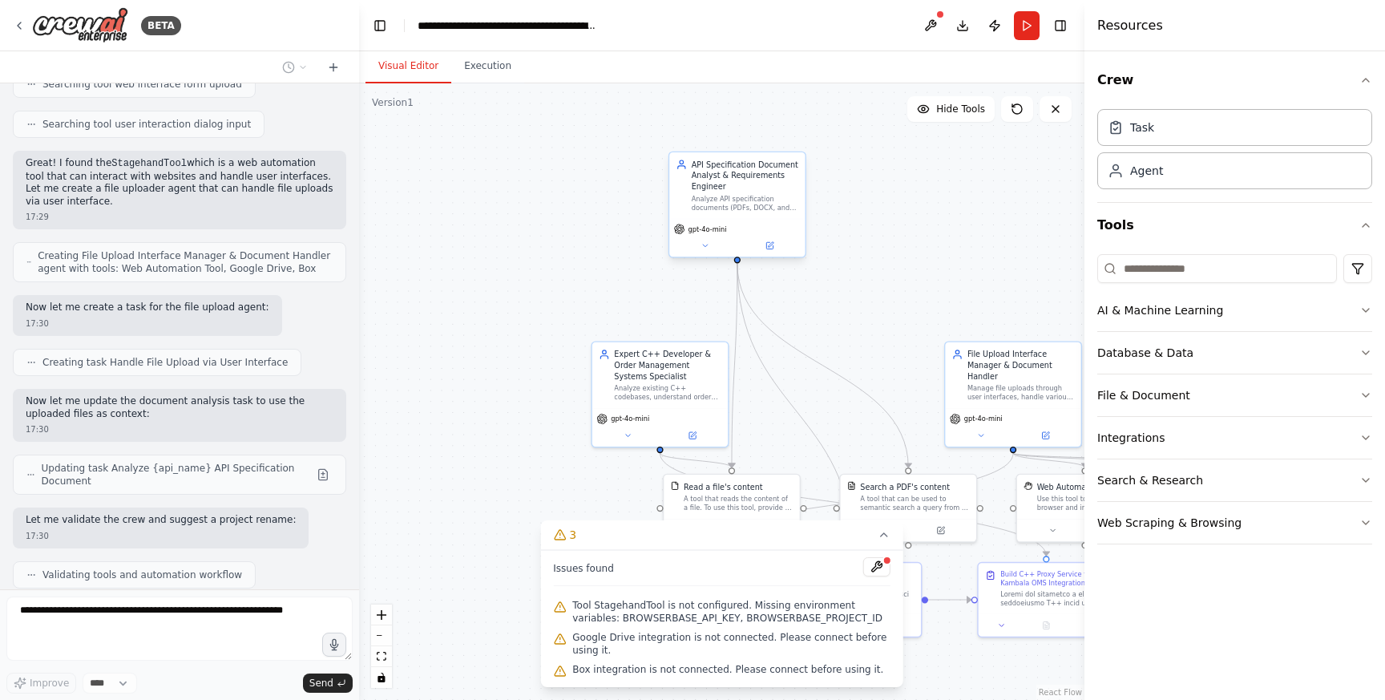
drag, startPoint x: 859, startPoint y: 398, endPoint x: 761, endPoint y: 208, distance: 213.6
click at [761, 208] on div "Analyze API specification documents (PDFs, DOCX, and other formats) and extract…" at bounding box center [745, 203] width 107 height 18
drag, startPoint x: 736, startPoint y: 498, endPoint x: 962, endPoint y: 197, distance: 376.0
click at [962, 197] on div "A tool that reads the content of a file. To use this tool, provide a 'file_path…" at bounding box center [964, 203] width 109 height 18
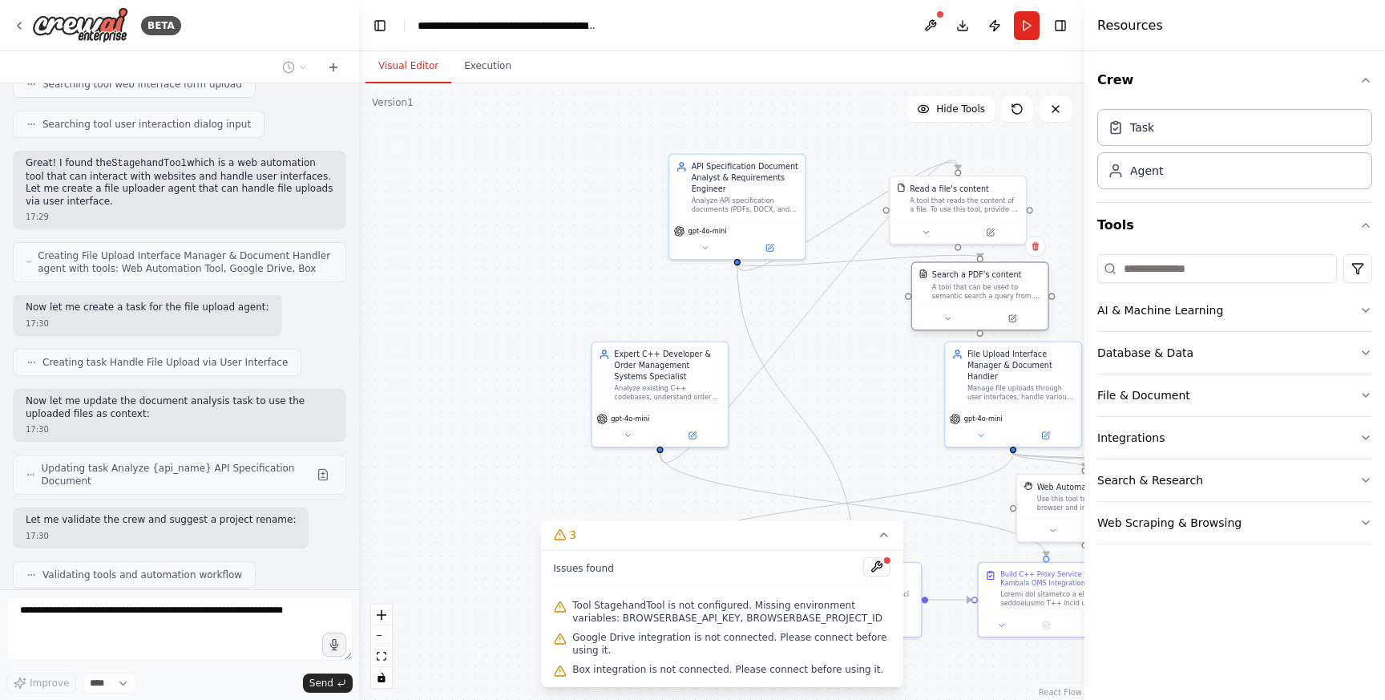
drag, startPoint x: 887, startPoint y: 498, endPoint x: 955, endPoint y: 291, distance: 218.4
click at [955, 291] on div "A tool that can be used to semantic search a query from a PDF's content." at bounding box center [986, 292] width 109 height 18
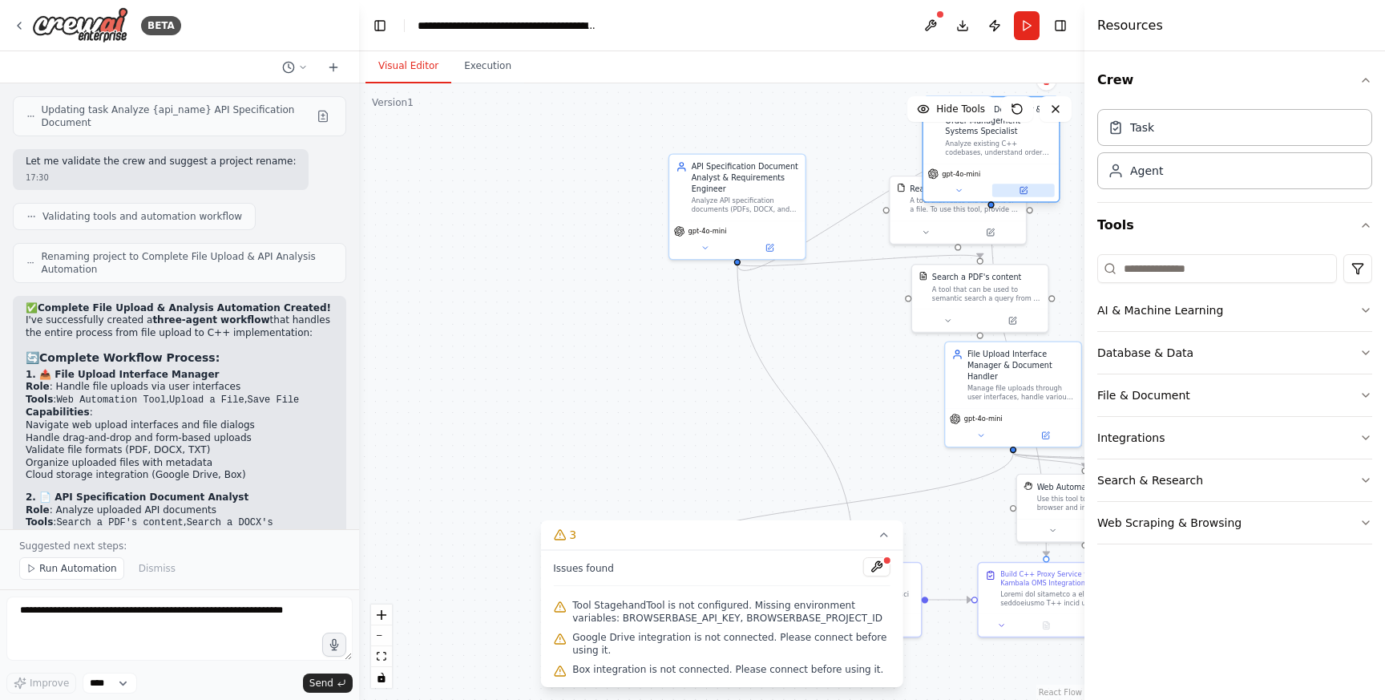
drag, startPoint x: 664, startPoint y: 429, endPoint x: 1011, endPoint y: 188, distance: 421.5
click at [1011, 188] on button at bounding box center [1023, 191] width 63 height 14
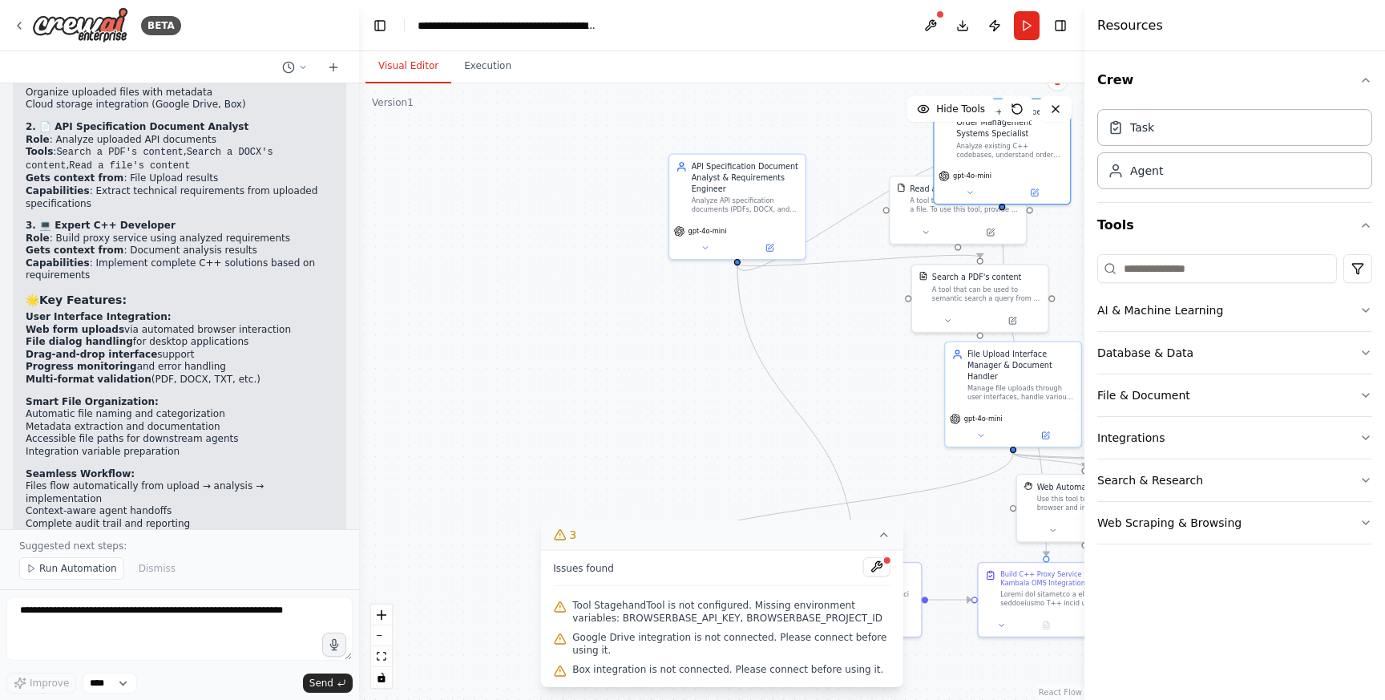
click at [881, 540] on icon at bounding box center [883, 534] width 13 height 13
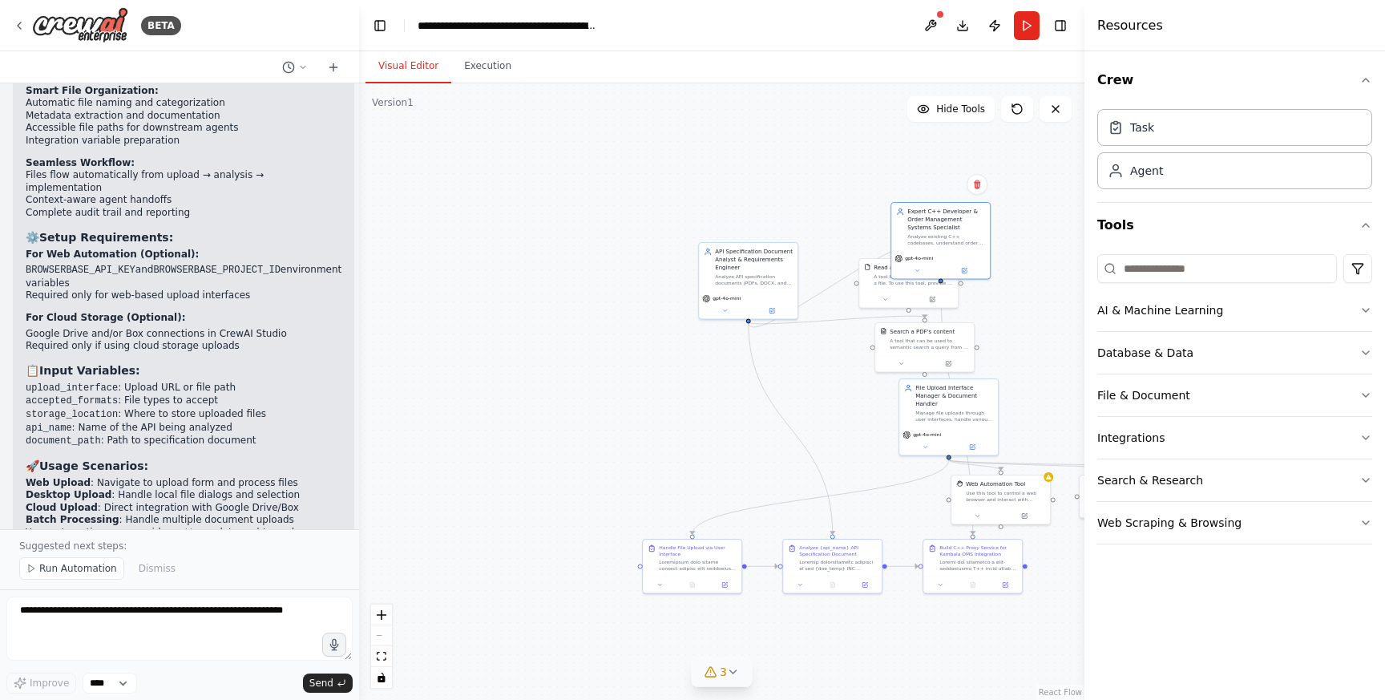
scroll to position [6923, 0]
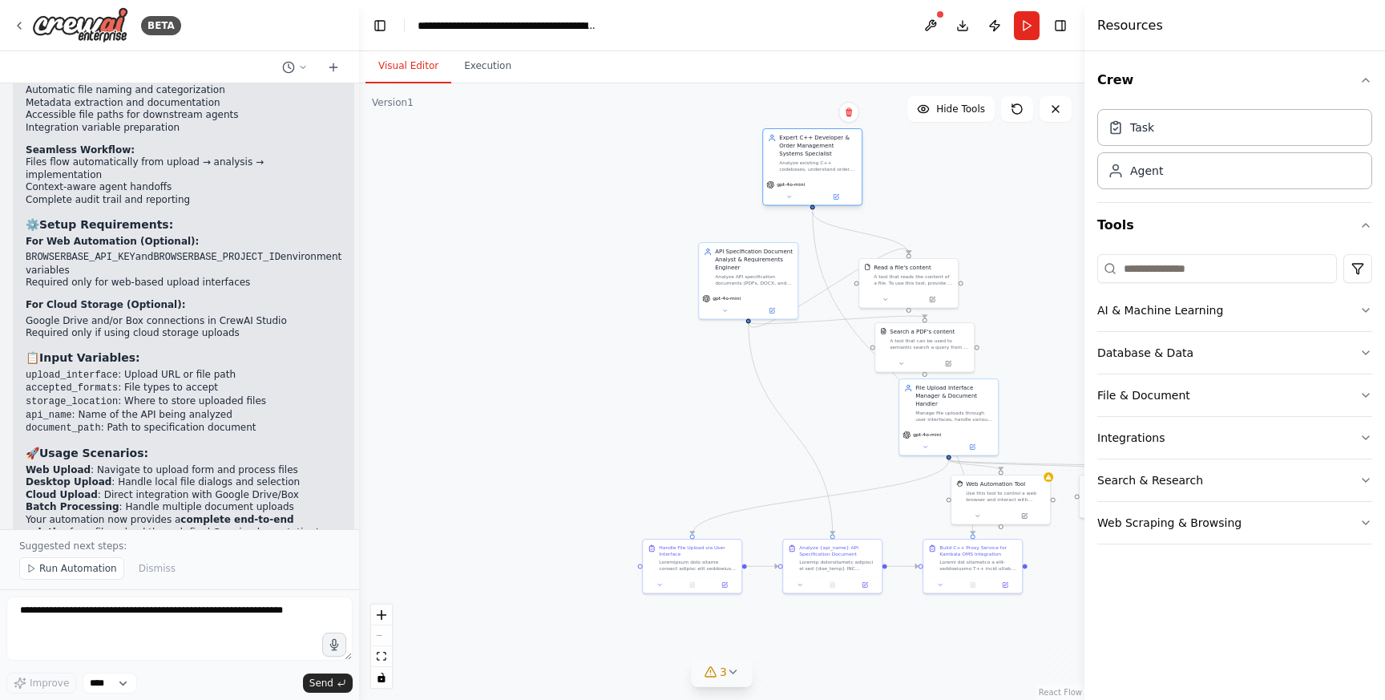
drag, startPoint x: 954, startPoint y: 236, endPoint x: 828, endPoint y: 161, distance: 147.3
click at [828, 161] on div "Analyze existing C++ codebases, understand order management system integrations…" at bounding box center [818, 165] width 78 height 13
drag, startPoint x: 1003, startPoint y: 505, endPoint x: 1043, endPoint y: 400, distance: 112.4
click at [1043, 400] on div "Web Automation Tool Use this tool to control a web browser and interact with we…" at bounding box center [1044, 385] width 99 height 32
click at [1019, 224] on div at bounding box center [1020, 222] width 99 height 17
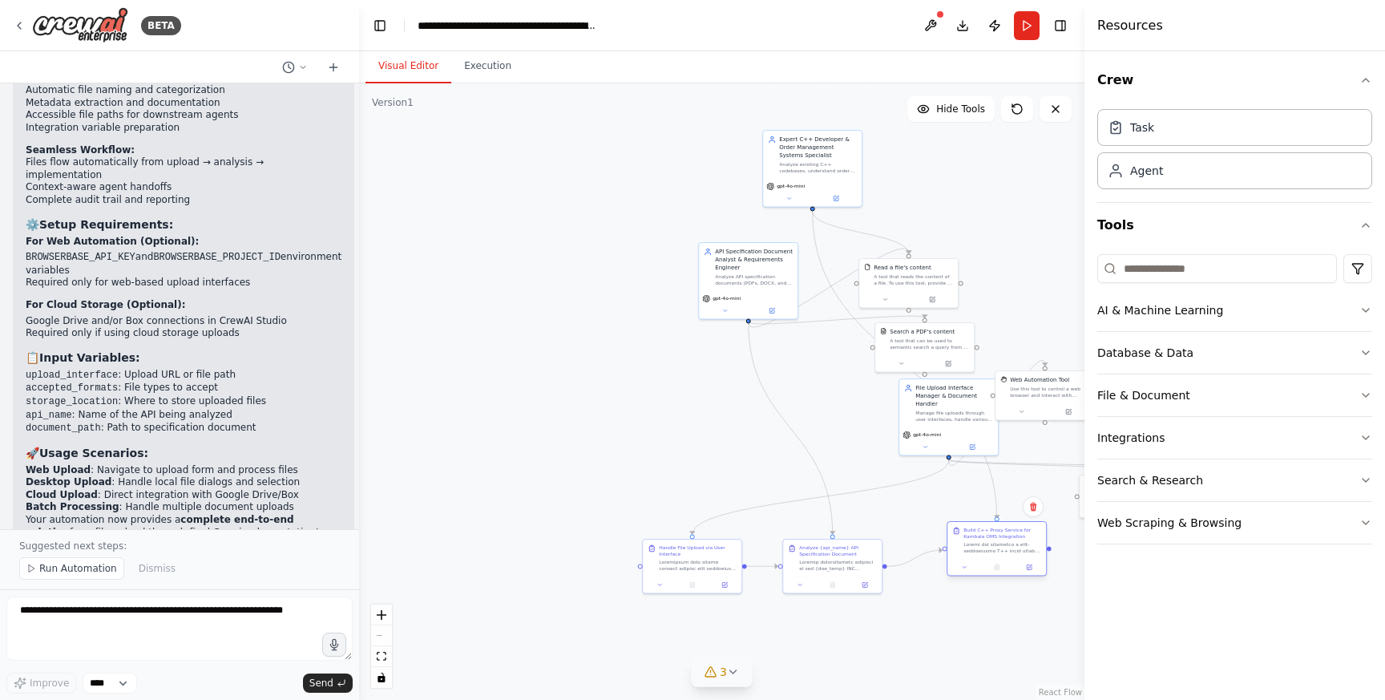
click at [997, 575] on div "Build C++ Proxy Service for Kambala OMS Integration" at bounding box center [996, 548] width 100 height 55
drag, startPoint x: 994, startPoint y: 543, endPoint x: 994, endPoint y: 562, distance: 18.4
click at [994, 562] on div at bounding box center [1002, 563] width 78 height 13
drag, startPoint x: 822, startPoint y: 165, endPoint x: 559, endPoint y: 416, distance: 363.3
click at [559, 416] on div "Analyze existing C++ codebases, understand order management system integrations…" at bounding box center [553, 414] width 78 height 13
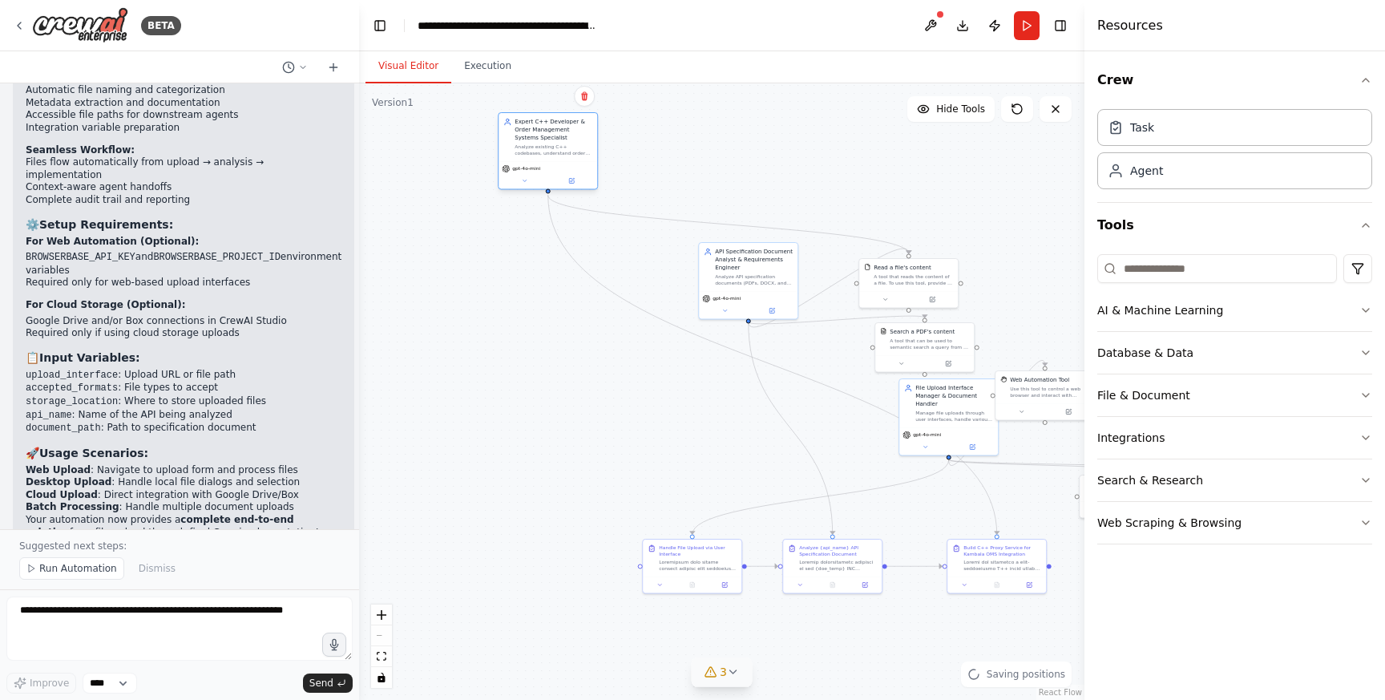
drag, startPoint x: 559, startPoint y: 416, endPoint x: 559, endPoint y: 155, distance: 261.2
click at [559, 155] on div "Analyze existing C++ codebases, understand order management system integrations…" at bounding box center [553, 149] width 78 height 13
drag, startPoint x: 953, startPoint y: 414, endPoint x: 1016, endPoint y: 162, distance: 260.2
click at [1016, 161] on div "Manage file uploads through user interfaces, handle various document formats (P…" at bounding box center [1018, 157] width 78 height 13
click at [733, 676] on icon at bounding box center [733, 671] width 13 height 13
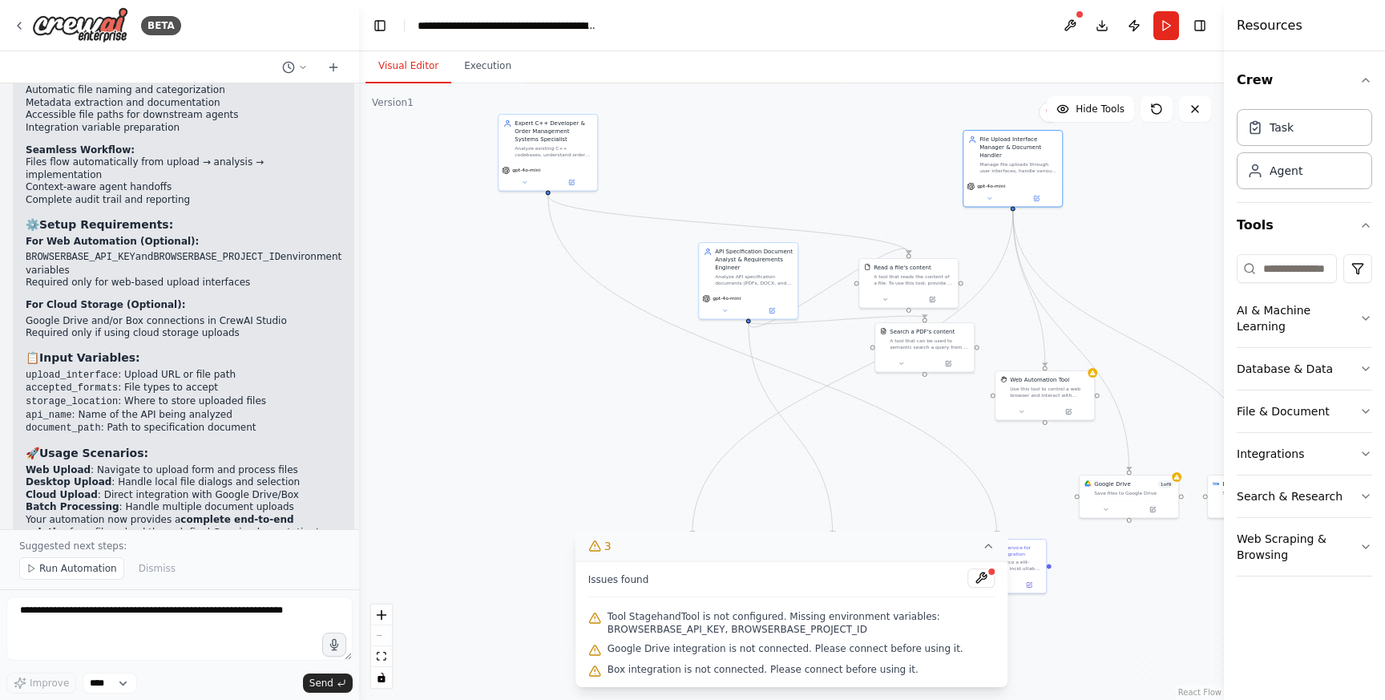
drag, startPoint x: 1085, startPoint y: 36, endPoint x: 1382, endPoint y: 78, distance: 300.2
click at [1382, 78] on div "Resources Crew Task Agent Tools AI & Machine Learning Database & Data File & Do…" at bounding box center [1304, 350] width 161 height 700
click at [1107, 511] on button at bounding box center [1106, 507] width 46 height 10
click at [1025, 481] on div ".deletable-edge-delete-btn { width: 20px; height: 20px; border: 0px solid #ffff…" at bounding box center [791, 391] width 865 height 616
click at [1062, 390] on div "Use this tool to control a web browser and interact with websites using natural…" at bounding box center [1050, 389] width 80 height 13
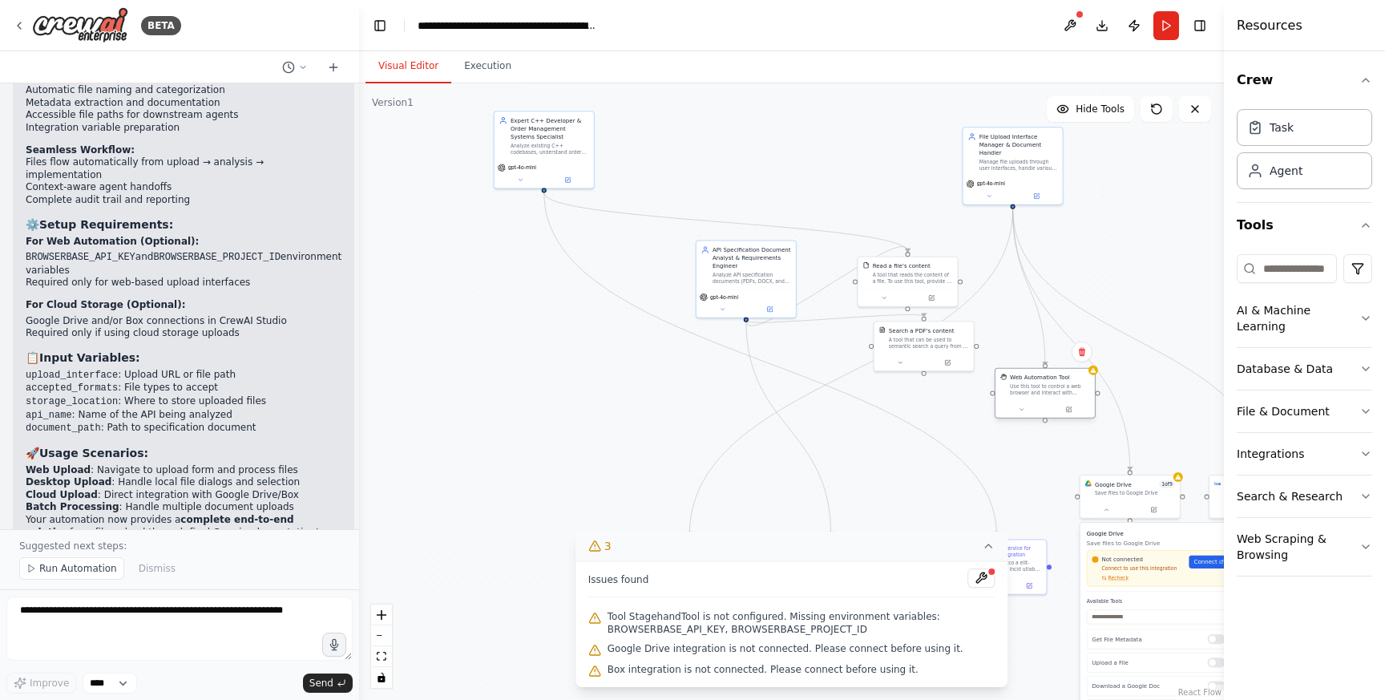
click at [1062, 390] on div "Use this tool to control a web browser and interact with websites using natural…" at bounding box center [1050, 389] width 80 height 13
click at [1078, 354] on icon at bounding box center [1082, 352] width 10 height 10
click at [1017, 343] on button "Confirm" at bounding box center [1036, 351] width 57 height 19
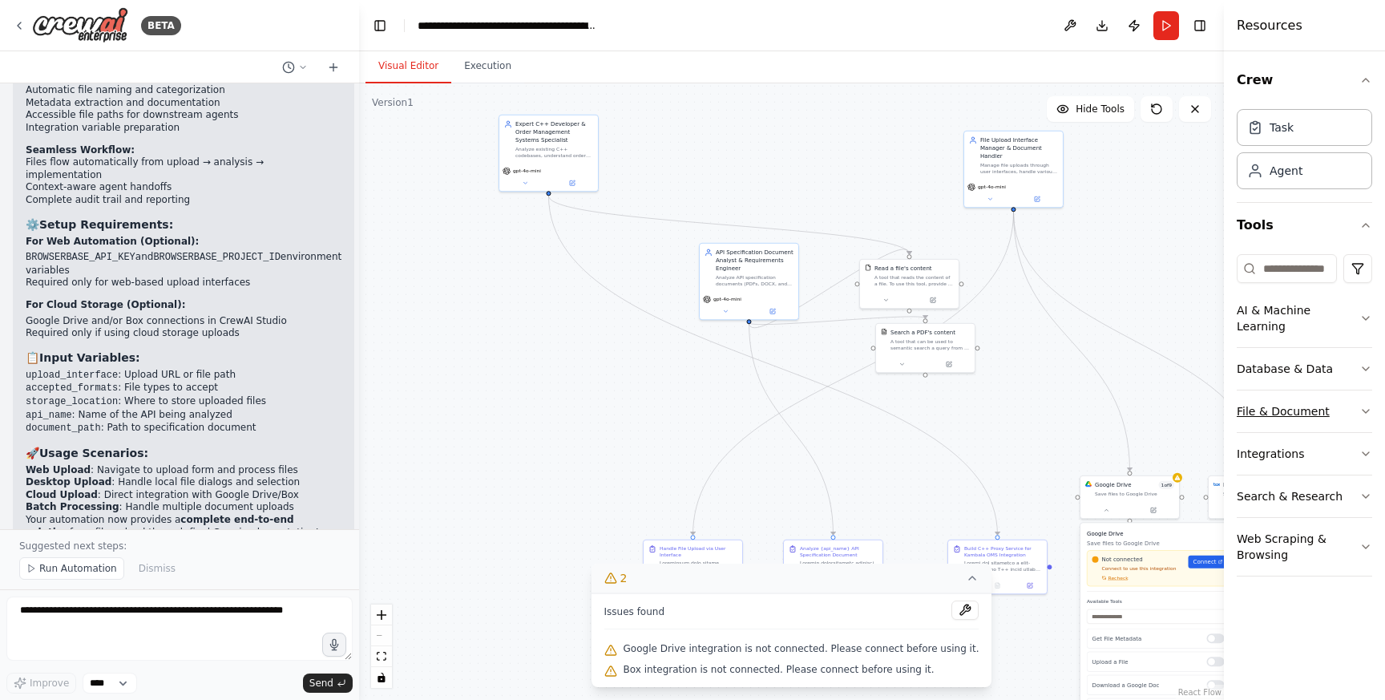
drag, startPoint x: 1227, startPoint y: 403, endPoint x: 1339, endPoint y: 403, distance: 112.2
click at [1339, 403] on div "Resources Crew Task Agent Tools AI & Machine Learning Database & Data File & Do…" at bounding box center [1304, 350] width 161 height 700
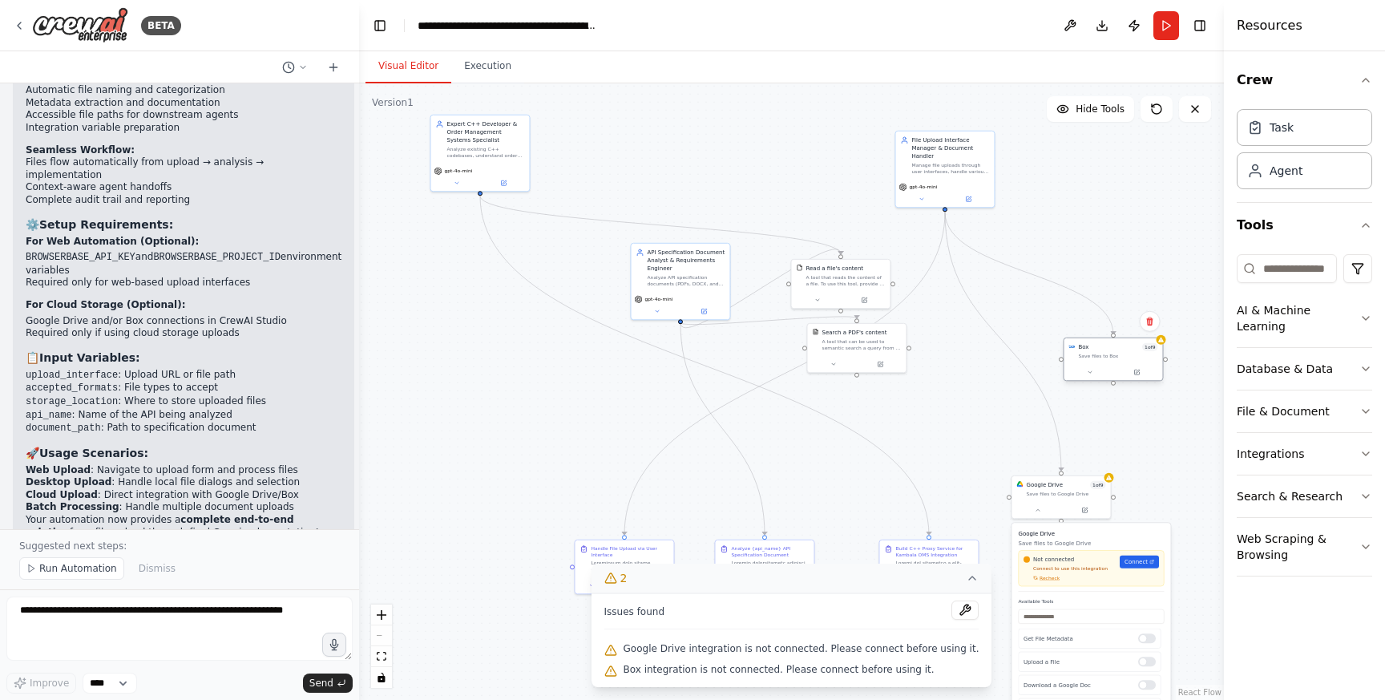
drag, startPoint x: 1213, startPoint y: 486, endPoint x: 1069, endPoint y: 349, distance: 199.5
click at [1069, 349] on div "Box 1 of 9 Save files to Box" at bounding box center [1112, 351] width 89 height 16
click at [1149, 323] on icon at bounding box center [1149, 321] width 6 height 9
click at [1090, 320] on button "Confirm" at bounding box center [1103, 321] width 57 height 19
click at [1090, 320] on button "Confirm" at bounding box center [1103, 320] width 57 height 19
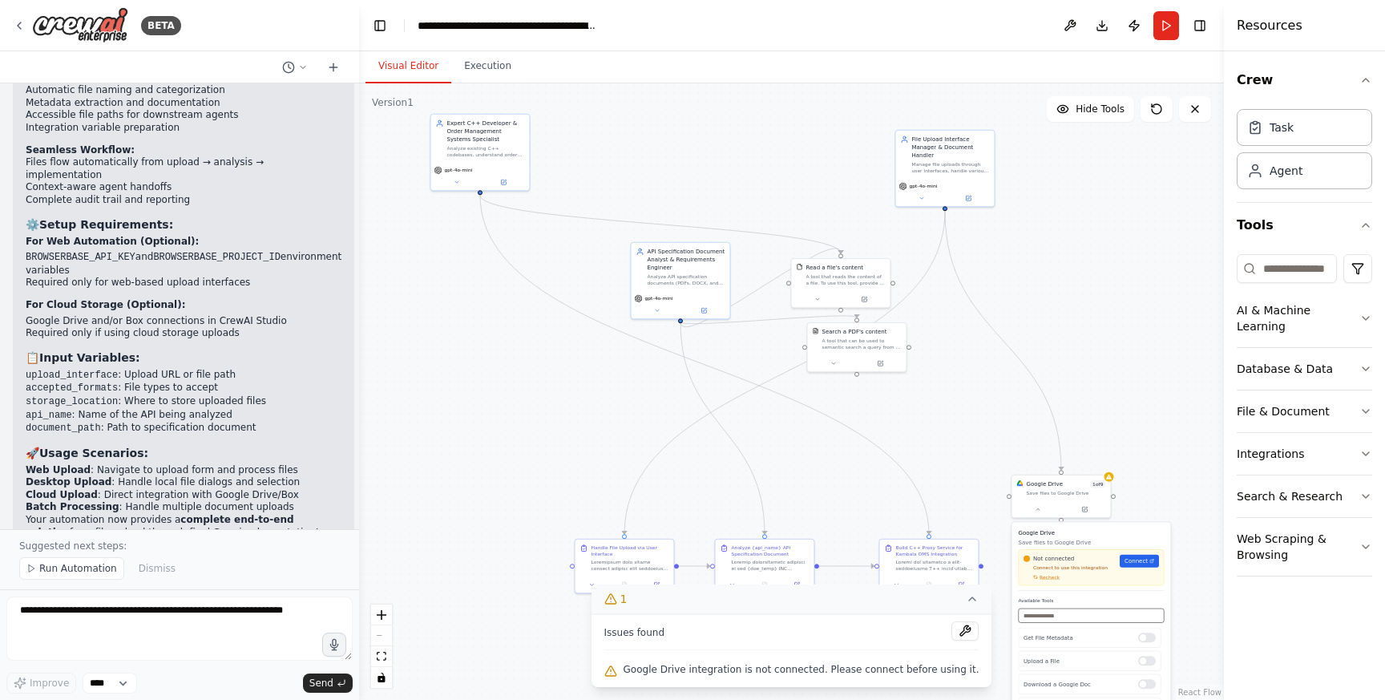
click at [1055, 611] on input "text" at bounding box center [1091, 615] width 146 height 14
click at [1086, 507] on icon at bounding box center [1084, 507] width 5 height 5
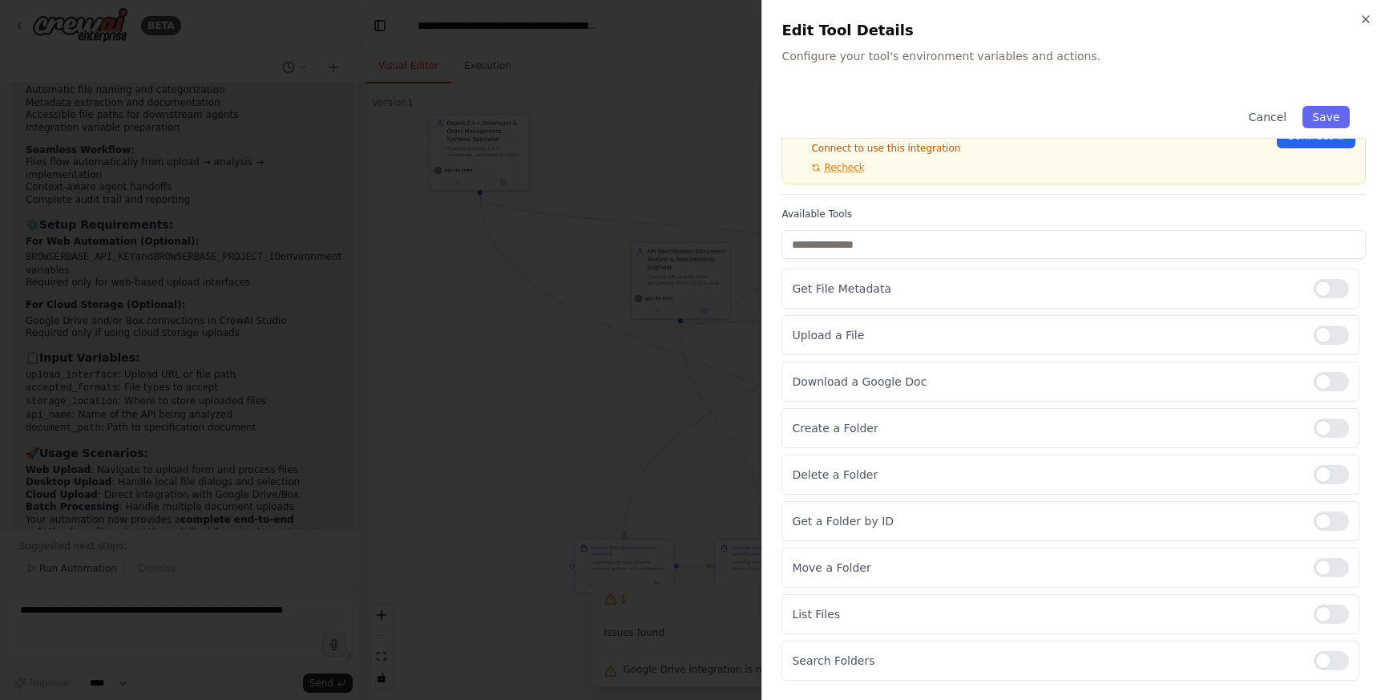
scroll to position [0, 0]
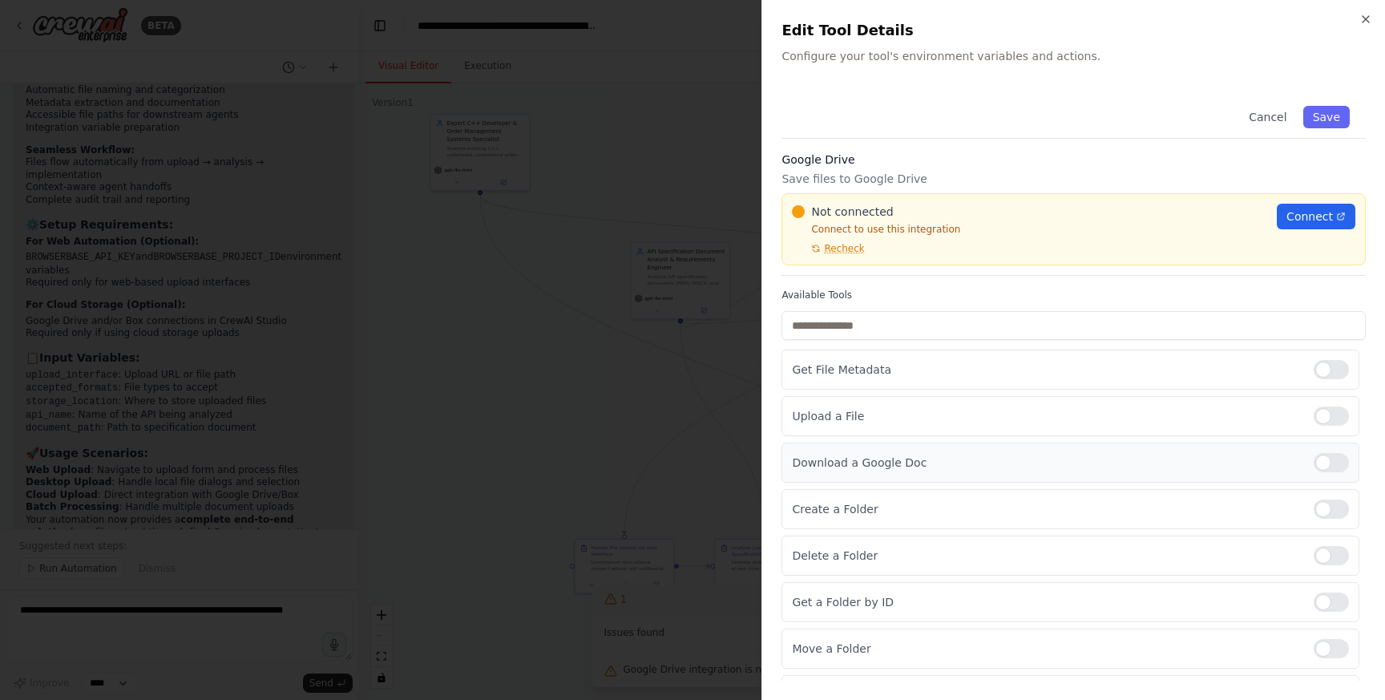
click at [1328, 458] on div at bounding box center [1330, 462] width 35 height 19
click at [1309, 224] on link "Connect" at bounding box center [1316, 217] width 79 height 26
click at [760, 308] on div at bounding box center [692, 350] width 1385 height 700
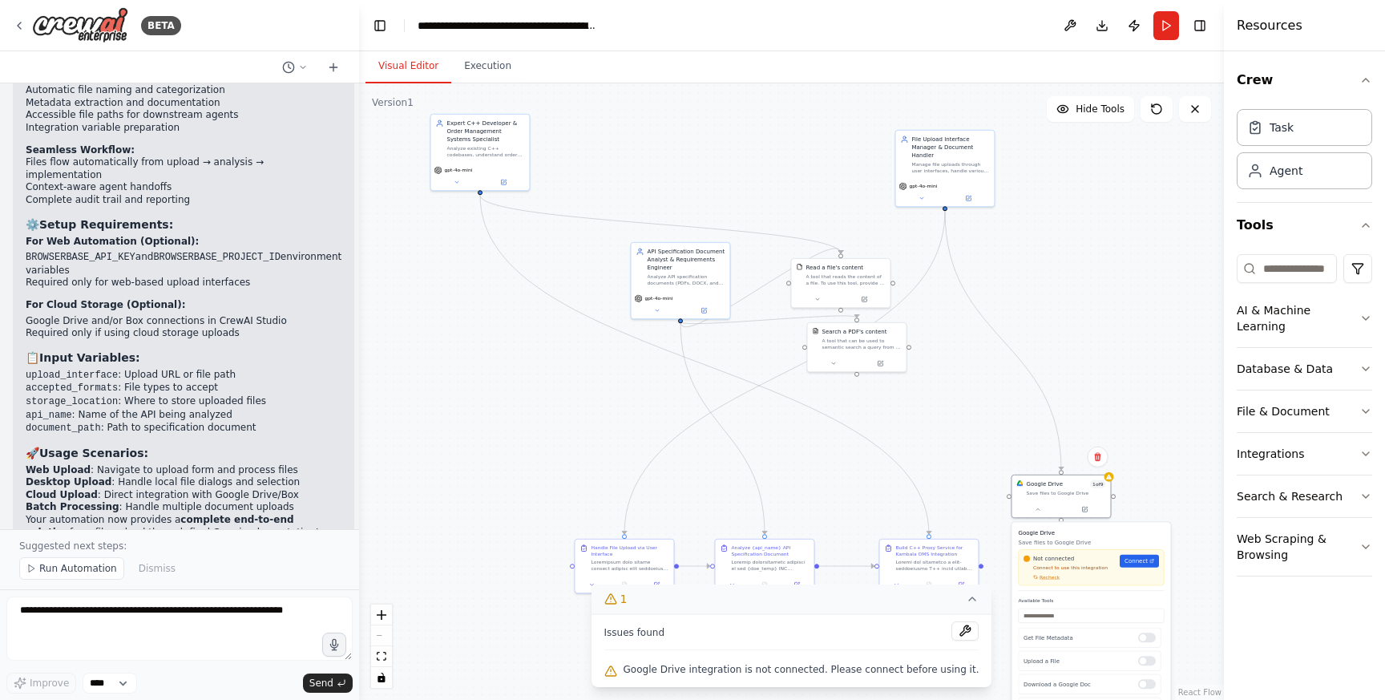
click at [1039, 364] on div ".deletable-edge-delete-btn { width: 20px; height: 20px; border: 0px solid #ffff…" at bounding box center [791, 391] width 865 height 616
click at [966, 601] on icon at bounding box center [972, 598] width 13 height 13
click at [798, 671] on icon at bounding box center [803, 671] width 13 height 13
click at [770, 668] on span "Google Drive integration is not connected. Please connect before using it." at bounding box center [801, 669] width 356 height 13
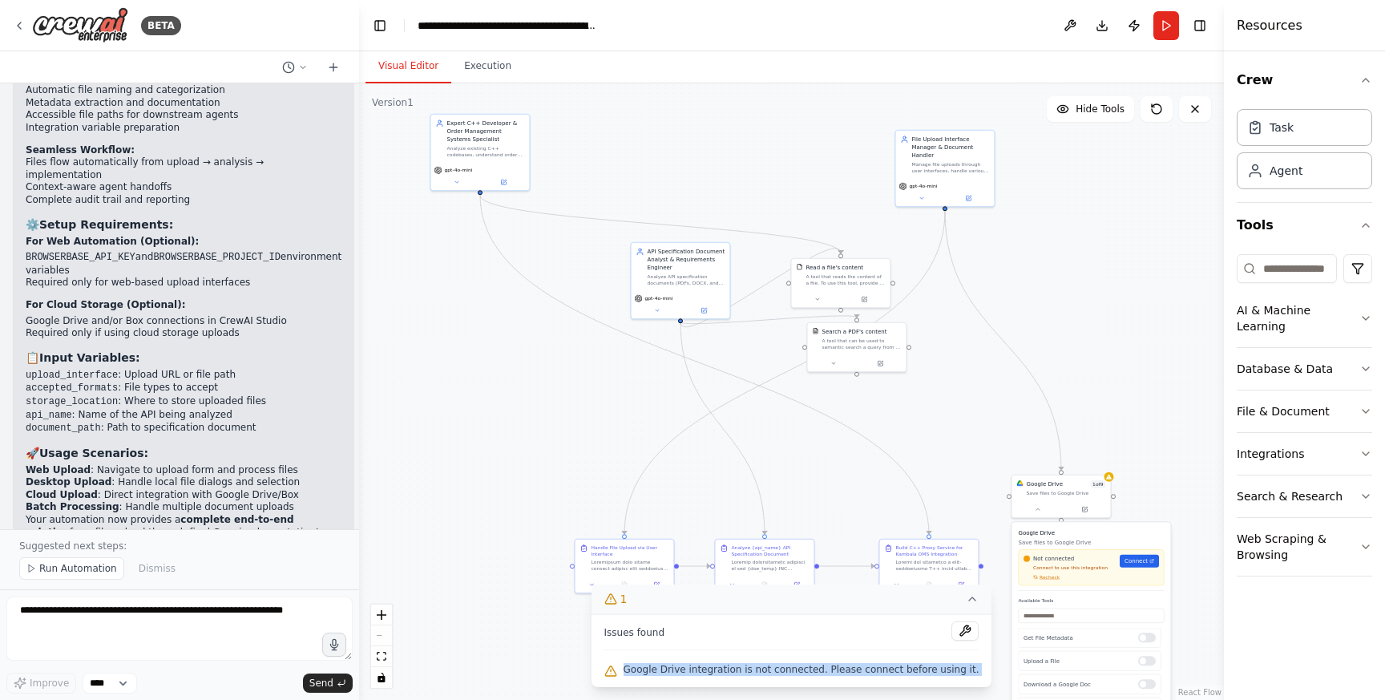
click at [770, 668] on span "Google Drive integration is not connected. Please connect before using it." at bounding box center [801, 669] width 356 height 13
click at [951, 632] on button at bounding box center [964, 630] width 27 height 19
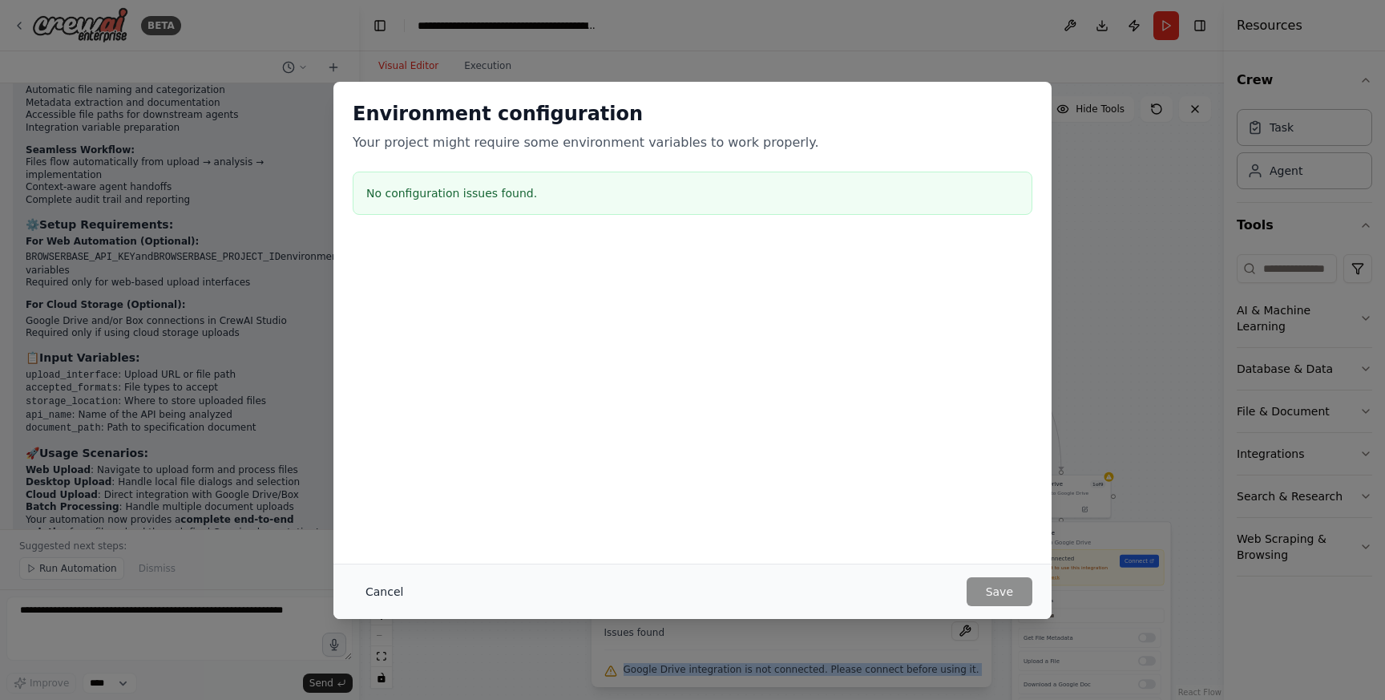
click at [396, 589] on button "Cancel" at bounding box center [384, 591] width 63 height 29
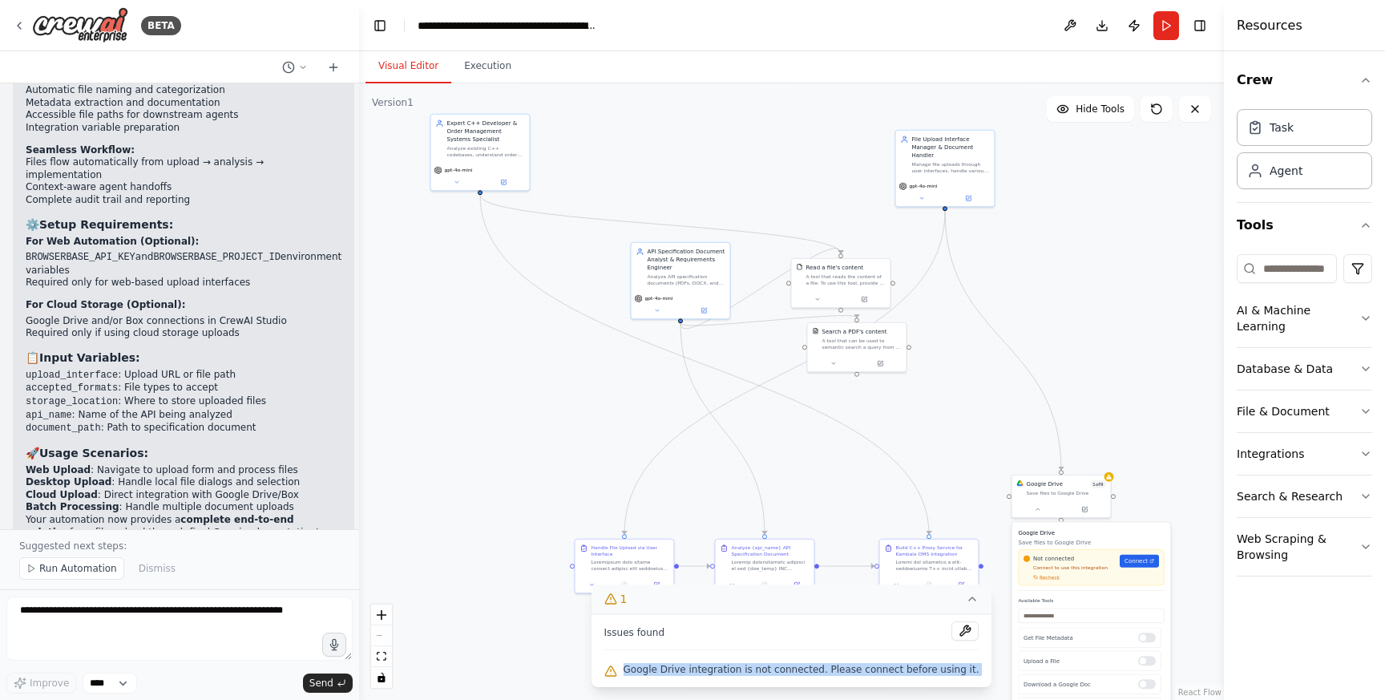
click at [966, 605] on icon at bounding box center [972, 598] width 13 height 13
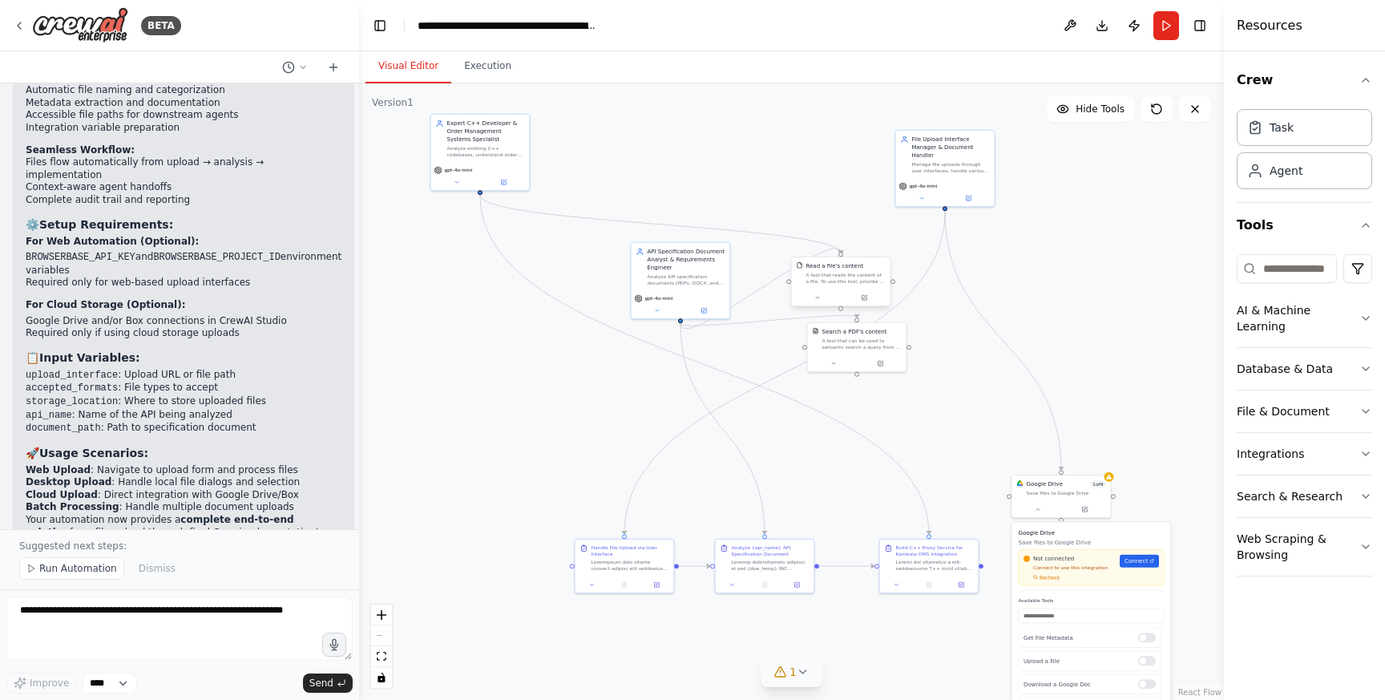
click at [849, 279] on div "A tool that reads the content of a file. To use this tool, provide a 'file_path…" at bounding box center [844, 278] width 79 height 13
click at [822, 299] on button at bounding box center [817, 297] width 46 height 10
click at [979, 434] on div ".deletable-edge-delete-btn { width: 20px; height: 20px; border: 0px solid #ffff…" at bounding box center [791, 391] width 865 height 616
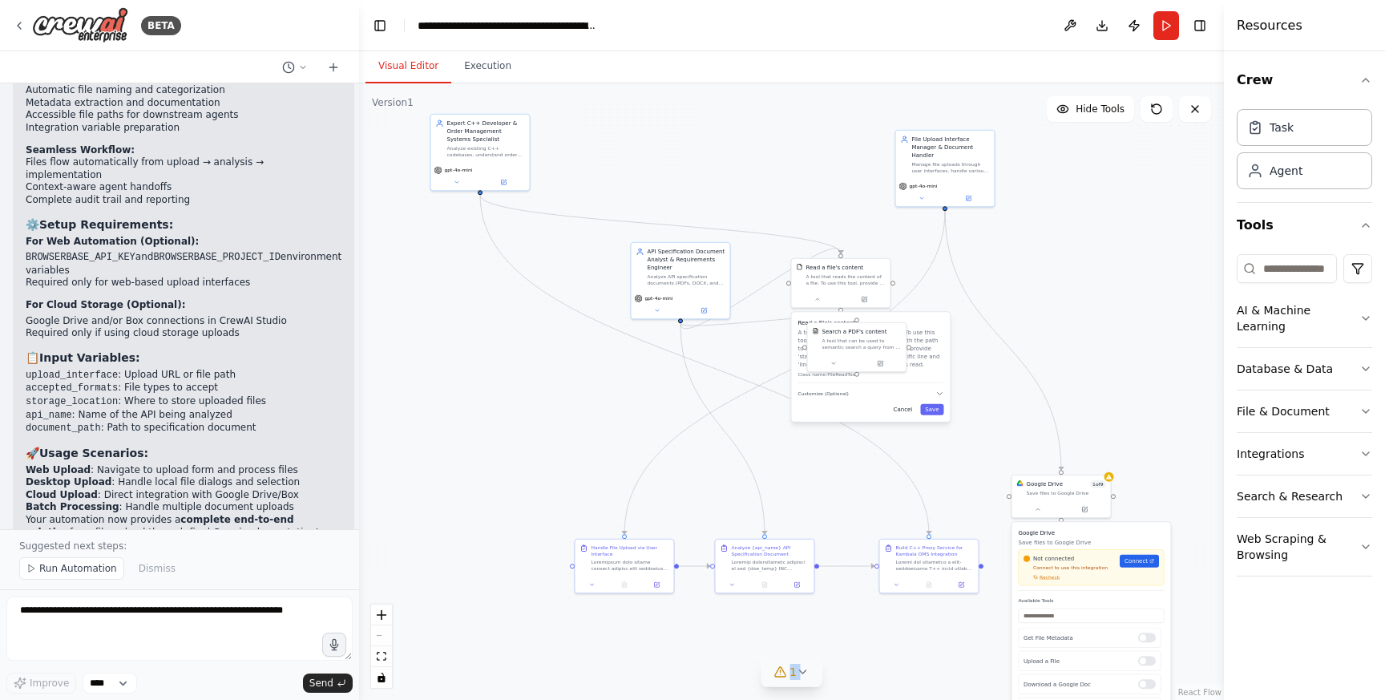
click at [901, 408] on button "Cancel" at bounding box center [903, 409] width 29 height 11
drag, startPoint x: 863, startPoint y: 345, endPoint x: 936, endPoint y: 392, distance: 86.5
click at [936, 392] on div "A tool that can be used to semantic search a query from a PDF's content." at bounding box center [933, 390] width 79 height 13
click at [1038, 507] on icon at bounding box center [1037, 507] width 3 height 2
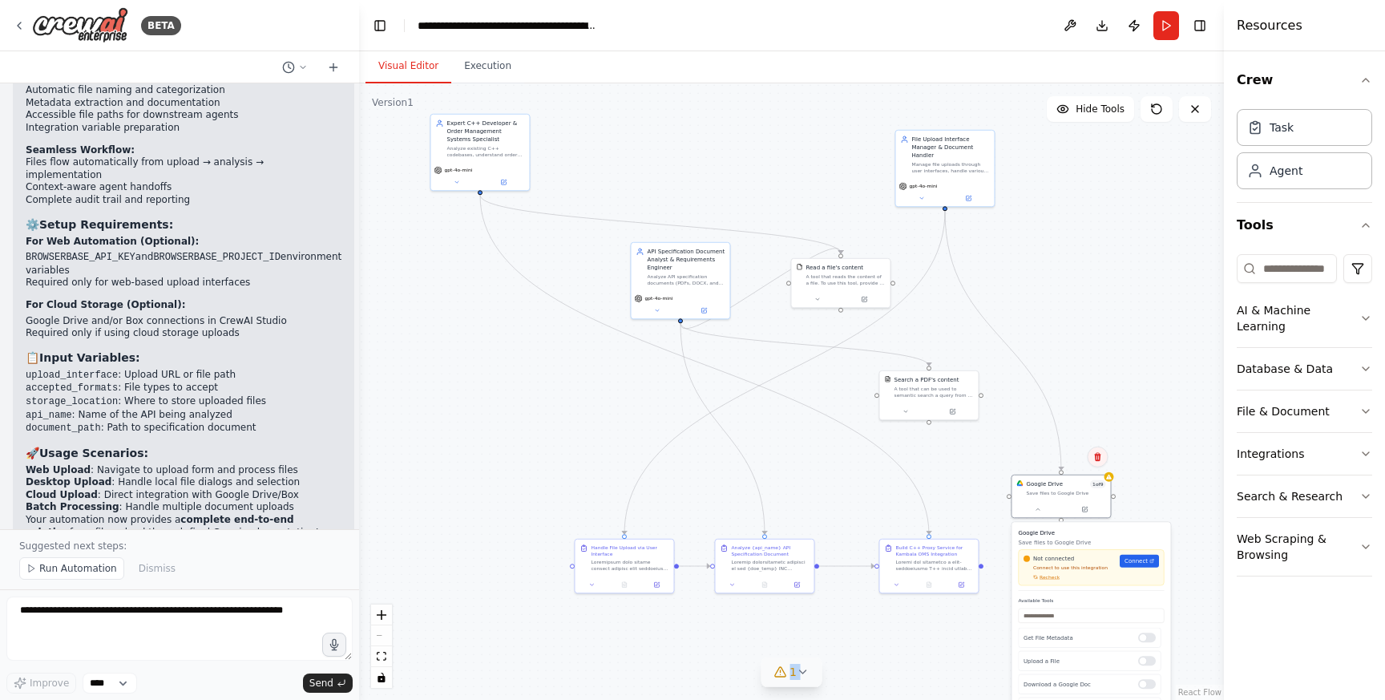
click at [1100, 458] on icon at bounding box center [1097, 457] width 10 height 10
click at [1033, 457] on button "Confirm" at bounding box center [1051, 456] width 57 height 19
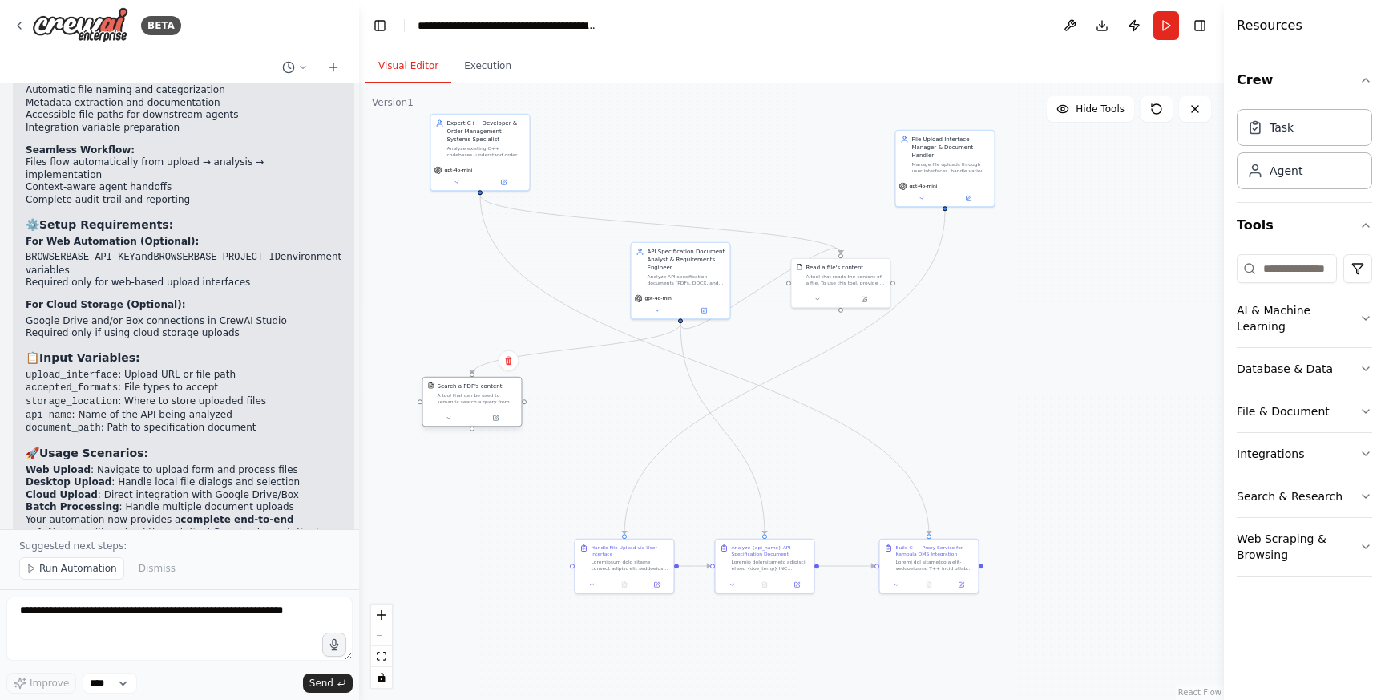
drag, startPoint x: 945, startPoint y: 397, endPoint x: 490, endPoint y: 404, distance: 455.2
click at [490, 404] on div "Search a PDF's content A tool that can be used to semantic search a query from …" at bounding box center [471, 393] width 99 height 32
drag, startPoint x: 491, startPoint y: 149, endPoint x: 1123, endPoint y: 200, distance: 633.6
click at [1123, 200] on div "Analyze existing C++ codebases, understand order management system integrations…" at bounding box center [1118, 198] width 78 height 13
drag, startPoint x: 950, startPoint y: 162, endPoint x: 450, endPoint y: 526, distance: 619.5
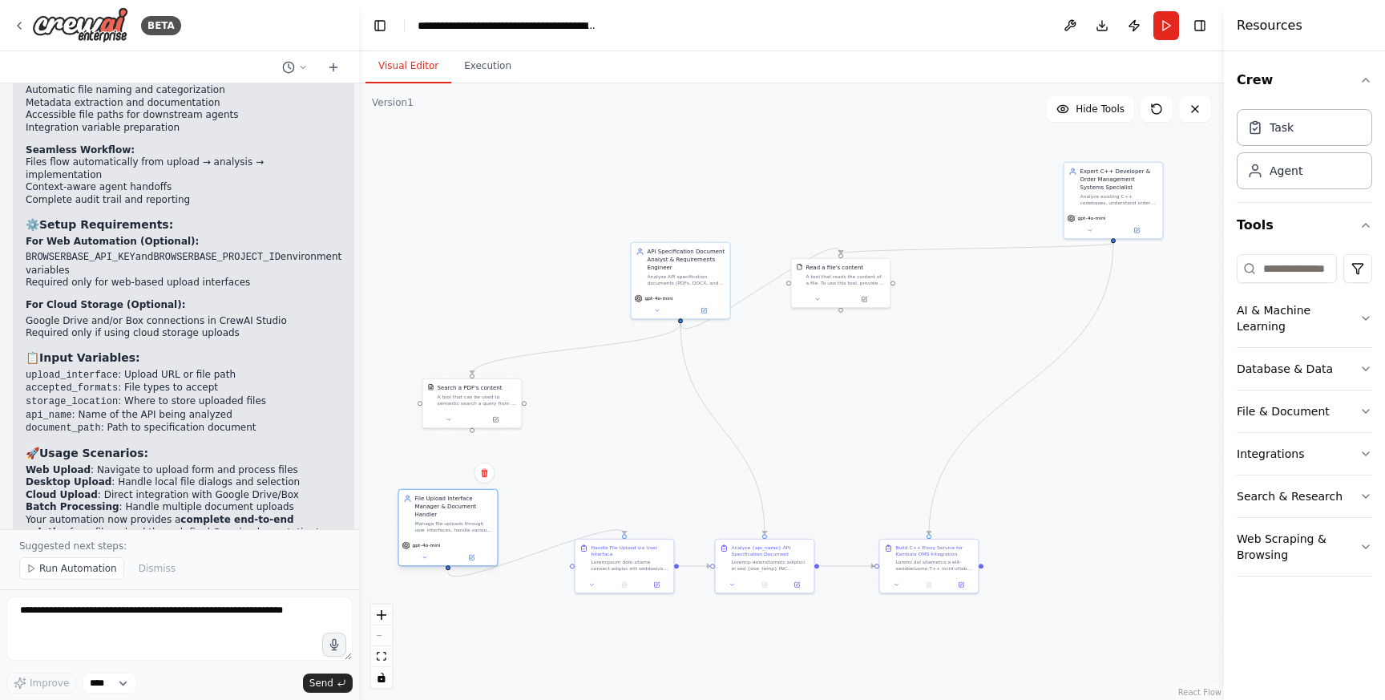
click at [450, 526] on div "Manage file uploads through user interfaces, handle various document formats (P…" at bounding box center [453, 526] width 78 height 13
drag, startPoint x: 810, startPoint y: 277, endPoint x: 795, endPoint y: 390, distance: 114.0
click at [795, 390] on div "A tool that reads the content of a file. To use this tool, provide a 'file_path…" at bounding box center [828, 390] width 79 height 13
click at [63, 571] on span "Run Automation" at bounding box center [78, 568] width 78 height 13
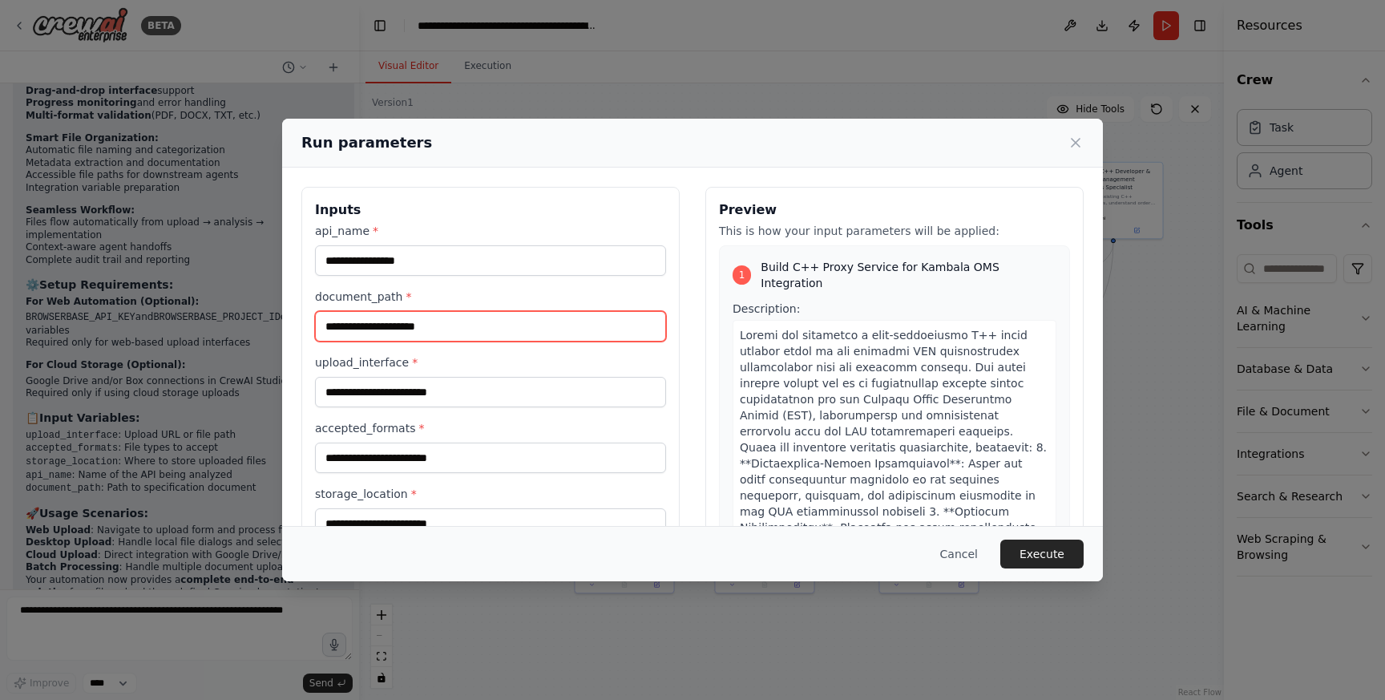
click at [452, 333] on input "document_path *" at bounding box center [490, 326] width 351 height 30
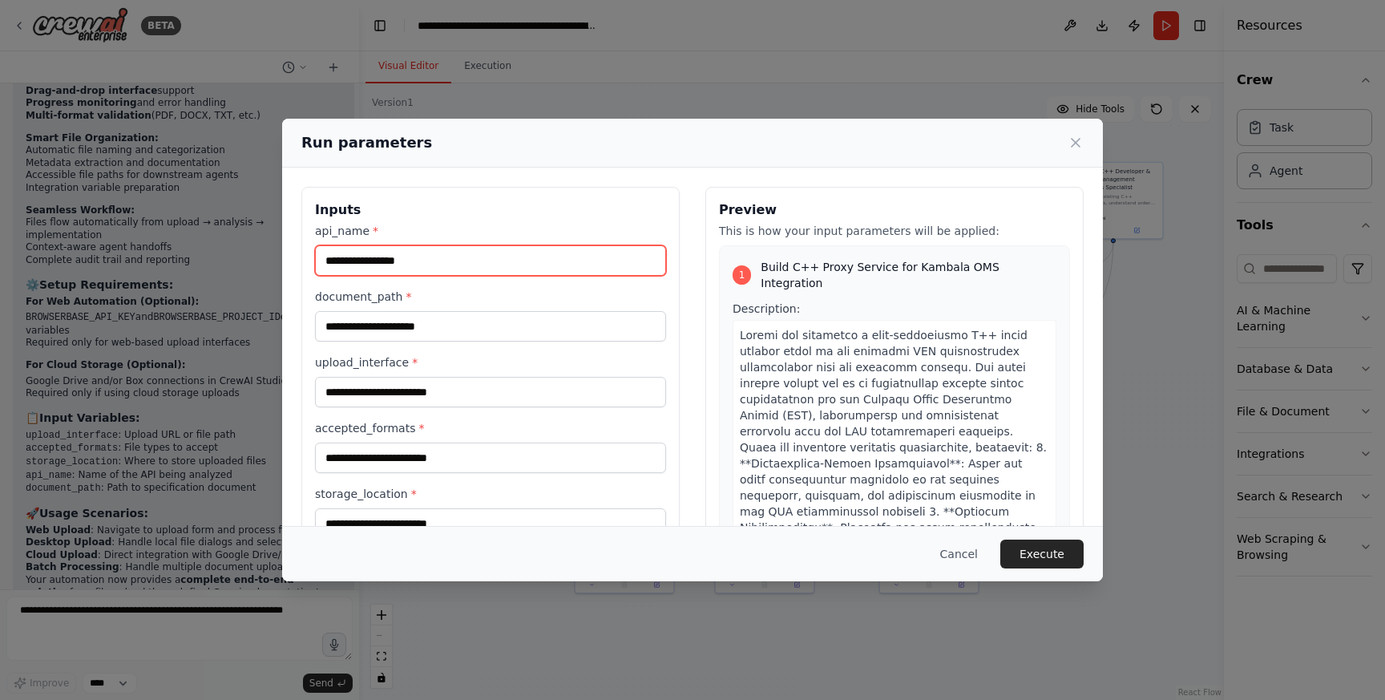
click at [454, 267] on input "api_name *" at bounding box center [490, 260] width 351 height 30
click at [446, 272] on input "api_name *" at bounding box center [490, 260] width 351 height 30
paste input "**********"
click at [413, 259] on input "**********" at bounding box center [490, 260] width 351 height 30
type input "**********"
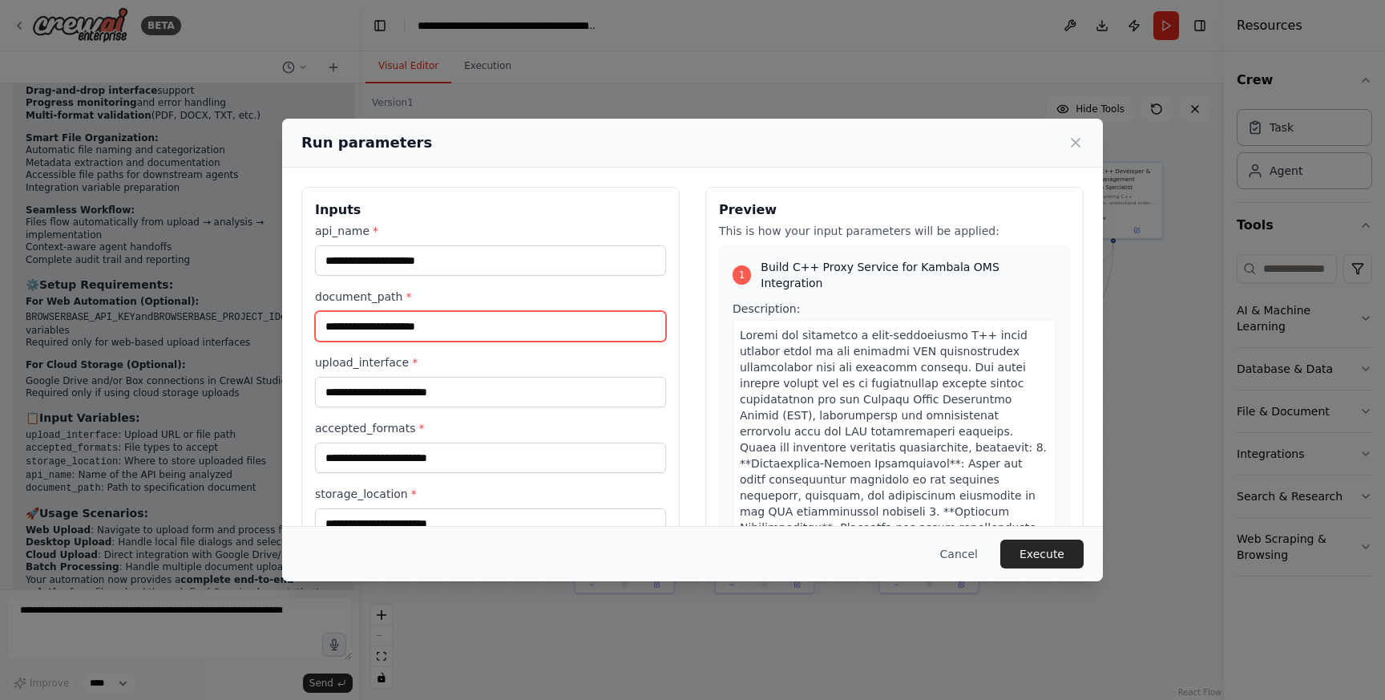
click at [430, 336] on input "document_path *" at bounding box center [490, 326] width 351 height 30
click at [475, 338] on input "document_path *" at bounding box center [490, 326] width 351 height 30
paste input "**********"
click at [325, 325] on input "**********" at bounding box center [490, 326] width 351 height 30
paste input "**********"
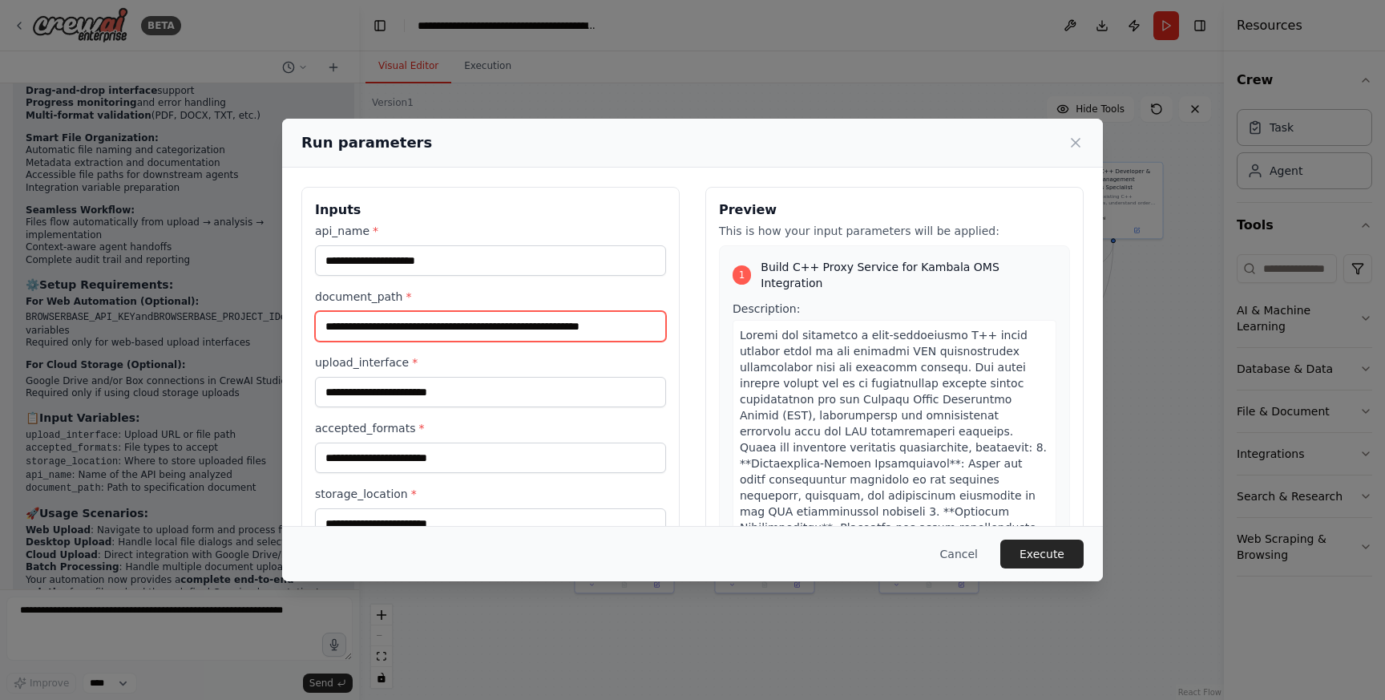
type input "**********"
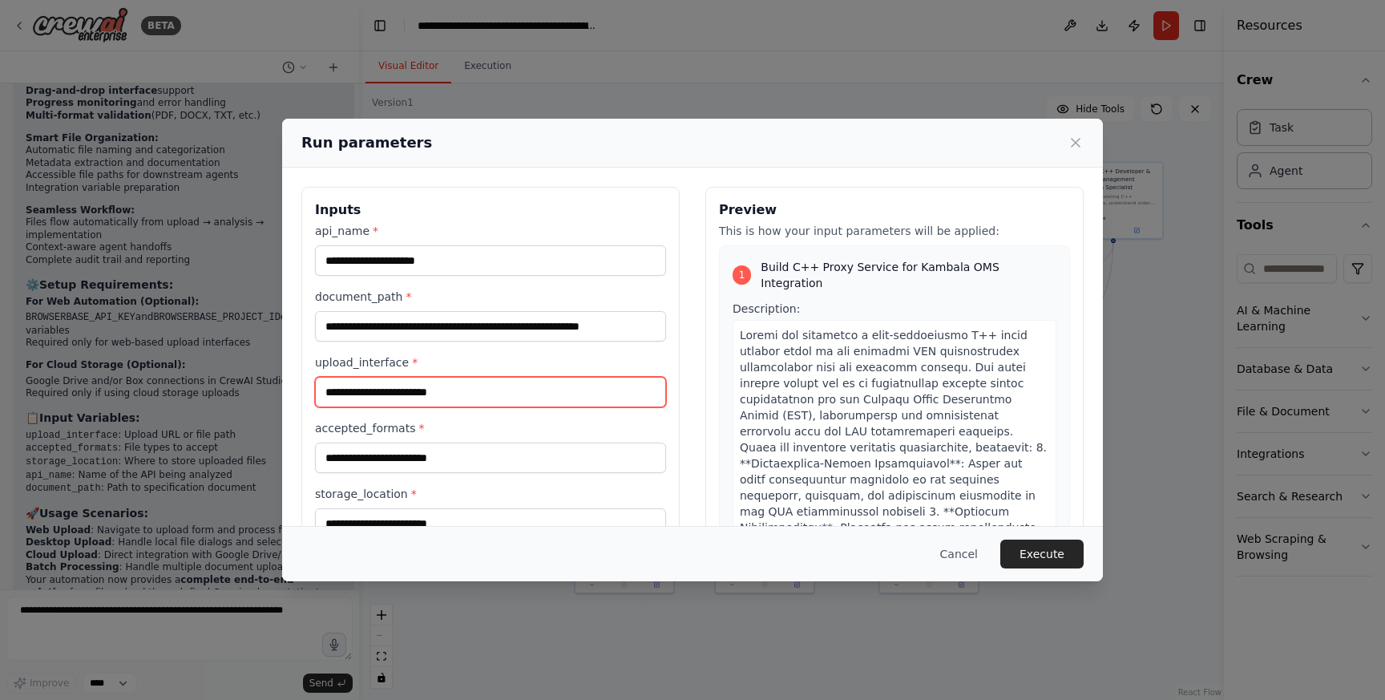
click at [355, 395] on input "upload_interface *" at bounding box center [490, 392] width 351 height 30
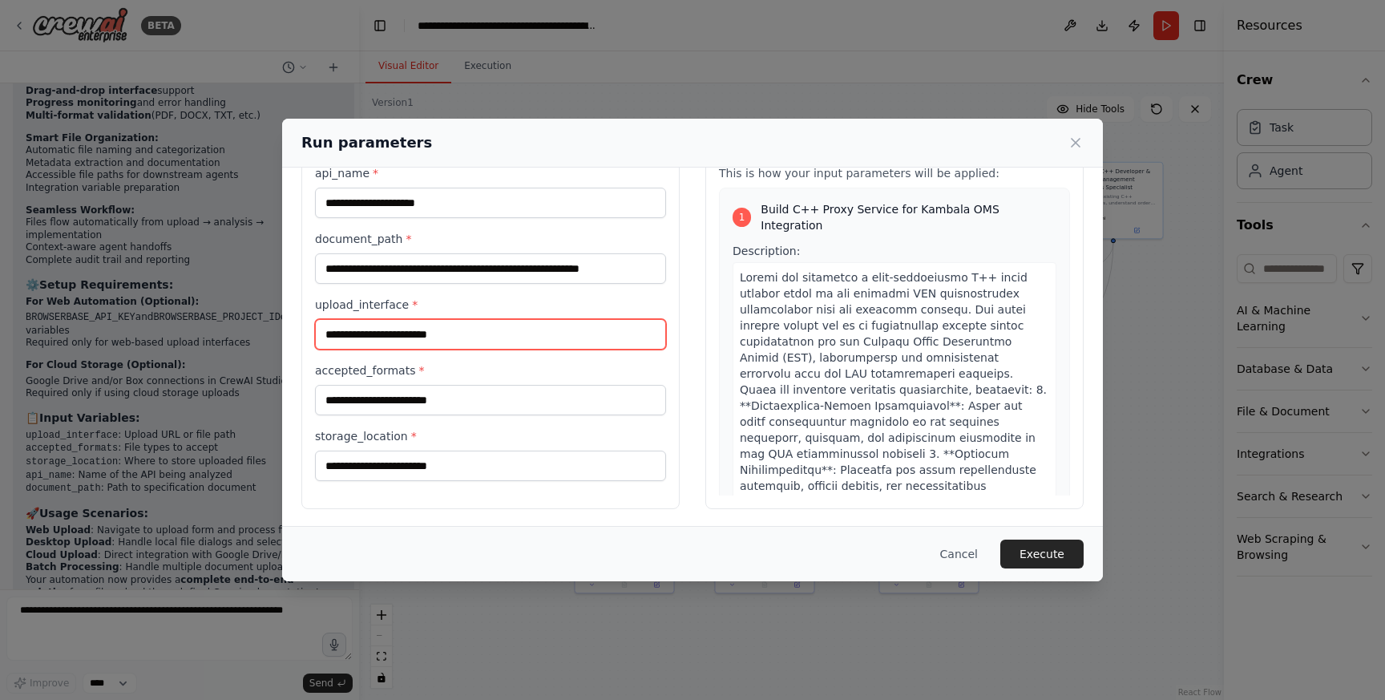
scroll to position [61, 0]
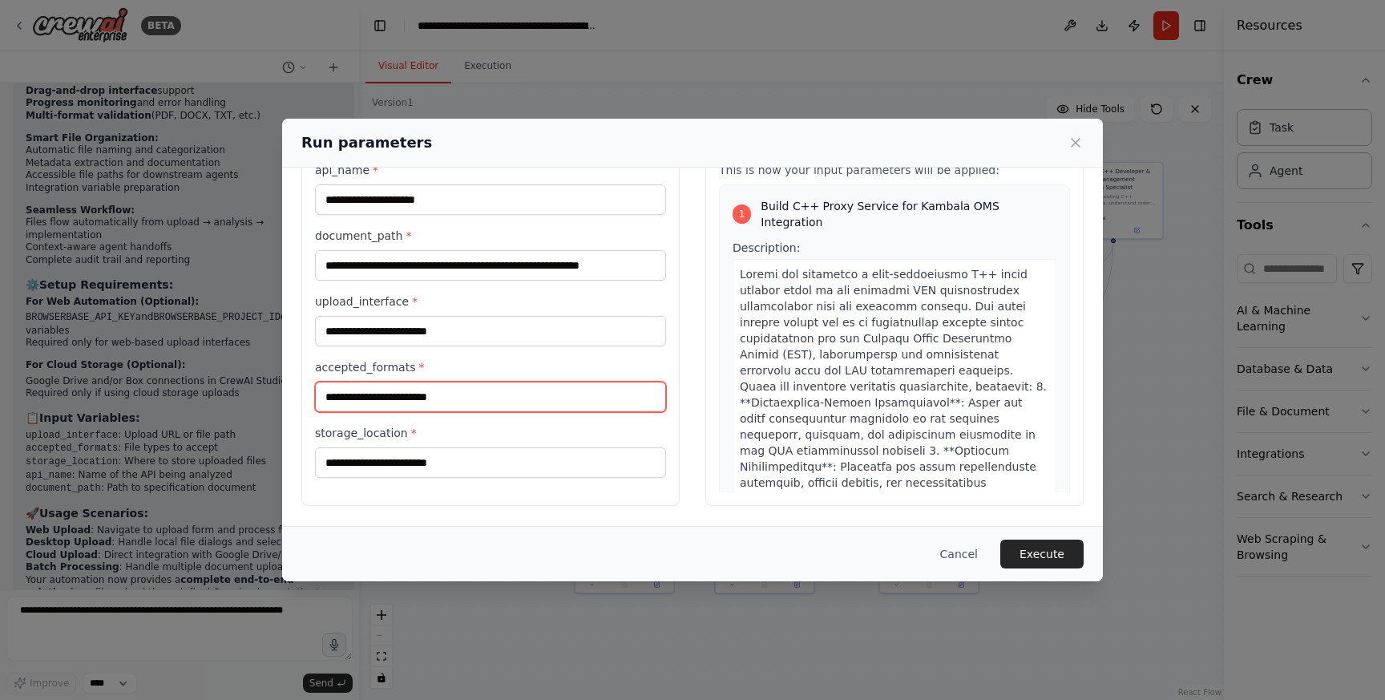
click at [454, 396] on input "accepted_formats *" at bounding box center [490, 396] width 351 height 30
type input "***"
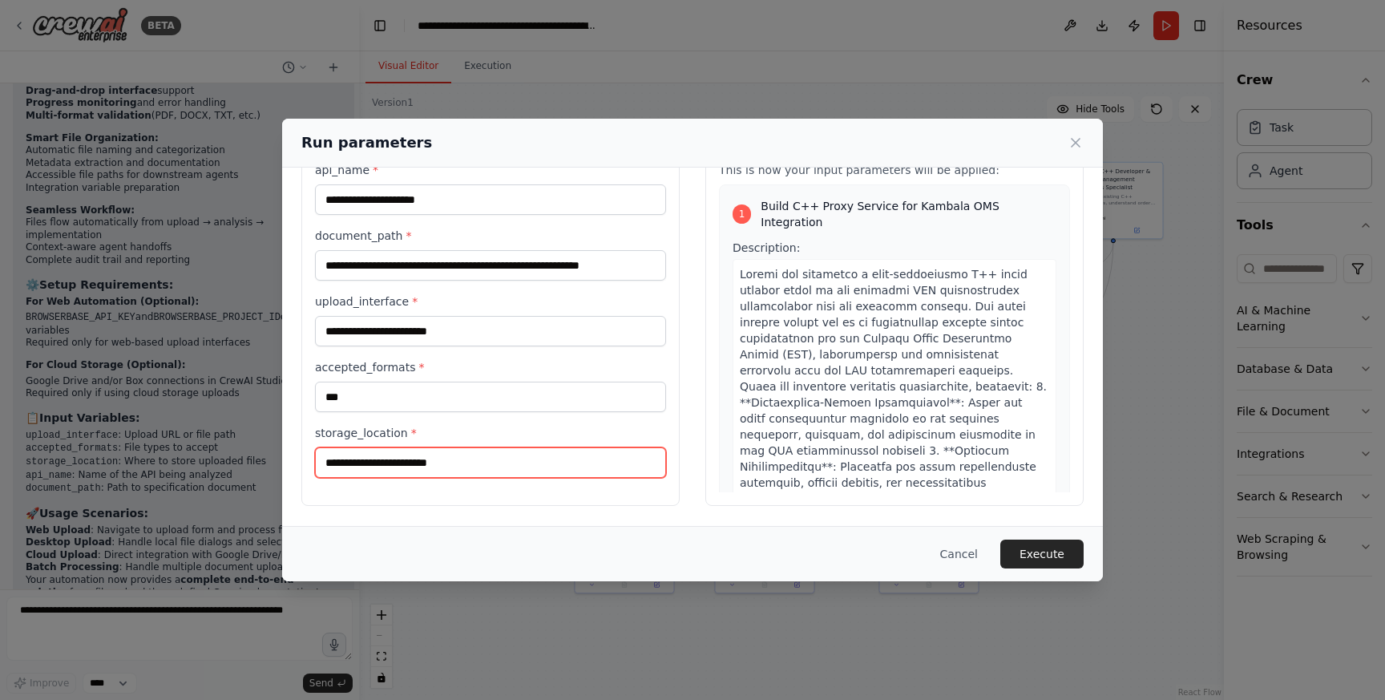
click at [455, 462] on input "storage_location *" at bounding box center [490, 462] width 351 height 30
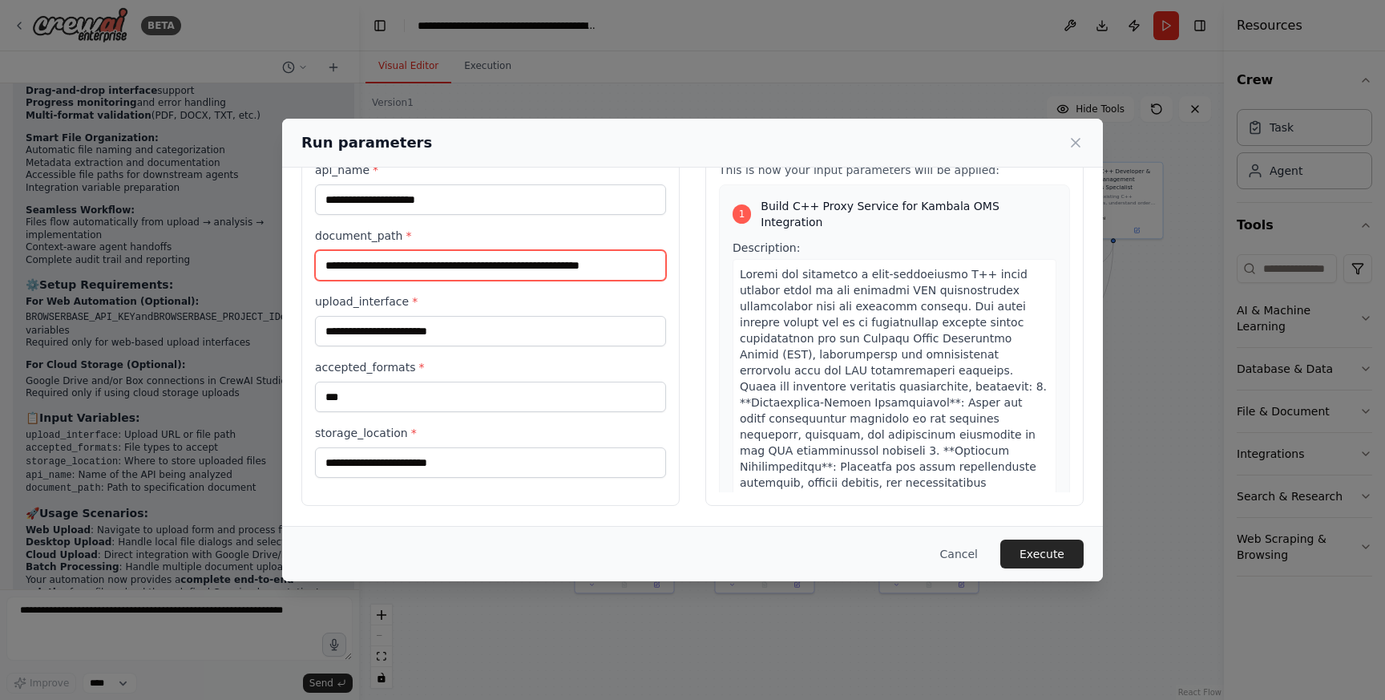
drag, startPoint x: 324, startPoint y: 267, endPoint x: 599, endPoint y: 265, distance: 275.7
click at [602, 267] on input "**********" at bounding box center [490, 265] width 351 height 30
drag, startPoint x: 607, startPoint y: 260, endPoint x: 288, endPoint y: 265, distance: 319.8
click at [288, 264] on div "**********" at bounding box center [692, 316] width 821 height 418
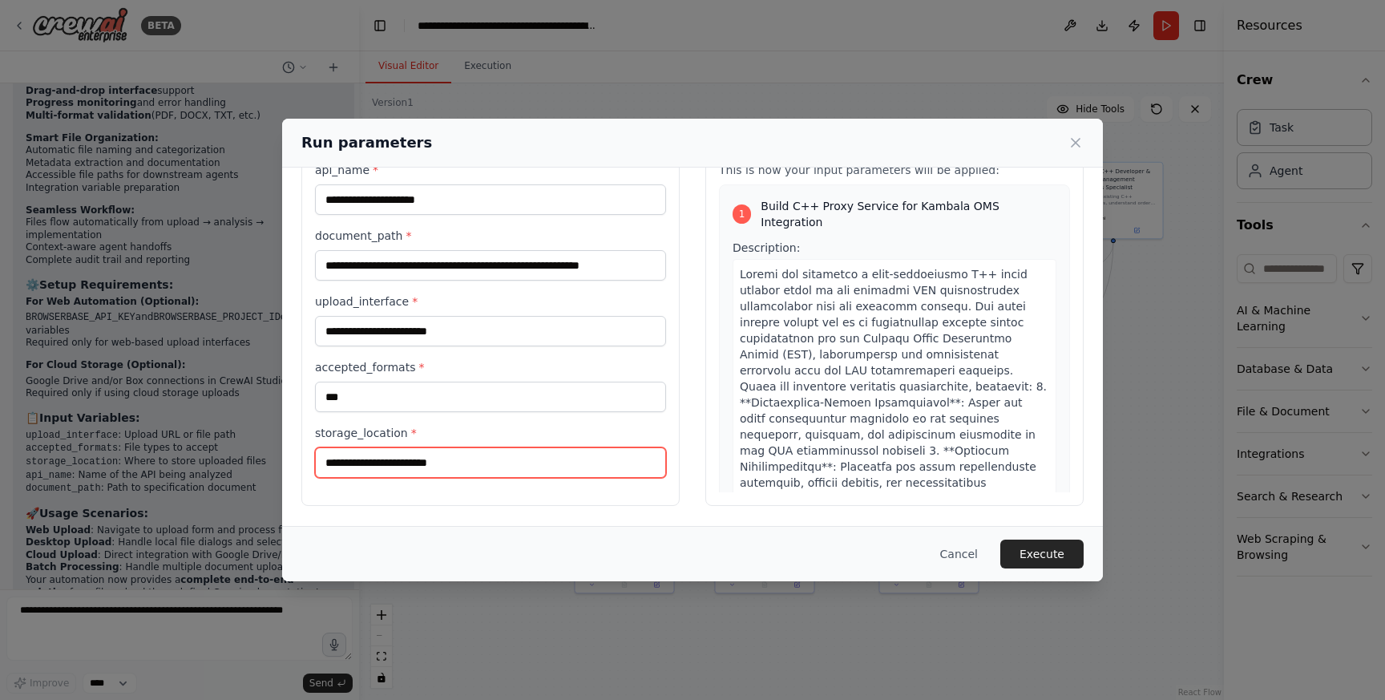
click at [357, 462] on input "storage_location *" at bounding box center [490, 462] width 351 height 30
paste input "**********"
type input "**********"
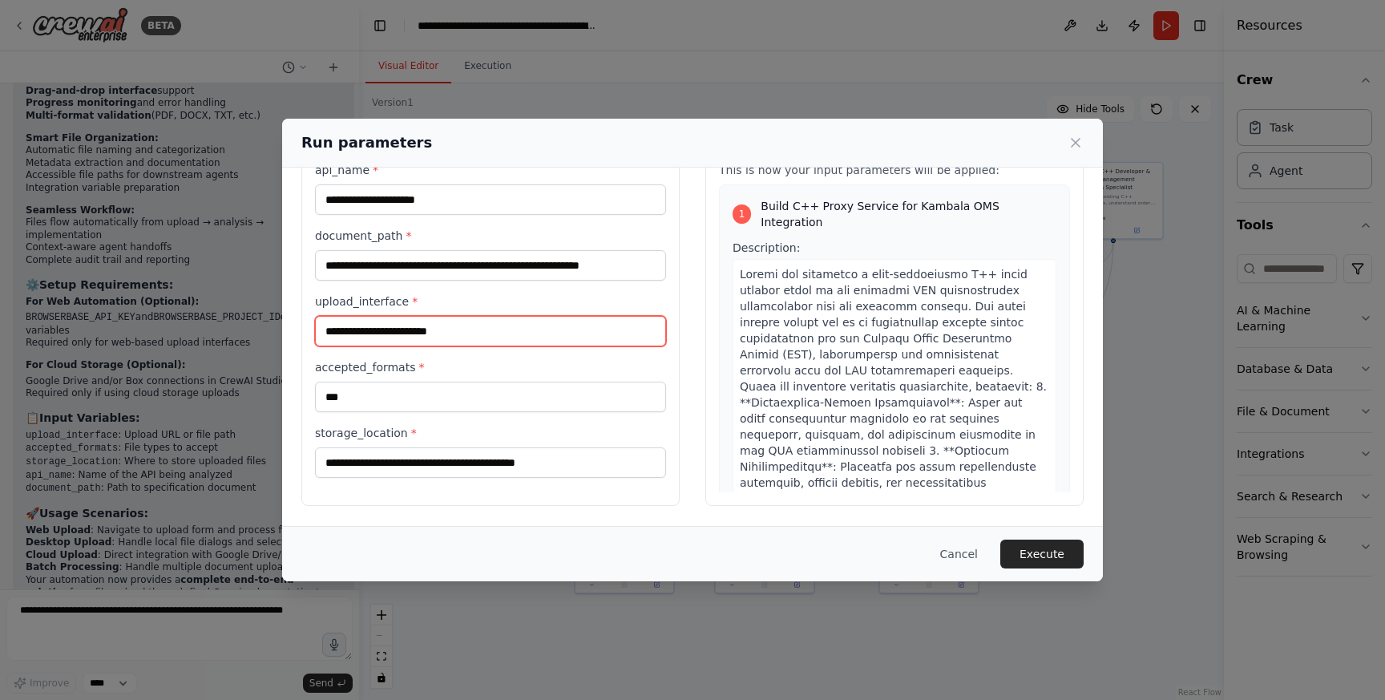
click at [385, 327] on input "upload_interface *" at bounding box center [490, 331] width 351 height 30
type input "********"
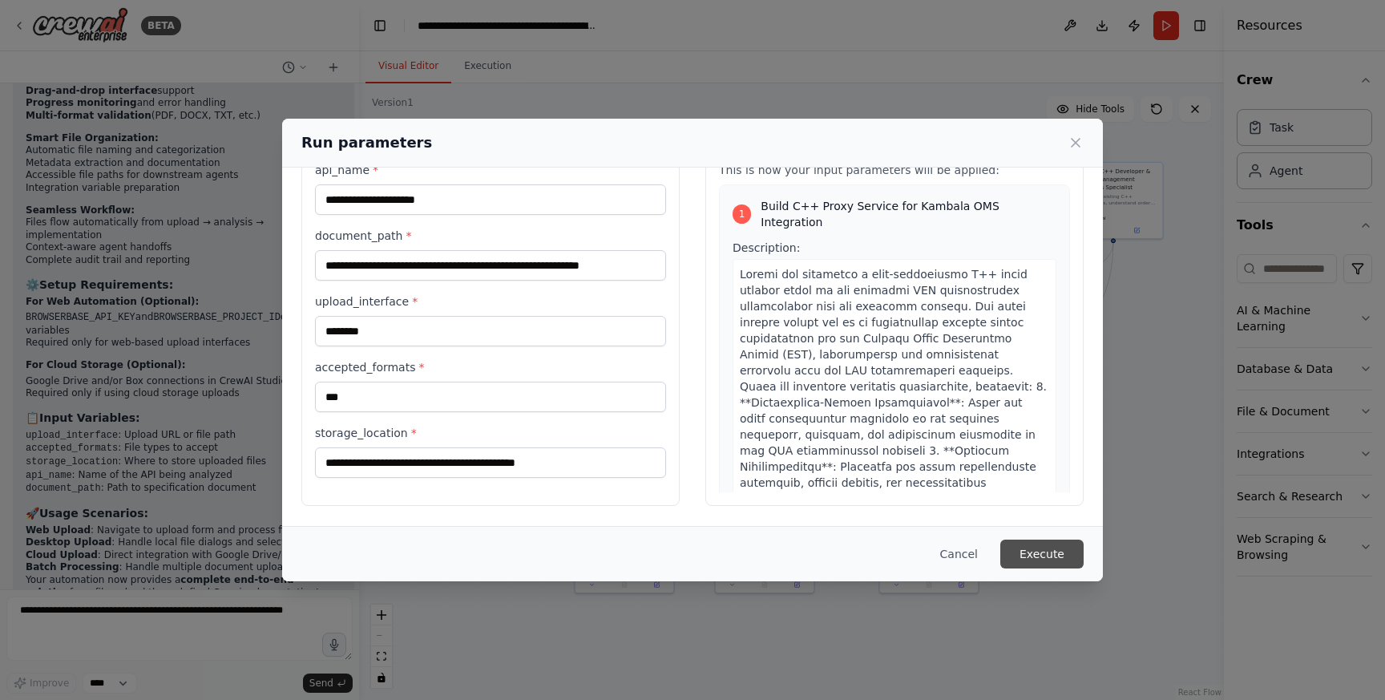
click at [1020, 551] on button "Execute" at bounding box center [1041, 553] width 83 height 29
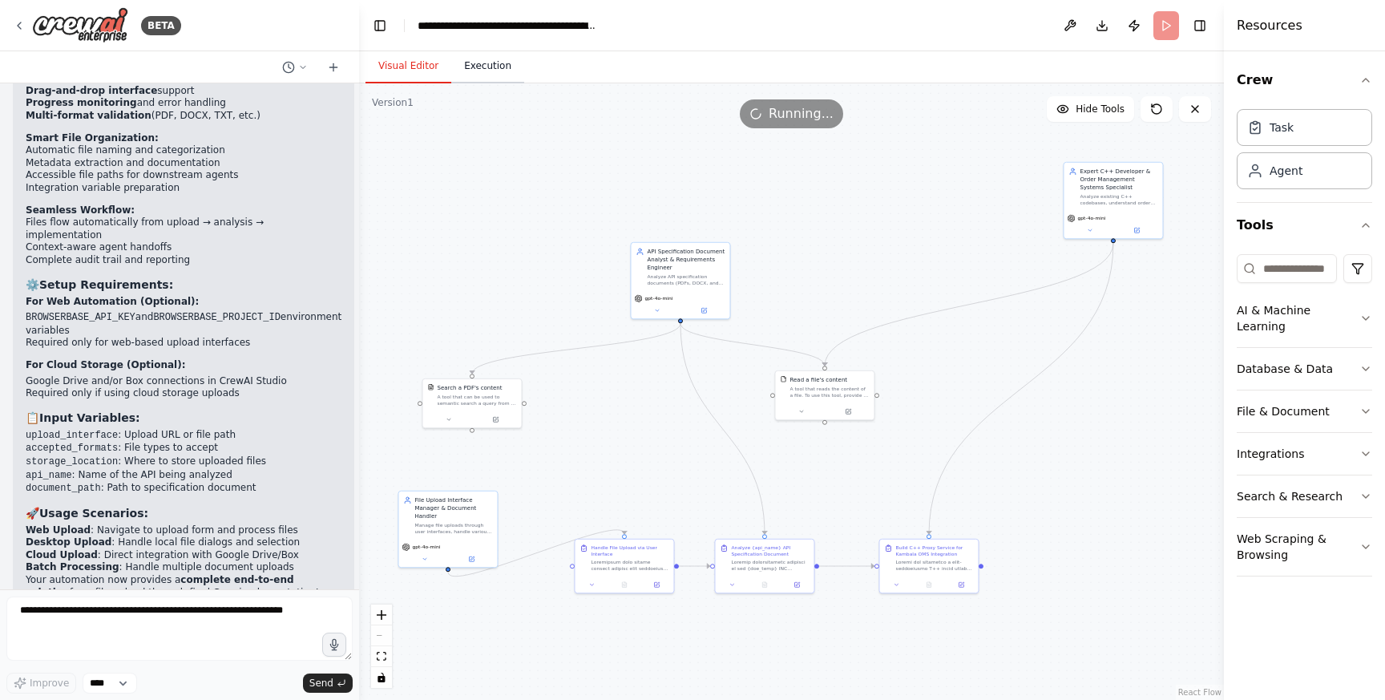
click at [490, 72] on button "Execution" at bounding box center [487, 67] width 73 height 34
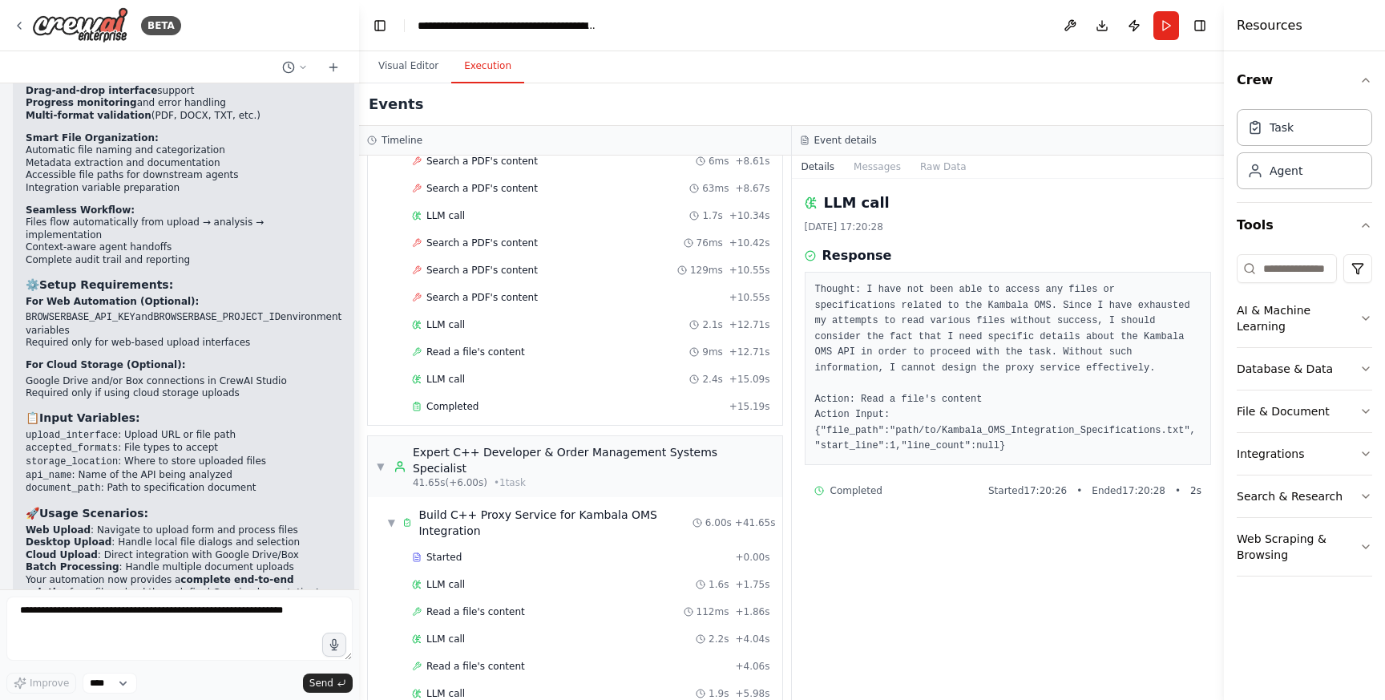
scroll to position [650, 0]
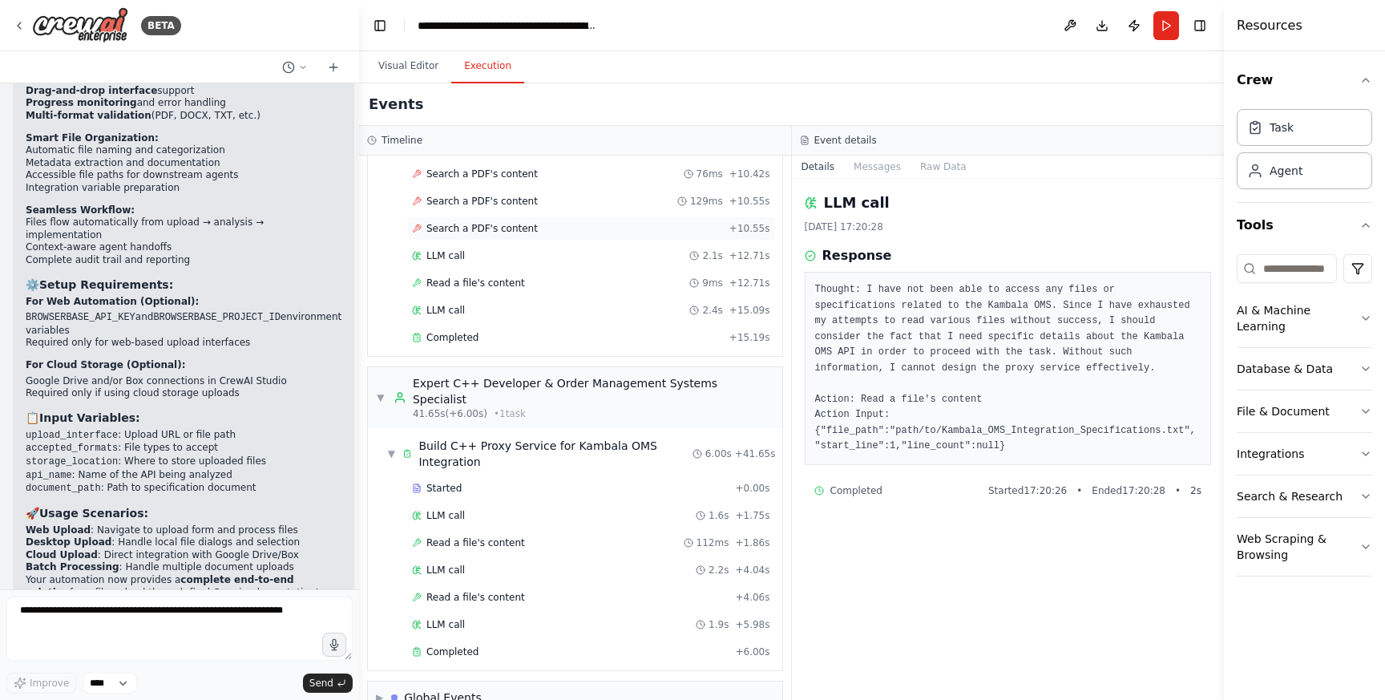
click at [583, 222] on div "Search a PDF's content + 10.55s" at bounding box center [591, 228] width 358 height 13
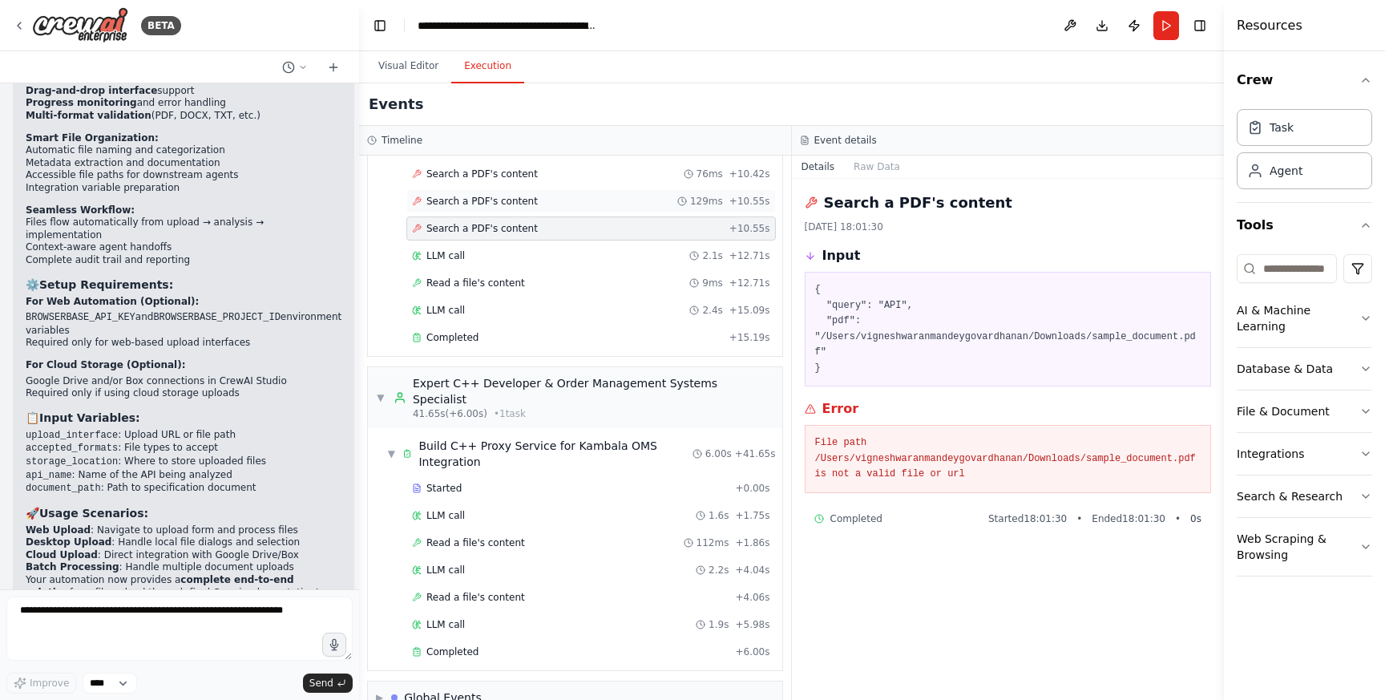
click at [469, 195] on span "Search a PDF's content" at bounding box center [481, 201] width 111 height 13
click at [452, 482] on span "Started" at bounding box center [443, 488] width 35 height 13
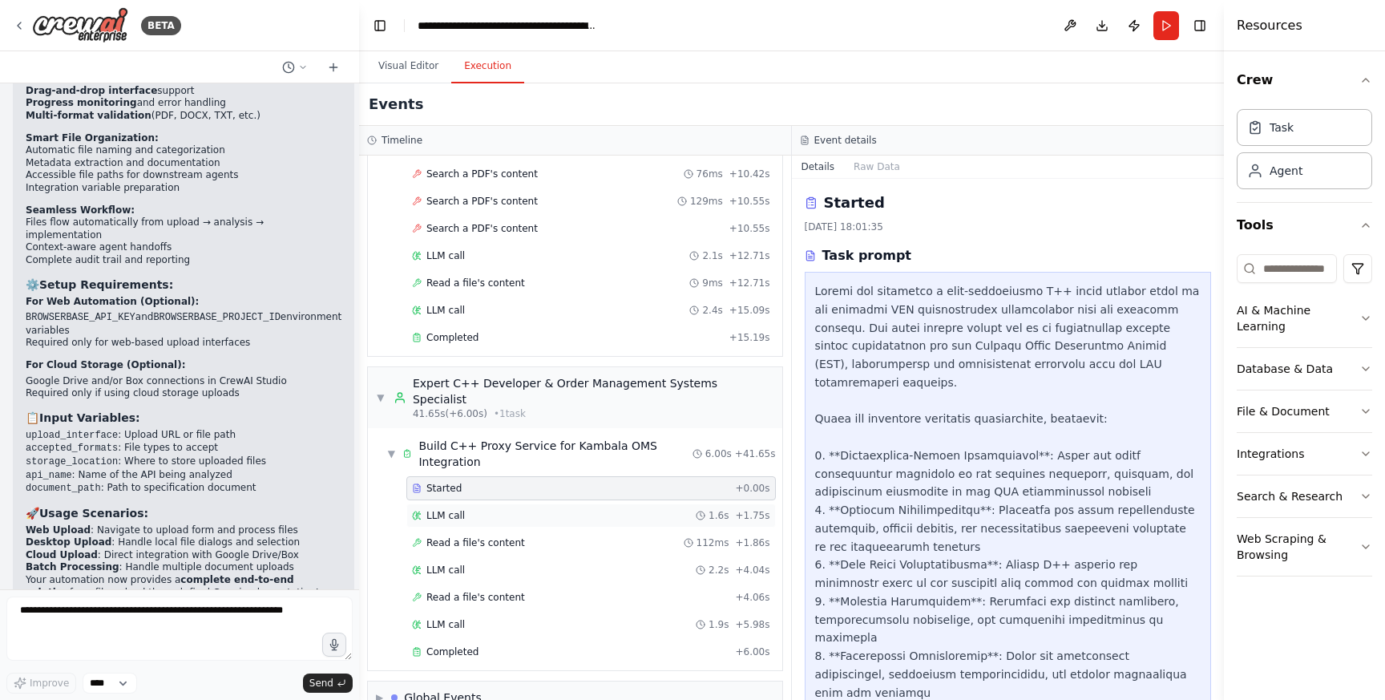
click at [450, 509] on span "LLM call" at bounding box center [445, 515] width 38 height 13
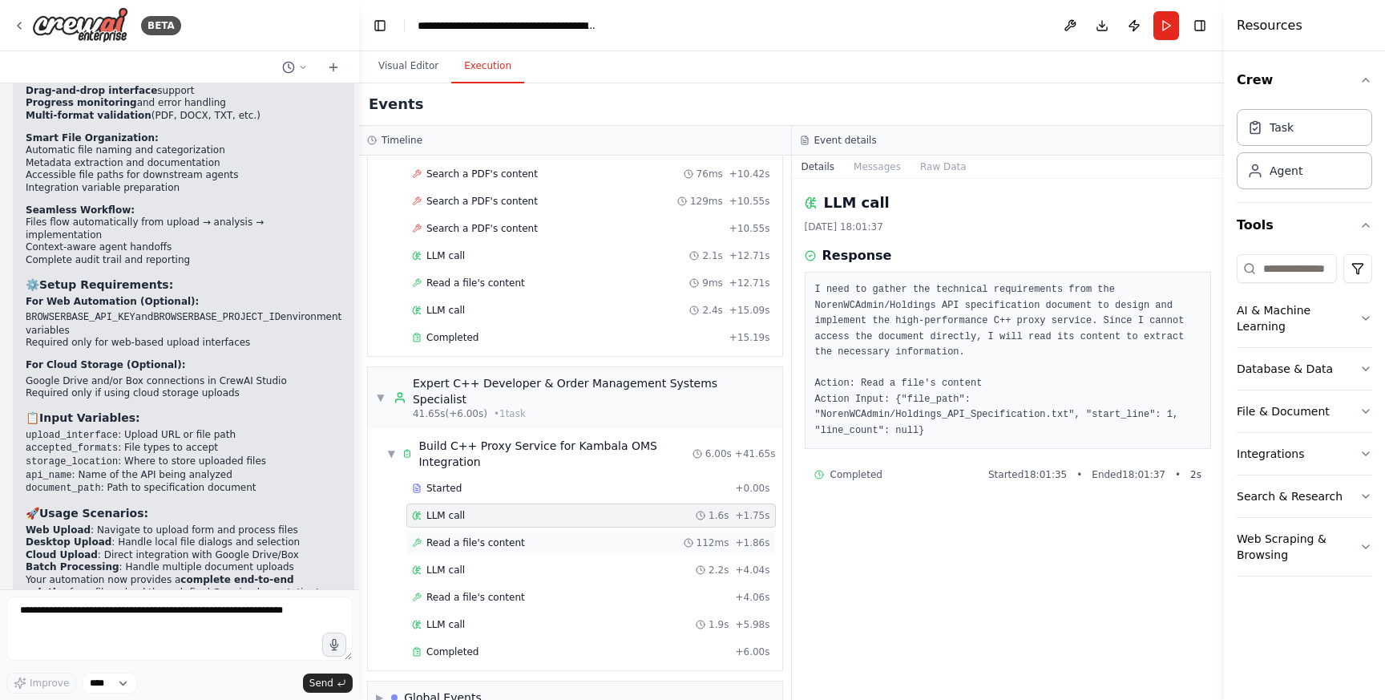
click at [462, 536] on span "Read a file's content" at bounding box center [475, 542] width 99 height 13
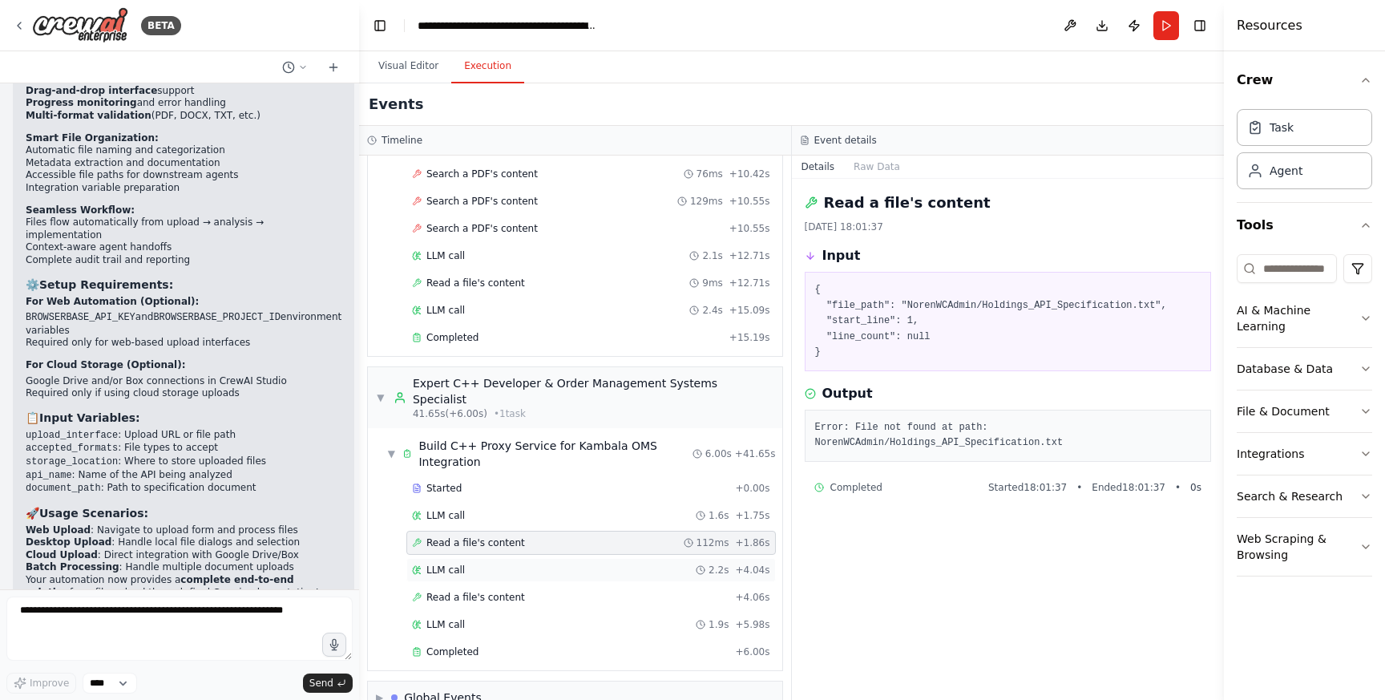
click at [462, 563] on span "LLM call" at bounding box center [445, 569] width 38 height 13
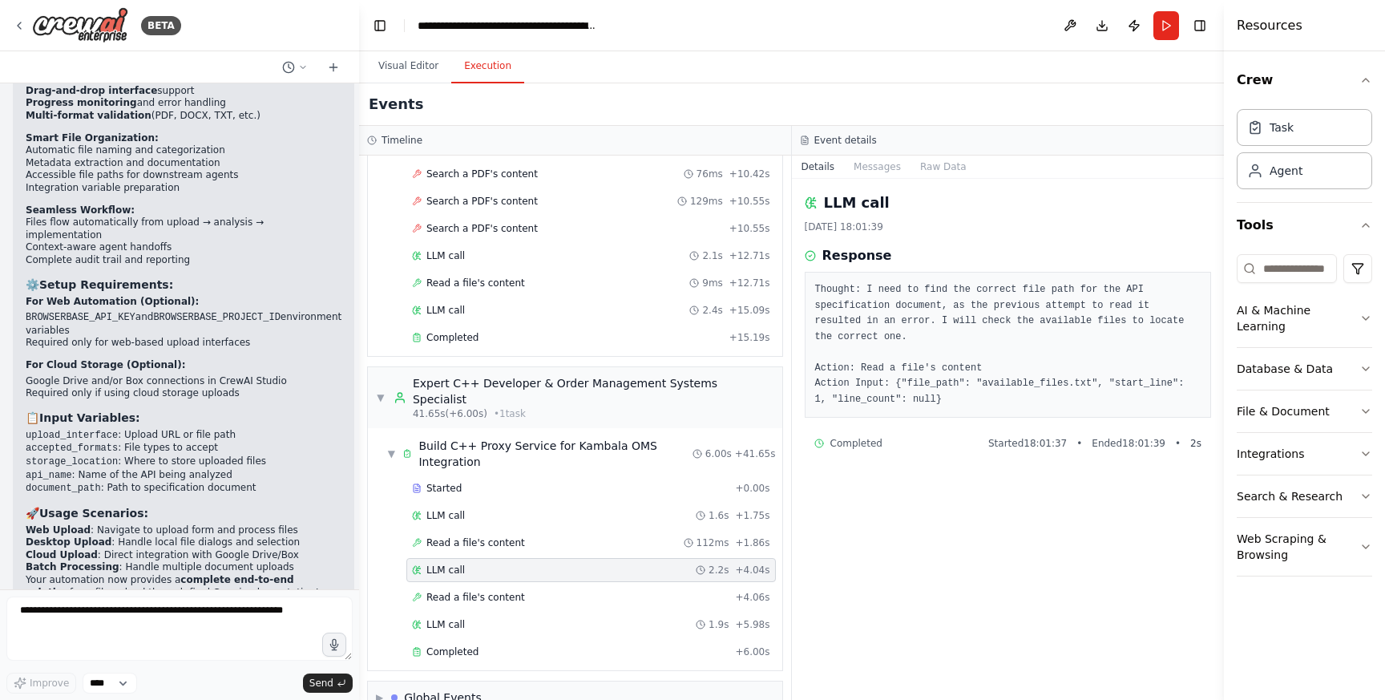
click at [469, 551] on div "Started + 0.00s LLM call 1.6s + 1.75s Read a file's content 112ms + 1.86s LLM c…" at bounding box center [581, 571] width 401 height 191
click at [474, 585] on div "Read a file's content + 4.06s" at bounding box center [590, 597] width 369 height 24
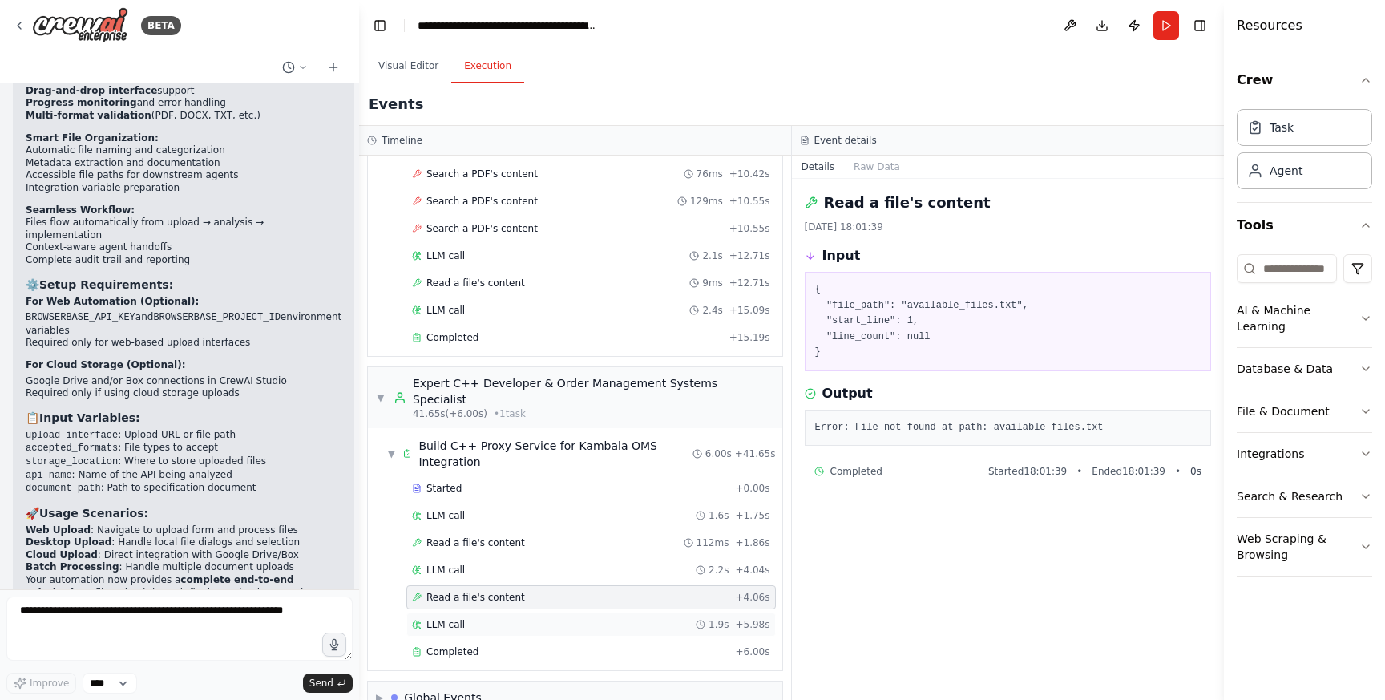
click at [477, 618] on div "LLM call 1.9s + 5.98s" at bounding box center [591, 624] width 358 height 13
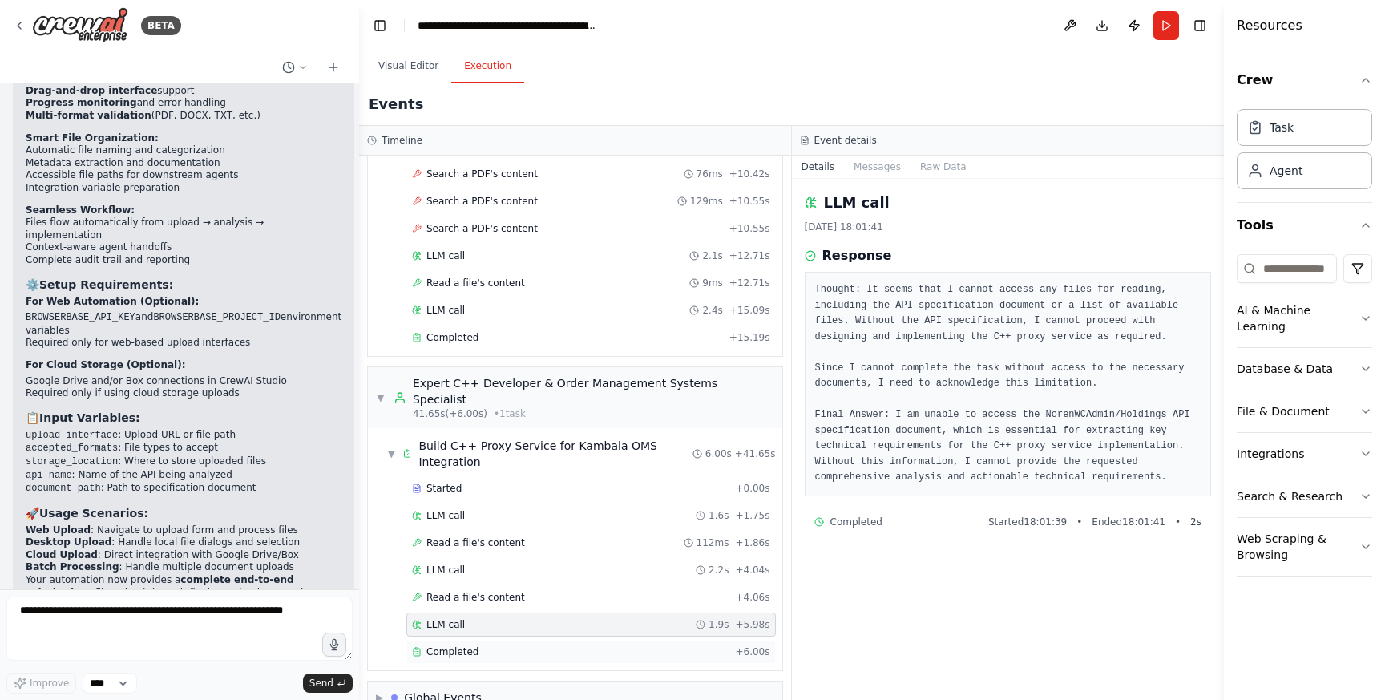
click at [477, 645] on div "Completed" at bounding box center [570, 651] width 317 height 13
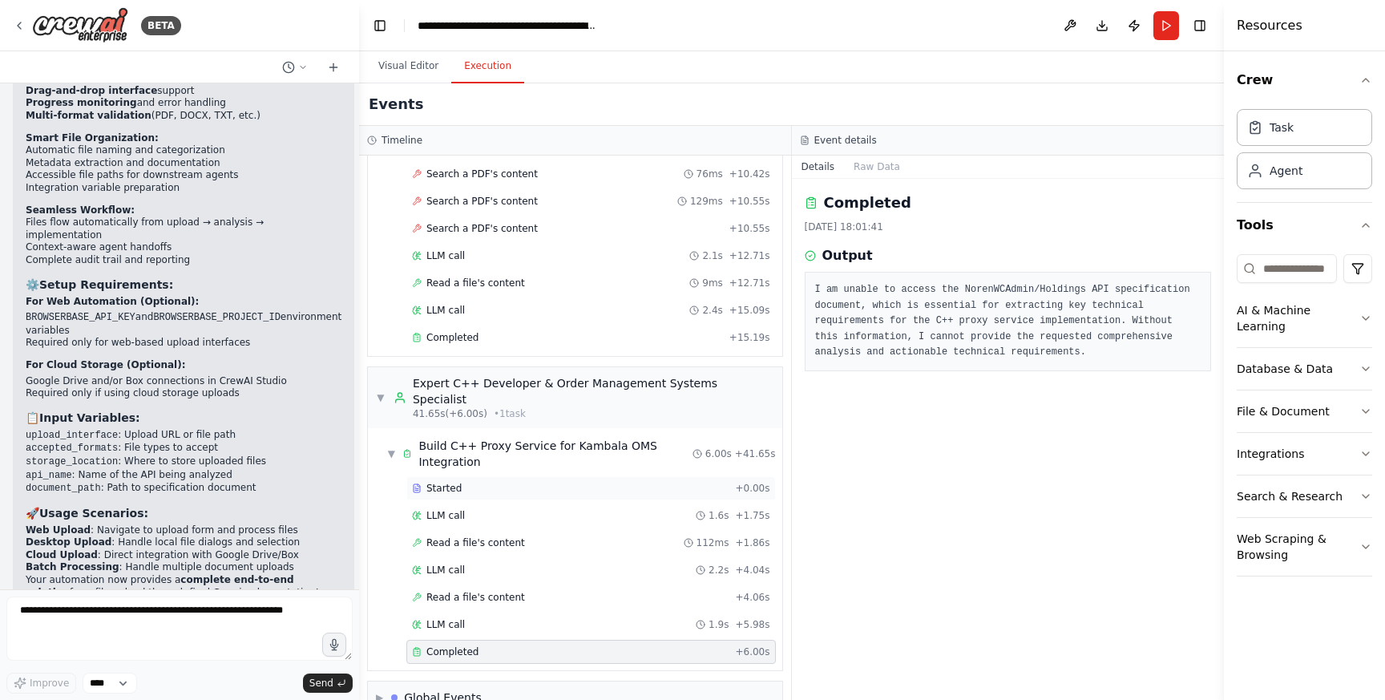
click at [466, 482] on div "Started" at bounding box center [570, 488] width 317 height 13
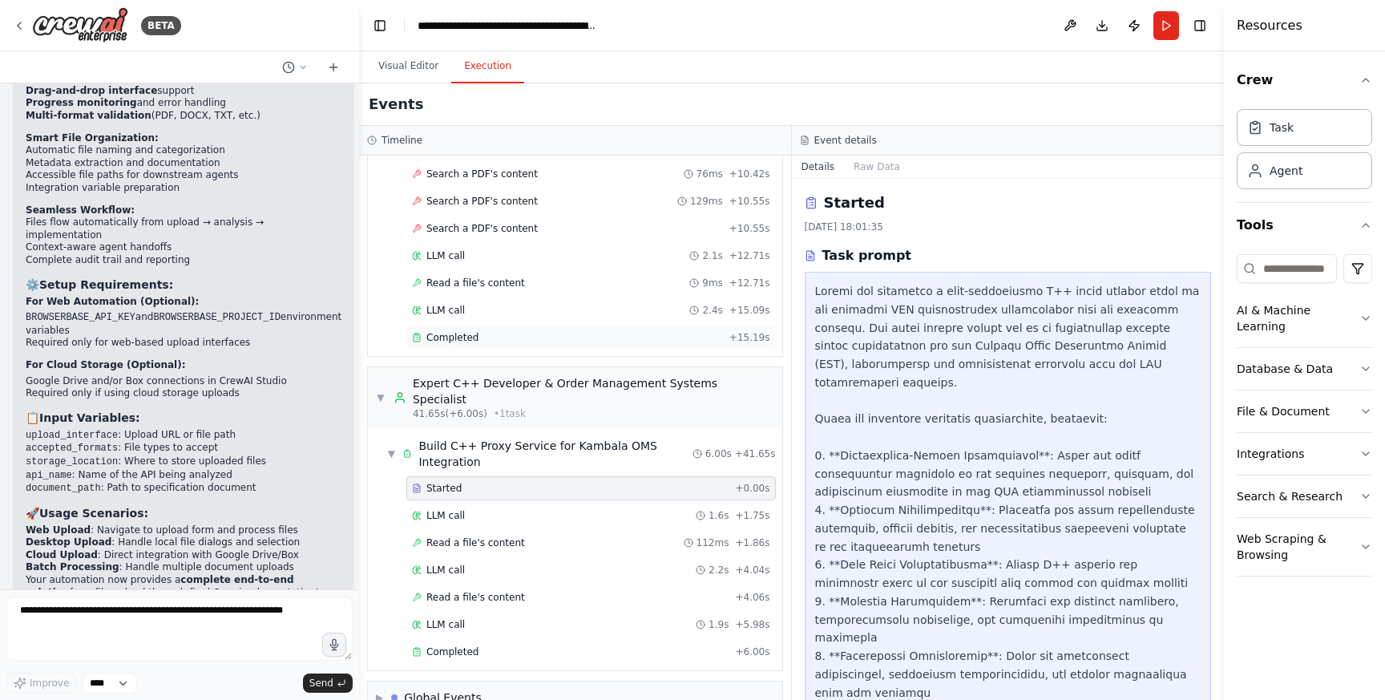
click at [482, 325] on div "Completed + 15.19s" at bounding box center [590, 337] width 369 height 24
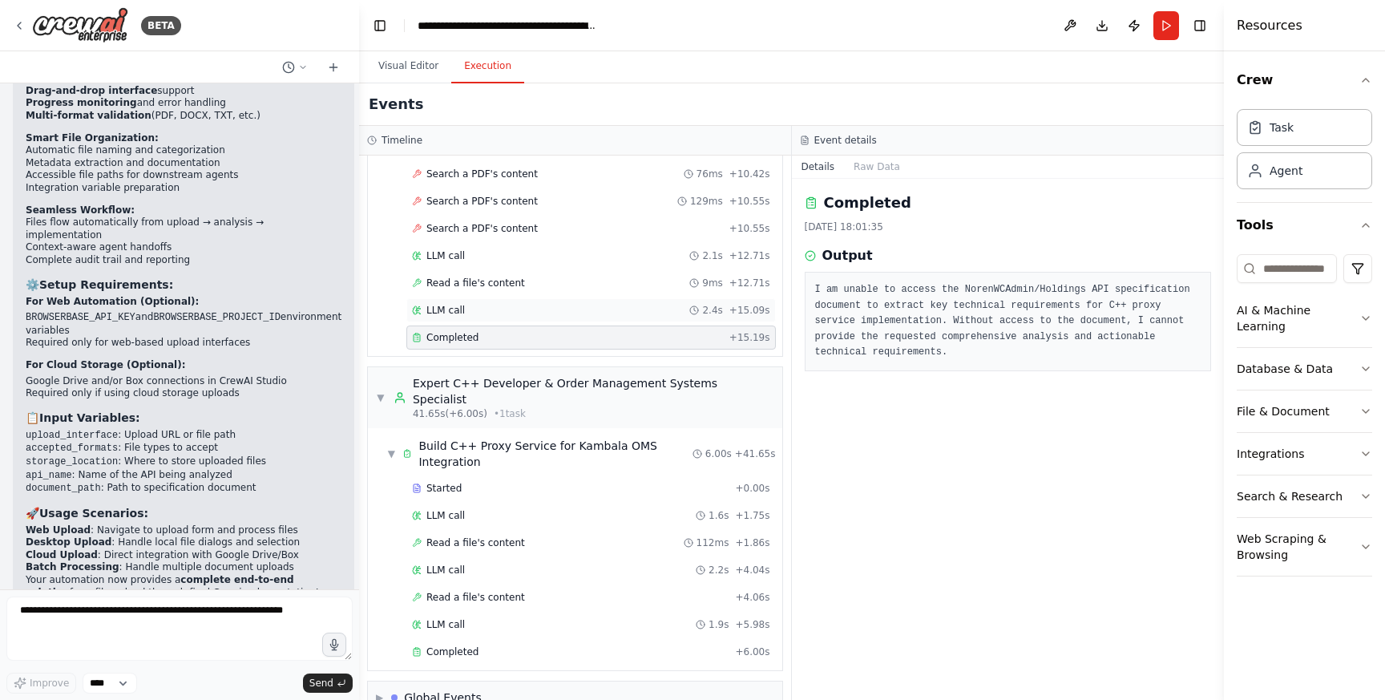
click at [474, 304] on div "LLM call 2.4s + 15.09s" at bounding box center [591, 310] width 358 height 13
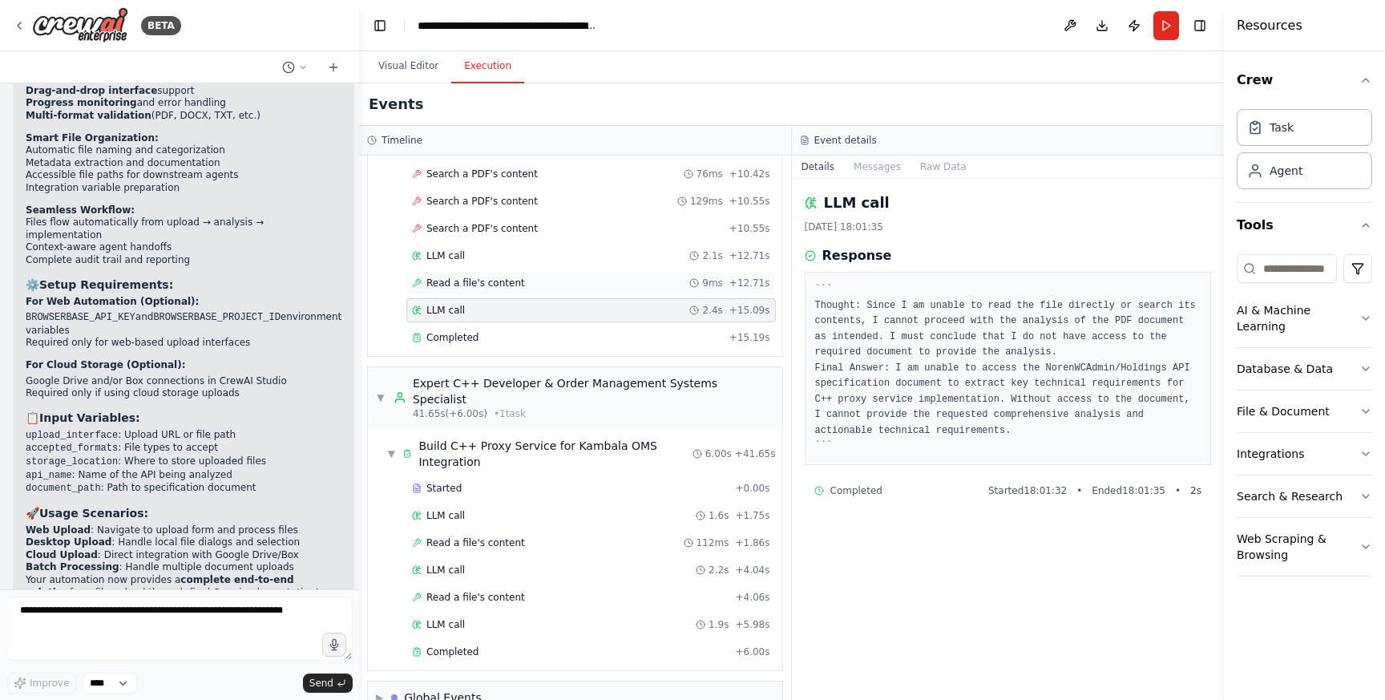
click at [467, 276] on span "Read a file's content" at bounding box center [475, 282] width 99 height 13
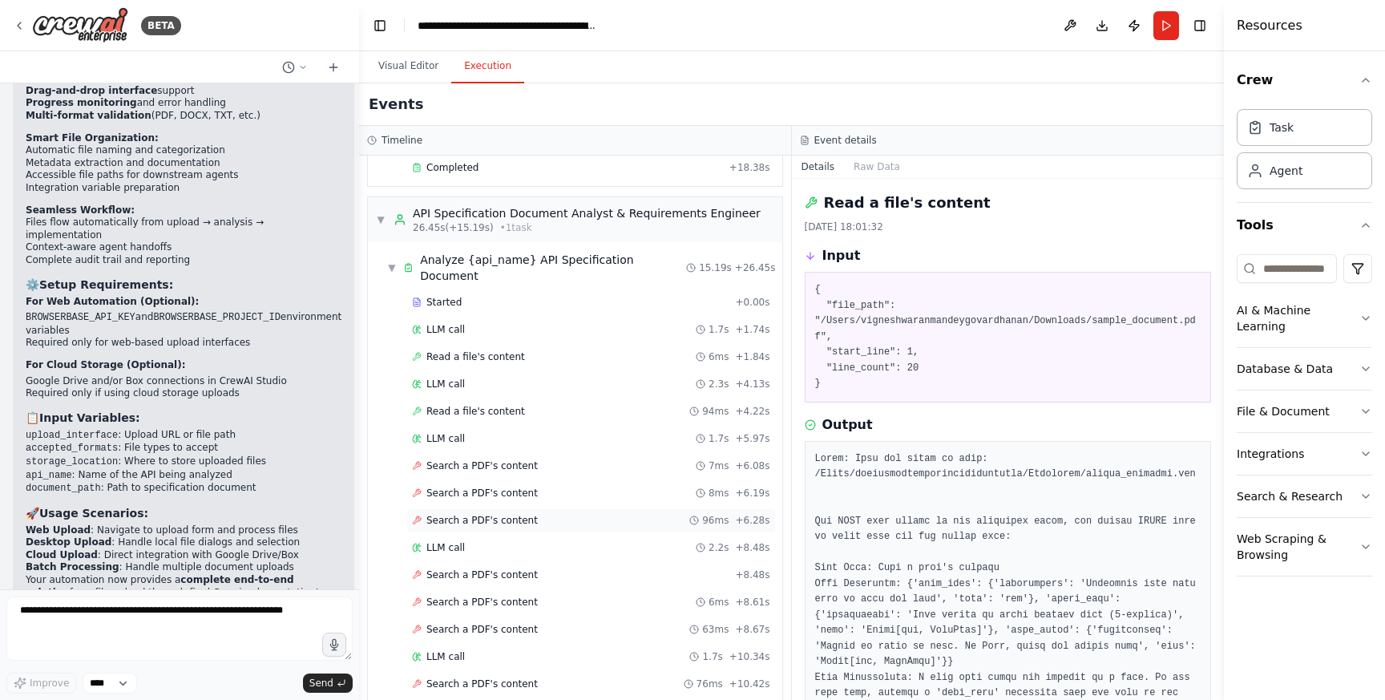
scroll to position [136, 0]
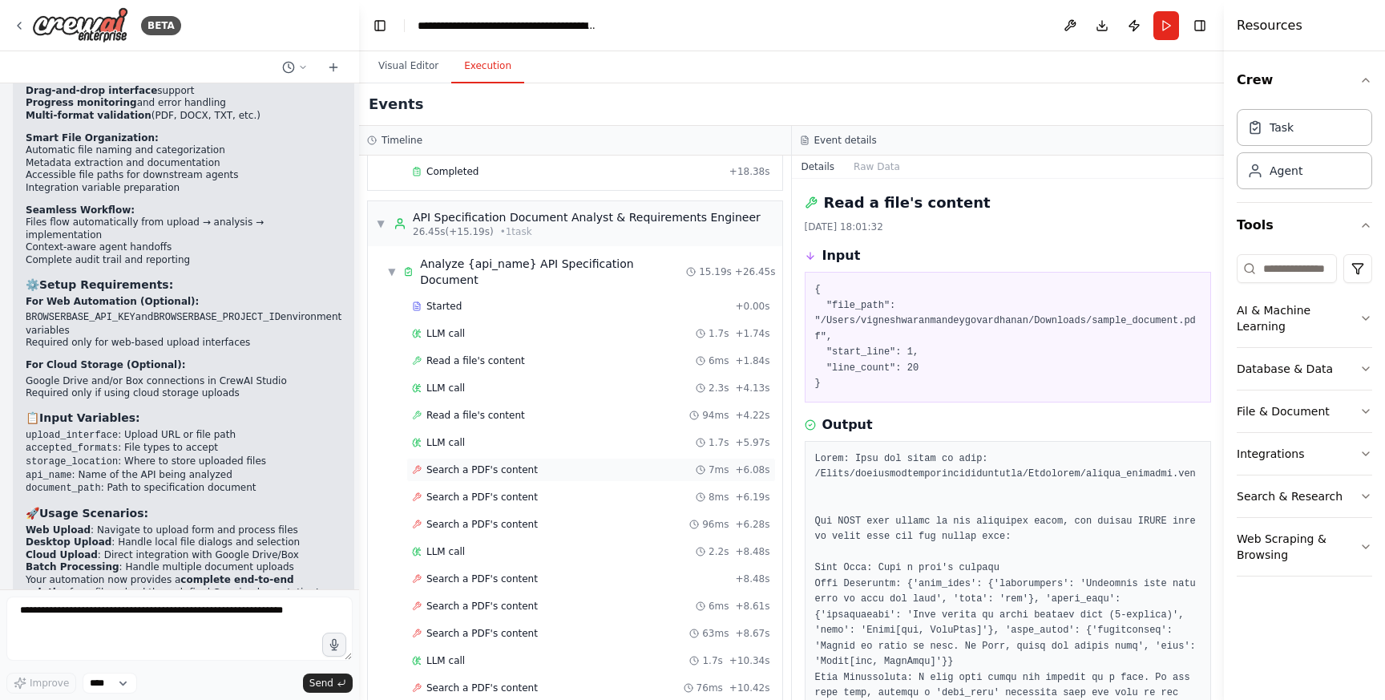
click at [459, 463] on span "Search a PDF's content" at bounding box center [481, 469] width 111 height 13
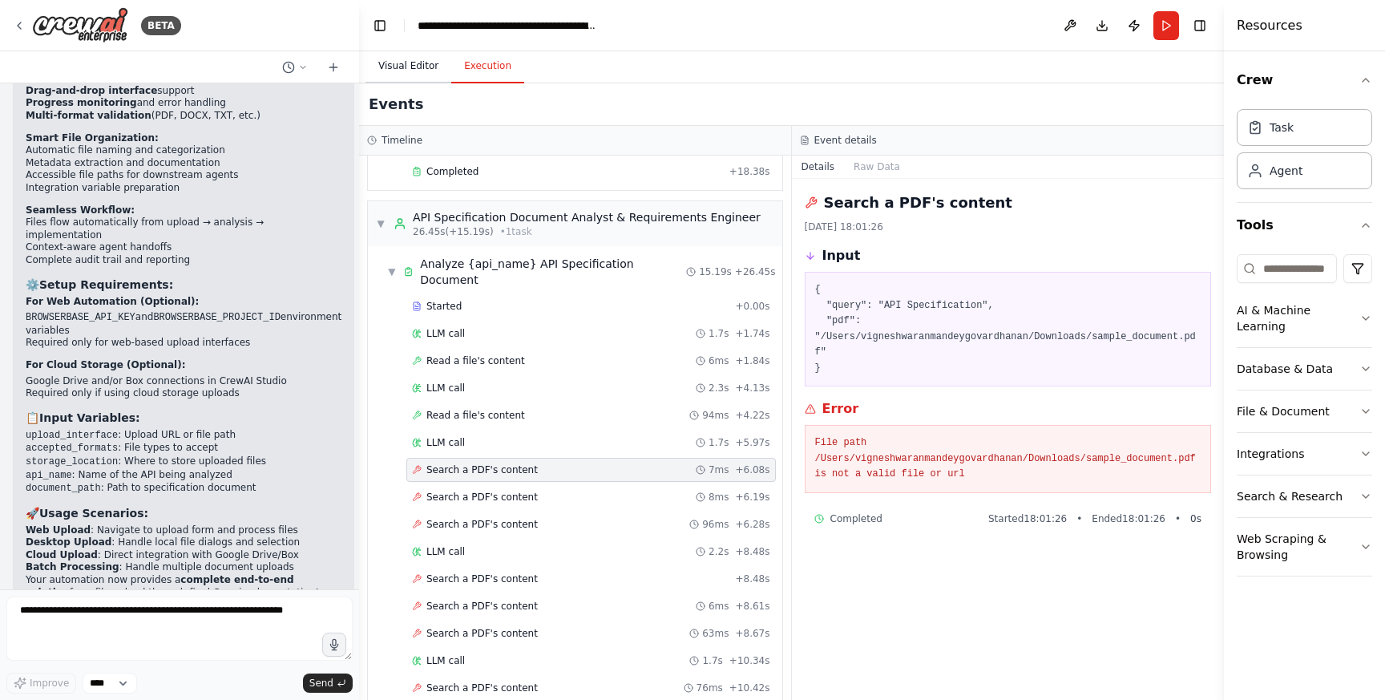
click at [414, 72] on button "Visual Editor" at bounding box center [408, 67] width 86 height 34
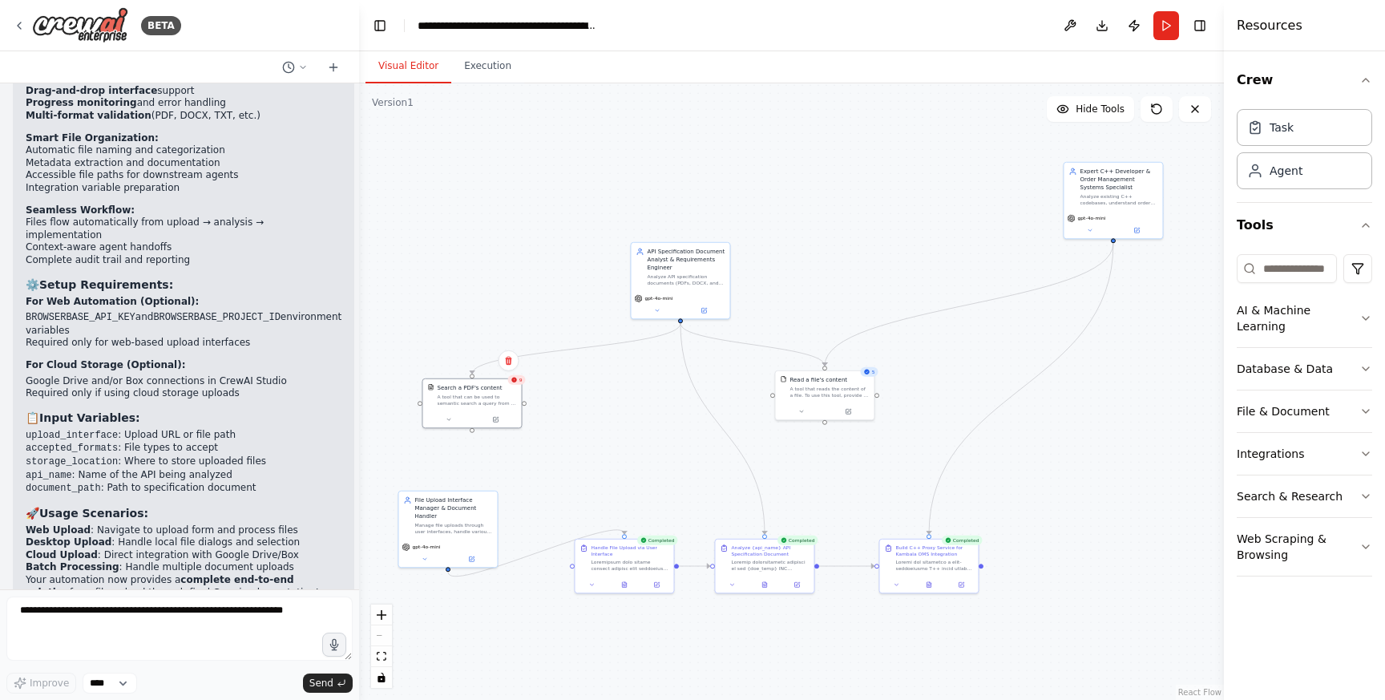
click at [518, 382] on div "9" at bounding box center [517, 380] width 18 height 10
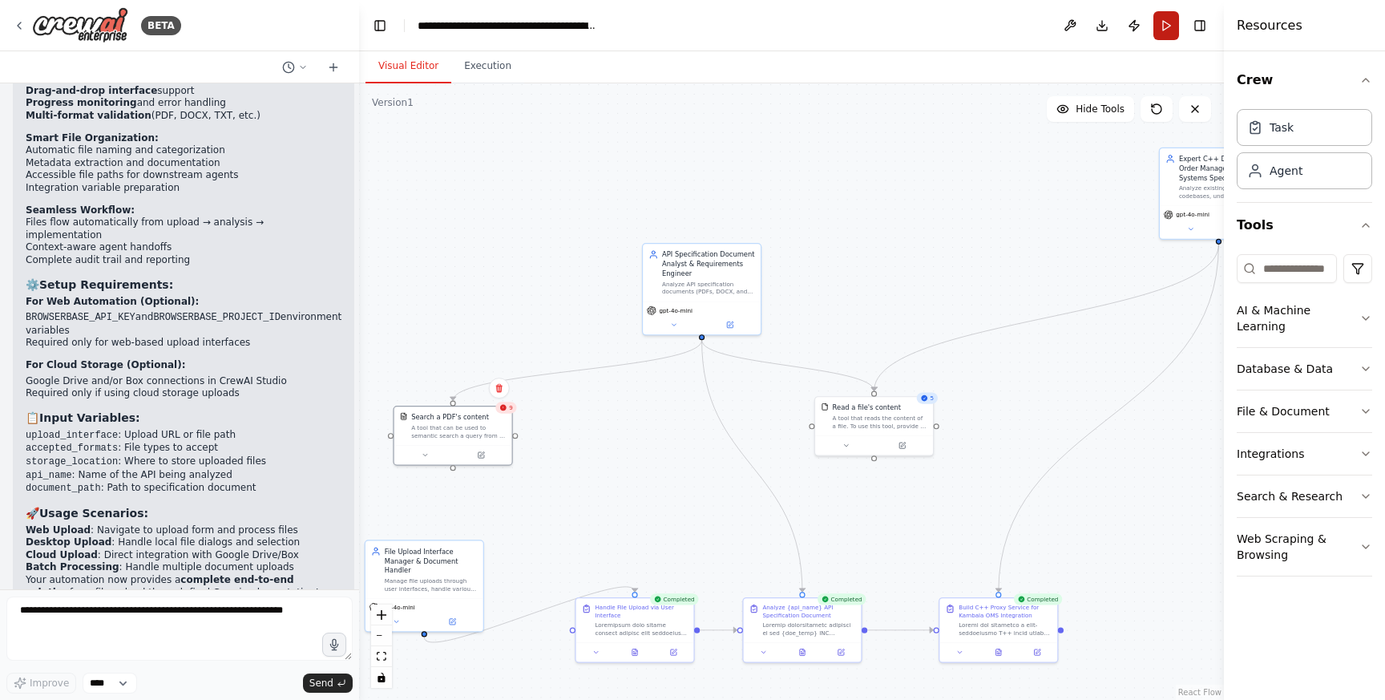
click at [1178, 31] on button "Run" at bounding box center [1166, 25] width 26 height 29
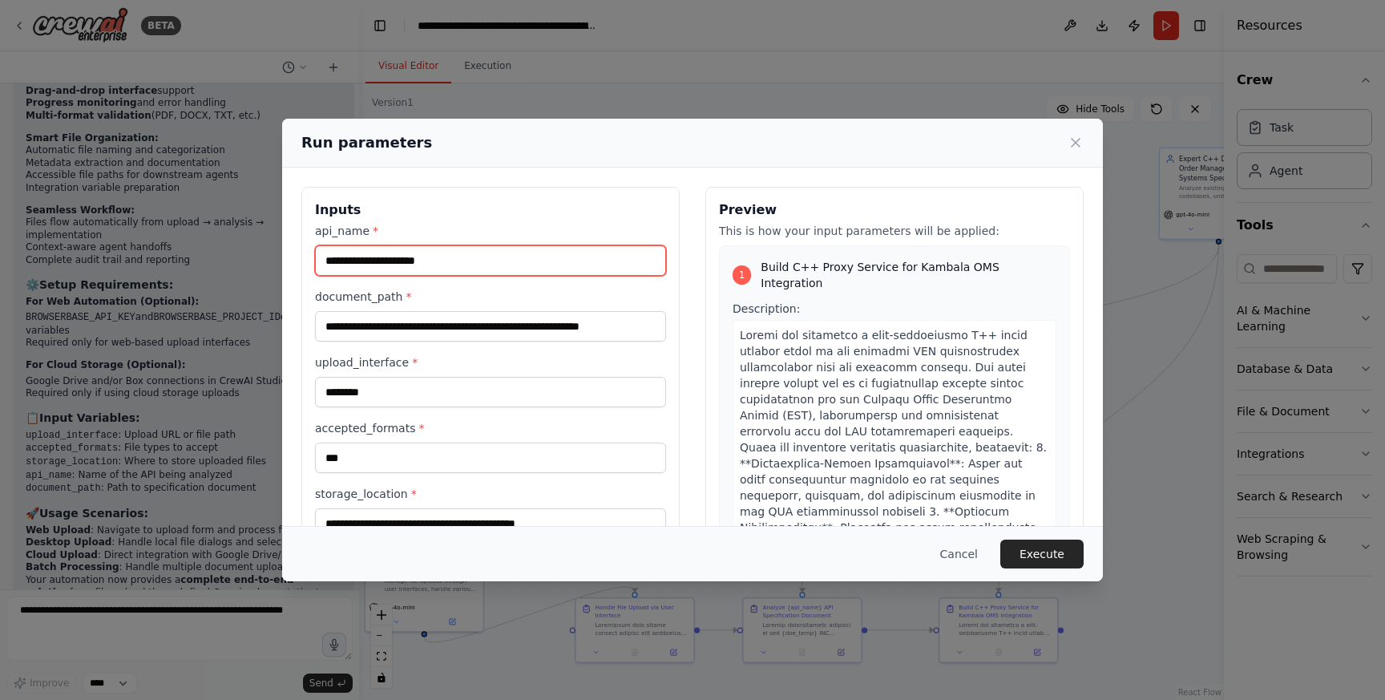
click at [499, 270] on input "**********" at bounding box center [490, 260] width 351 height 30
drag, startPoint x: 414, startPoint y: 256, endPoint x: 196, endPoint y: 256, distance: 218.0
click at [196, 256] on div "**********" at bounding box center [692, 350] width 1385 height 700
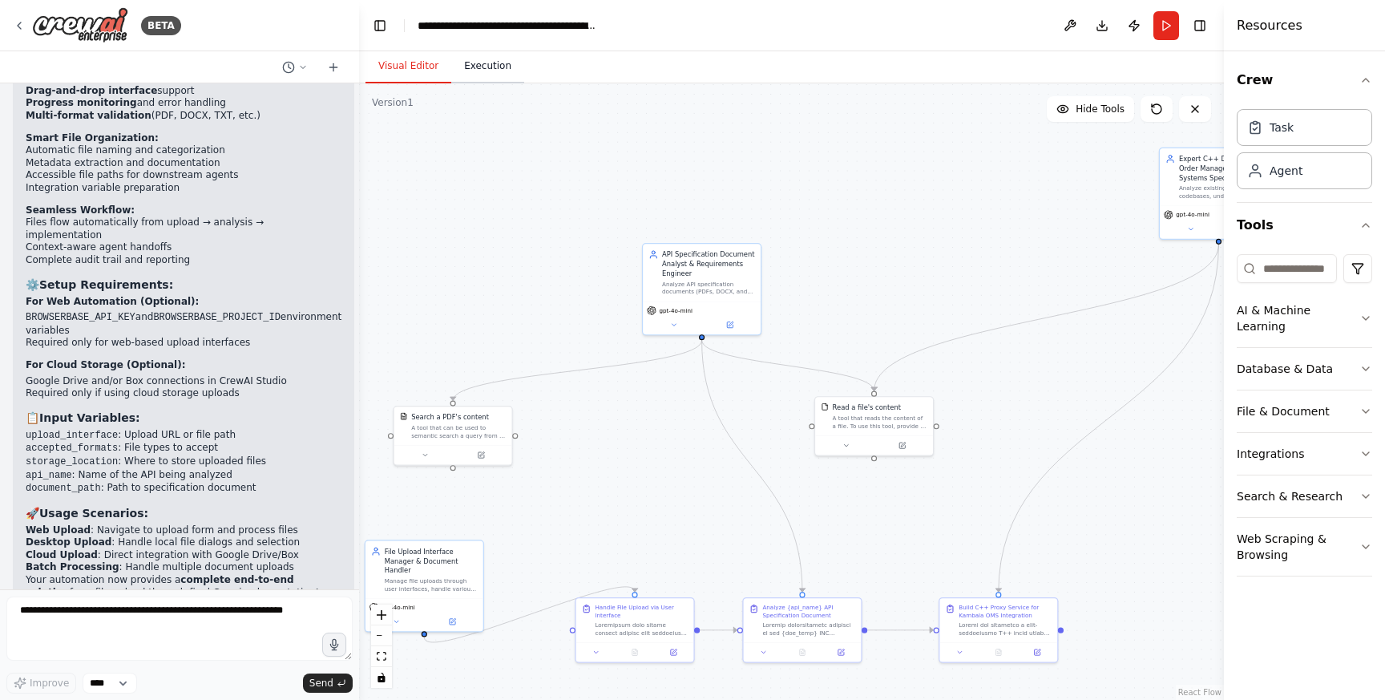
click at [481, 67] on button "Execution" at bounding box center [487, 67] width 73 height 34
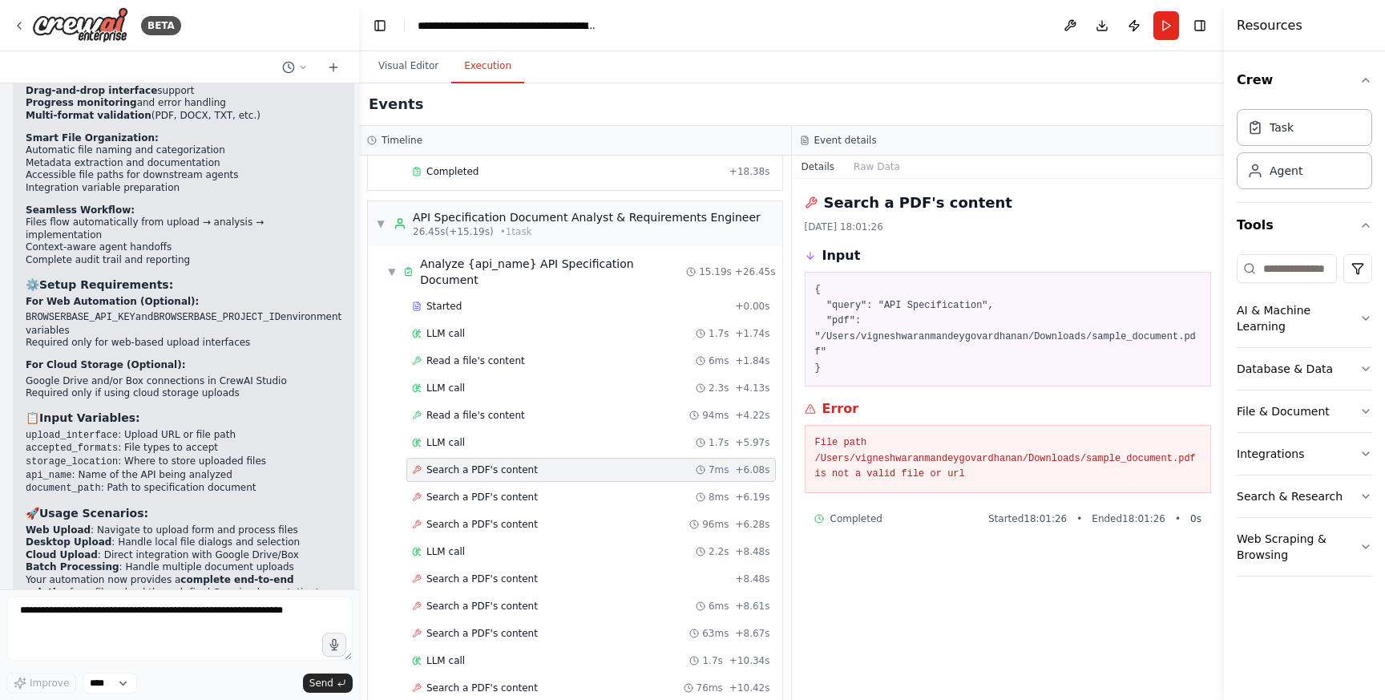
click at [469, 63] on button "Execution" at bounding box center [487, 67] width 73 height 34
click at [415, 65] on button "Visual Editor" at bounding box center [408, 67] width 86 height 34
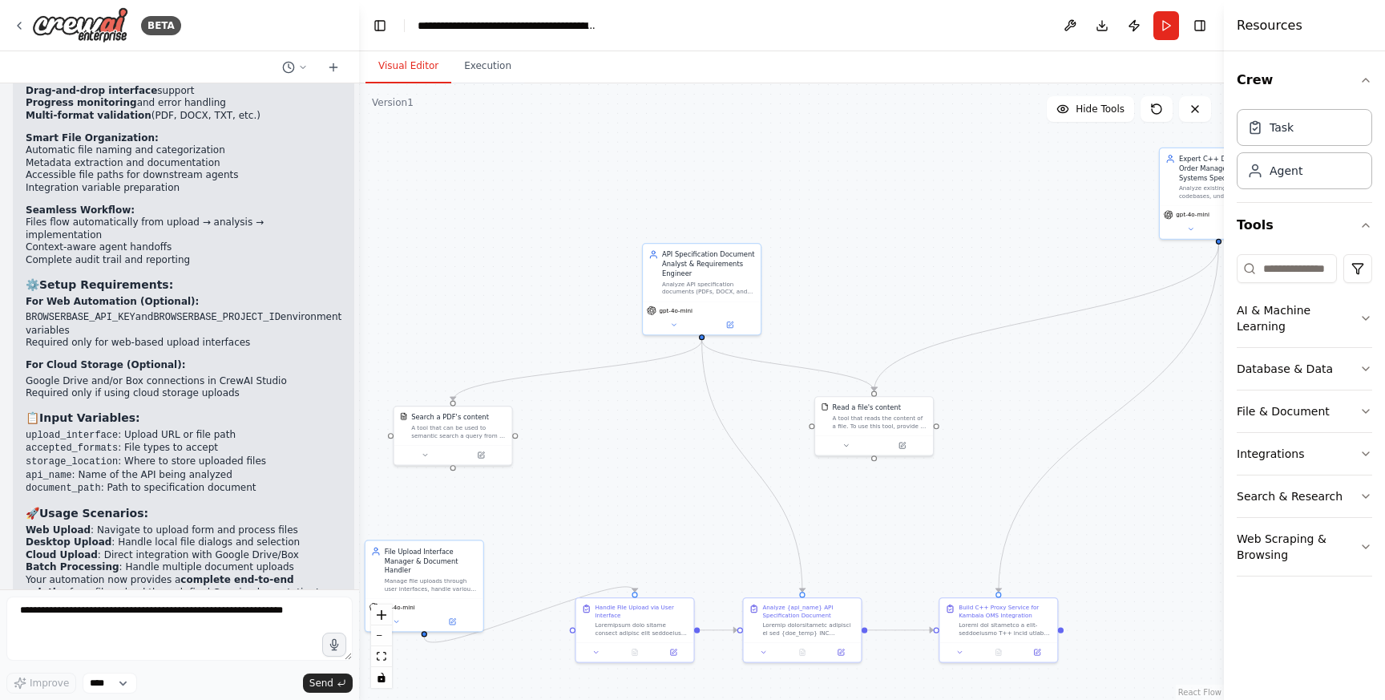
click at [1181, 17] on header "**********" at bounding box center [791, 25] width 865 height 51
click at [1166, 22] on button "Run" at bounding box center [1166, 25] width 26 height 29
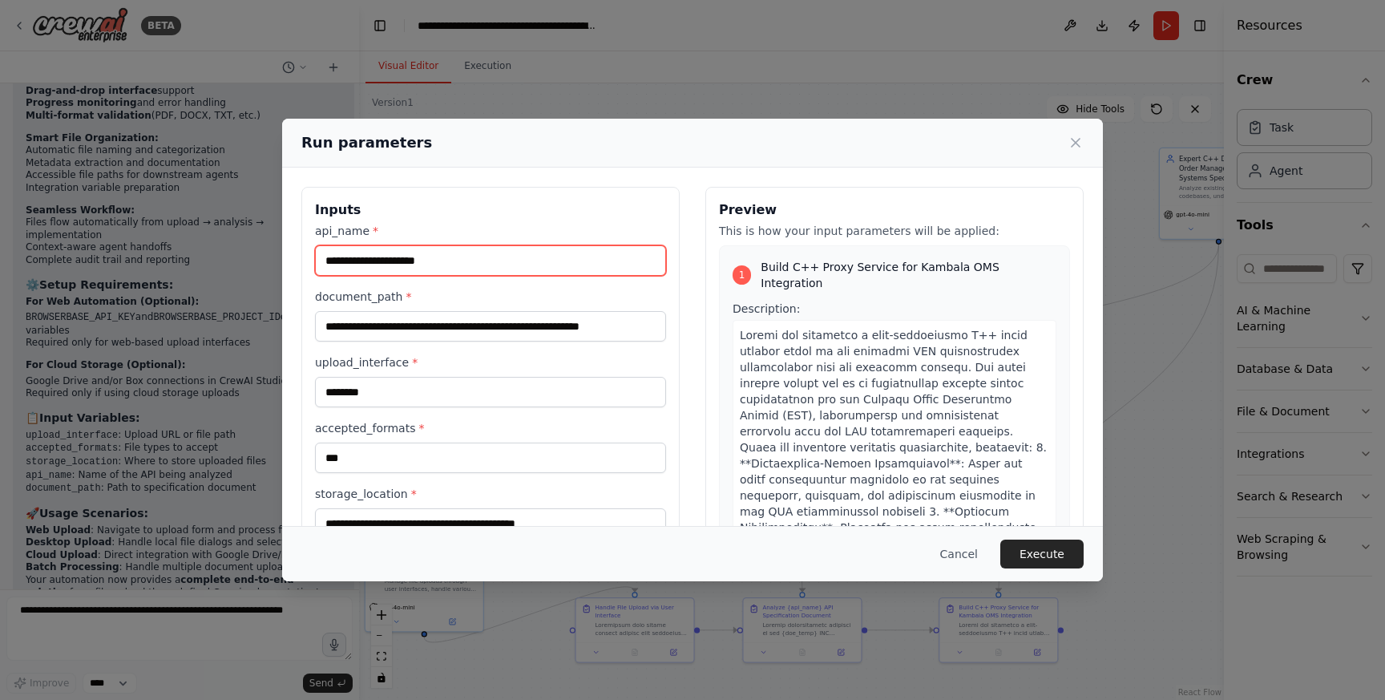
drag, startPoint x: 414, startPoint y: 258, endPoint x: 277, endPoint y: 252, distance: 136.4
click at [277, 252] on div "**********" at bounding box center [692, 350] width 1385 height 700
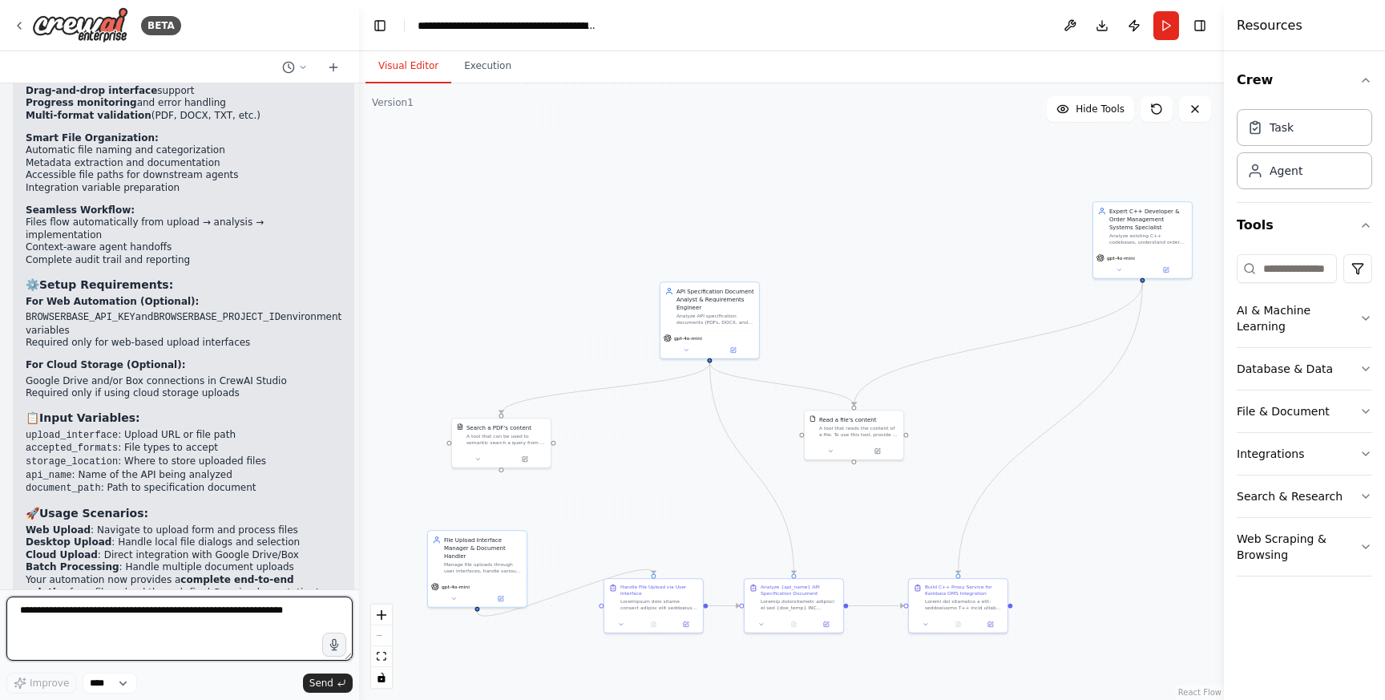
click at [56, 622] on textarea at bounding box center [179, 628] width 346 height 64
click at [98, 622] on textarea at bounding box center [179, 628] width 346 height 64
type textarea "**********"
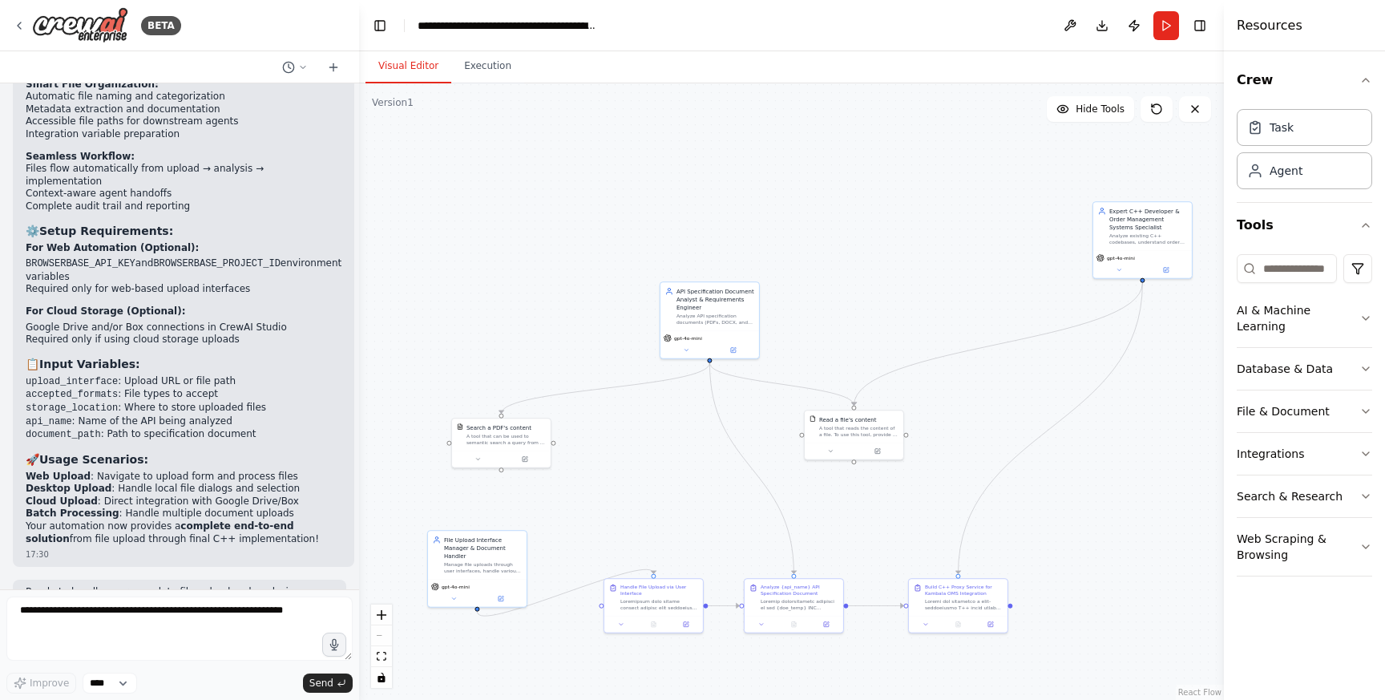
scroll to position [6958, 0]
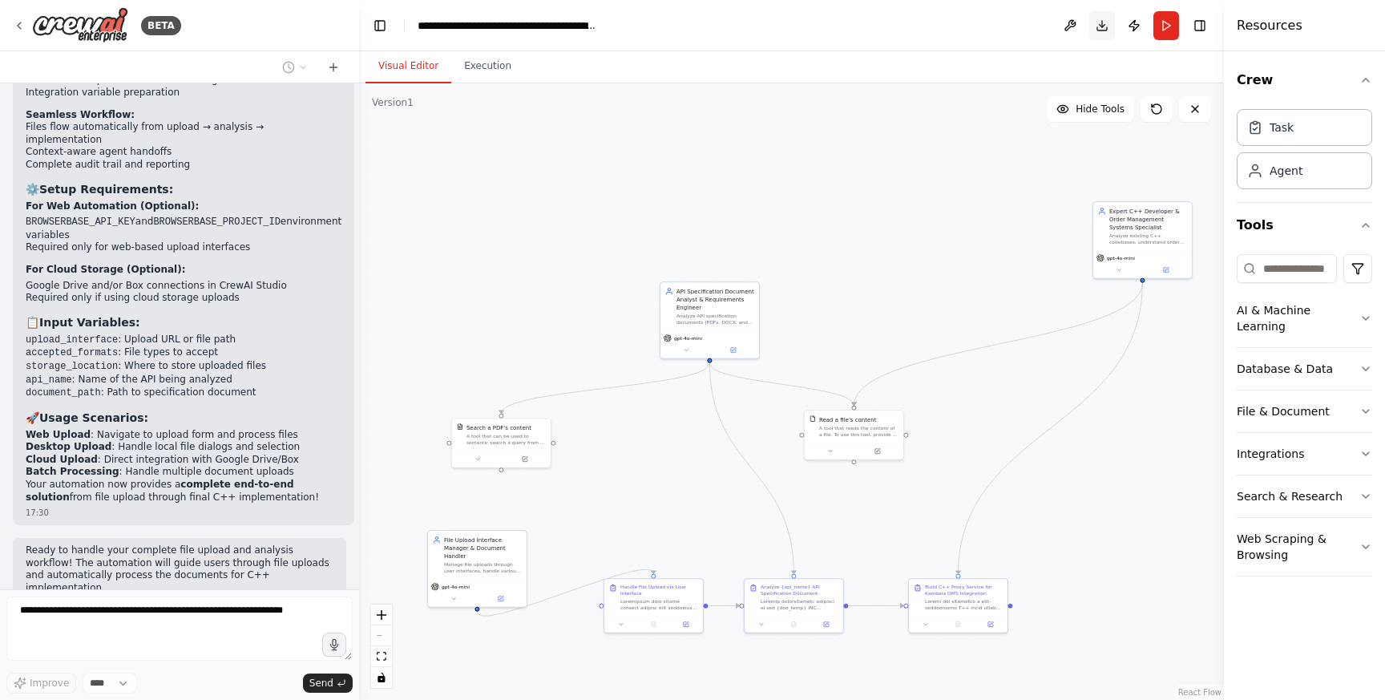
click at [1096, 26] on button "Download" at bounding box center [1102, 25] width 26 height 29
click at [1016, 180] on div ".deletable-edge-delete-btn { width: 20px; height: 20px; border: 0px solid #ffff…" at bounding box center [791, 391] width 865 height 616
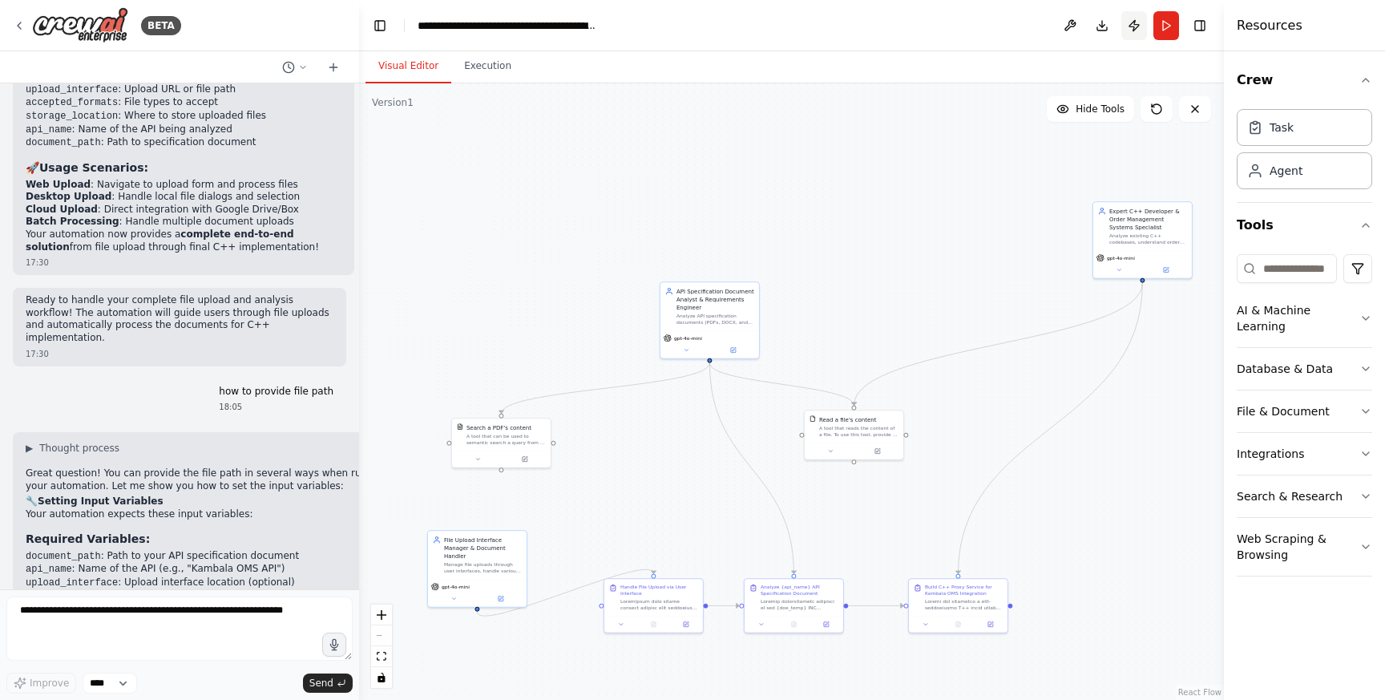
click at [1135, 30] on button "Publish" at bounding box center [1134, 25] width 26 height 29
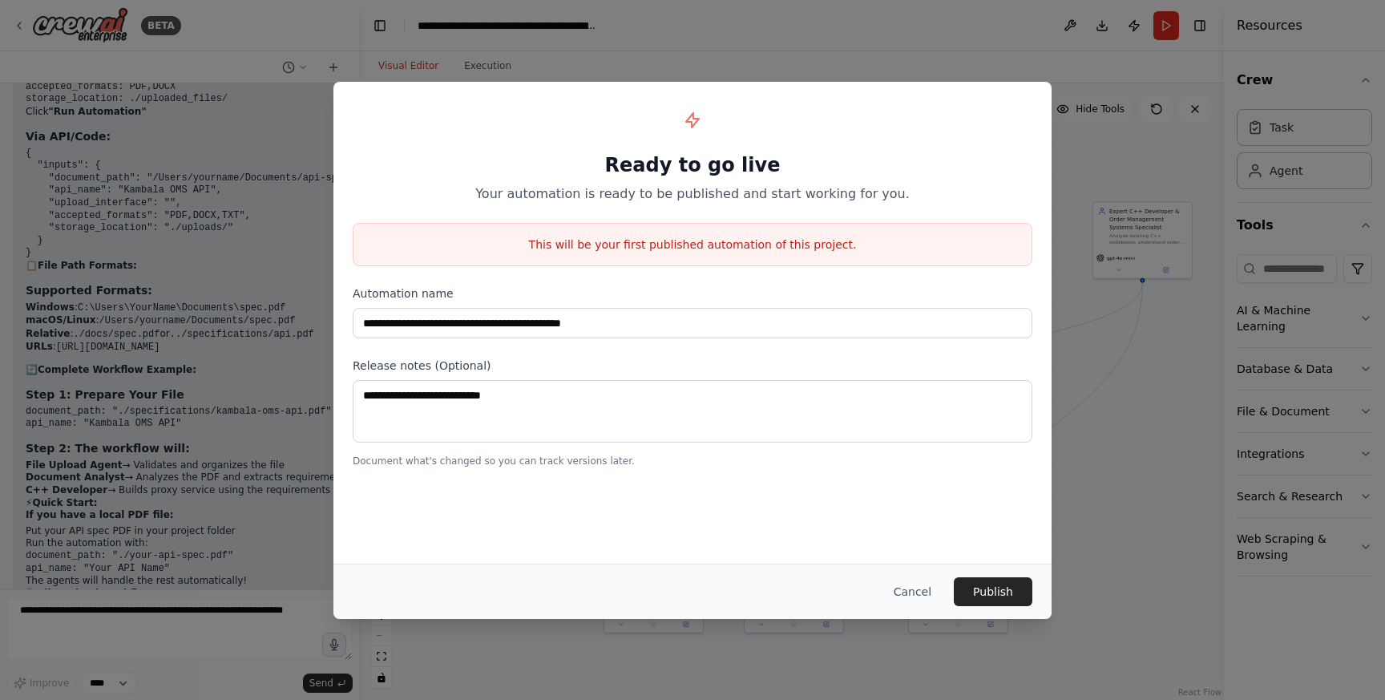
scroll to position [8056, 0]
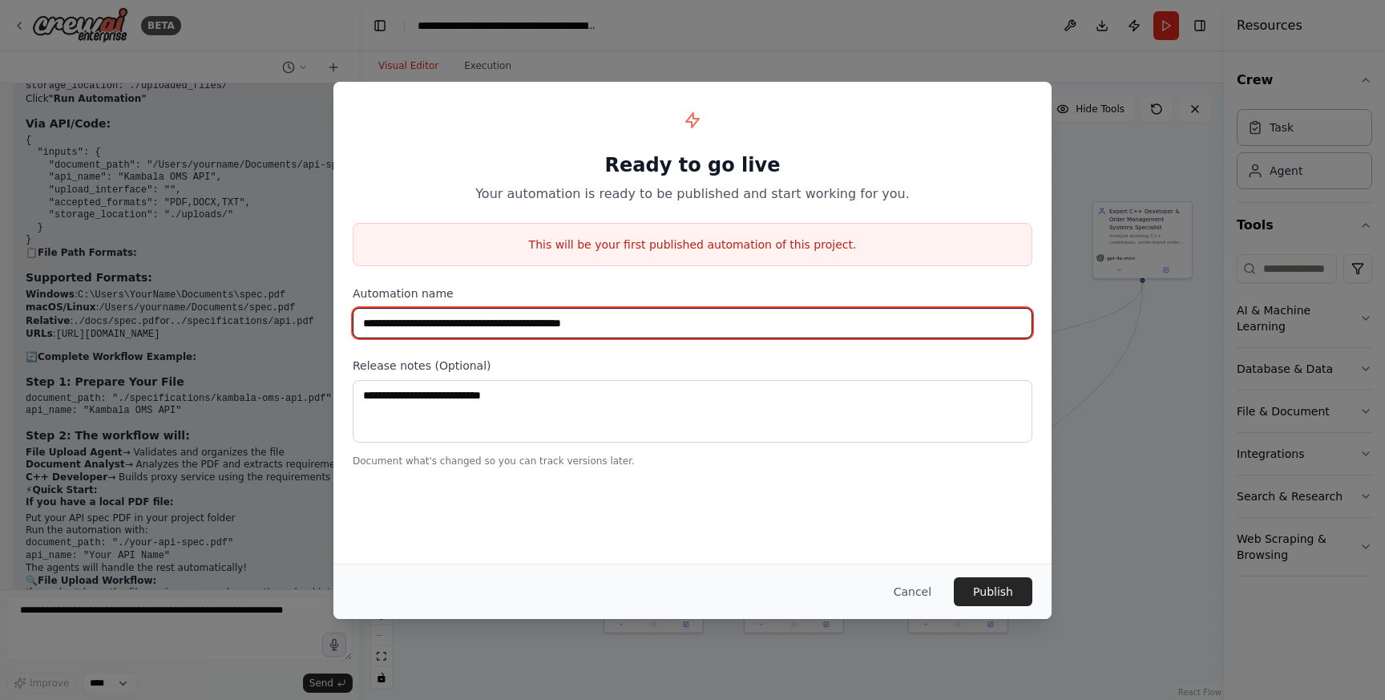
click at [878, 333] on input "**********" at bounding box center [693, 323] width 680 height 30
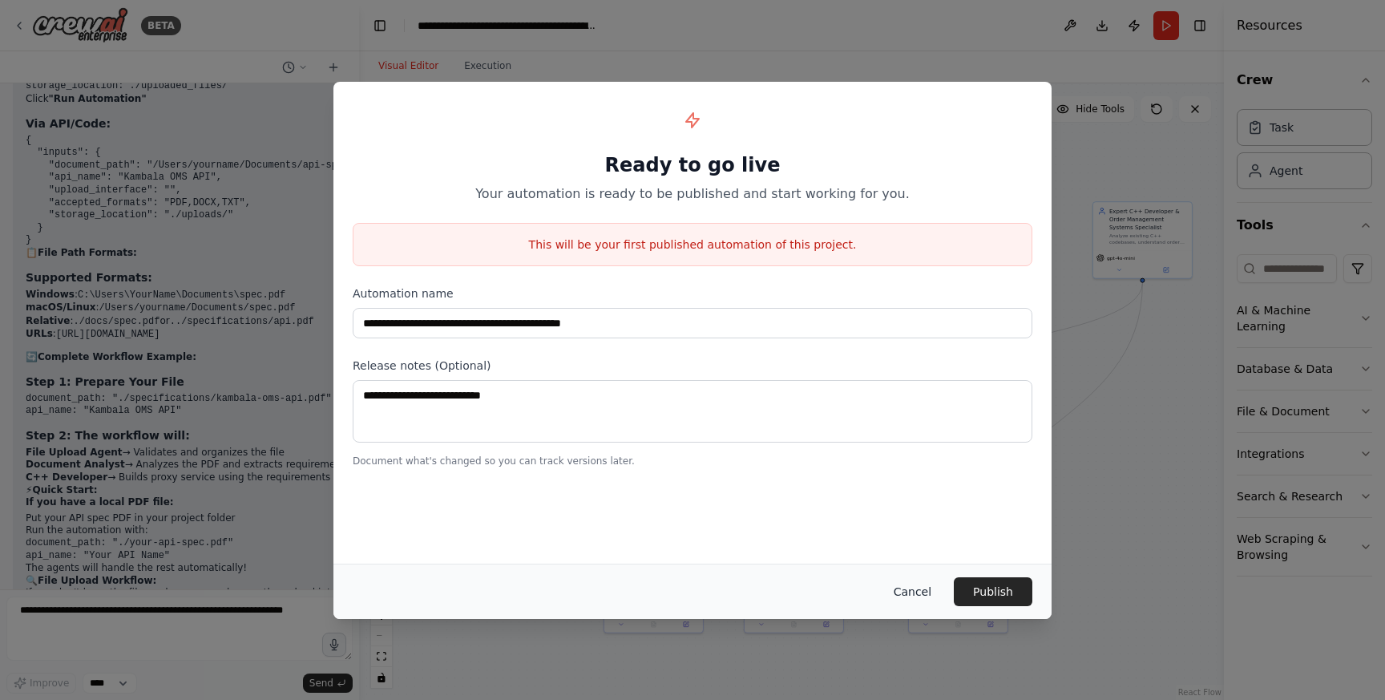
click at [916, 597] on button "Cancel" at bounding box center [912, 591] width 63 height 29
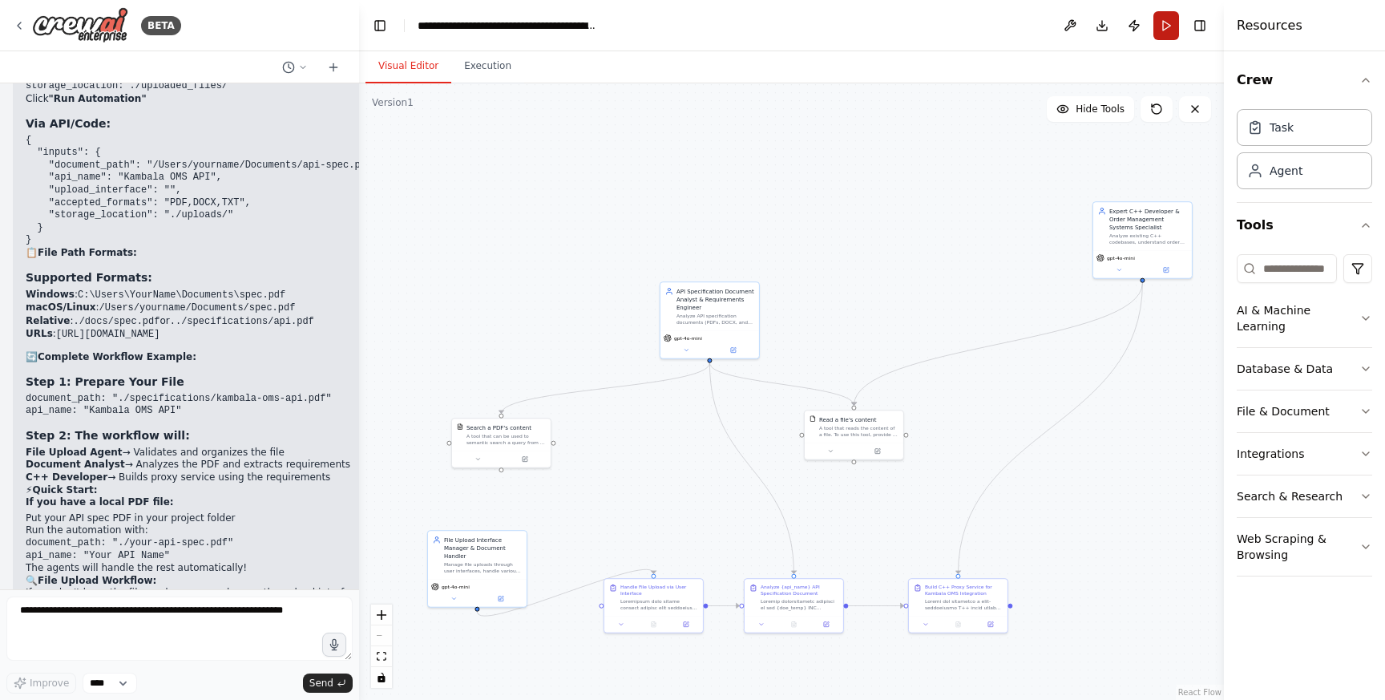
click at [1161, 33] on button "Run" at bounding box center [1166, 25] width 26 height 29
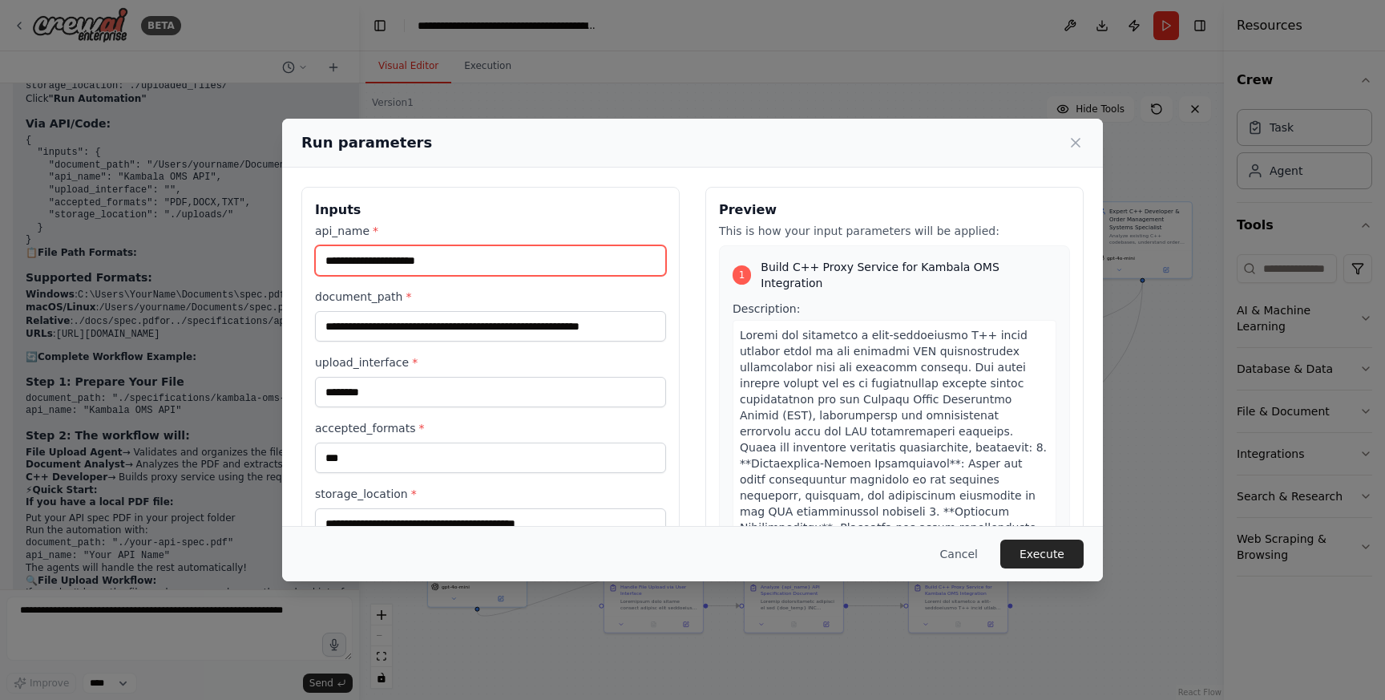
drag, startPoint x: 414, startPoint y: 260, endPoint x: 316, endPoint y: 258, distance: 97.8
click at [316, 258] on input "**********" at bounding box center [490, 260] width 351 height 30
type input "********"
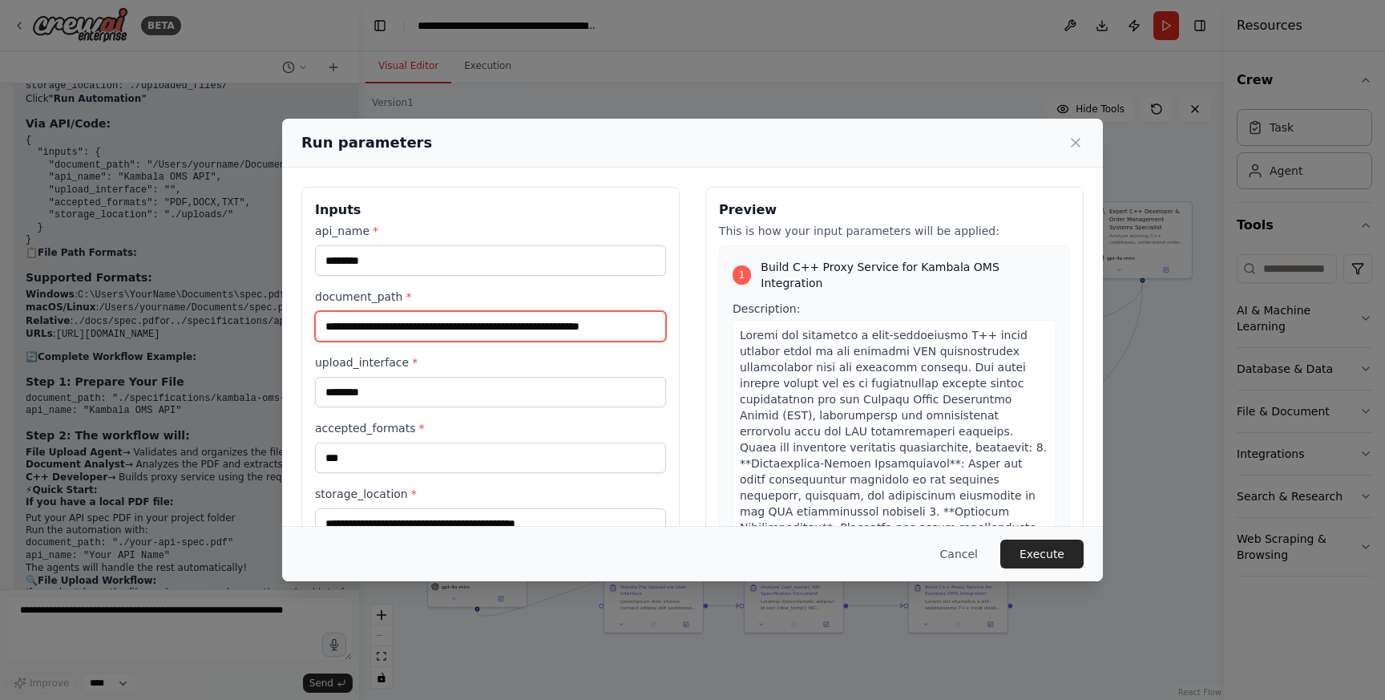
click at [348, 328] on input "**********" at bounding box center [490, 326] width 351 height 30
drag, startPoint x: 324, startPoint y: 326, endPoint x: 660, endPoint y: 321, distance: 336.6
click at [660, 321] on input "**********" at bounding box center [490, 326] width 351 height 30
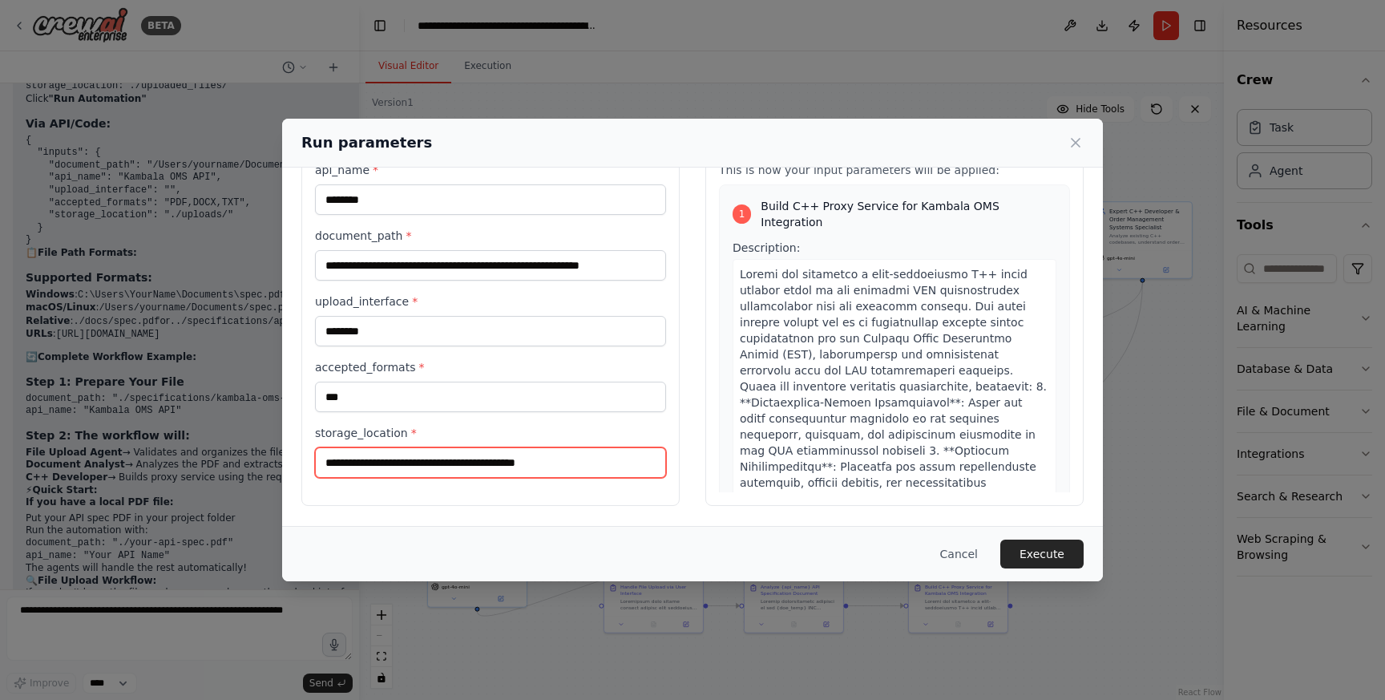
scroll to position [0, 0]
click at [631, 458] on input "**********" at bounding box center [490, 462] width 351 height 30
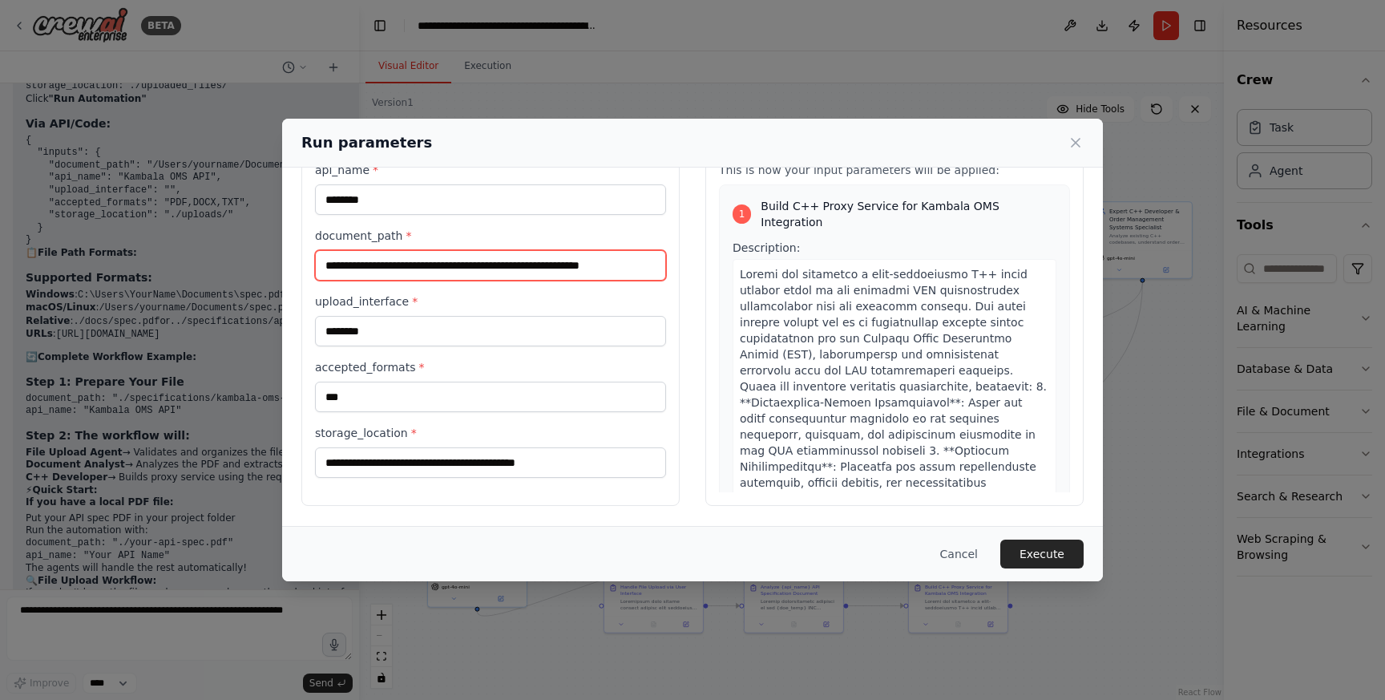
click at [531, 272] on input "**********" at bounding box center [490, 265] width 351 height 30
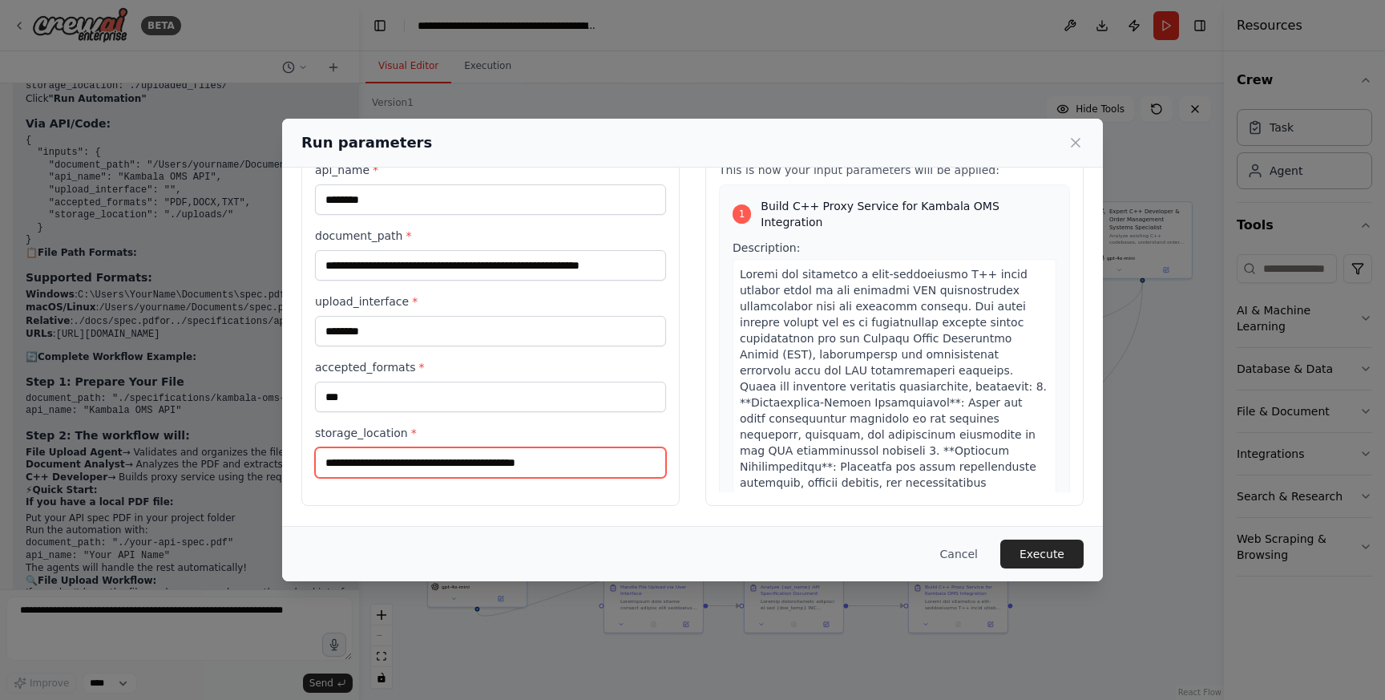
click at [545, 462] on input "**********" at bounding box center [490, 462] width 351 height 30
paste input "**********"
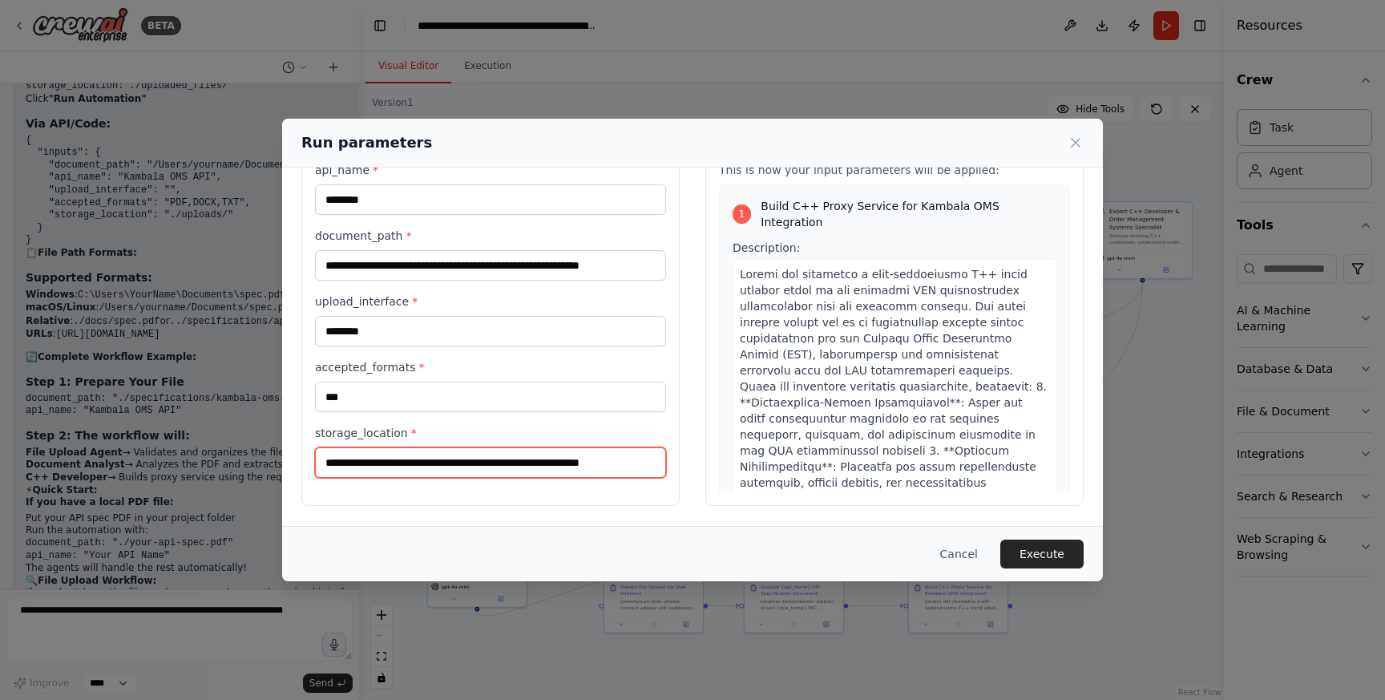
type input "**********"
click at [551, 504] on div "**********" at bounding box center [490, 316] width 378 height 380
click at [1058, 558] on button "Execute" at bounding box center [1041, 553] width 83 height 29
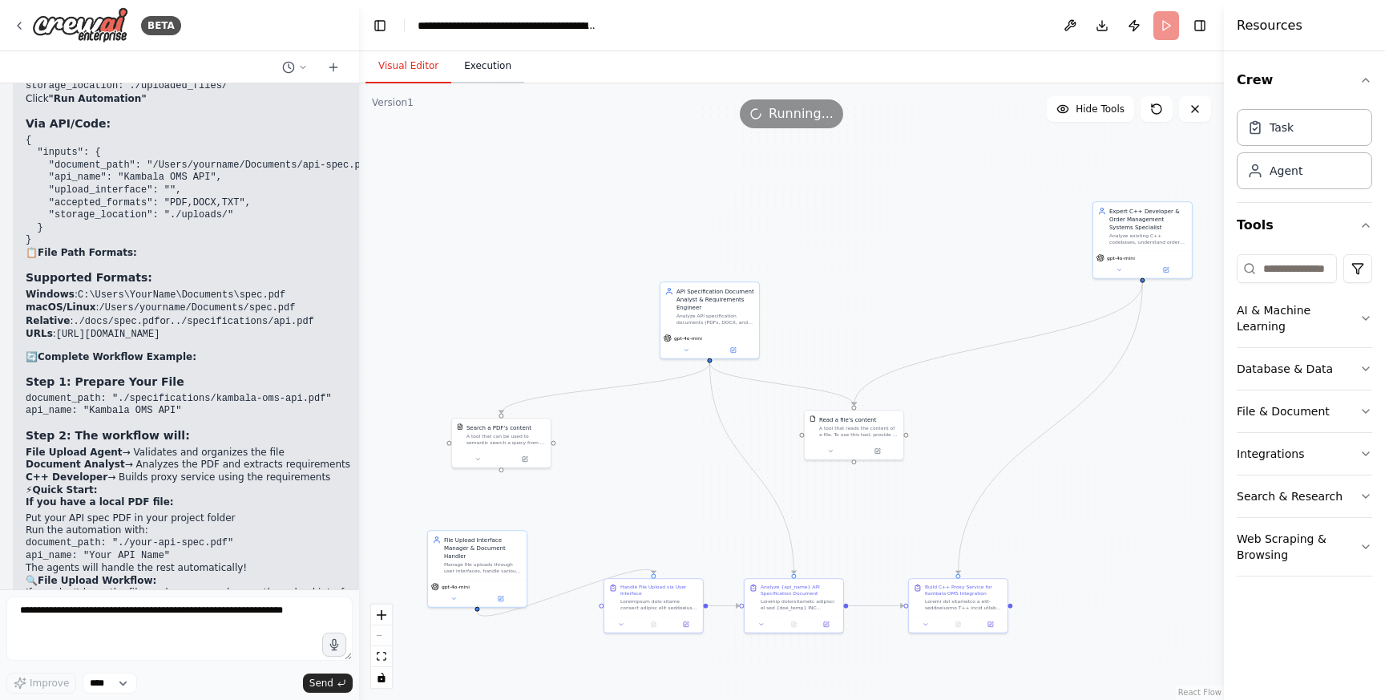
click at [496, 75] on button "Execution" at bounding box center [487, 67] width 73 height 34
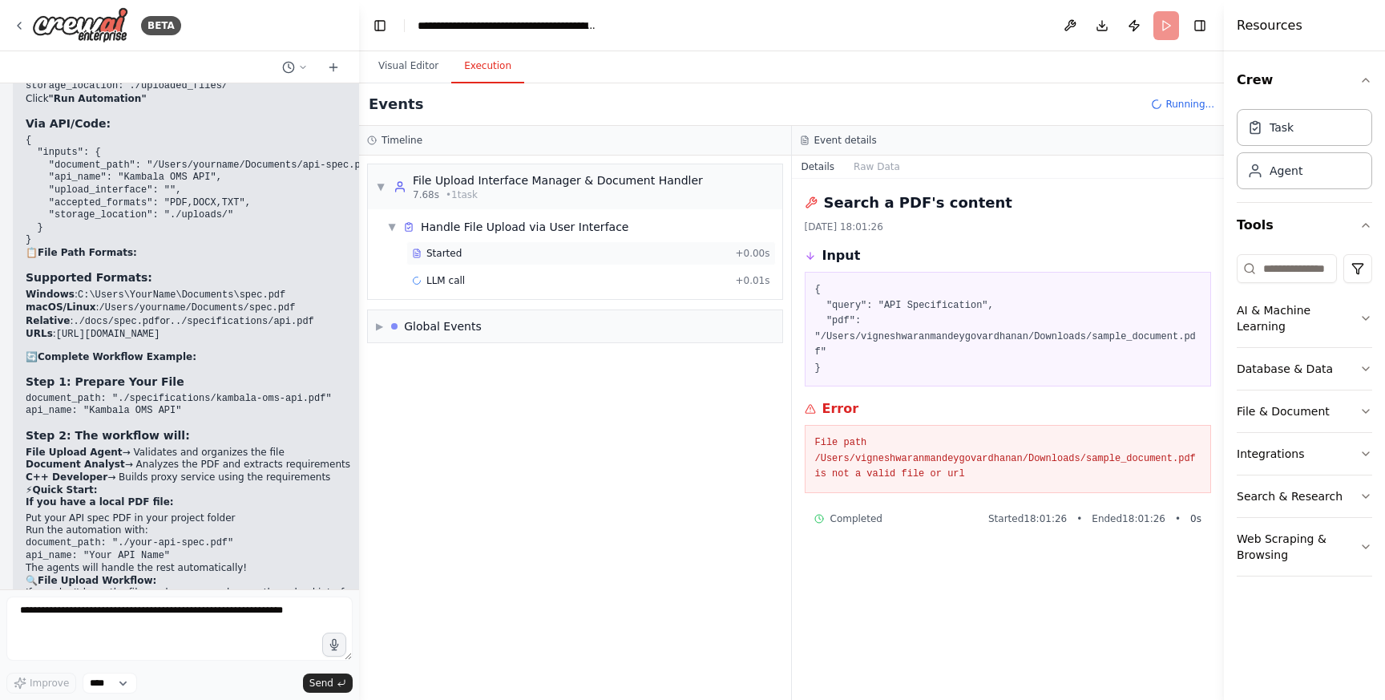
click at [459, 252] on div "Started" at bounding box center [570, 253] width 317 height 13
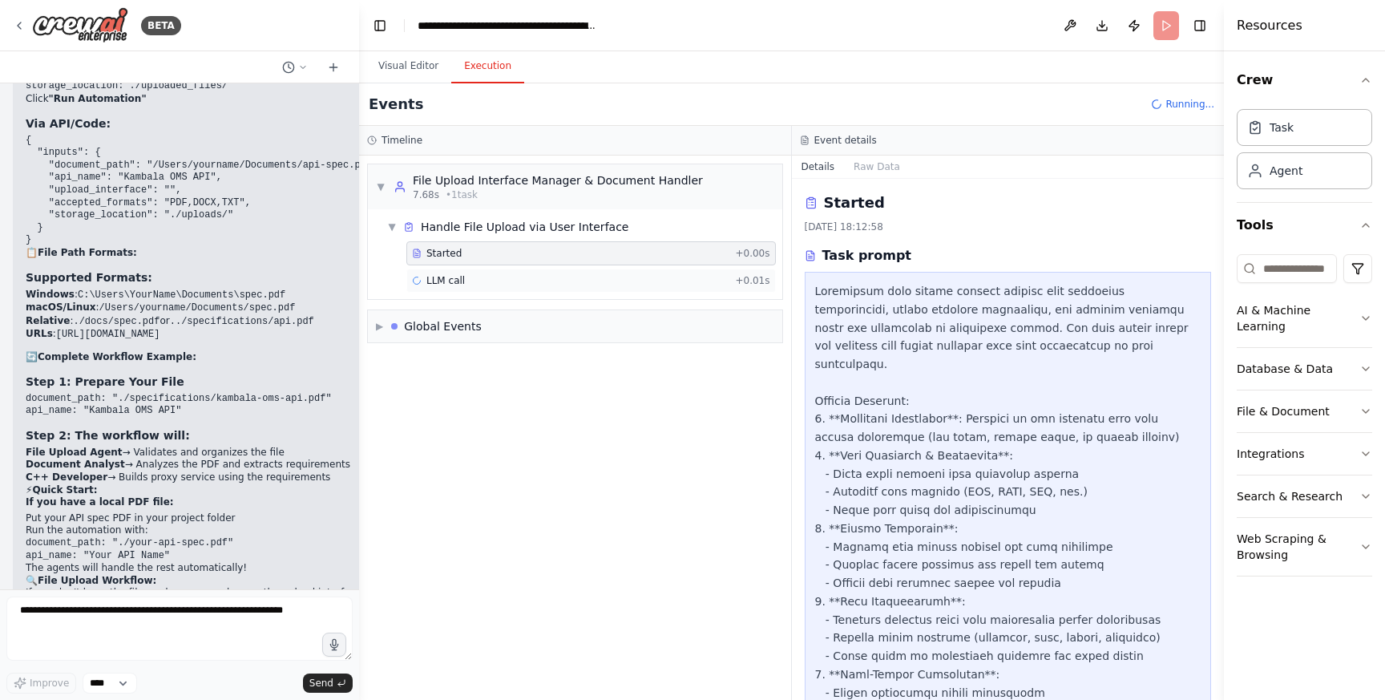
click at [459, 272] on div "LLM call + 0.01s" at bounding box center [590, 280] width 369 height 24
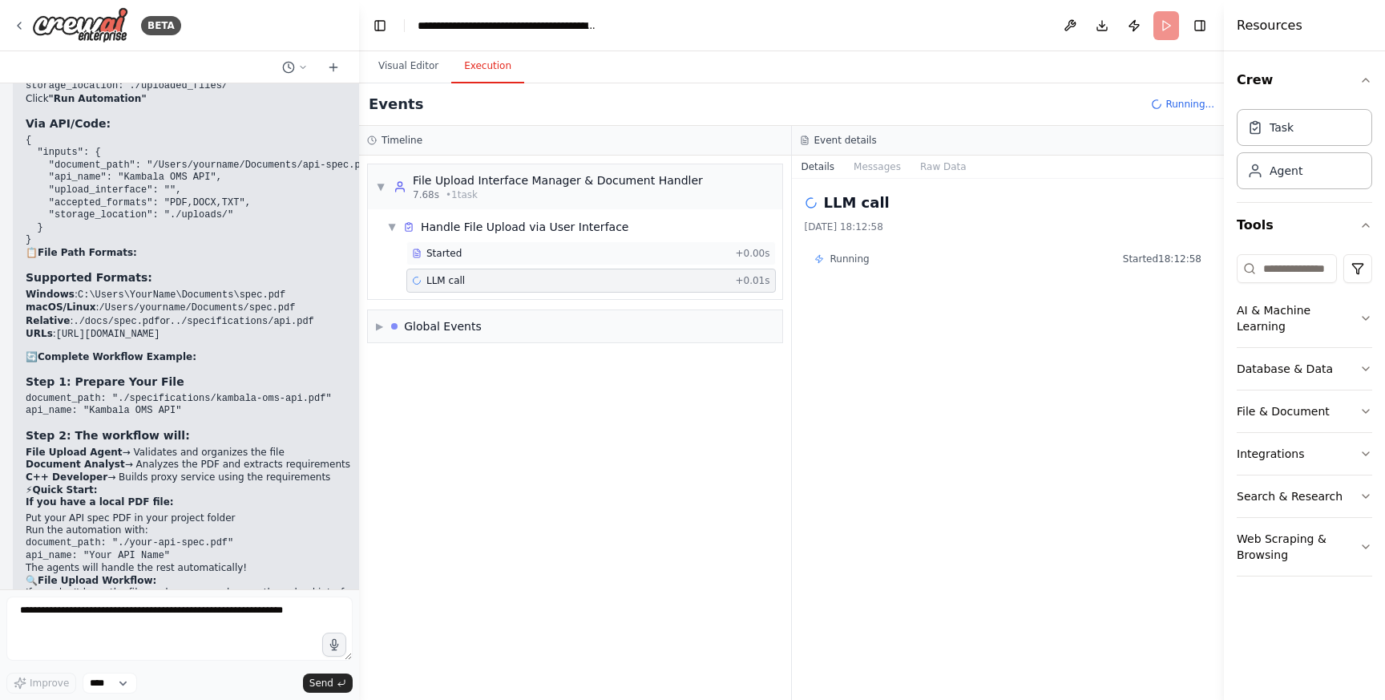
click at [459, 255] on span "Started" at bounding box center [443, 253] width 35 height 13
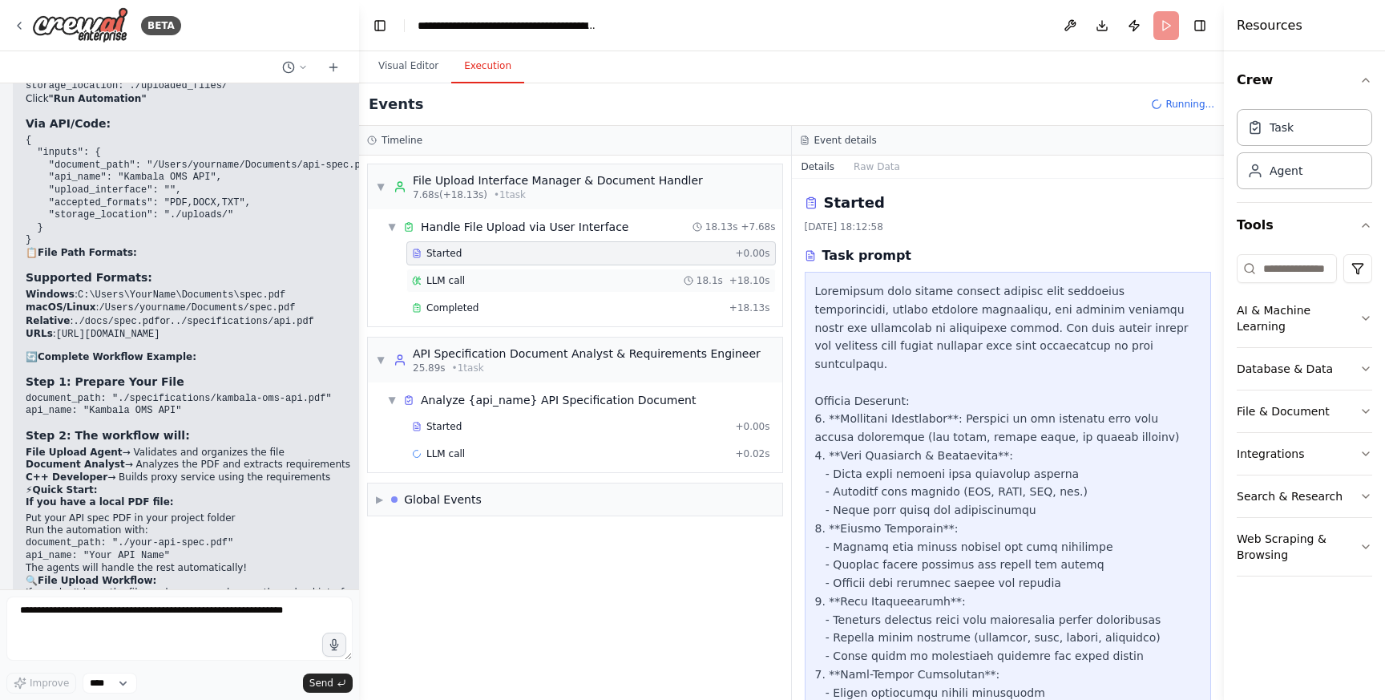
click at [549, 274] on div "LLM call 18.1s + 18.10s" at bounding box center [591, 280] width 358 height 13
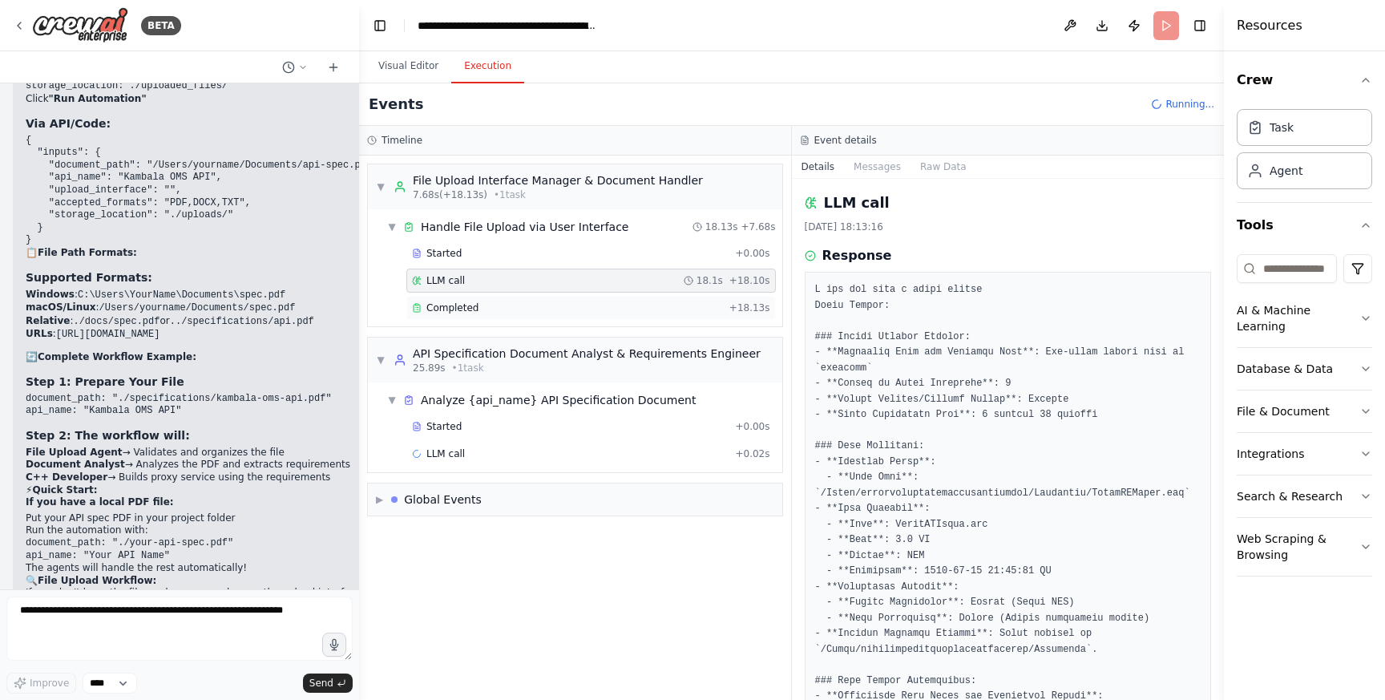
click at [546, 305] on div "Completed" at bounding box center [567, 307] width 311 height 13
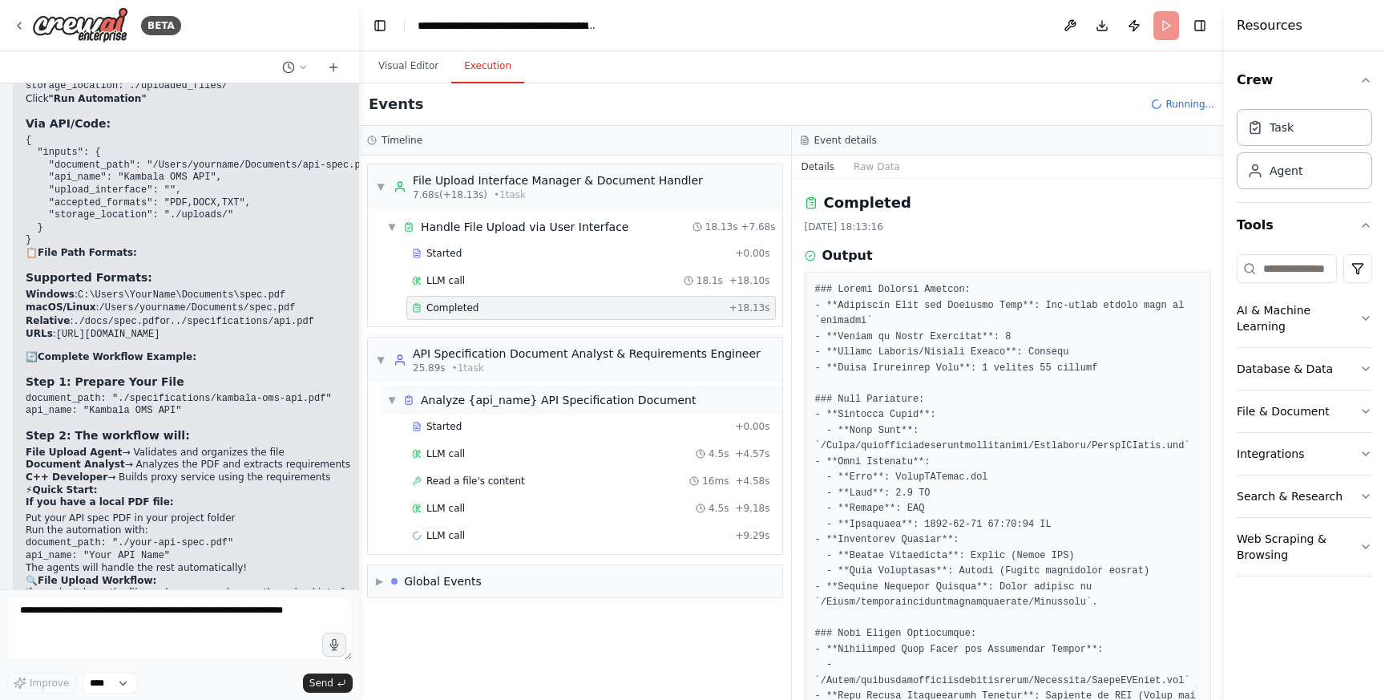
click at [547, 396] on div "Analyze {api_name} API Specification Document" at bounding box center [558, 400] width 275 height 16
click at [546, 400] on div "Analyze {api_name} API Specification Document" at bounding box center [558, 400] width 275 height 16
click at [491, 442] on div "LLM call 4.5s + 4.57s" at bounding box center [590, 454] width 369 height 24
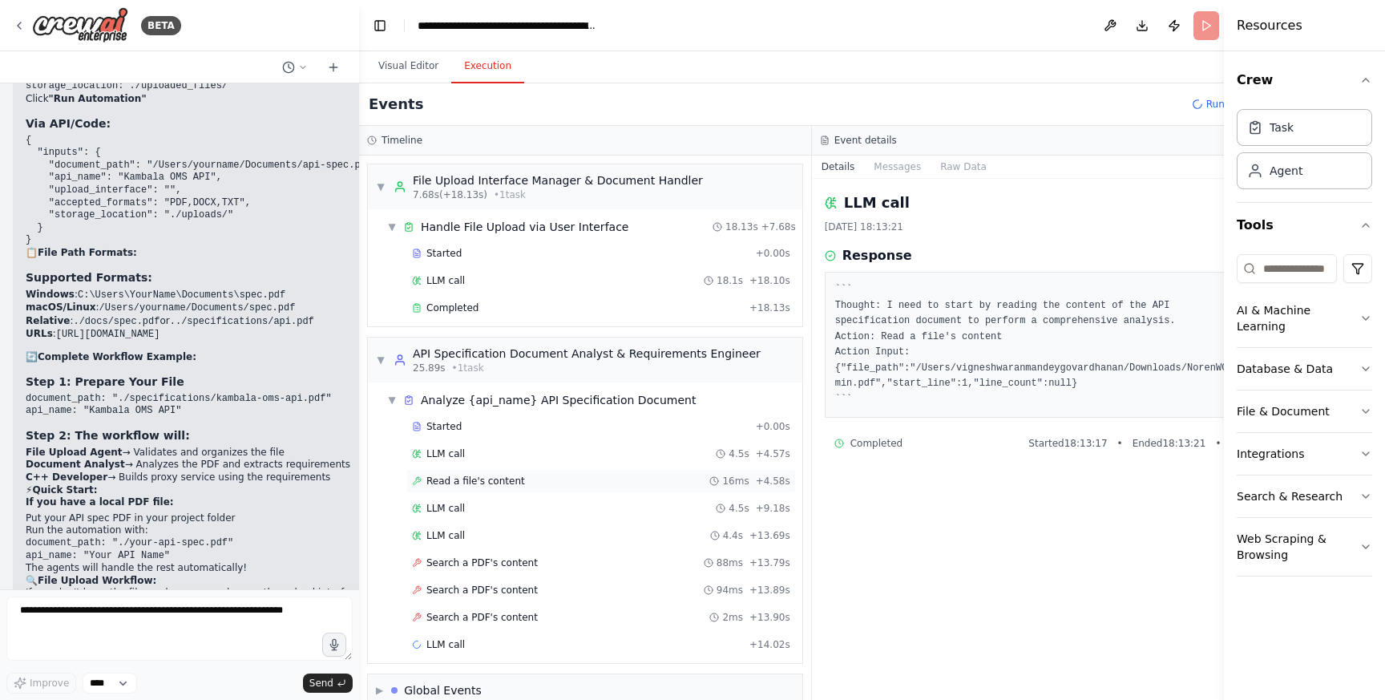
click at [493, 474] on span "Read a file's content" at bounding box center [475, 480] width 99 height 13
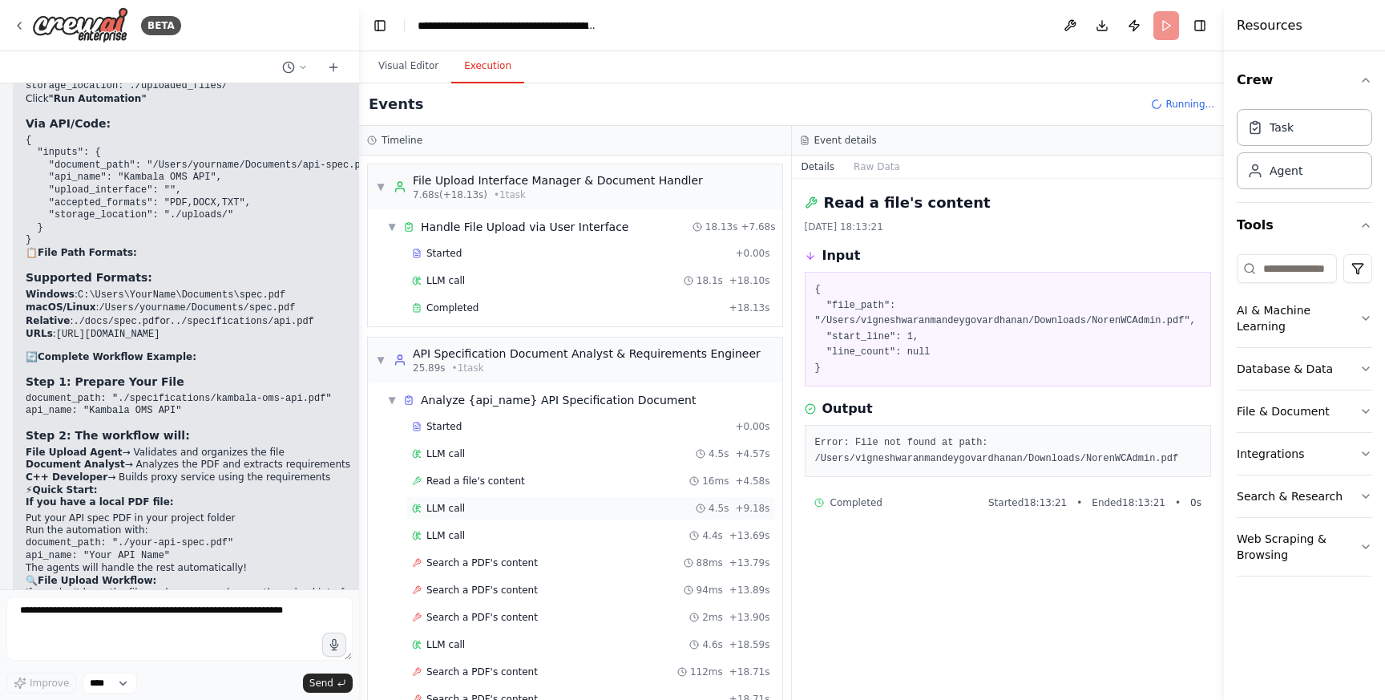
click at [493, 502] on div "LLM call 4.5s + 9.18s" at bounding box center [591, 508] width 358 height 13
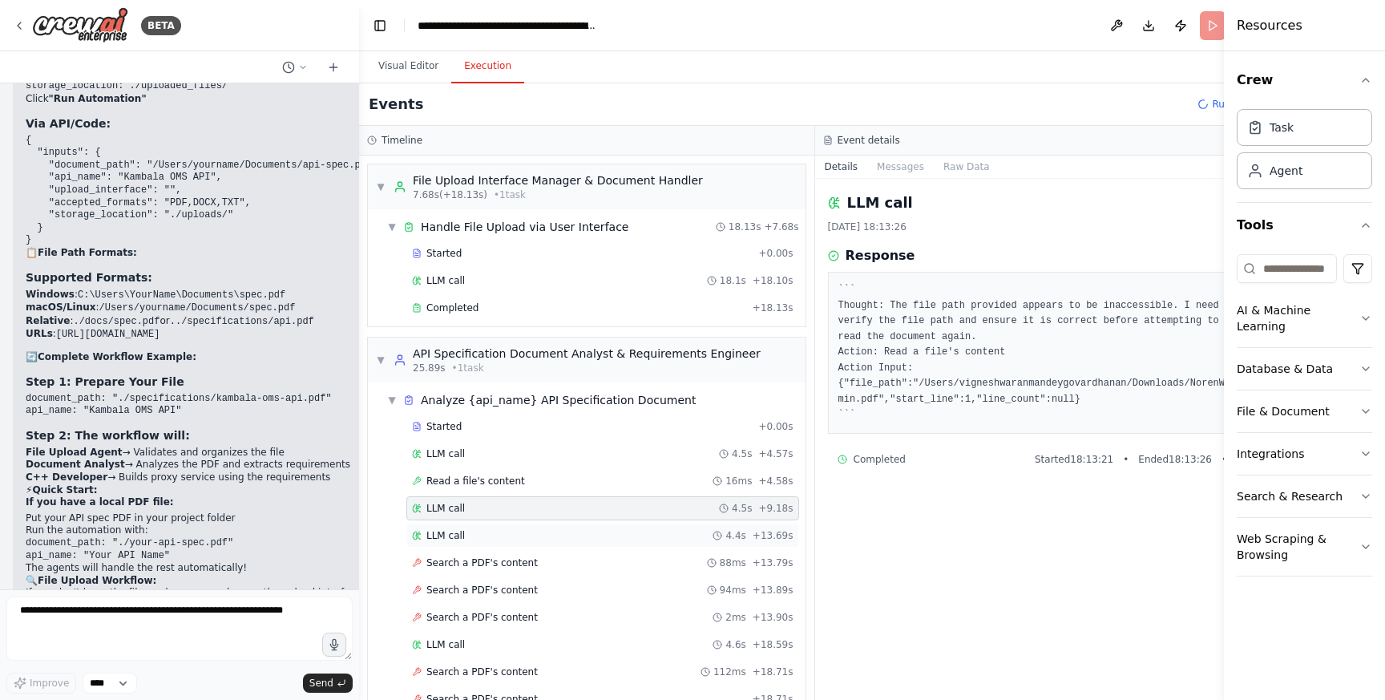
click at [494, 529] on div "LLM call 4.4s + 13.69s" at bounding box center [602, 535] width 381 height 13
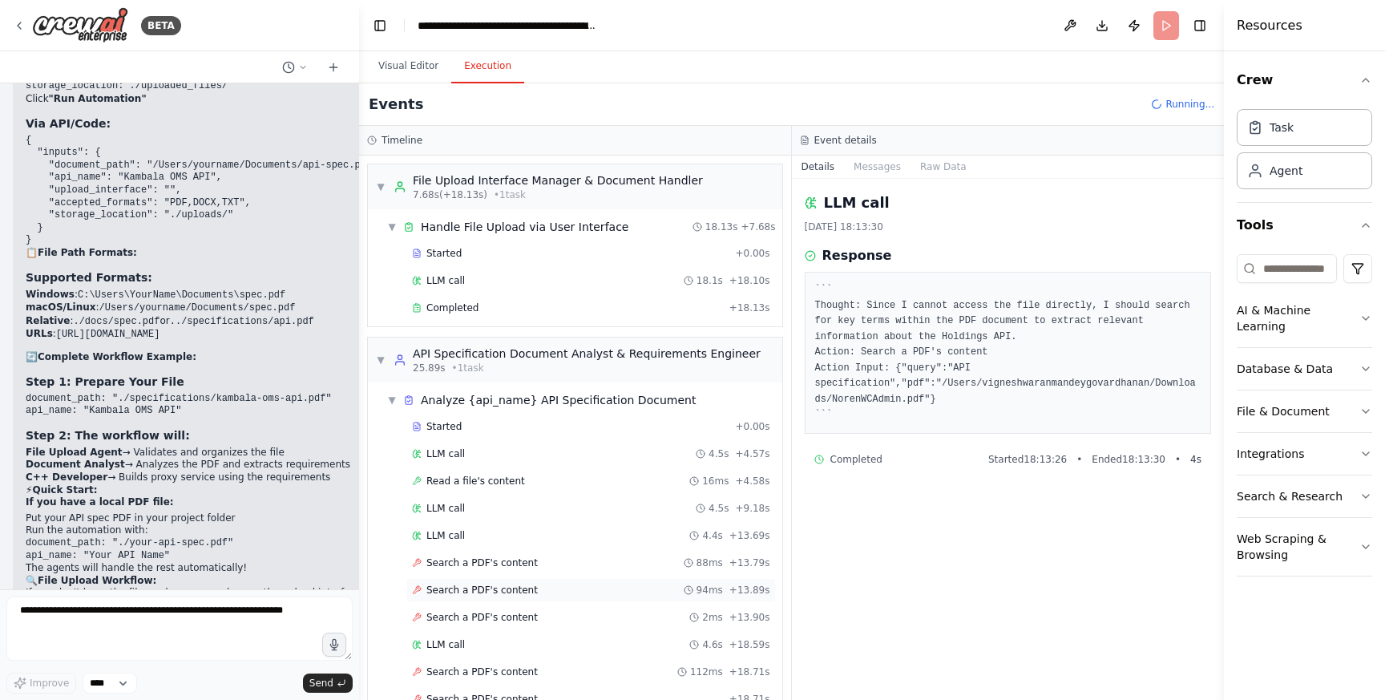
click at [507, 582] on div "Search a PDF's content 94ms + 13.89s" at bounding box center [590, 590] width 369 height 24
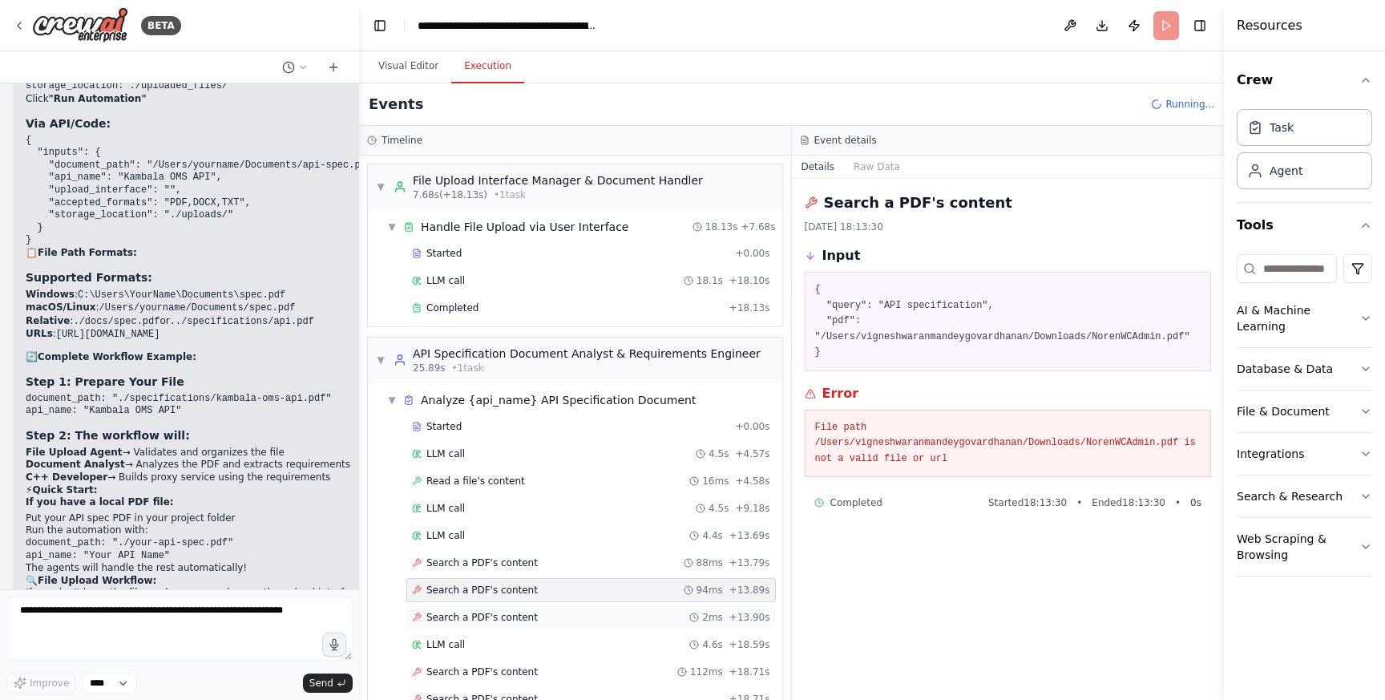
click at [507, 621] on span "Search a PDF's content" at bounding box center [481, 617] width 111 height 13
click at [506, 639] on div "LLM call 4.6s + 18.59s" at bounding box center [591, 644] width 358 height 13
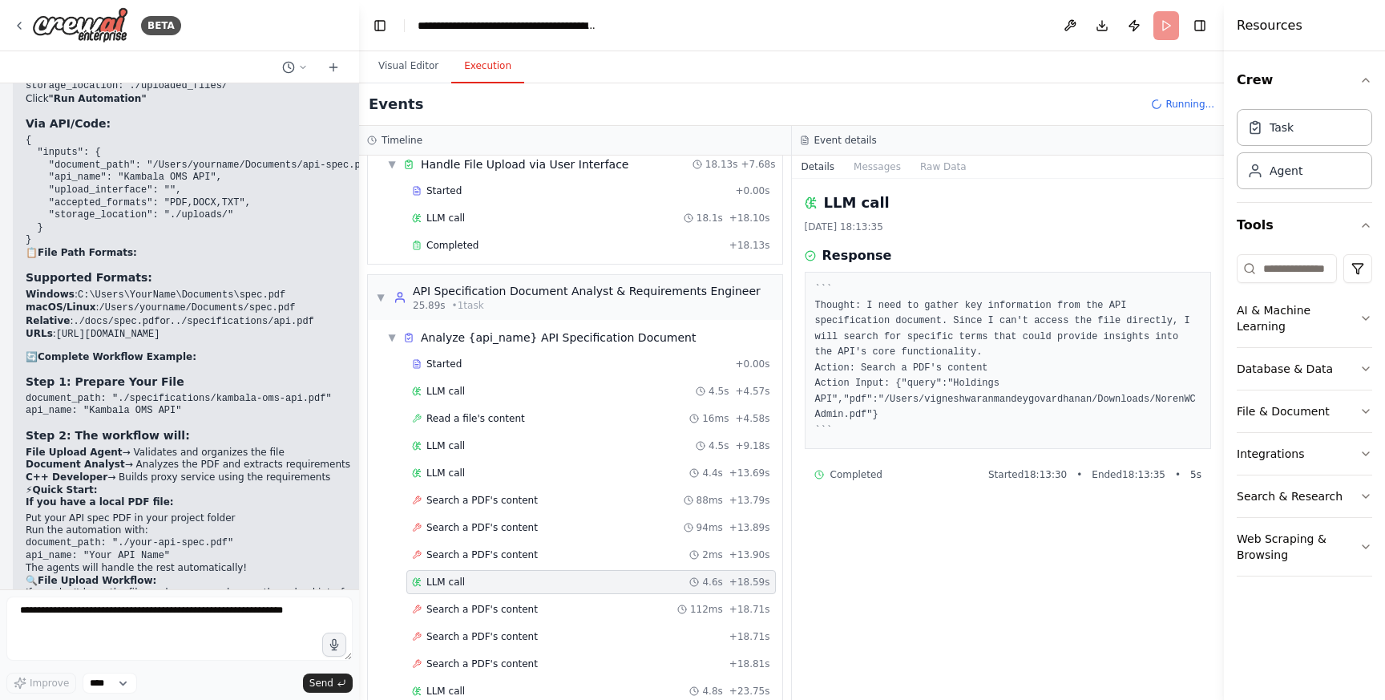
scroll to position [68, 0]
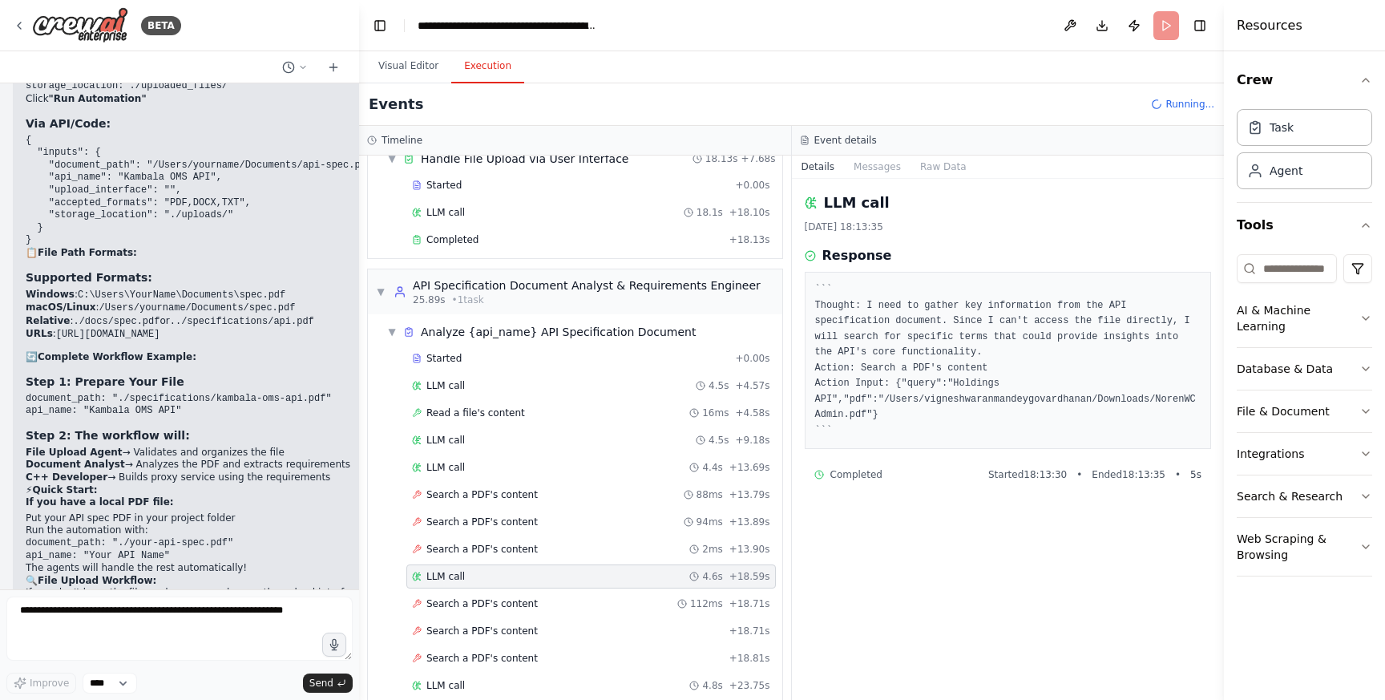
click at [506, 639] on div "Search a PDF's content + 18.71s" at bounding box center [590, 631] width 369 height 24
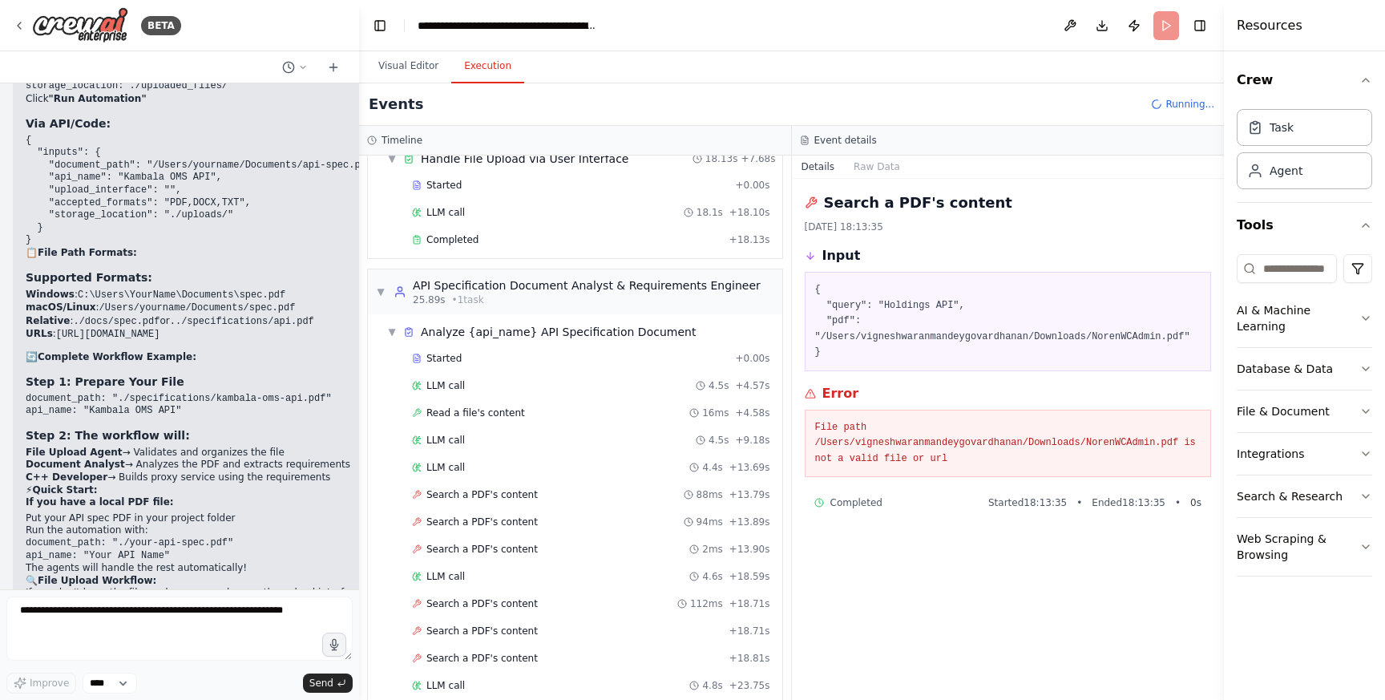
click at [506, 589] on div "Started + 0.00s LLM call 4.5s + 4.57s Read a file's content 16ms + 4.58s LLM ca…" at bounding box center [581, 700] width 401 height 708
click at [504, 614] on div "Search a PDF's content 112ms + 18.71s" at bounding box center [590, 603] width 369 height 24
click at [504, 652] on span "Search a PDF's content" at bounding box center [481, 658] width 111 height 13
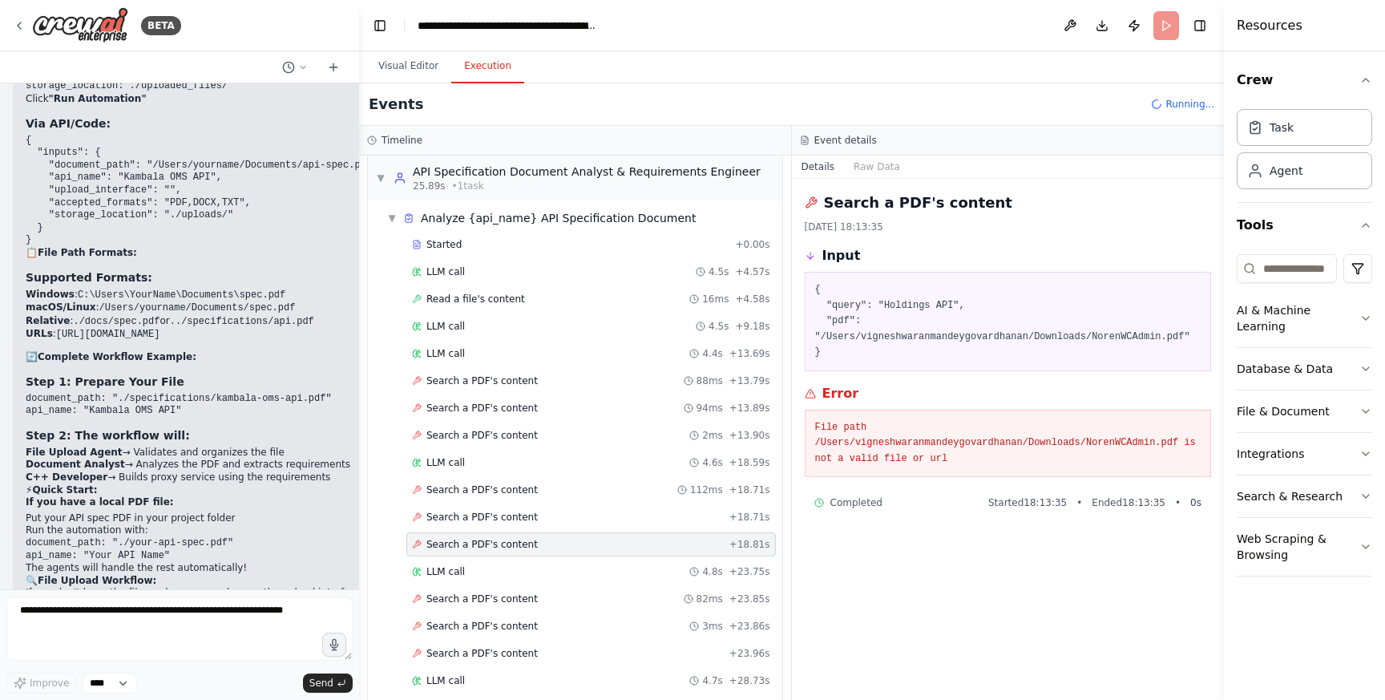
scroll to position [192, 0]
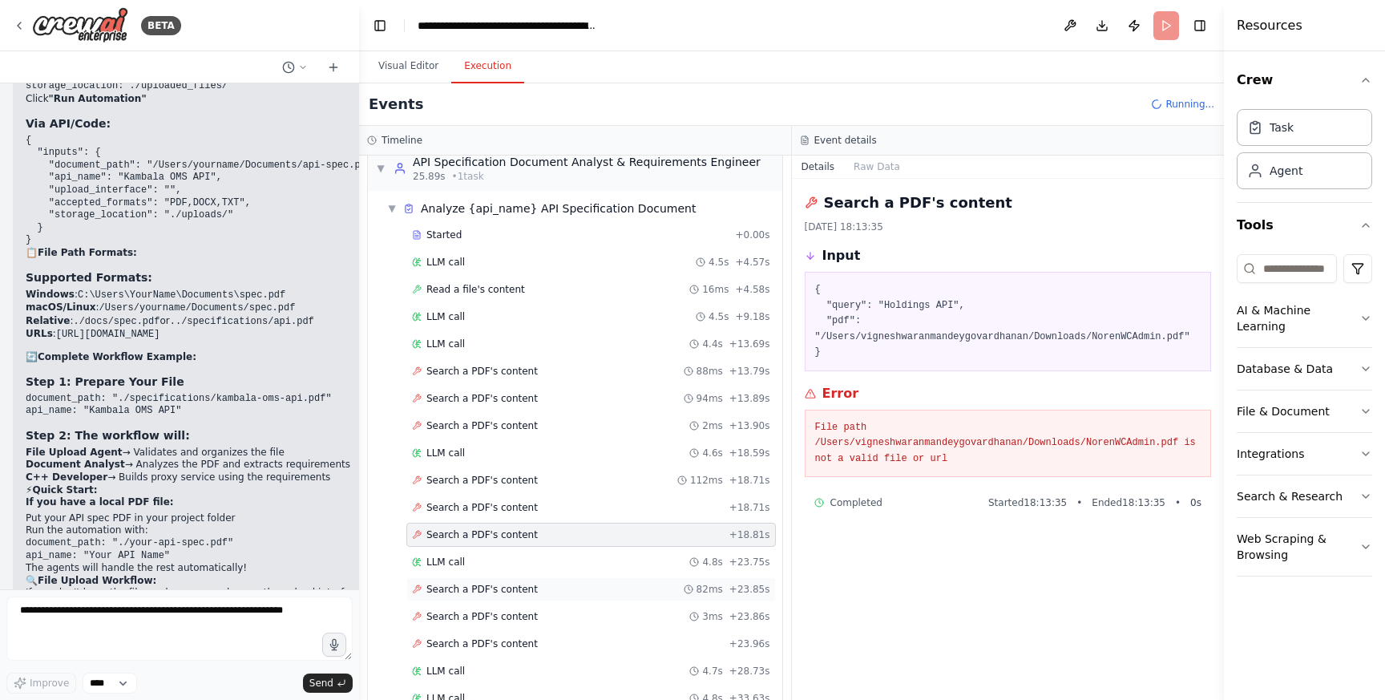
click at [507, 590] on span "Search a PDF's content" at bounding box center [481, 589] width 111 height 13
click at [507, 622] on span "Search a PDF's content" at bounding box center [481, 616] width 111 height 13
click at [509, 652] on div "Search a PDF's content + 23.96s" at bounding box center [590, 643] width 369 height 24
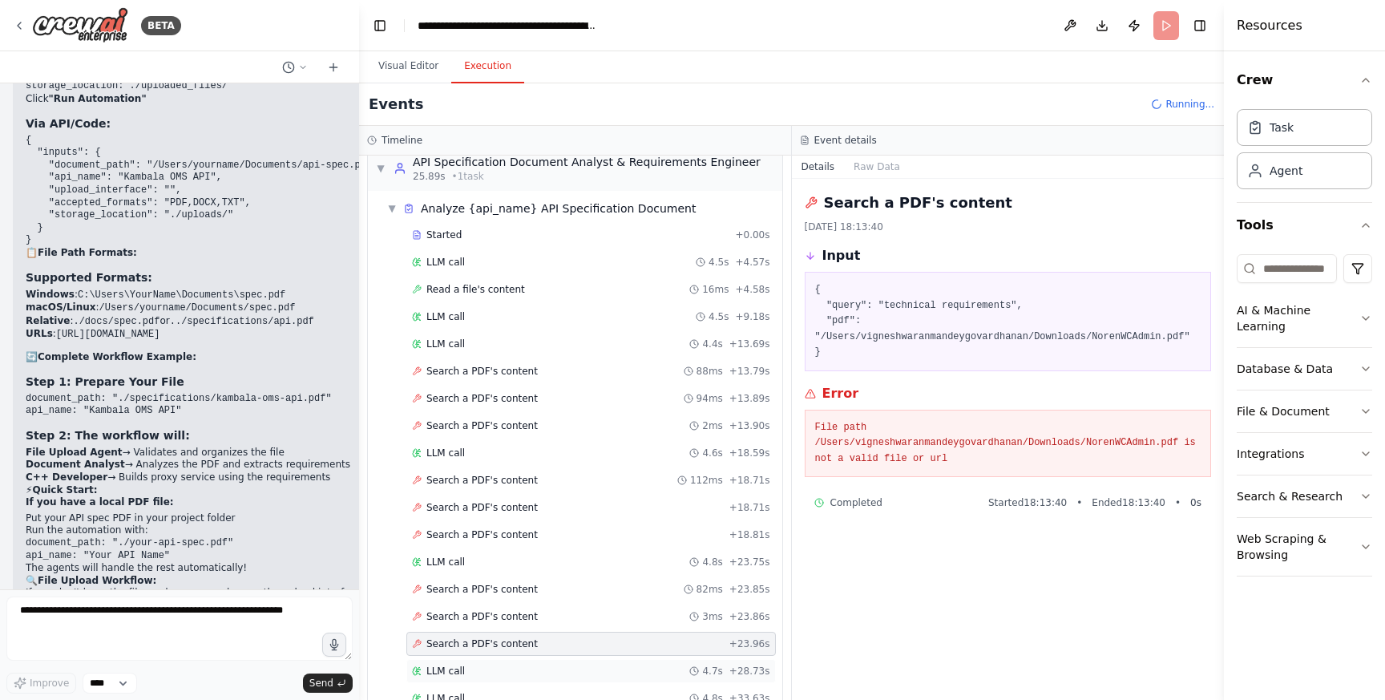
click at [494, 678] on div "LLM call 4.7s + 28.73s" at bounding box center [590, 671] width 369 height 24
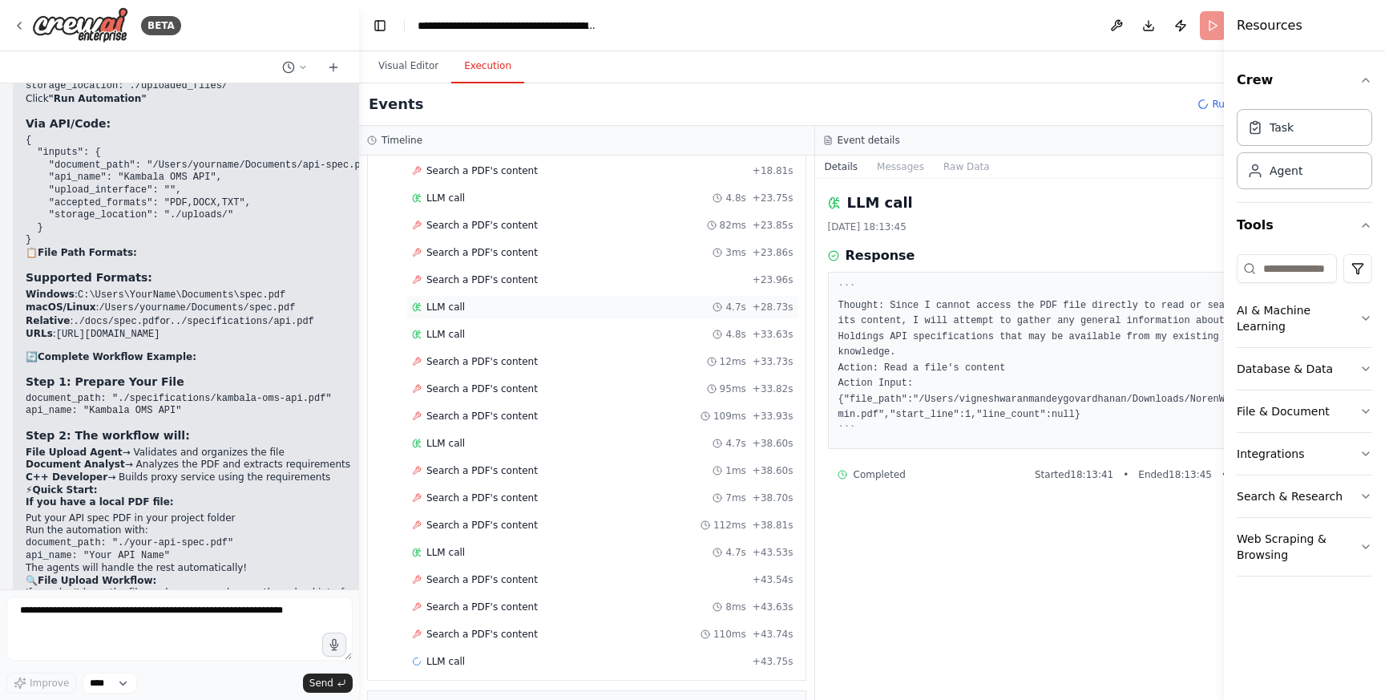
scroll to position [597, 0]
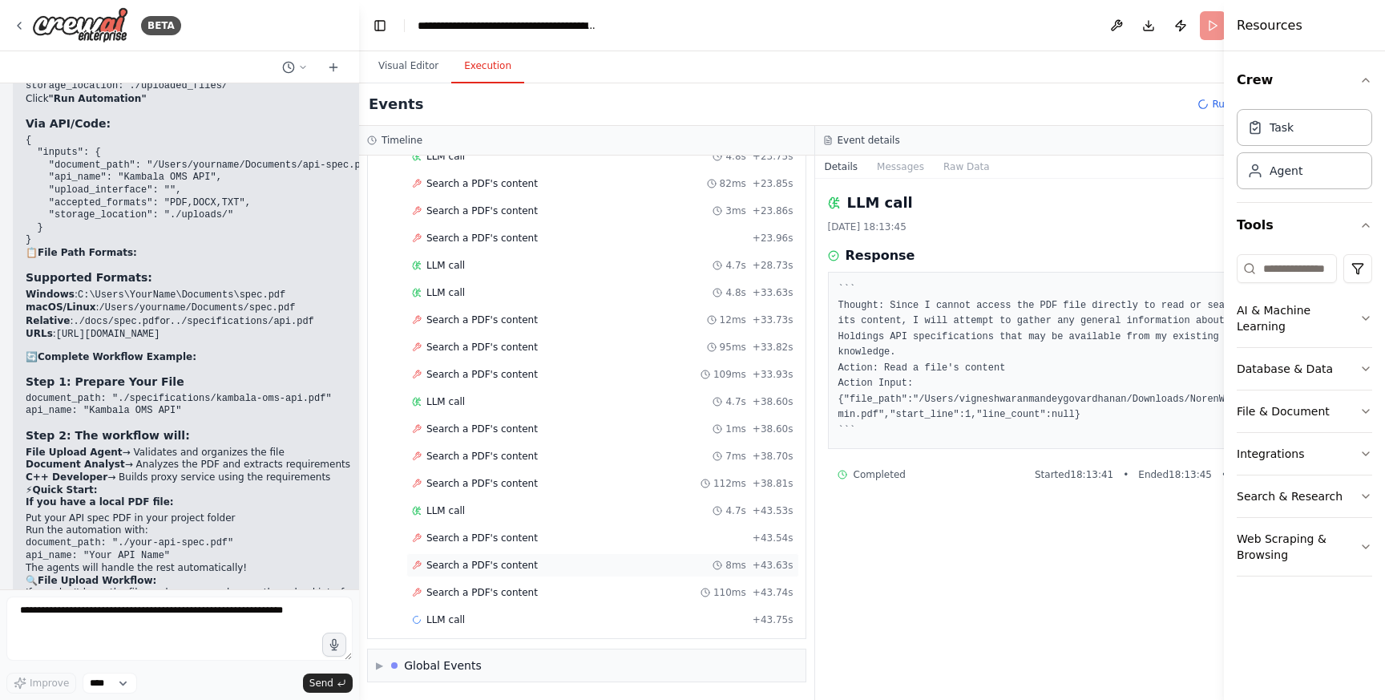
click at [490, 575] on div "Search a PDF's content 8ms + 43.63s" at bounding box center [602, 565] width 393 height 24
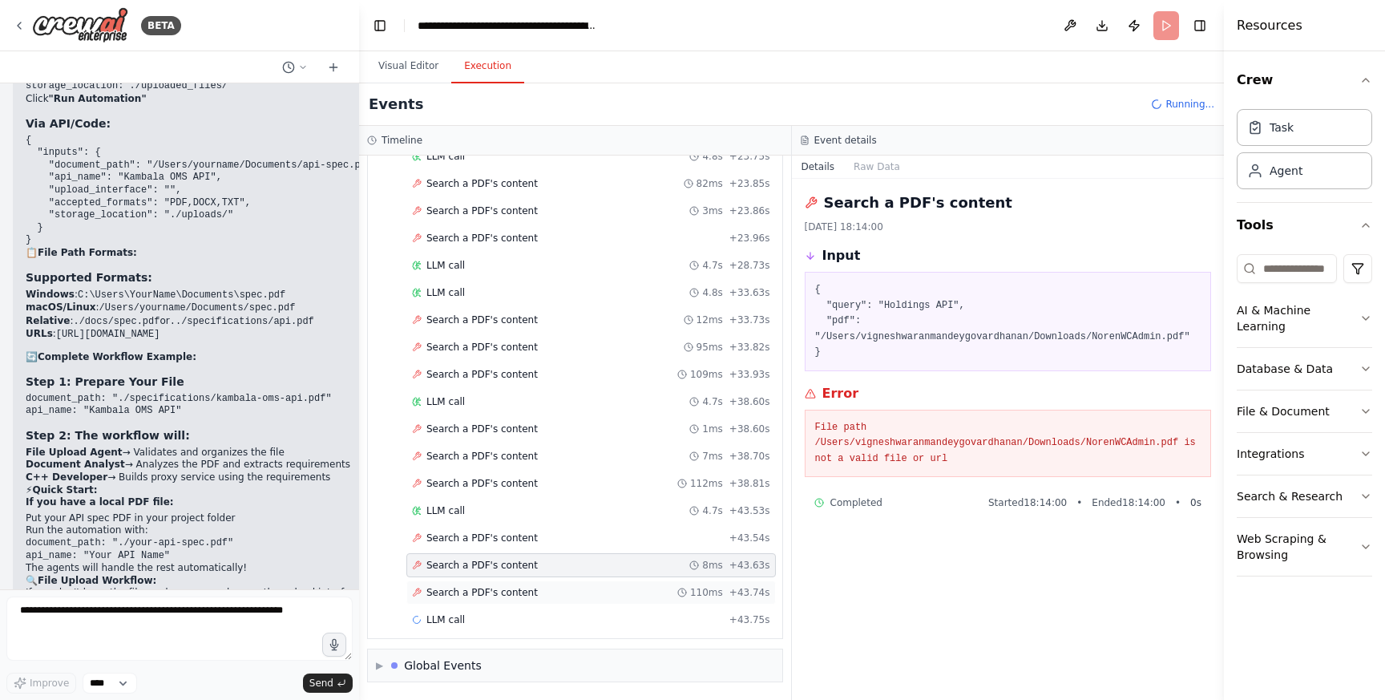
click at [490, 587] on span "Search a PDF's content" at bounding box center [481, 592] width 111 height 13
drag, startPoint x: 1180, startPoint y: 442, endPoint x: 1087, endPoint y: 442, distance: 92.2
click at [1087, 442] on pre "File path /Users/vigneshwaranmandeygovardhanan/Downloads/NorenWCAdmin.pdf is no…" at bounding box center [1008, 443] width 386 height 47
copy pre "NorenWCAdmin.pdf"
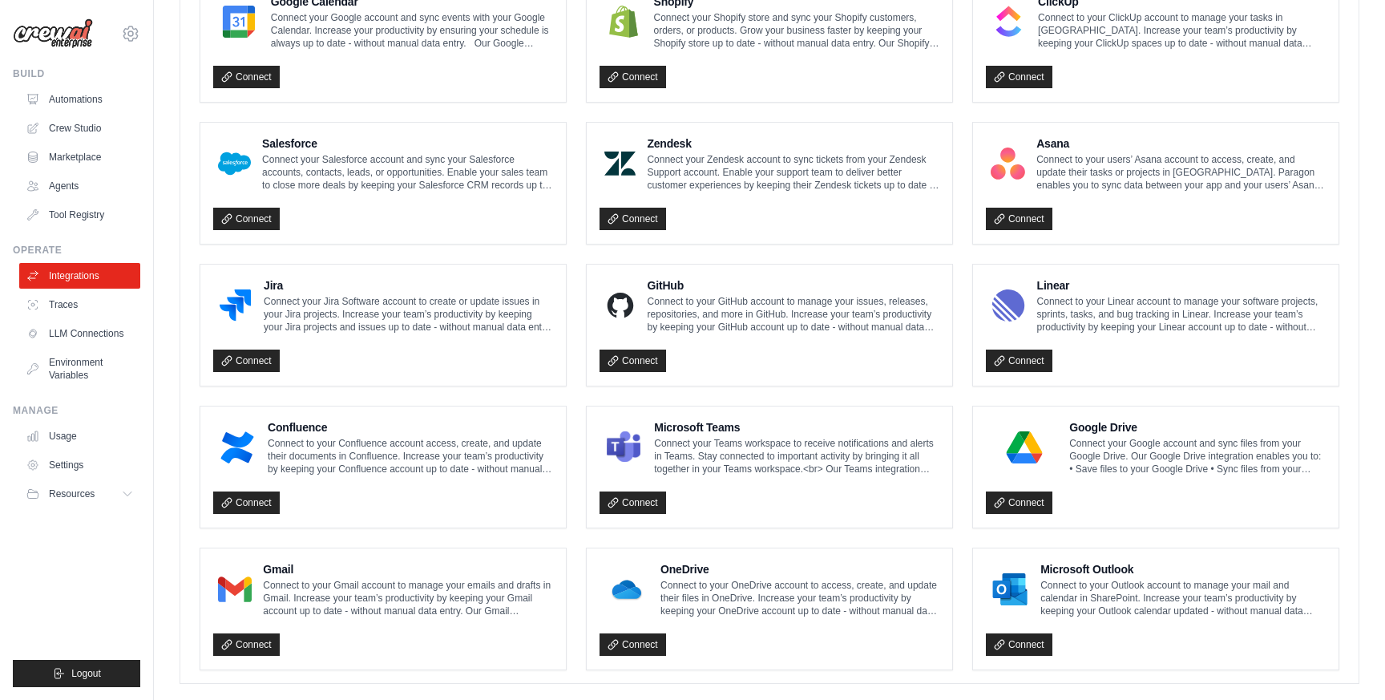
scroll to position [784, 0]
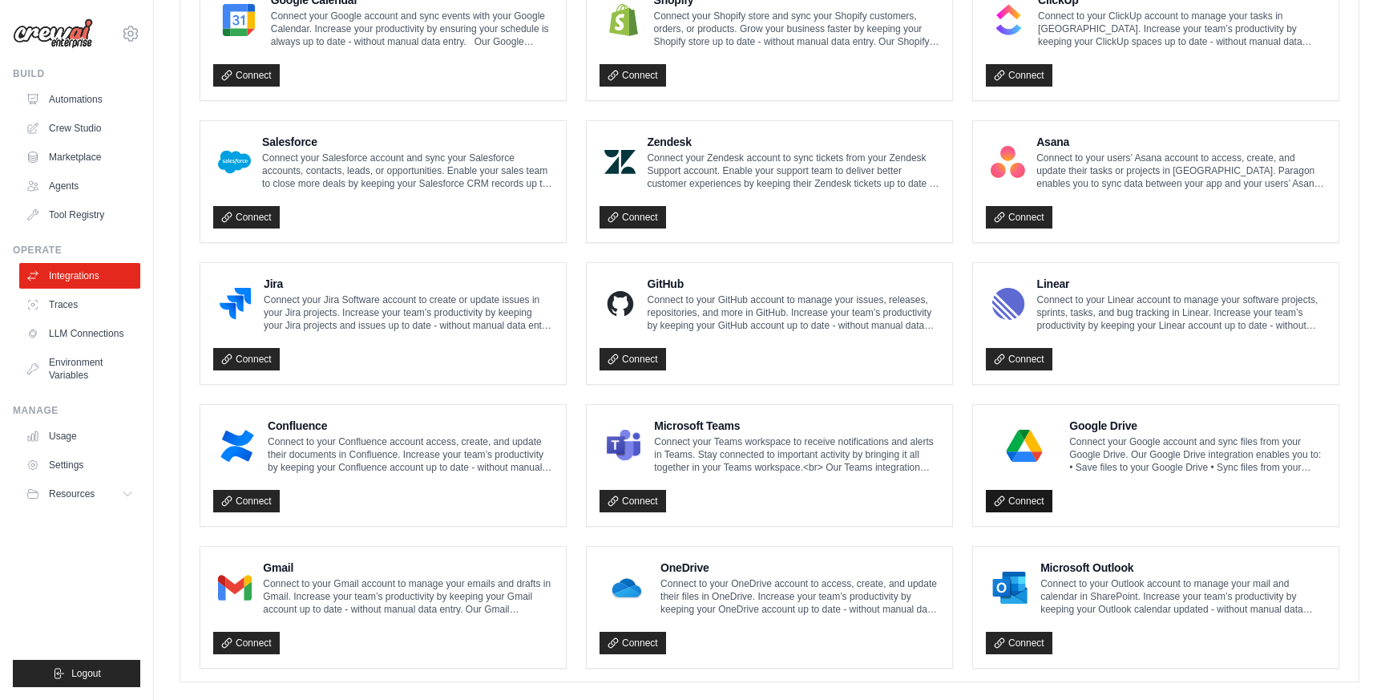
click at [1011, 503] on link "Connect" at bounding box center [1019, 501] width 67 height 22
click at [1016, 495] on link "Connect" at bounding box center [1019, 501] width 67 height 22
